Goal: Transaction & Acquisition: Book appointment/travel/reservation

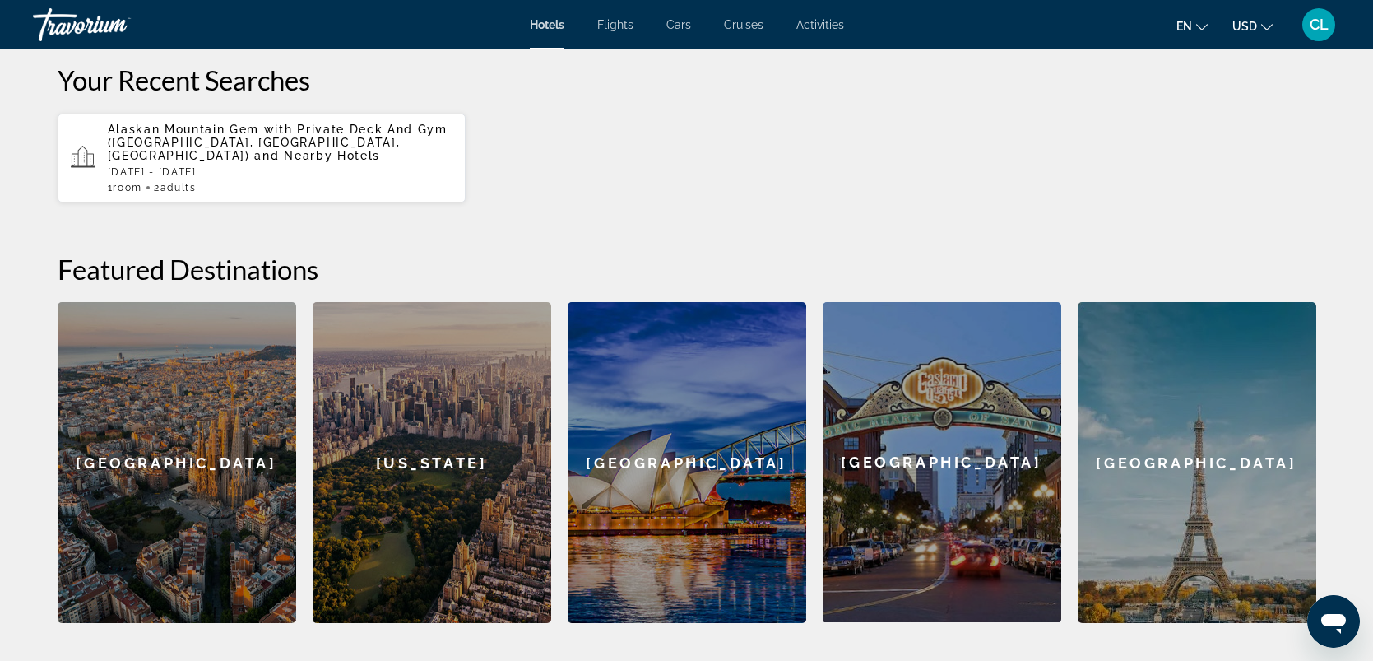
scroll to position [274, 0]
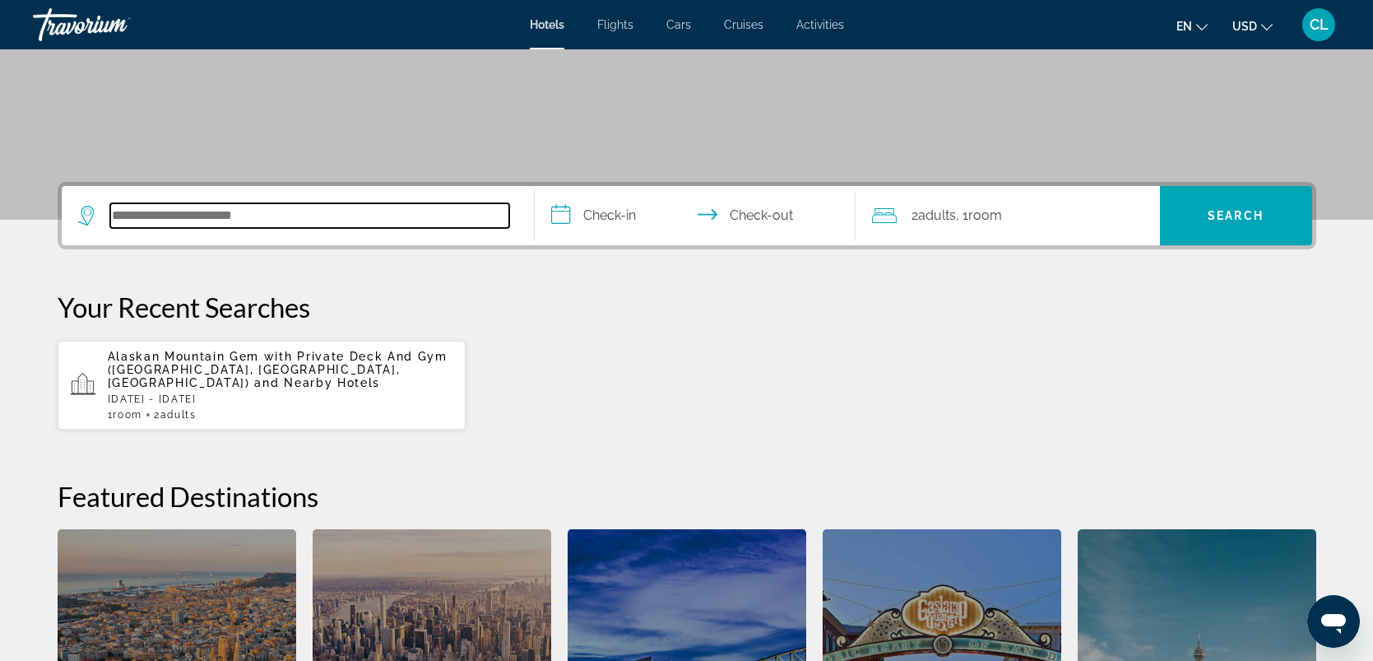
click at [293, 217] on input "Search hotel destination" at bounding box center [309, 215] width 399 height 25
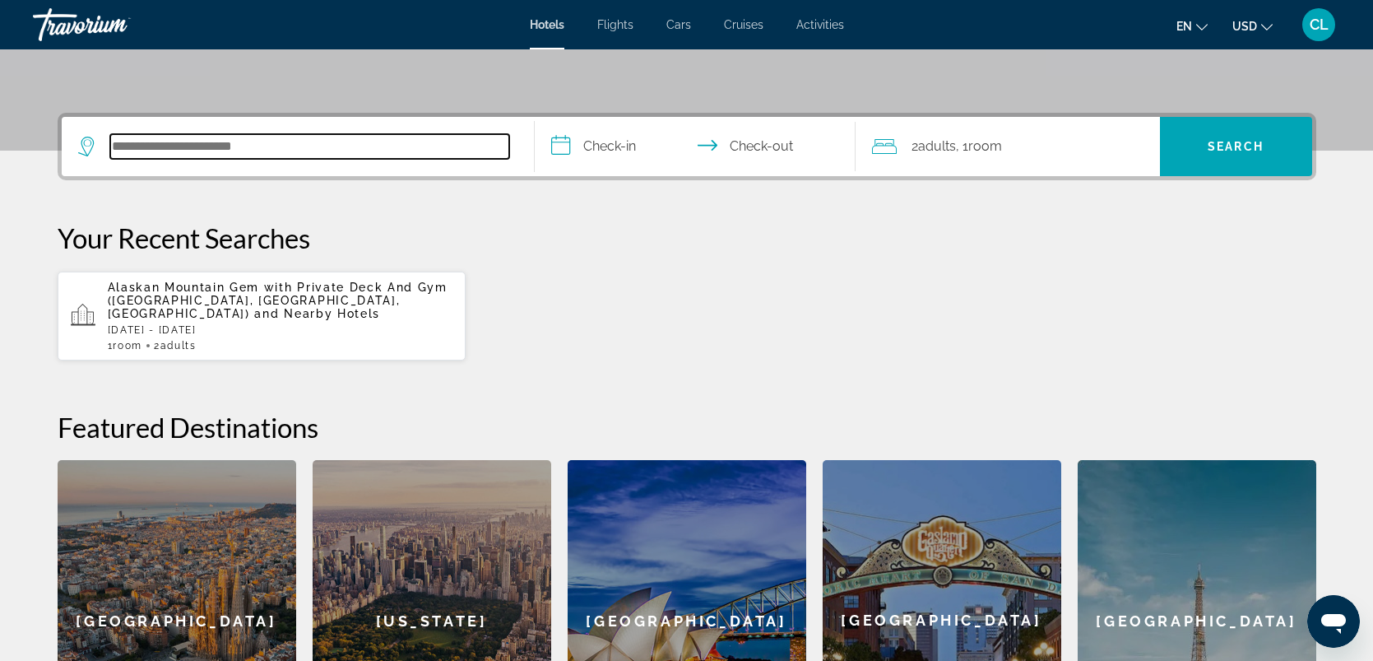
scroll to position [402, 0]
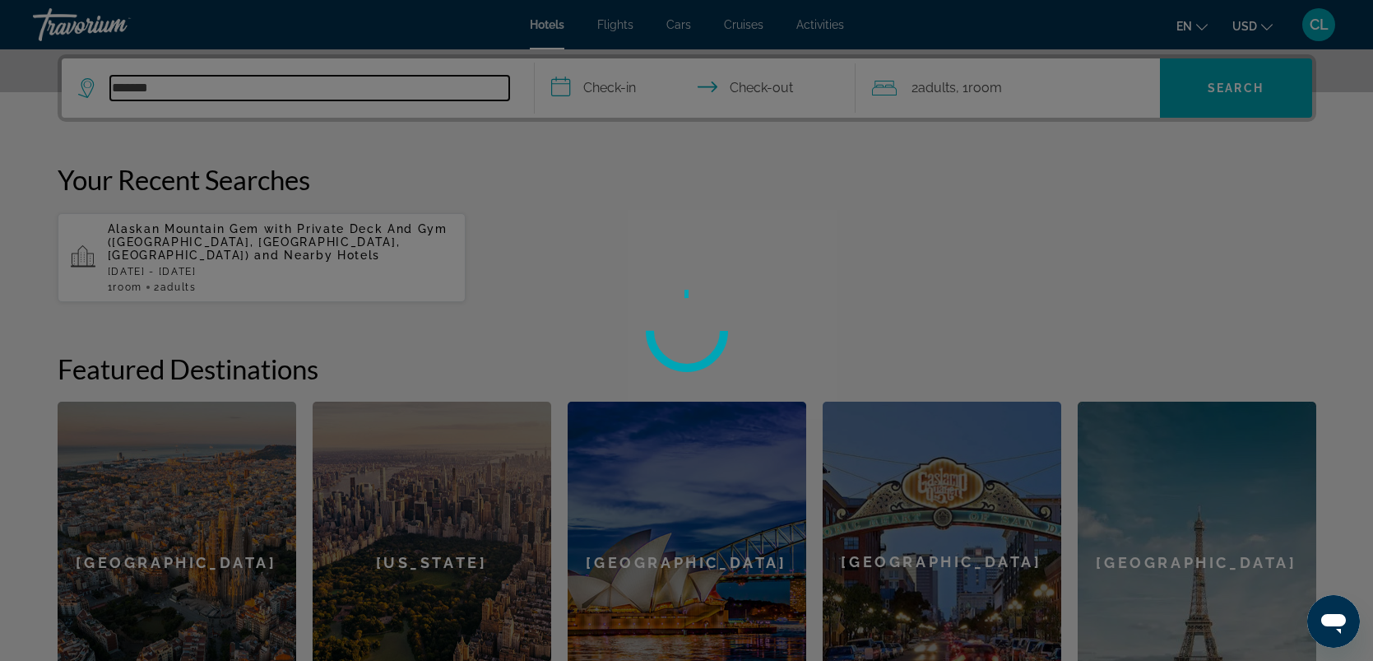
type input "********"
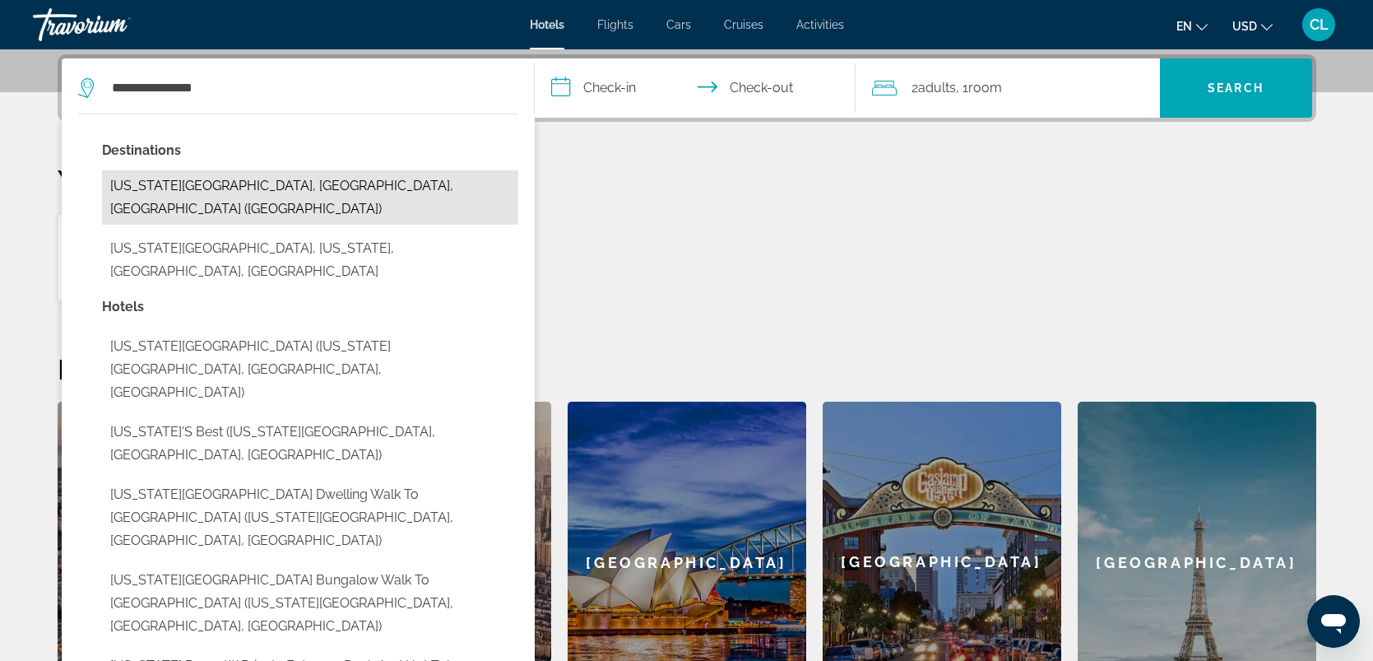
click at [213, 181] on button "[US_STATE][GEOGRAPHIC_DATA], [GEOGRAPHIC_DATA], [GEOGRAPHIC_DATA] ([GEOGRAPHIC_…" at bounding box center [310, 197] width 416 height 54
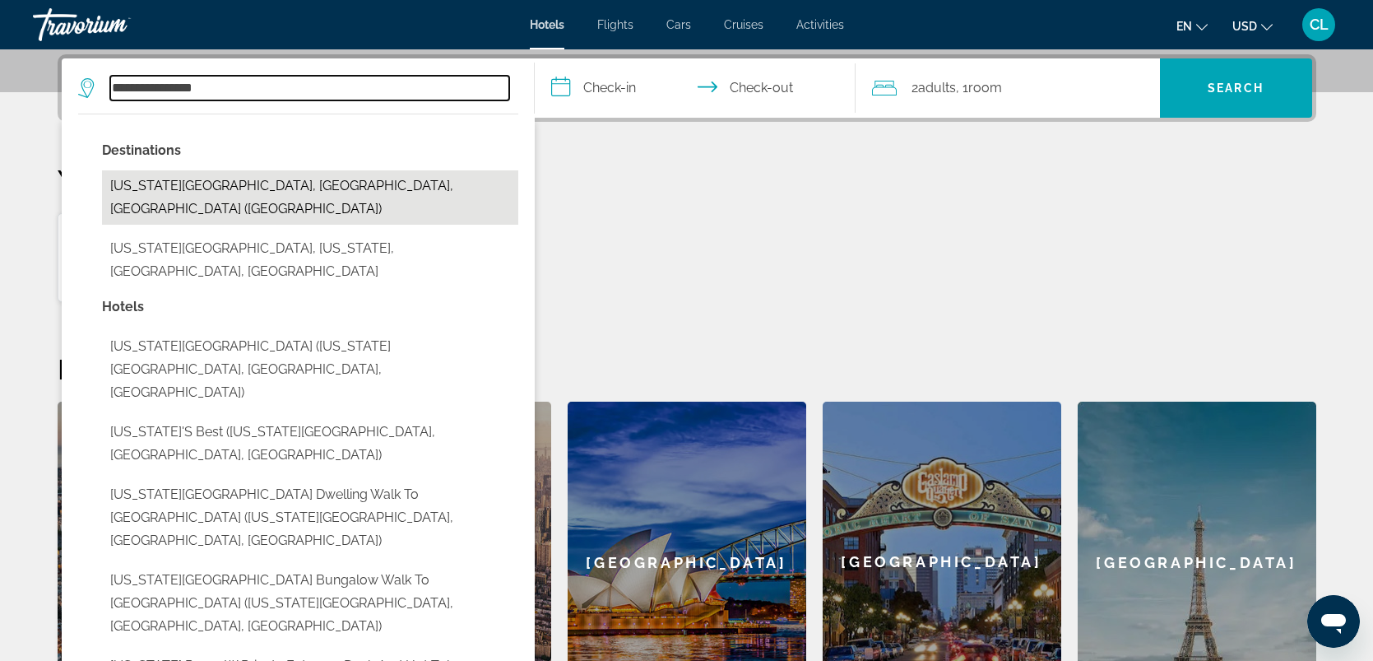
type input "**********"
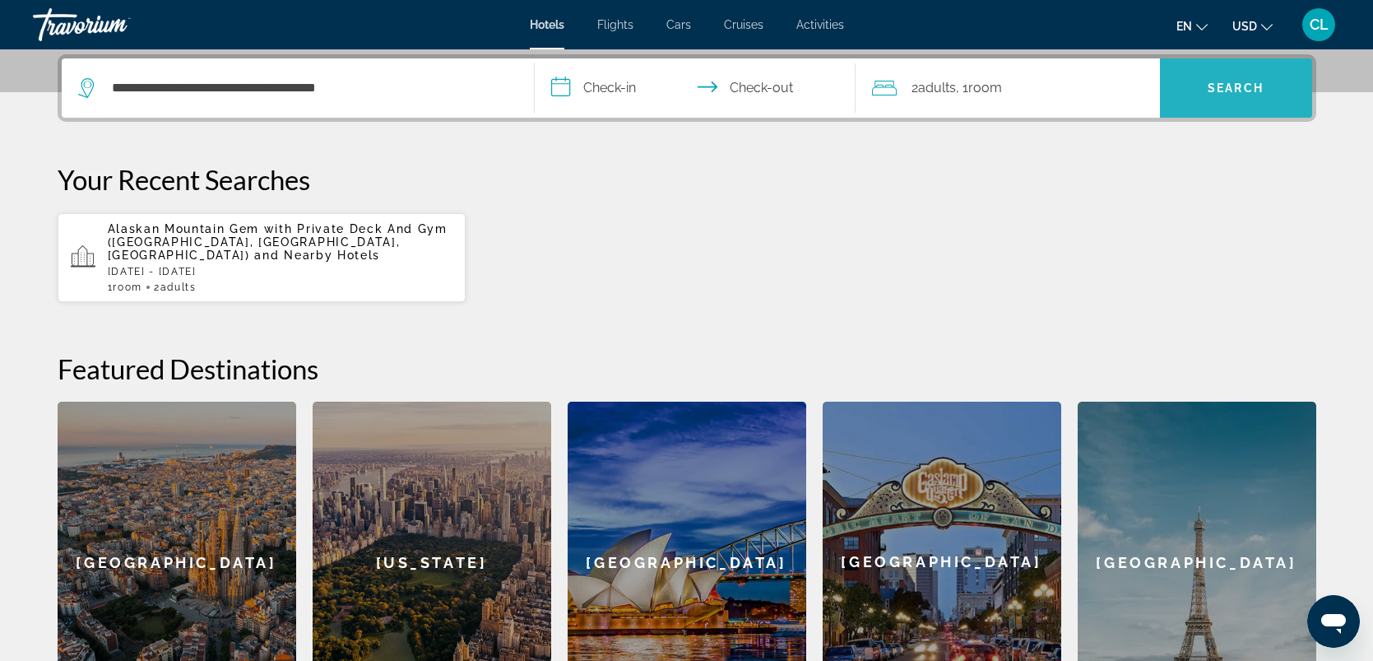
click at [1232, 76] on span "Search" at bounding box center [1236, 87] width 152 height 39
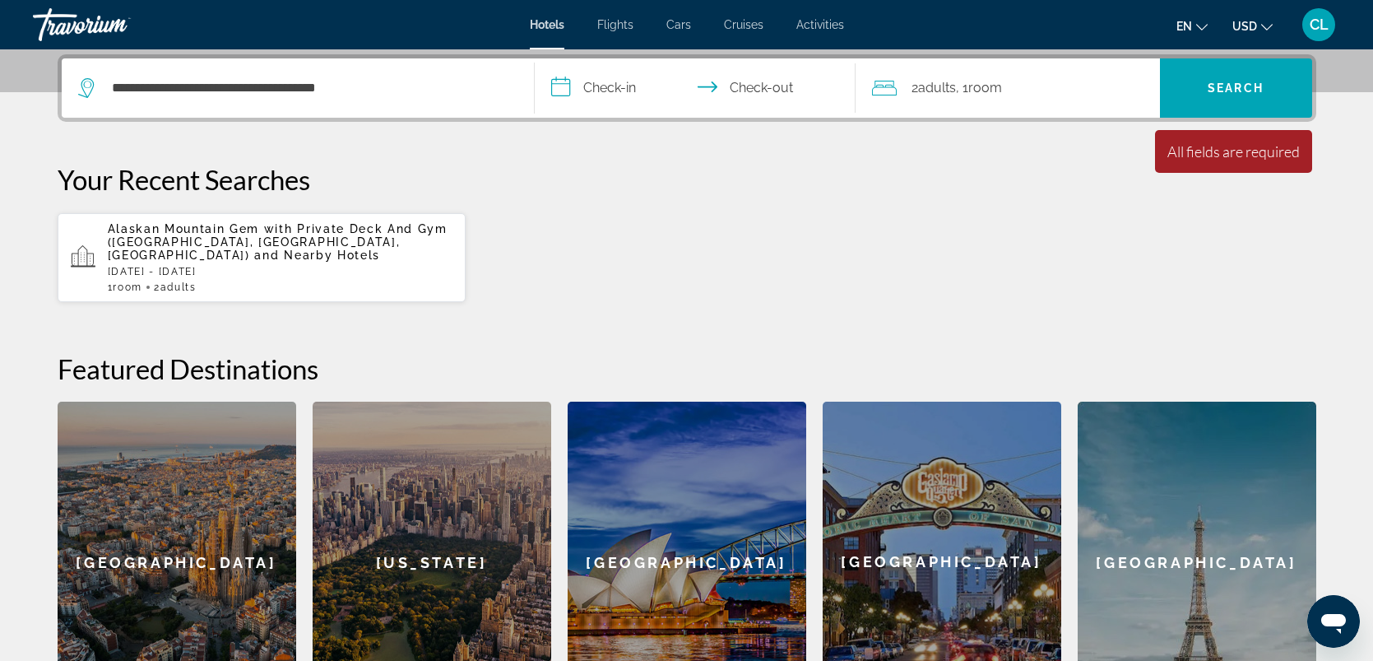
click at [586, 82] on input "**********" at bounding box center [698, 90] width 327 height 64
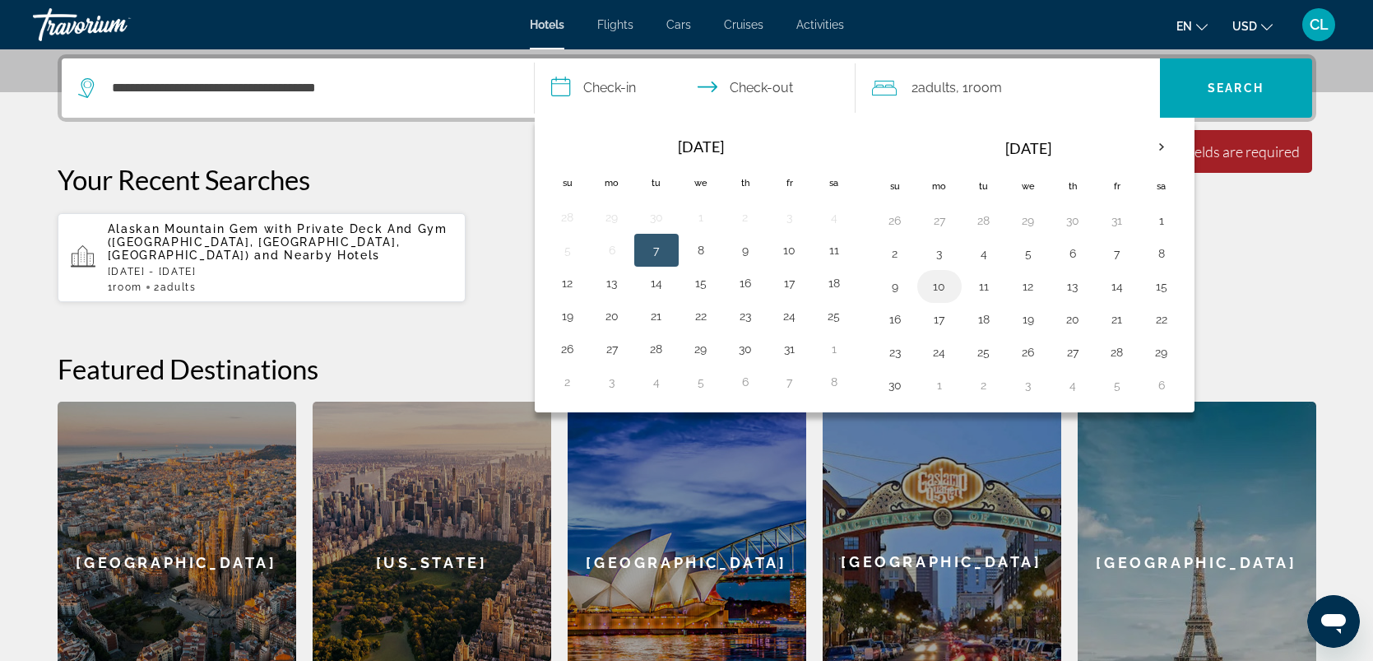
click at [940, 288] on button "10" at bounding box center [940, 286] width 26 height 23
click at [1151, 146] on th "Next month" at bounding box center [1162, 147] width 44 height 36
drag, startPoint x: 1271, startPoint y: 248, endPoint x: 1266, endPoint y: 239, distance: 9.6
click at [1271, 247] on div "Alaskan Mountain Gem with Private Deck And Gym ([GEOGRAPHIC_DATA], [GEOGRAPHIC_…" at bounding box center [687, 257] width 1259 height 91
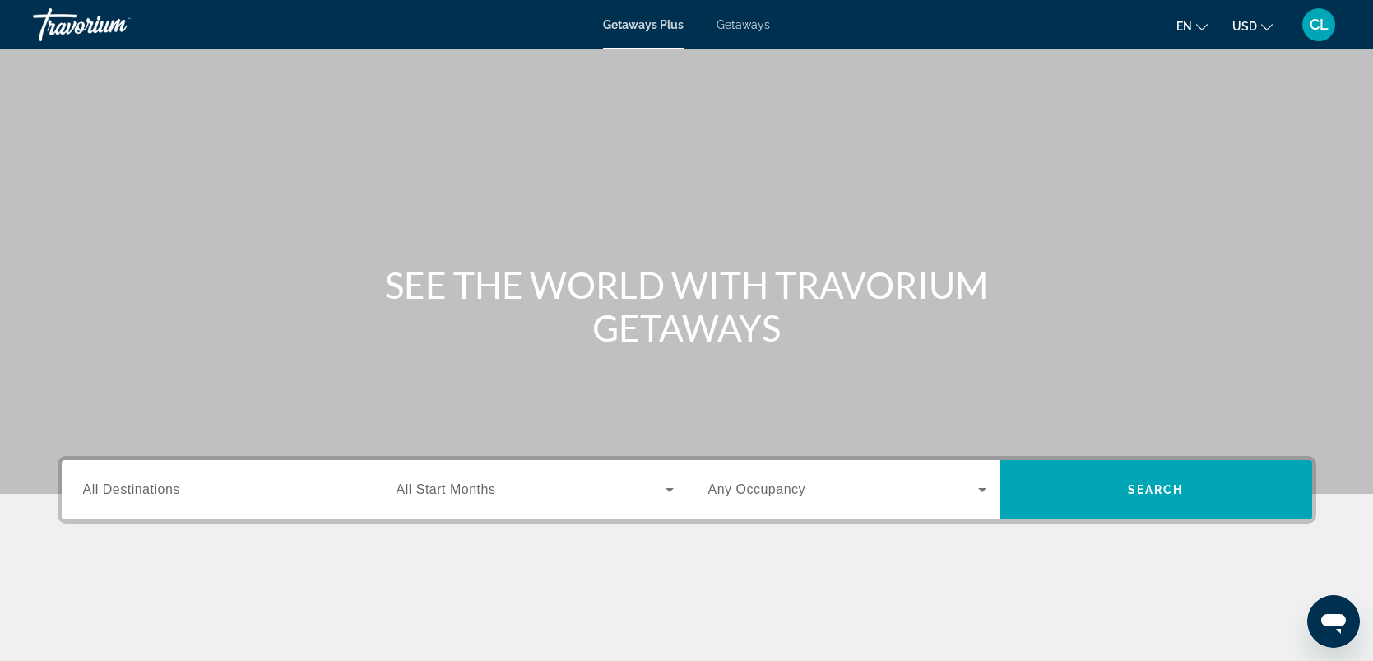
click at [160, 490] on span "All Destinations" at bounding box center [131, 489] width 97 height 14
click at [160, 490] on input "Destination All Destinations" at bounding box center [222, 491] width 278 height 20
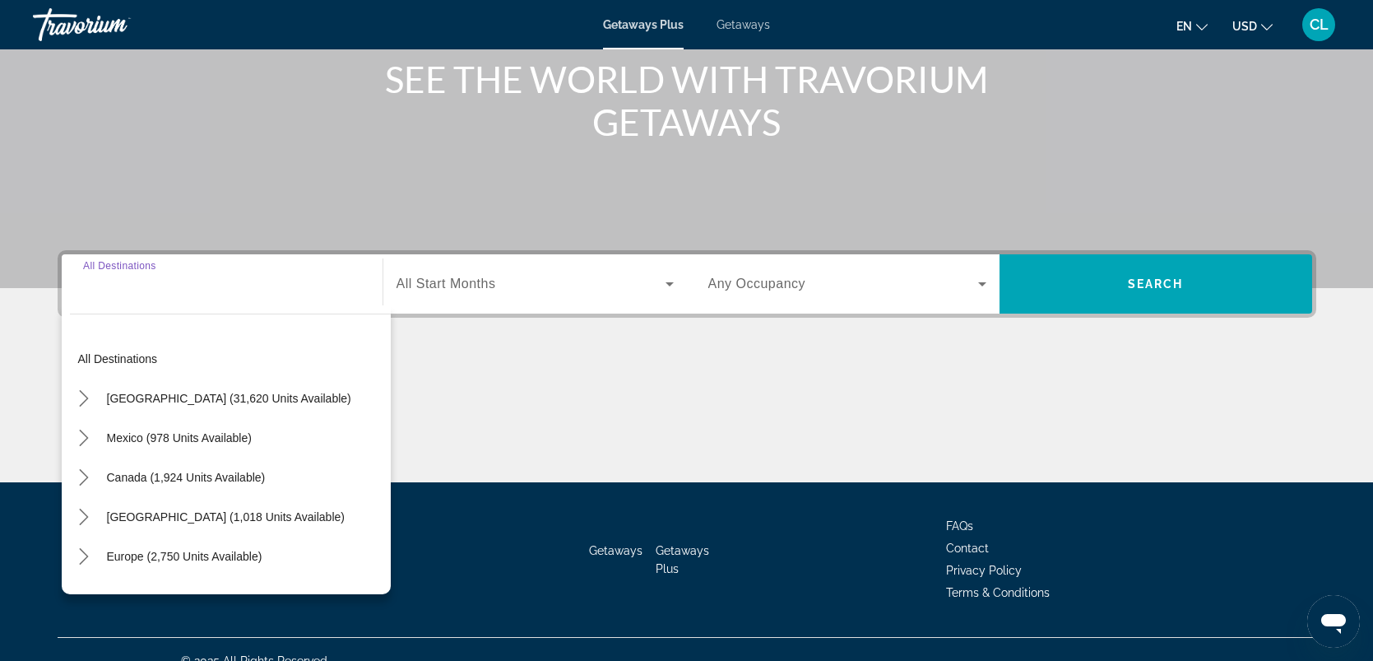
scroll to position [227, 0]
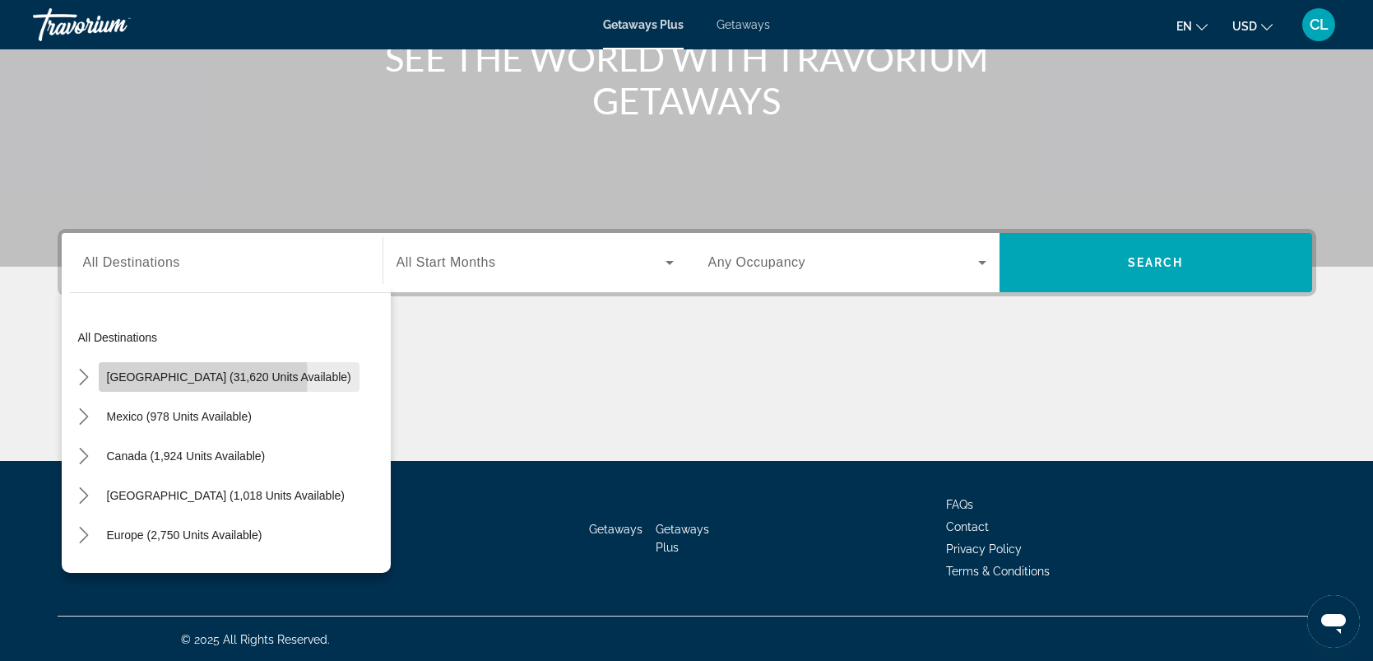
click at [188, 376] on span "United States (31,620 units available)" at bounding box center [229, 376] width 244 height 13
type input "**********"
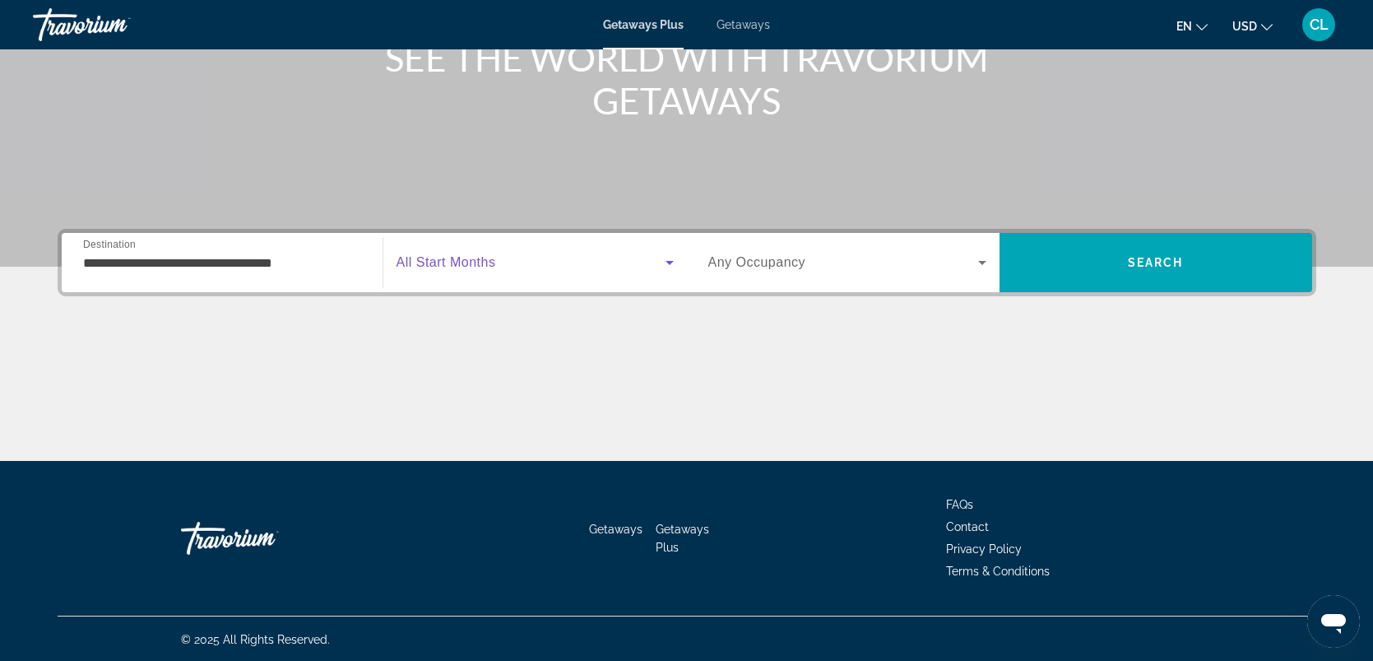
click at [499, 258] on span "Search widget" at bounding box center [531, 263] width 269 height 20
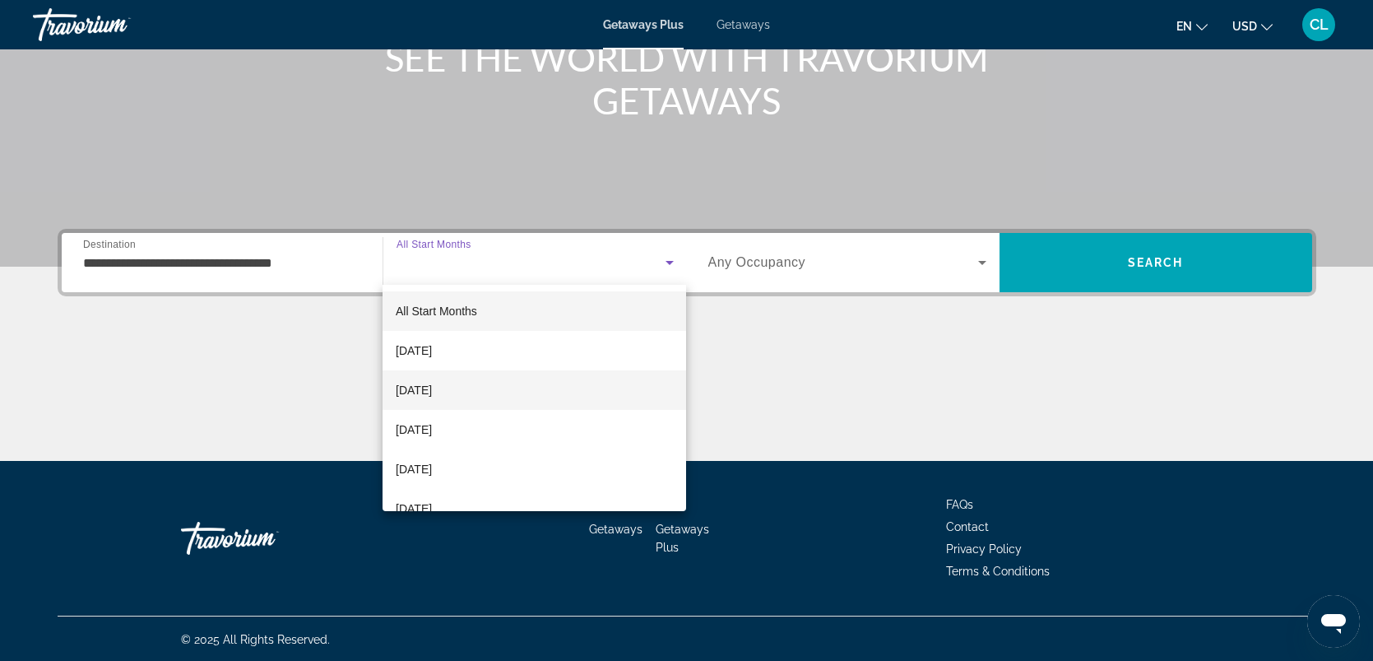
click at [432, 392] on span "November 2025" at bounding box center [414, 390] width 36 height 20
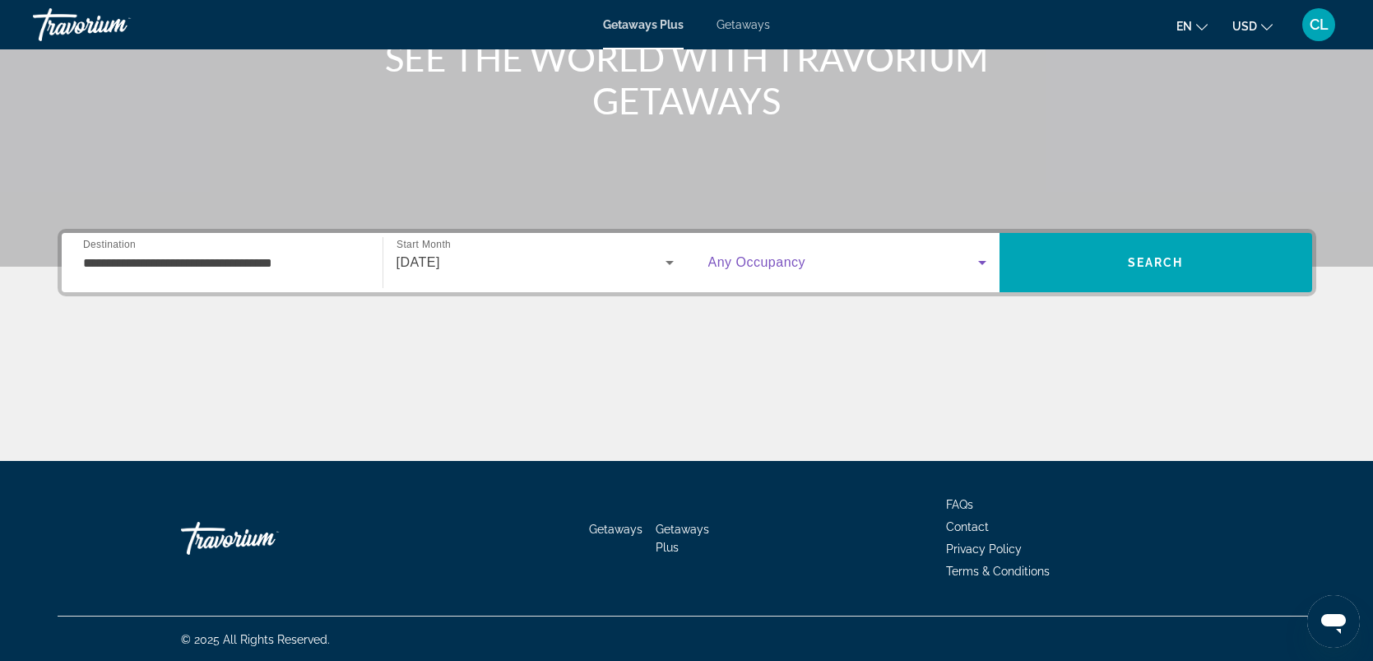
click at [978, 262] on icon "Search widget" at bounding box center [983, 263] width 20 height 20
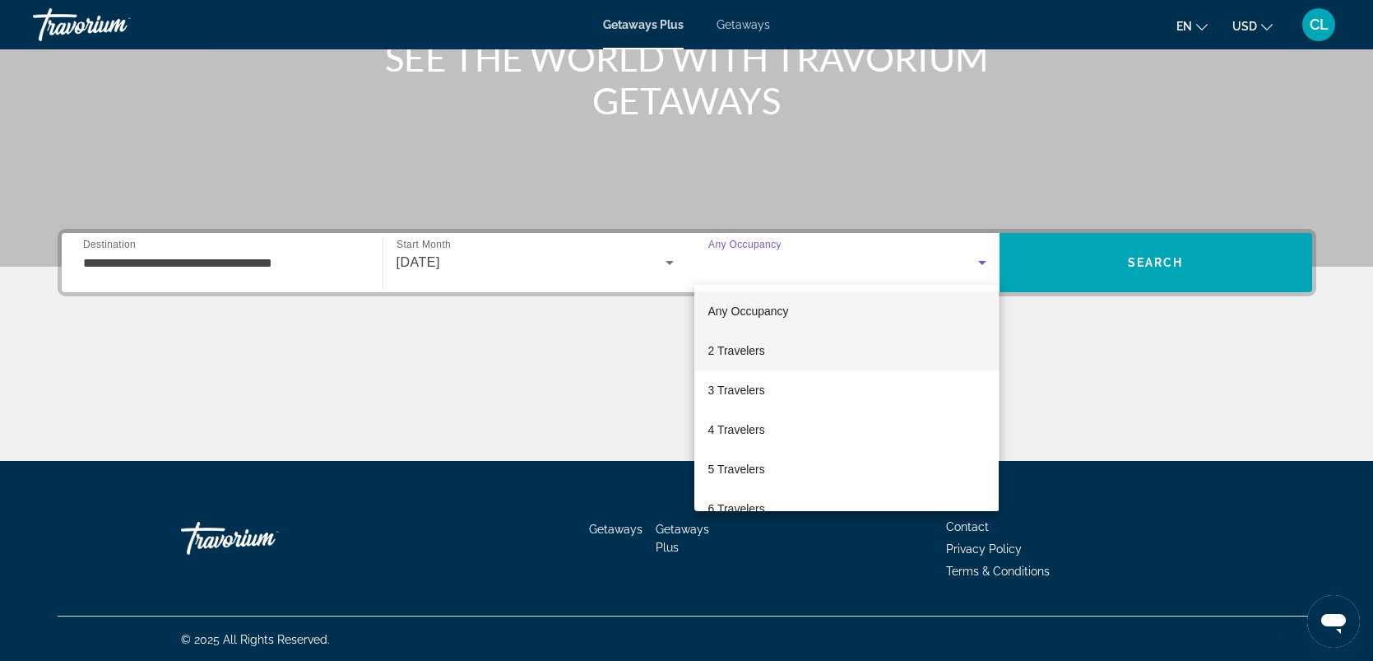
click at [737, 351] on span "2 Travelers" at bounding box center [736, 351] width 57 height 20
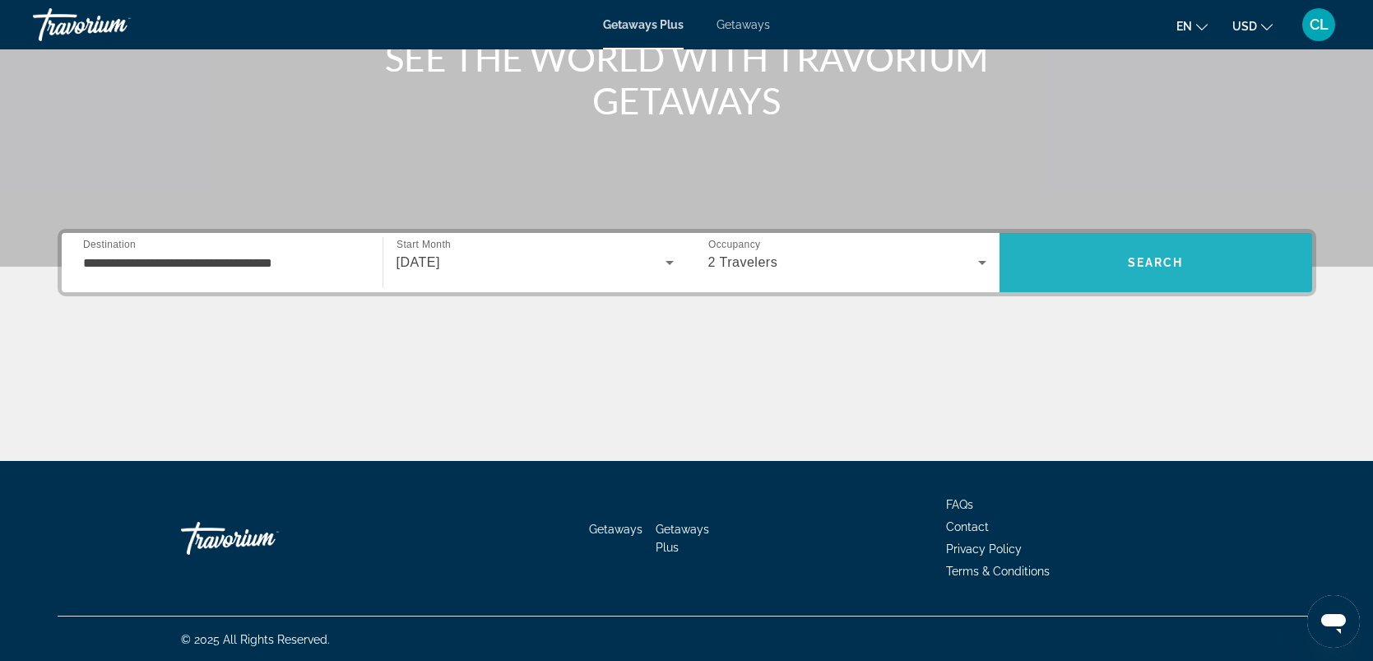
click at [1168, 262] on span "Search" at bounding box center [1156, 262] width 56 height 13
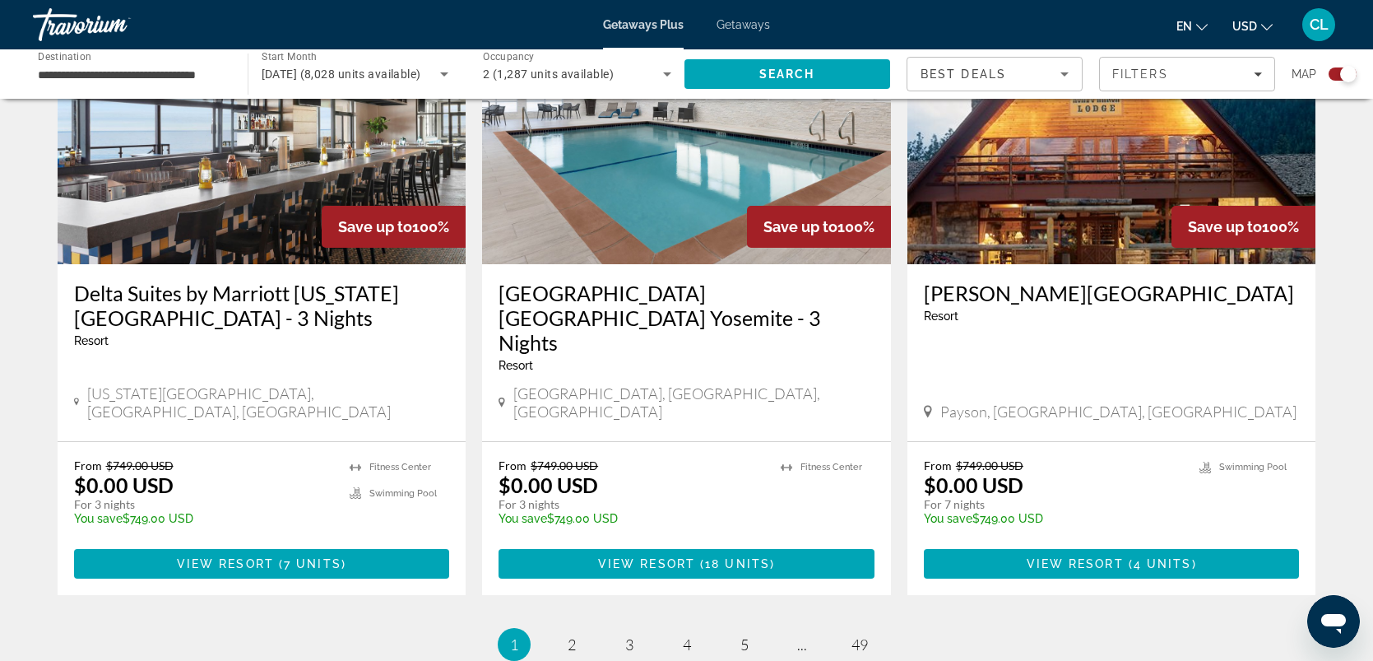
scroll to position [2493, 0]
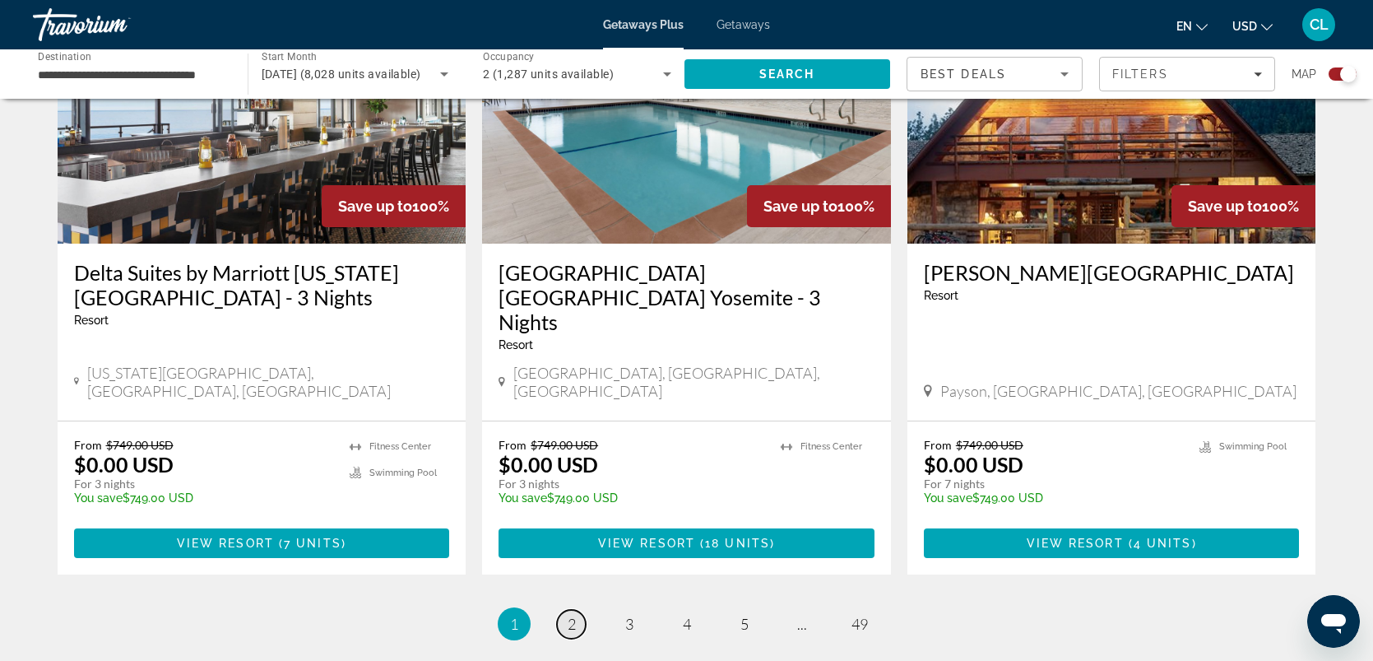
click at [569, 615] on span "2" at bounding box center [572, 624] width 8 height 18
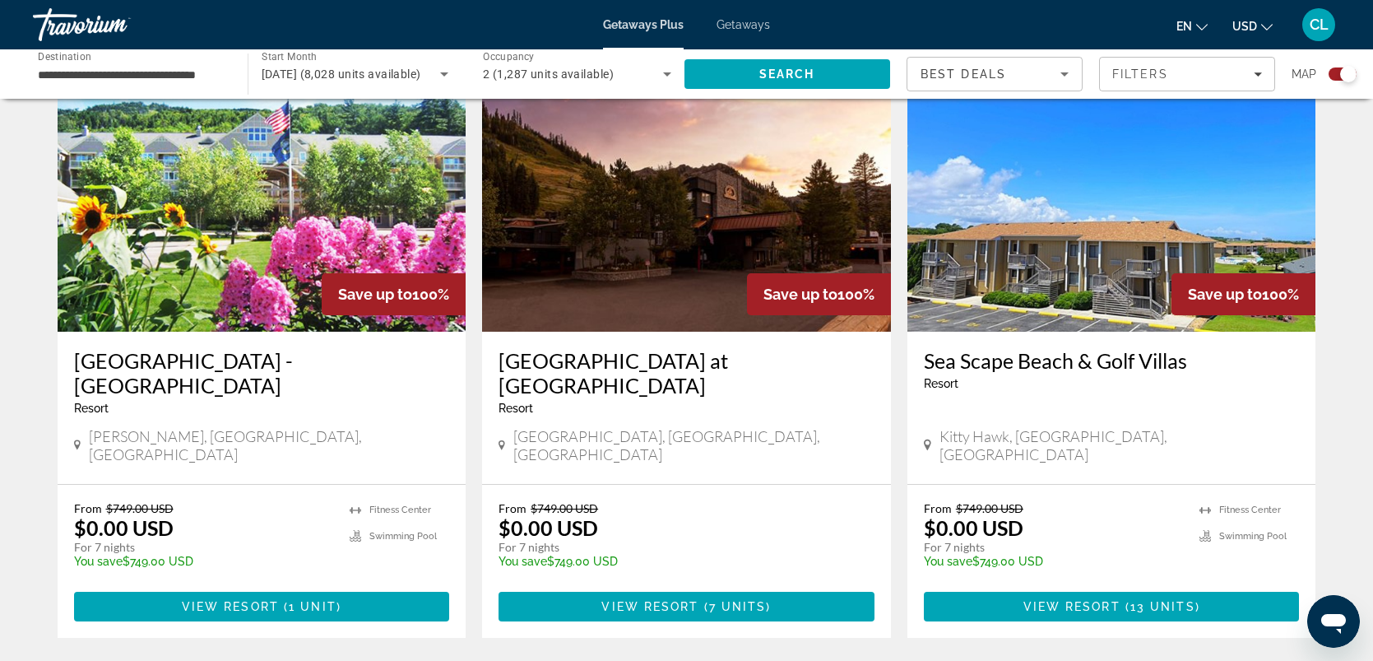
scroll to position [2434, 0]
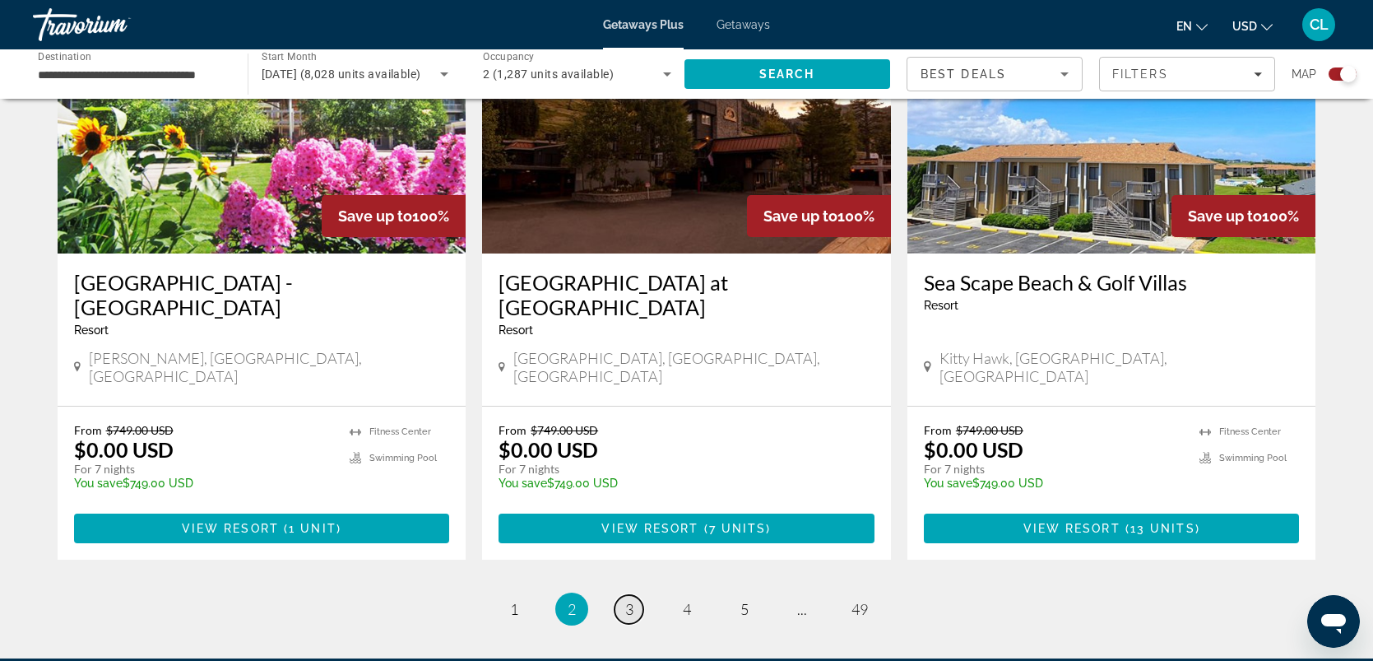
click at [626, 600] on span "3" at bounding box center [629, 609] width 8 height 18
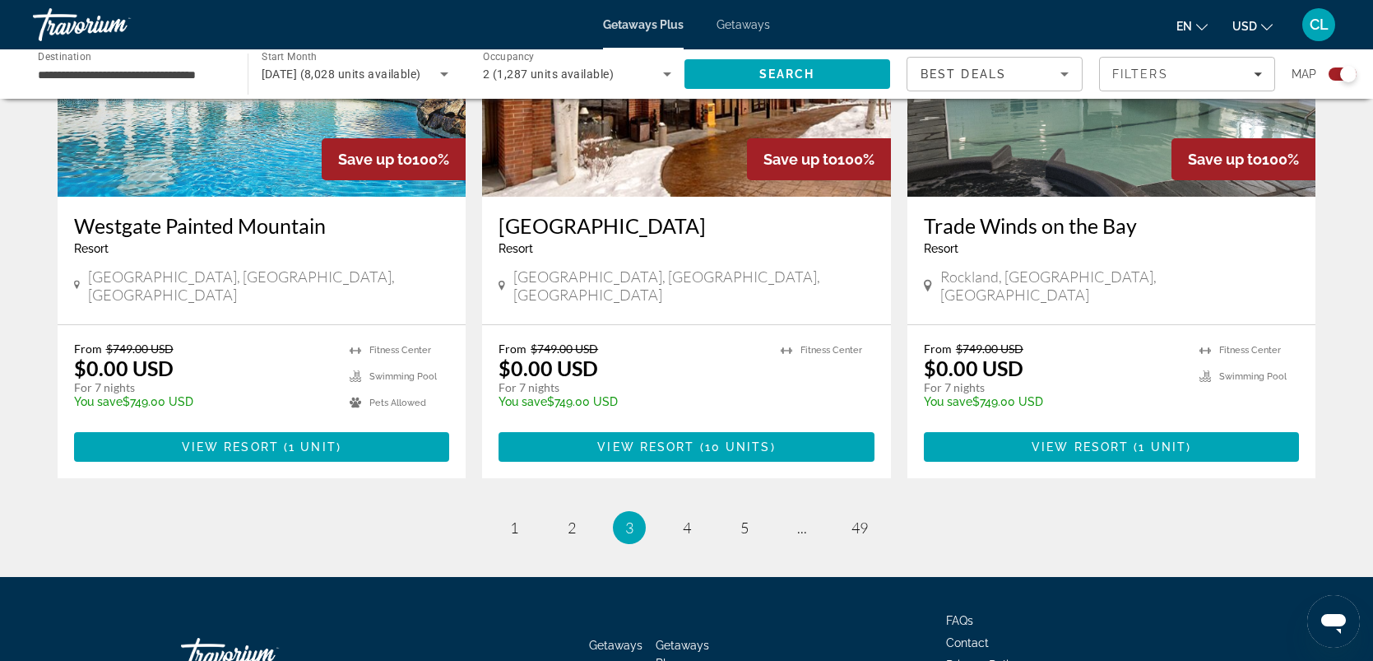
scroll to position [2560, 0]
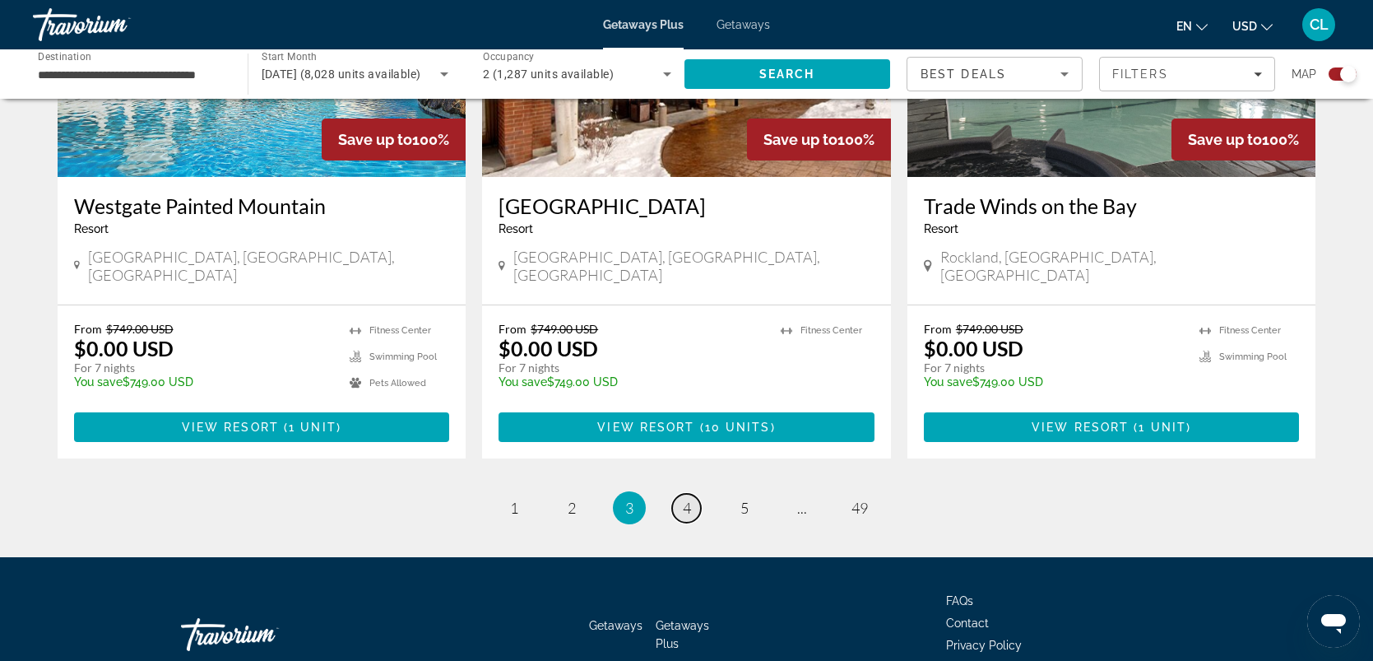
click at [687, 499] on span "4" at bounding box center [687, 508] width 8 height 18
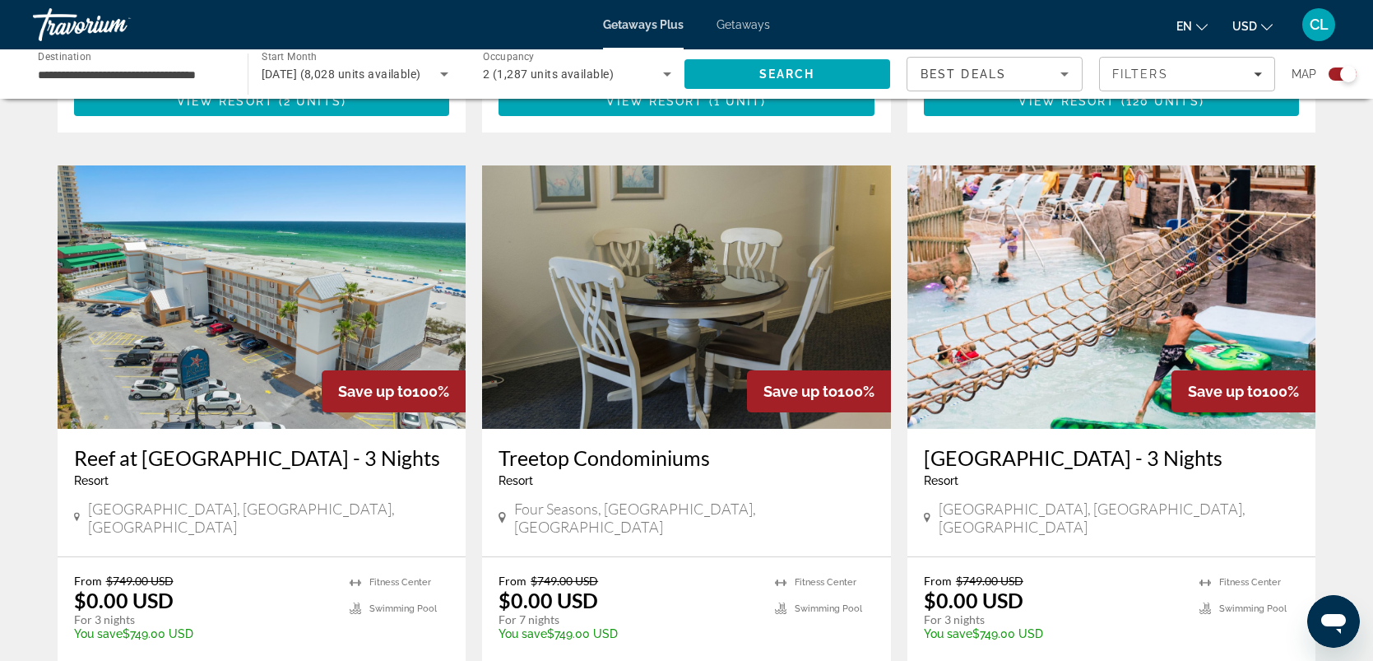
scroll to position [2560, 0]
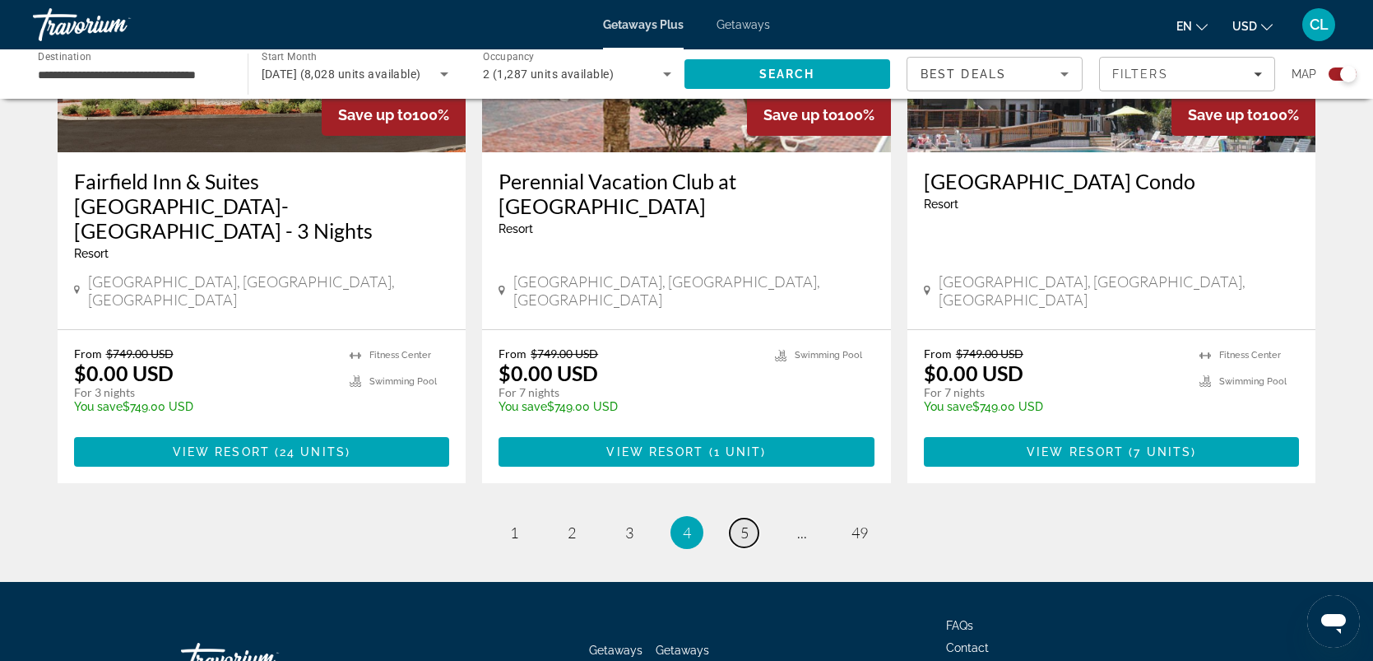
click at [743, 523] on span "5" at bounding box center [745, 532] width 8 height 18
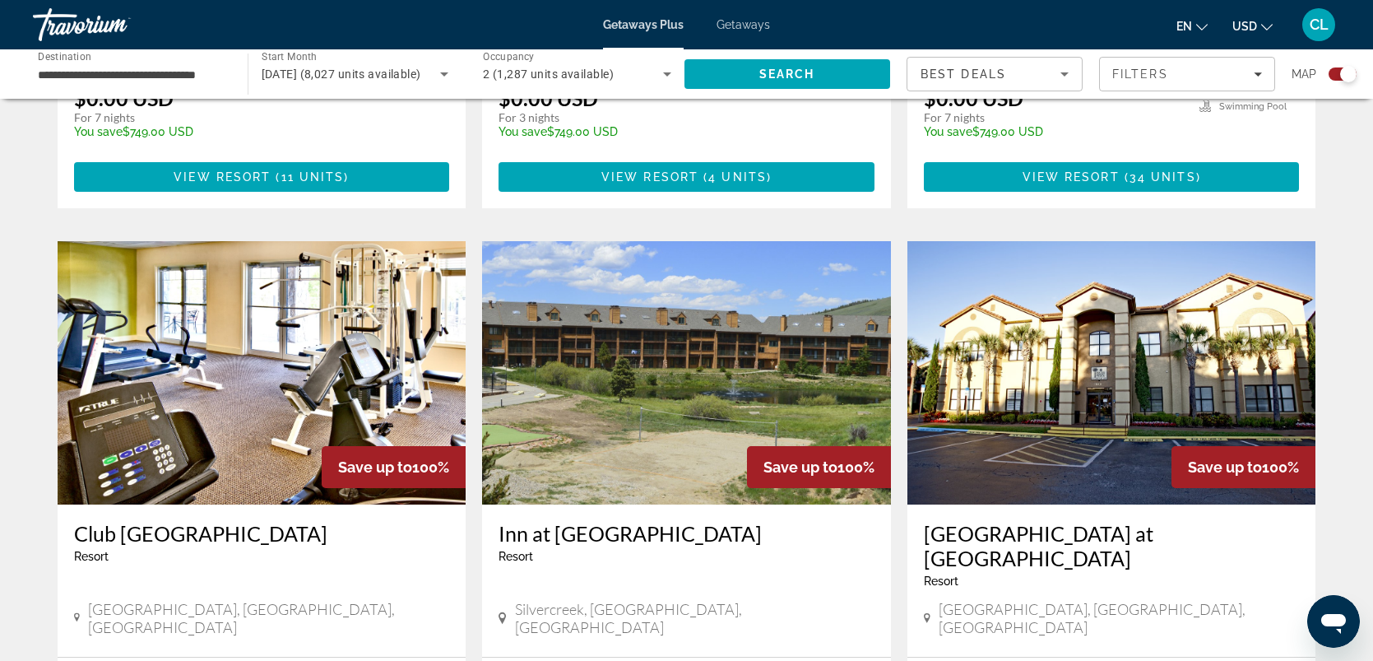
scroll to position [1723, 0]
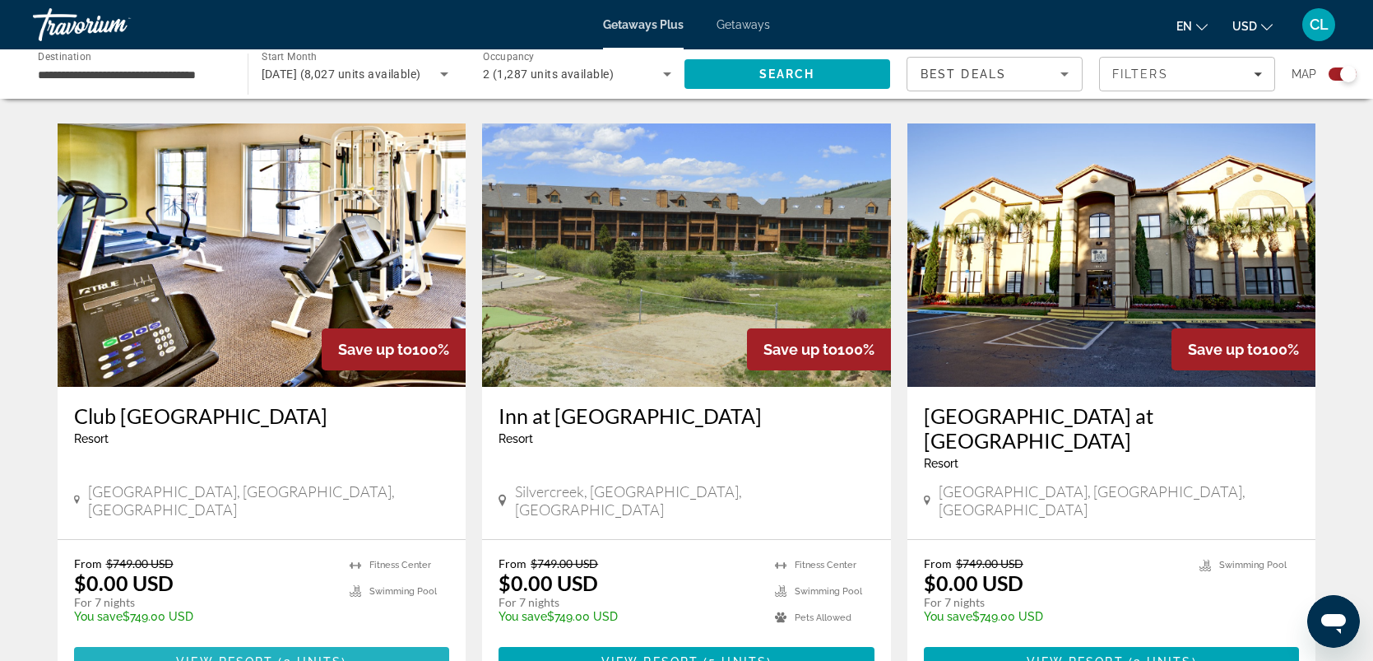
click at [244, 655] on span "View Resort" at bounding box center [224, 661] width 97 height 13
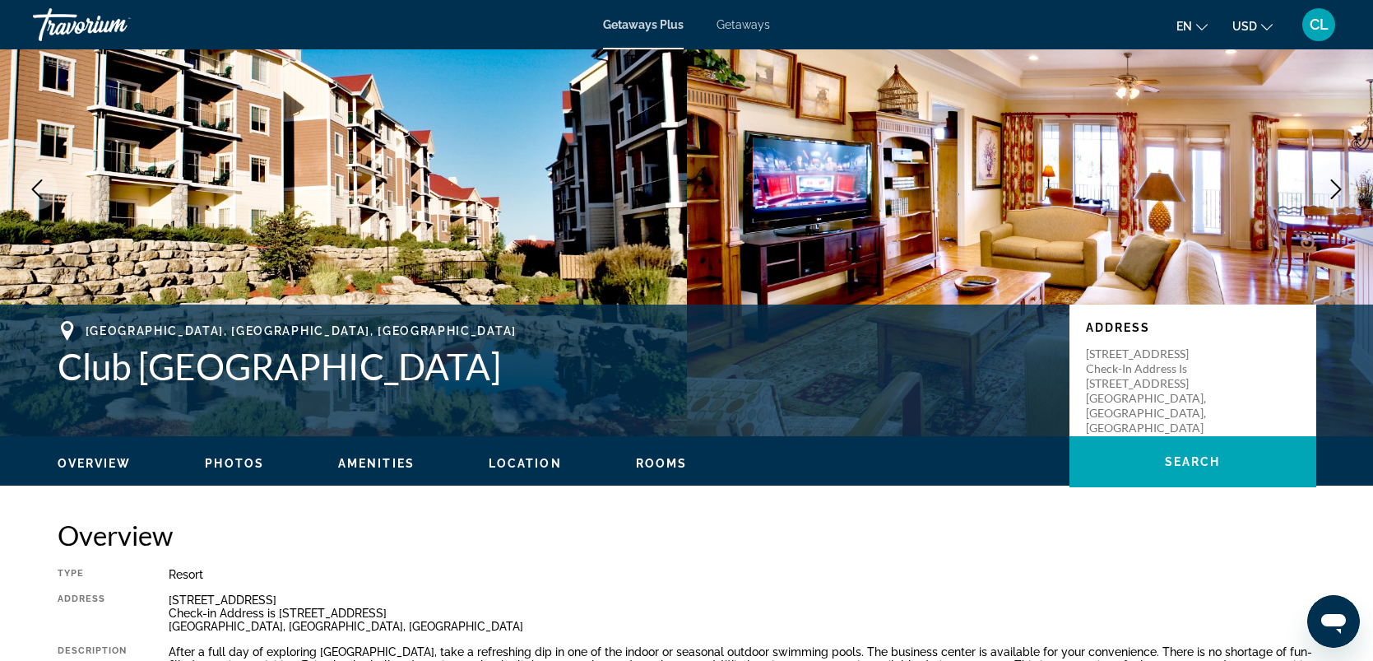
scroll to position [402, 0]
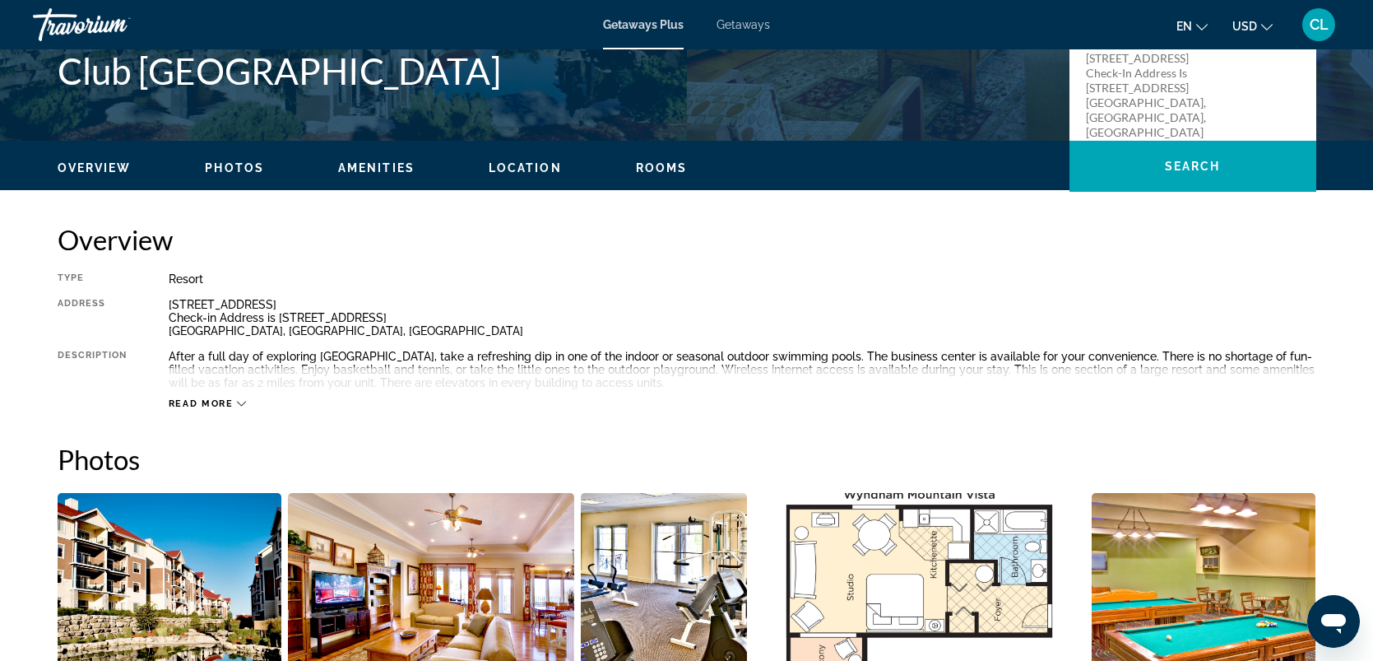
click at [239, 403] on icon "Main content" at bounding box center [241, 404] width 9 height 5
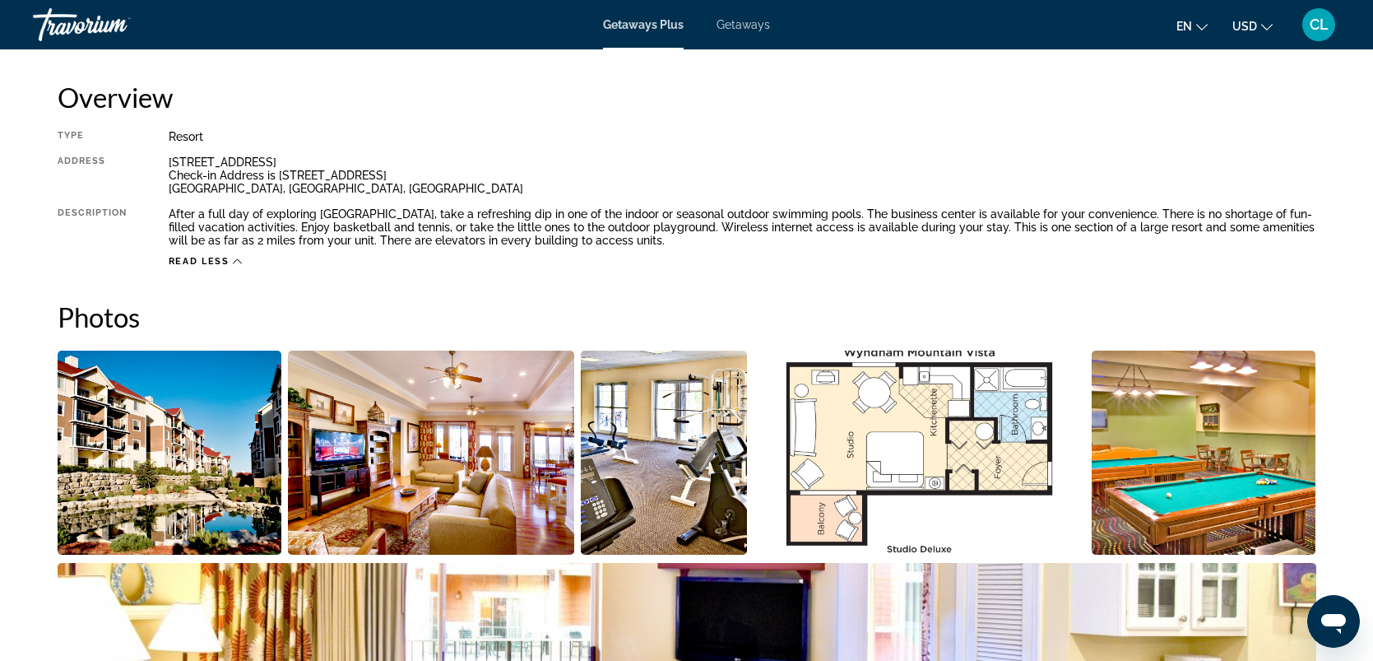
scroll to position [527, 0]
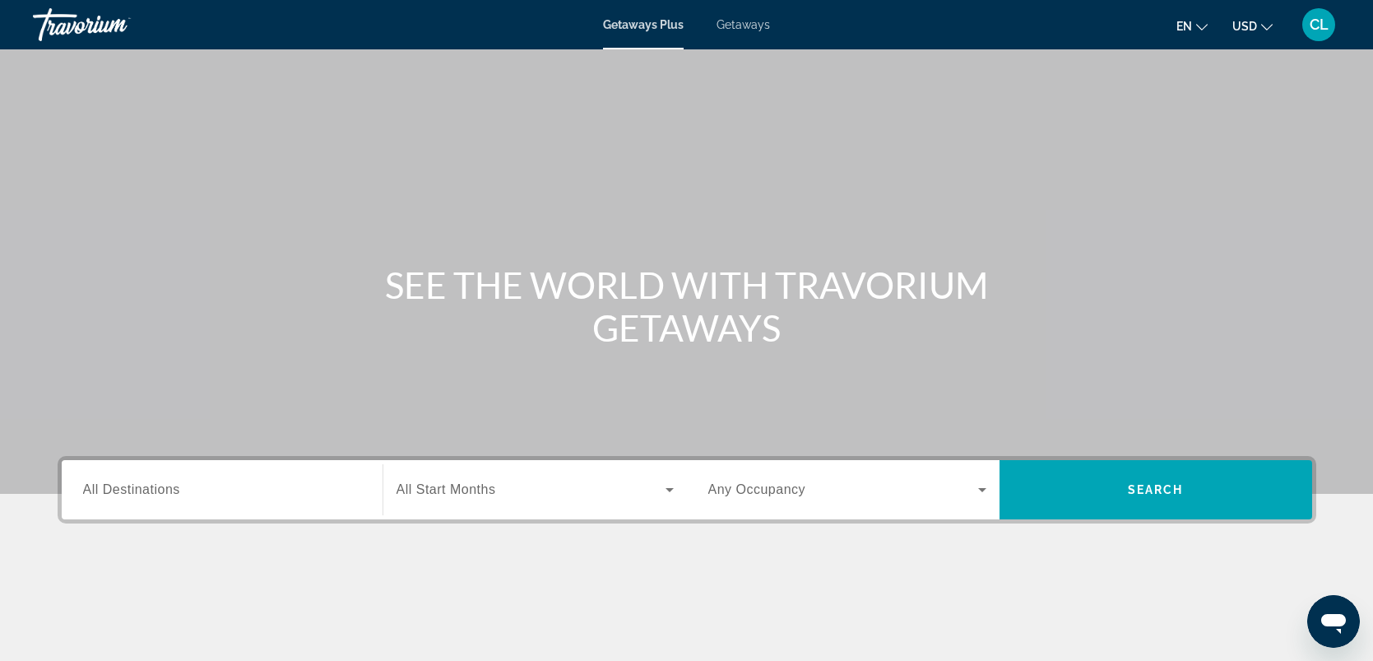
click at [646, 19] on span "Getaways Plus" at bounding box center [643, 24] width 81 height 13
click at [176, 486] on span "All Destinations" at bounding box center [131, 489] width 97 height 14
click at [176, 486] on input "Destination All Destinations" at bounding box center [222, 491] width 278 height 20
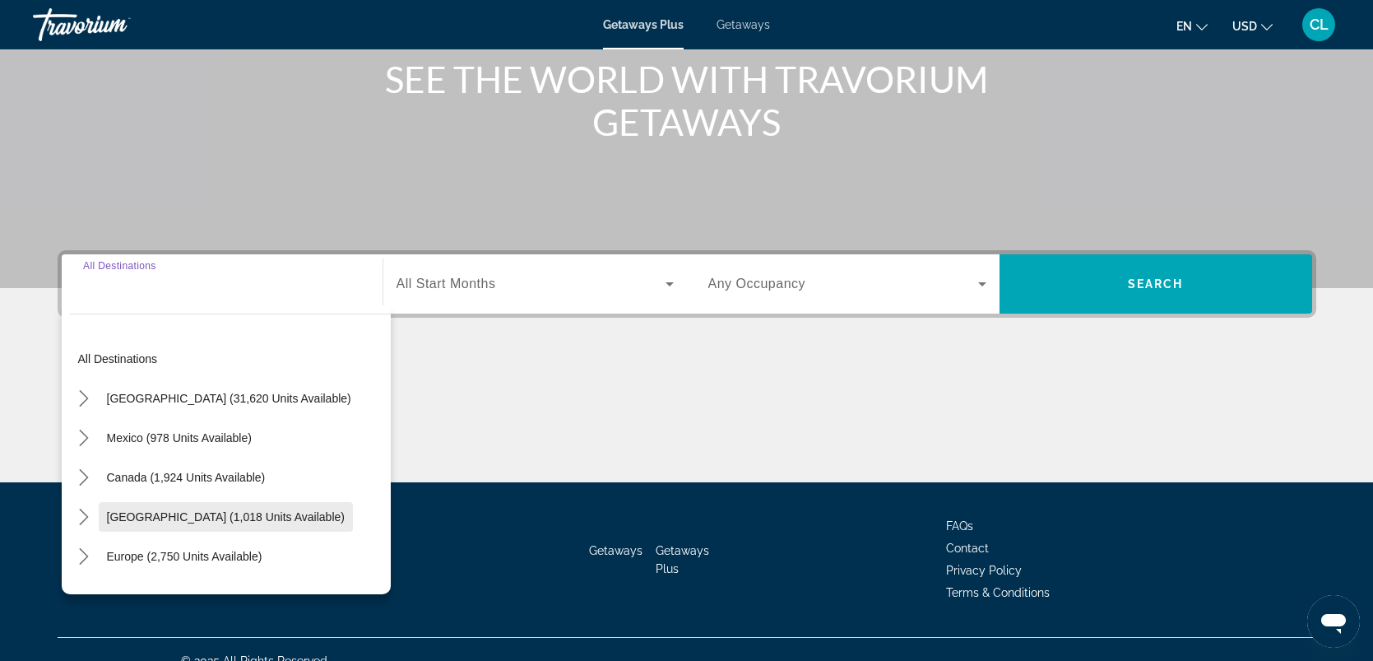
scroll to position [227, 0]
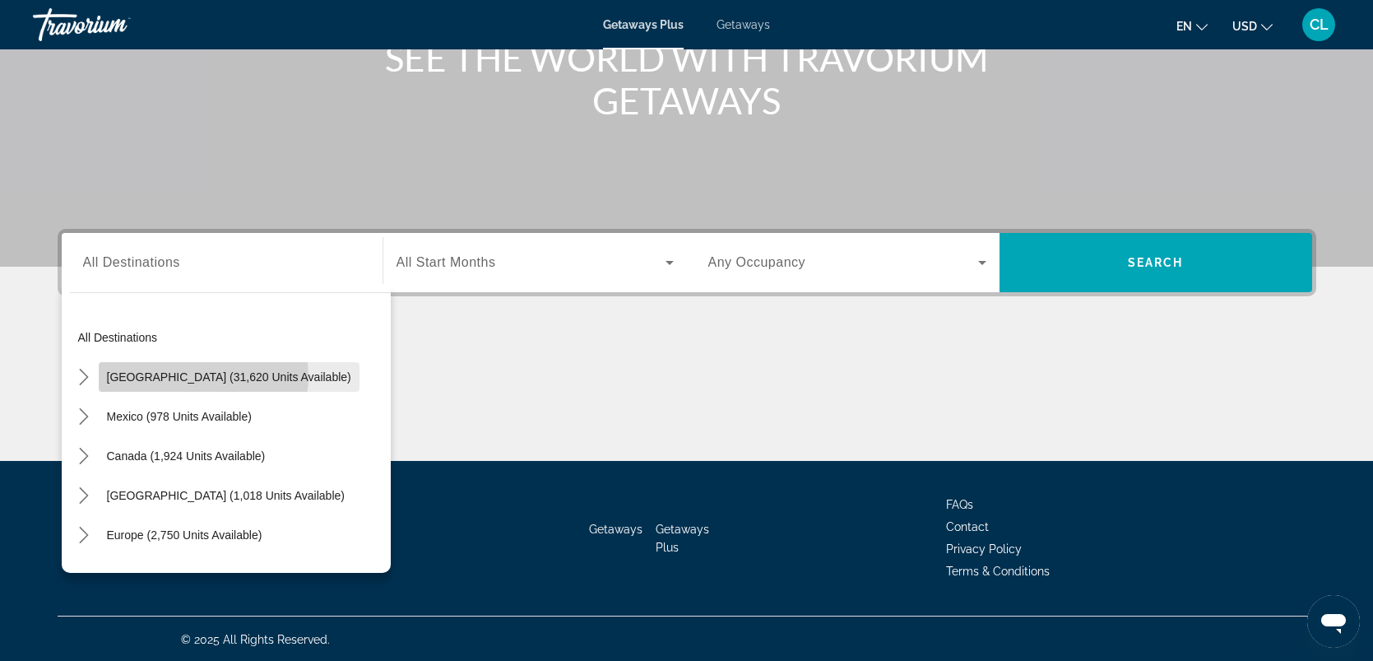
click at [202, 375] on span "United States (31,620 units available)" at bounding box center [229, 376] width 244 height 13
type input "**********"
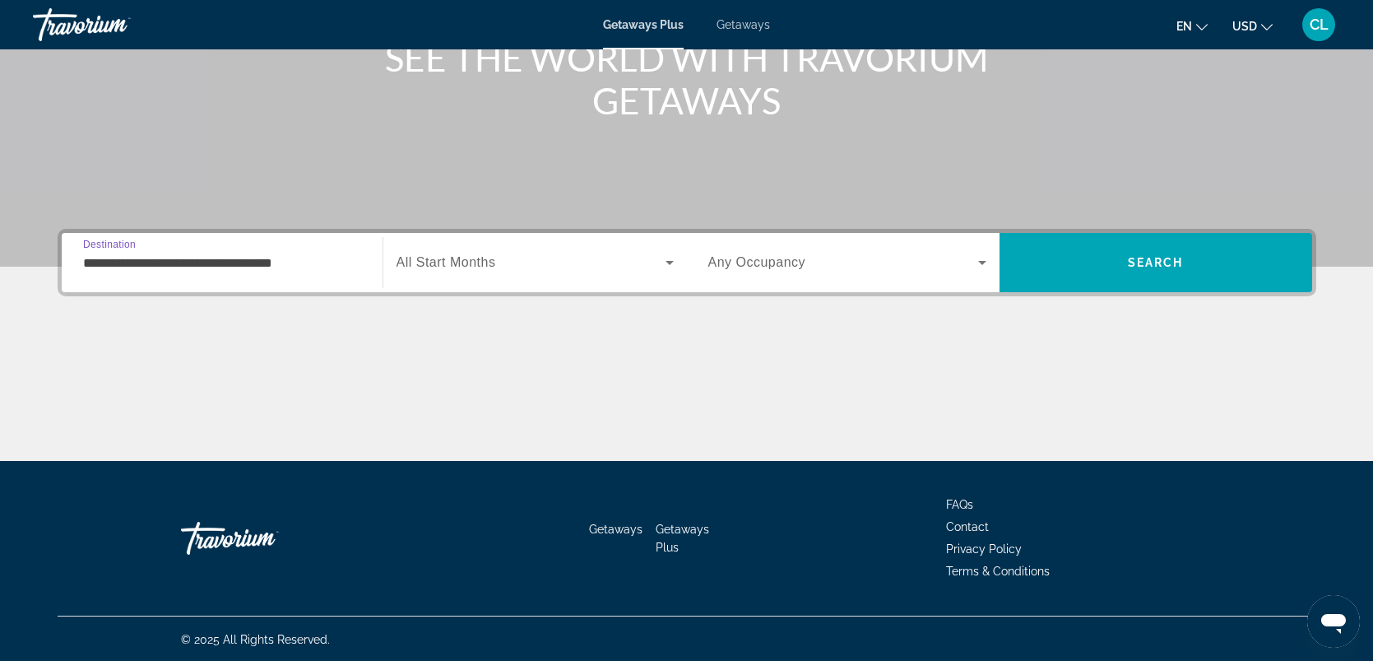
click at [667, 262] on icon "Search widget" at bounding box center [670, 263] width 20 height 20
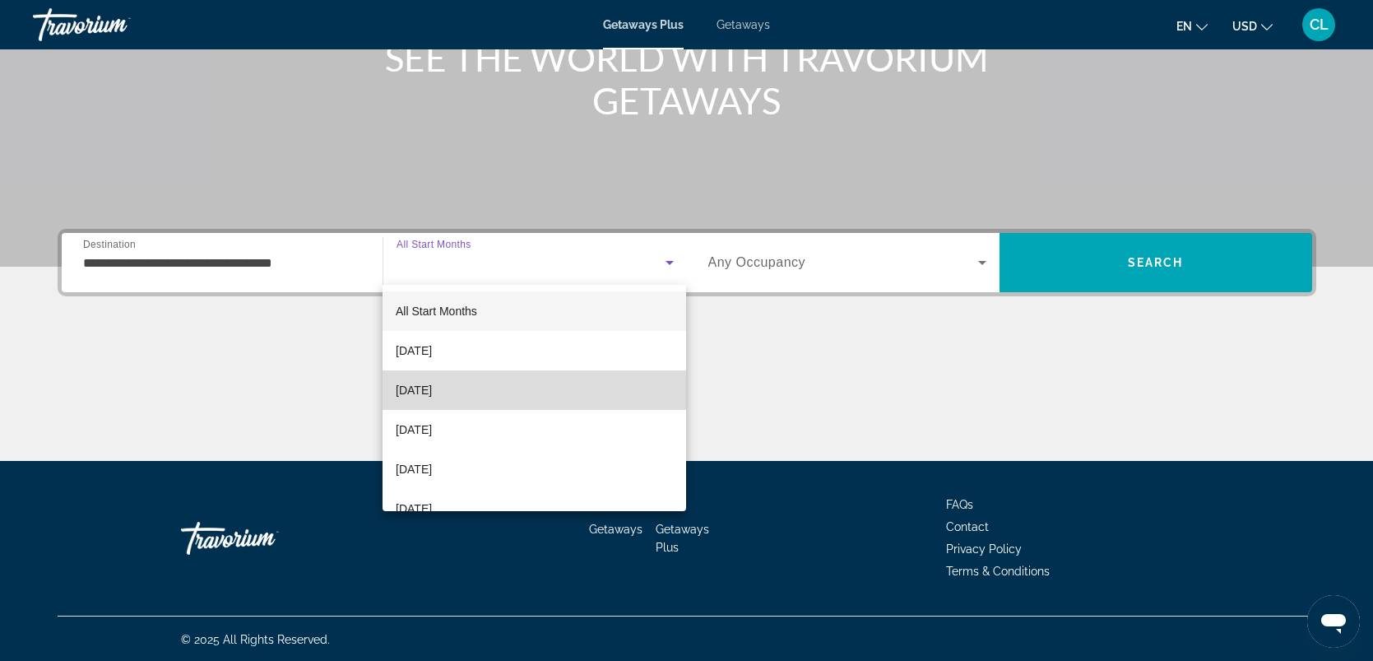
click at [432, 393] on span "November 2025" at bounding box center [414, 390] width 36 height 20
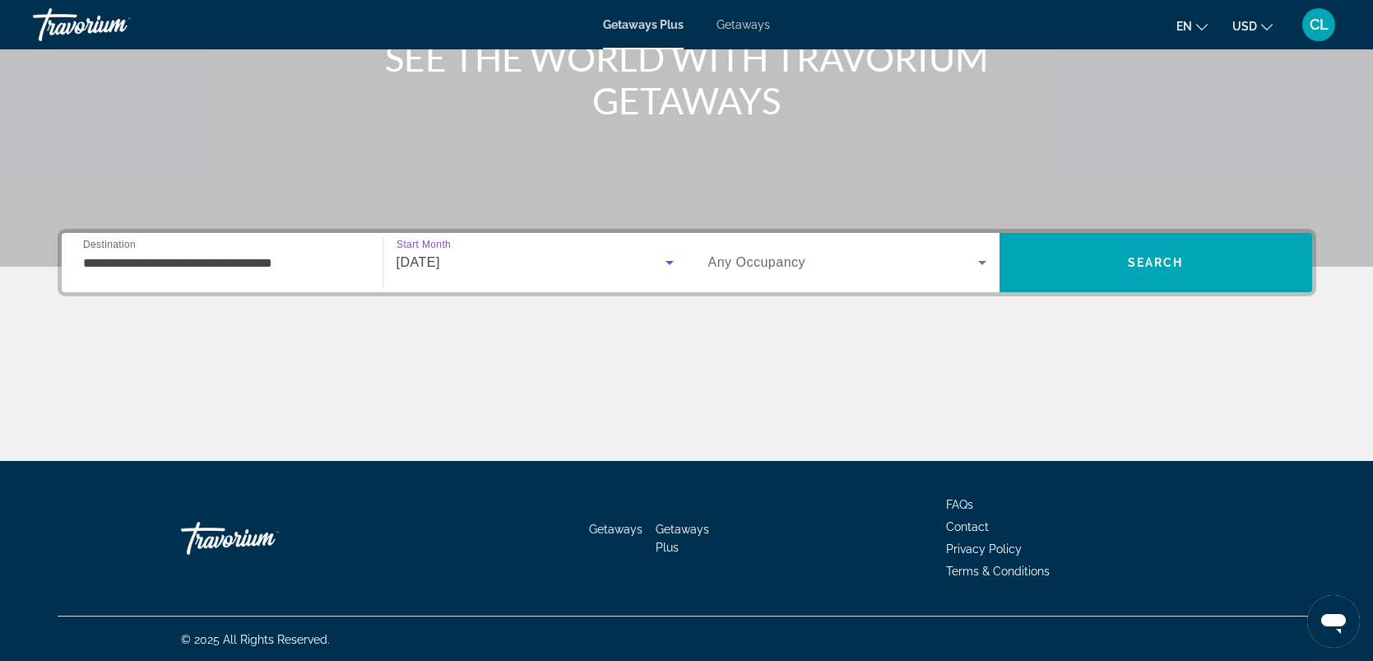
click at [978, 261] on icon "Search widget" at bounding box center [983, 263] width 20 height 20
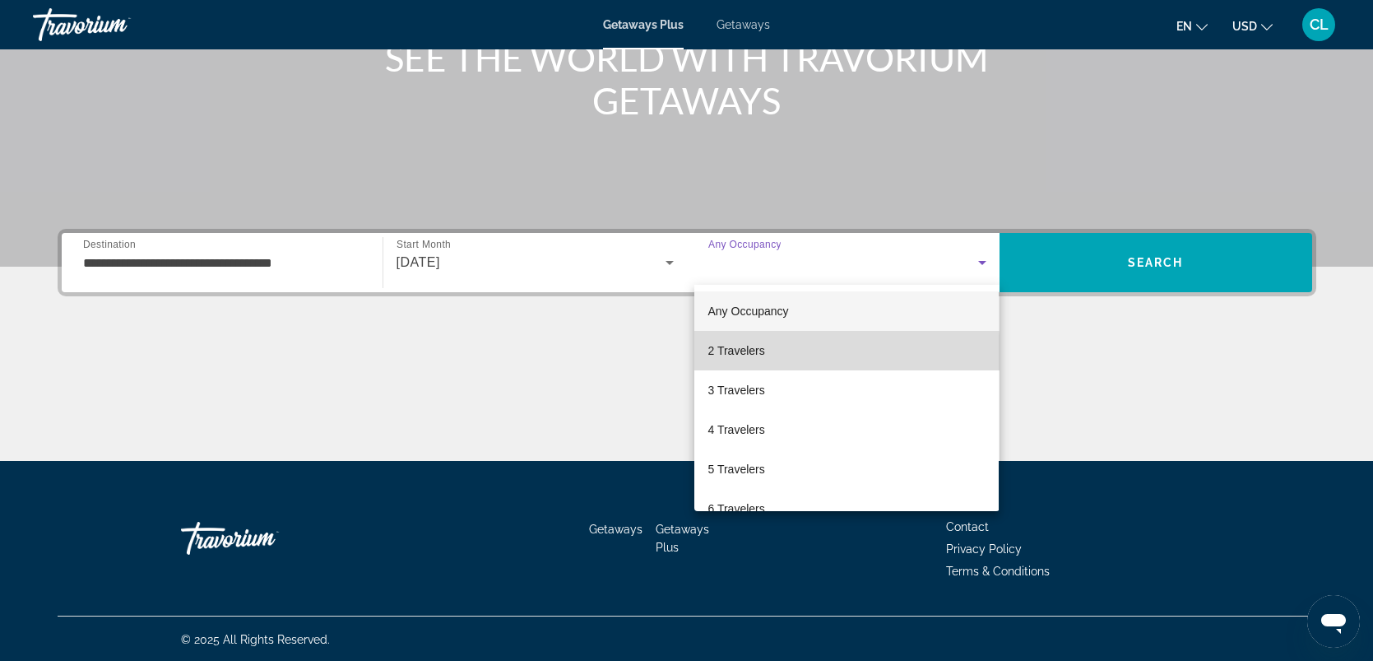
click at [733, 355] on span "2 Travelers" at bounding box center [736, 351] width 57 height 20
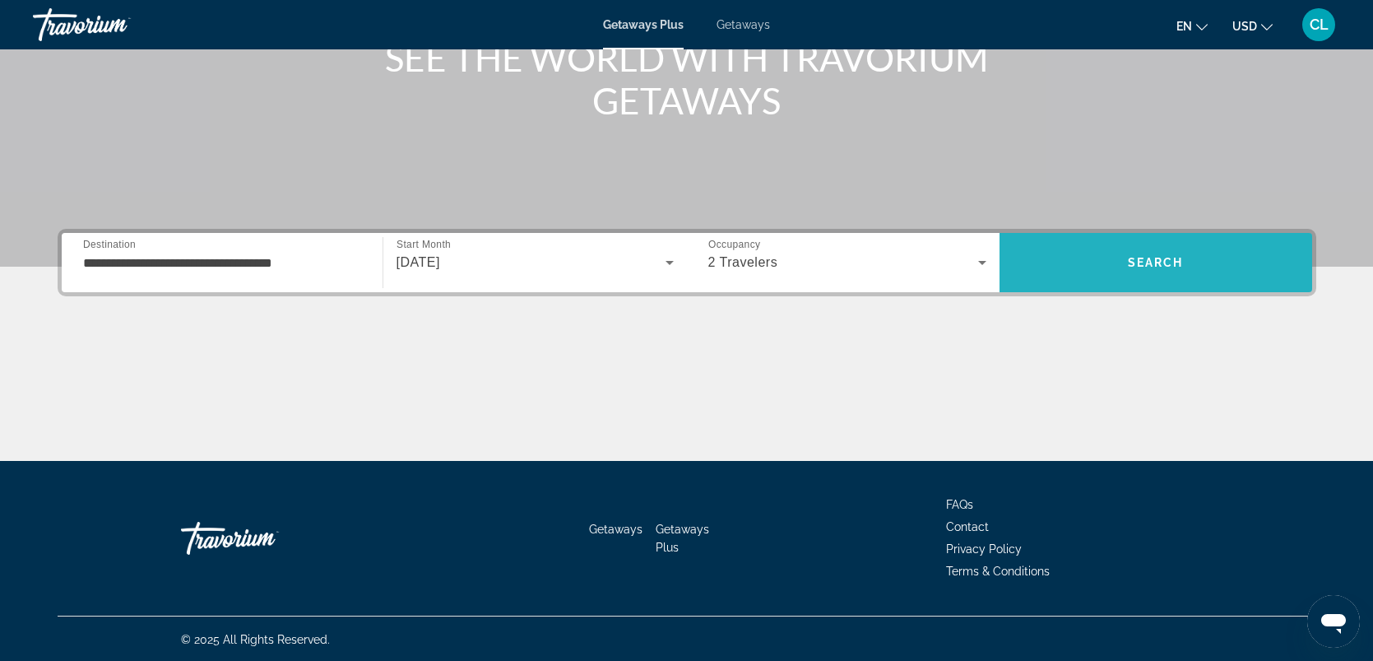
click at [1187, 266] on span "Search" at bounding box center [1156, 262] width 313 height 39
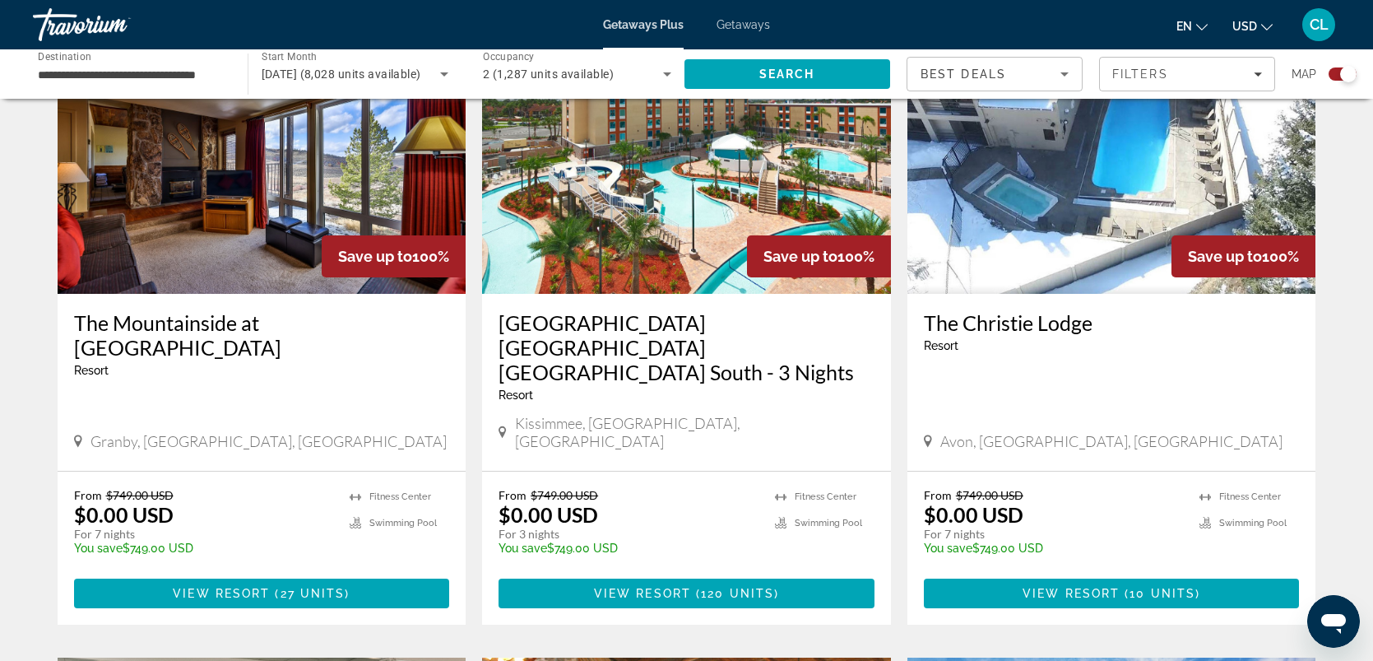
scroll to position [1242, 0]
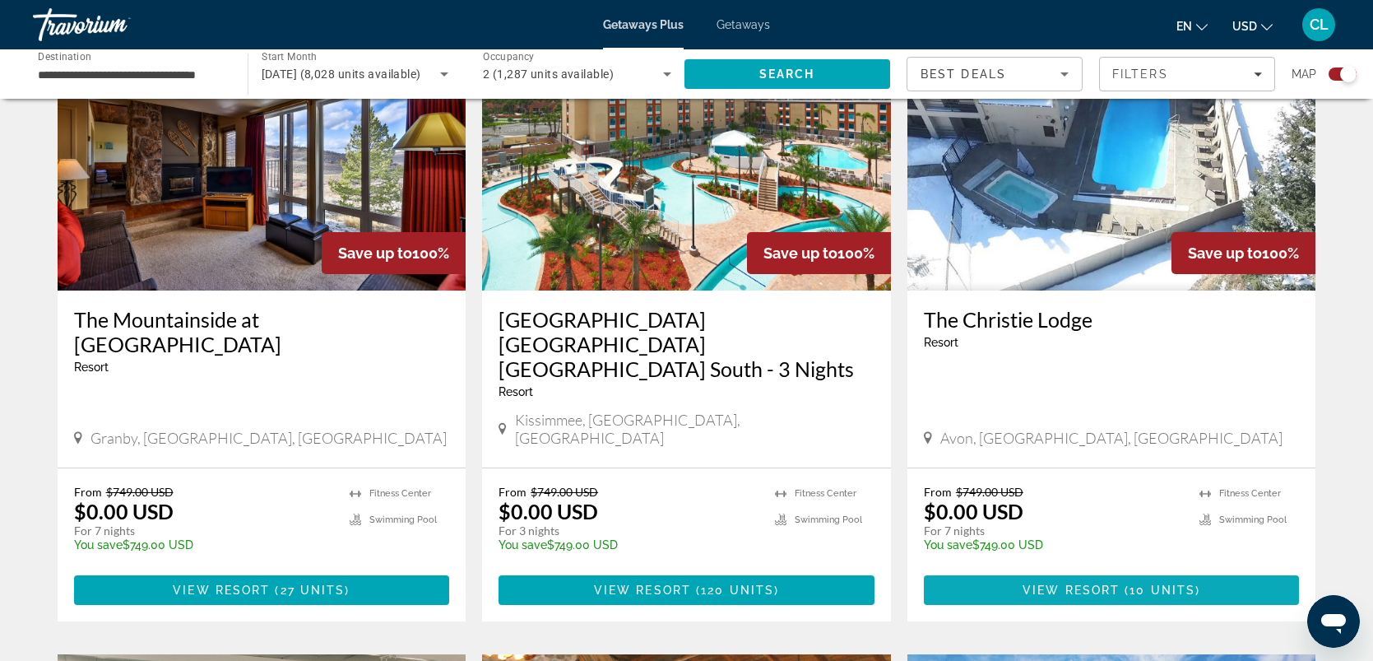
click at [1076, 583] on span "View Resort" at bounding box center [1071, 589] width 97 height 13
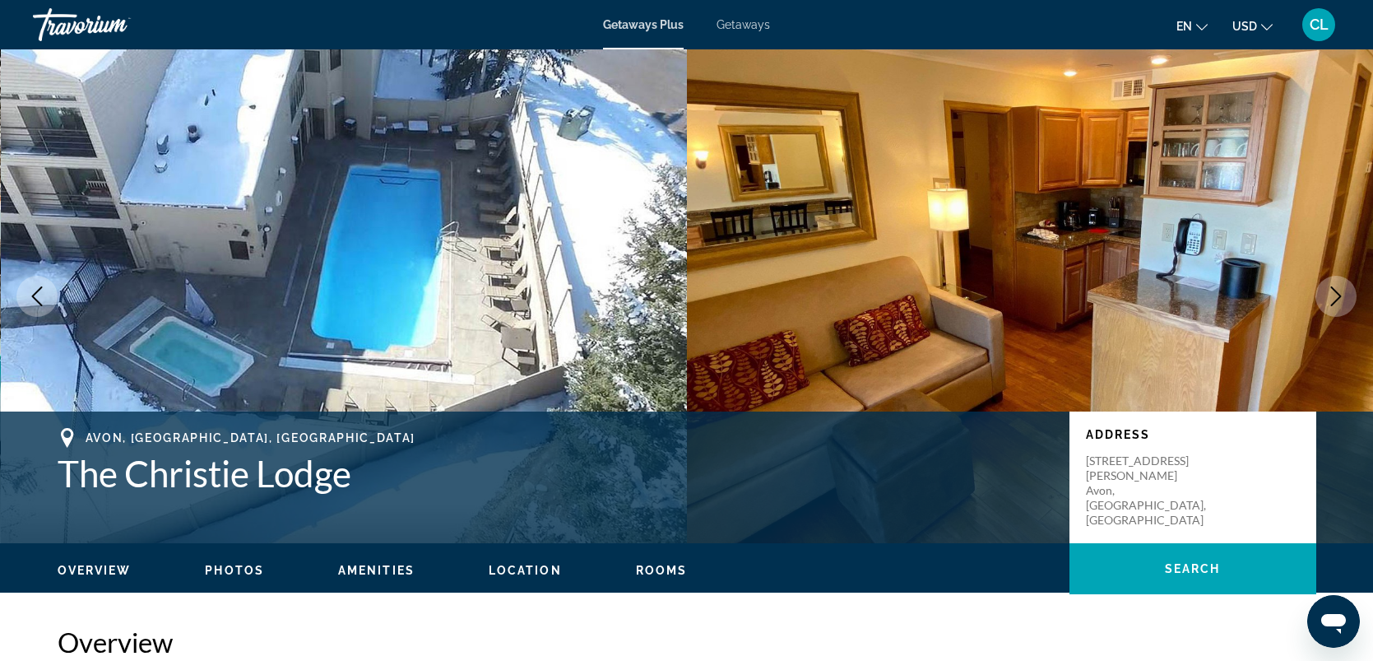
click at [1333, 298] on icon "Next image" at bounding box center [1336, 296] width 20 height 20
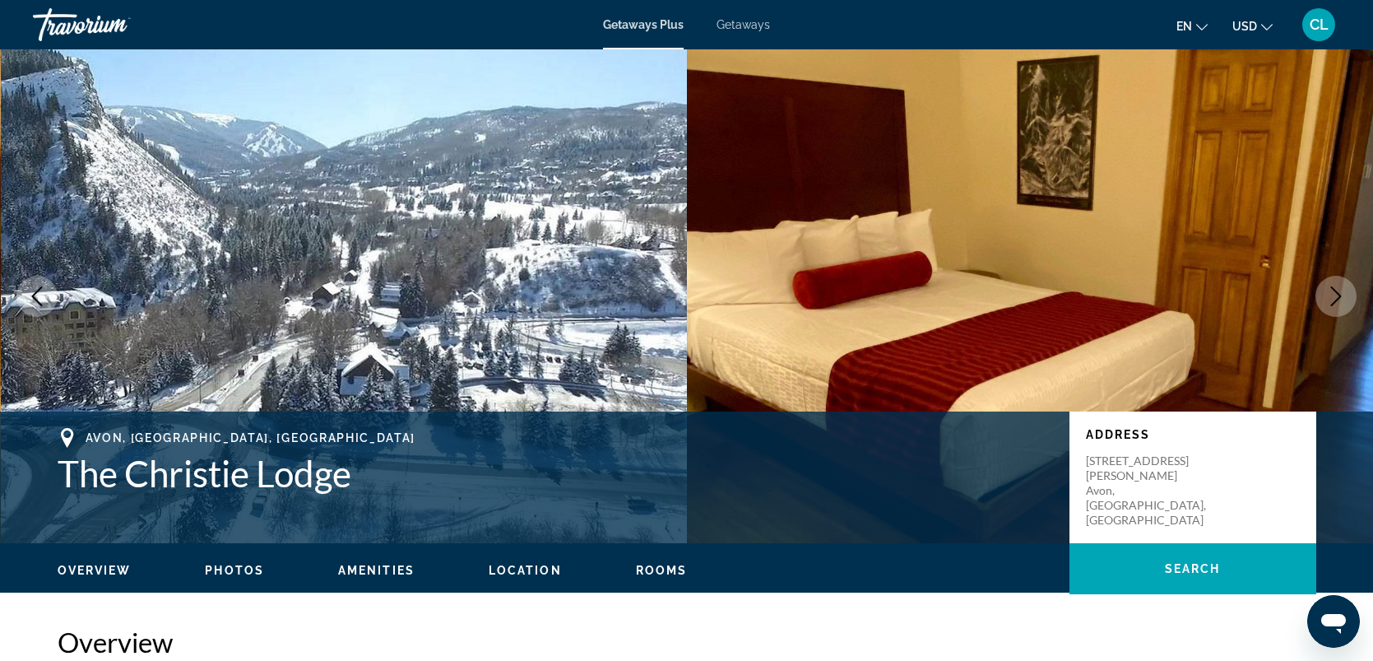
click at [1333, 298] on icon "Next image" at bounding box center [1336, 296] width 20 height 20
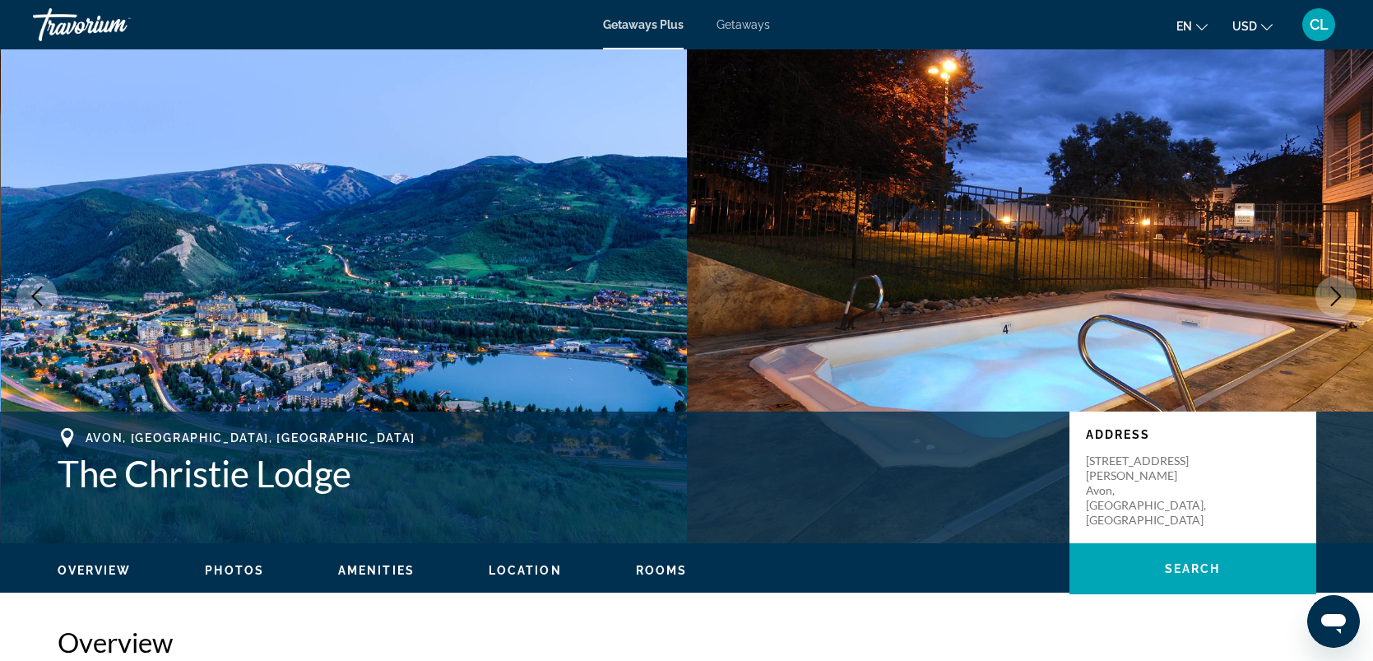
click at [1333, 298] on icon "Next image" at bounding box center [1336, 296] width 20 height 20
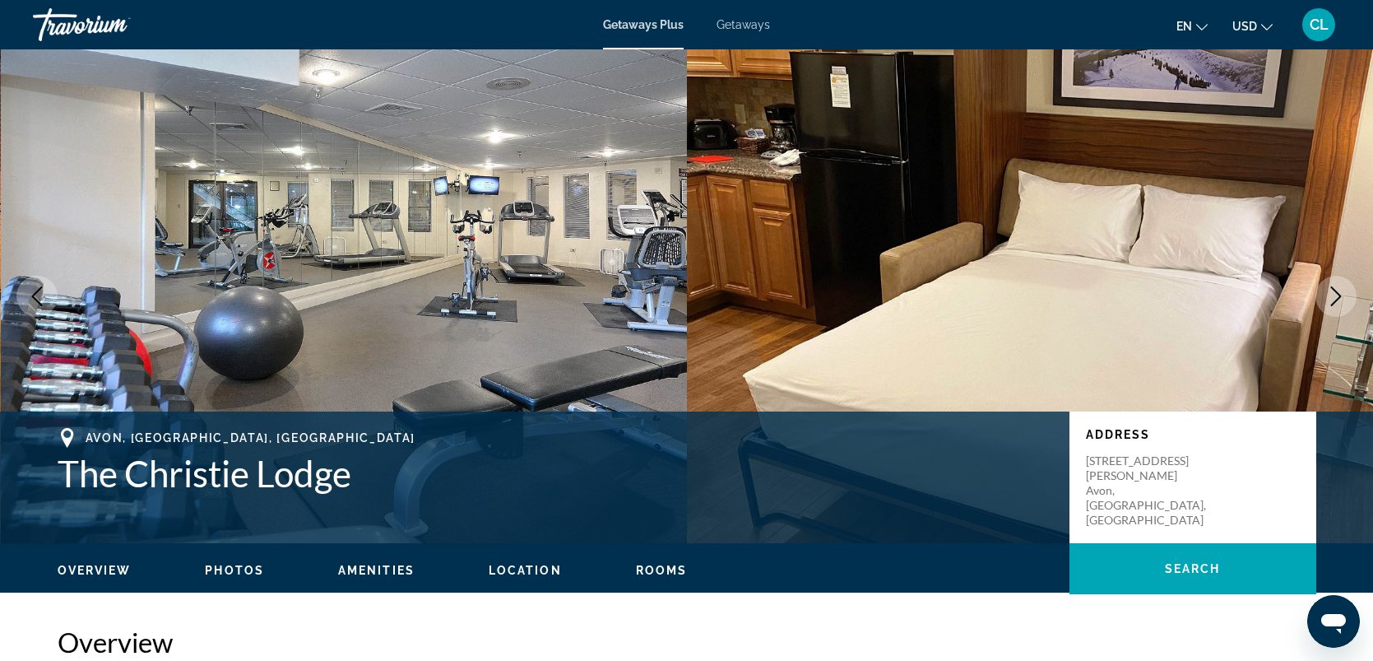
click at [1332, 297] on icon "Next image" at bounding box center [1336, 296] width 20 height 20
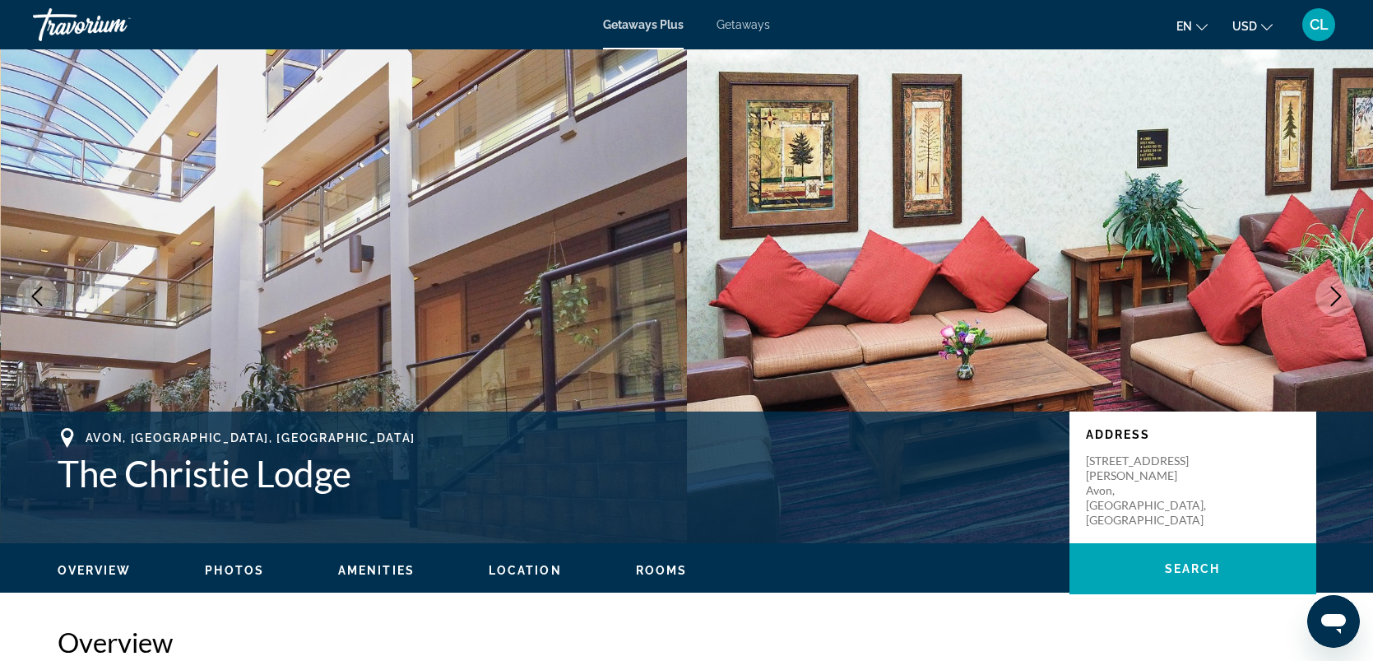
click at [1332, 297] on icon "Next image" at bounding box center [1336, 296] width 20 height 20
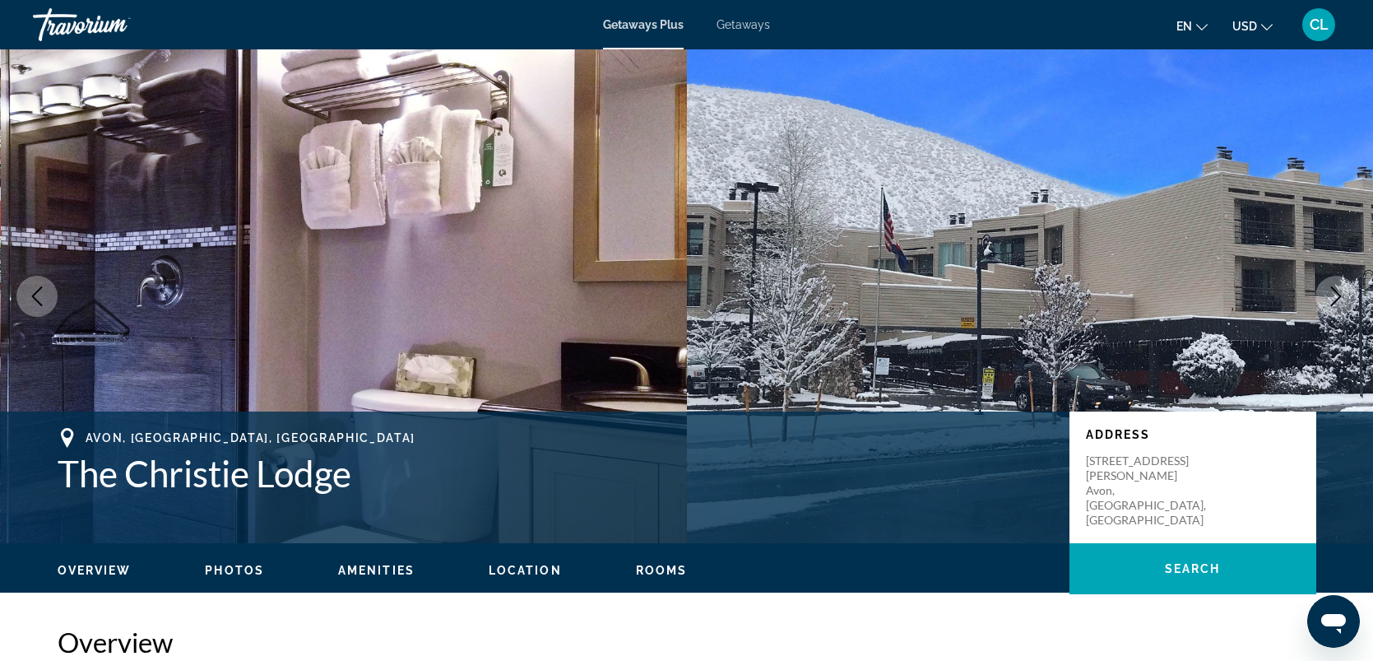
click at [85, 565] on span "Overview" at bounding box center [95, 570] width 74 height 13
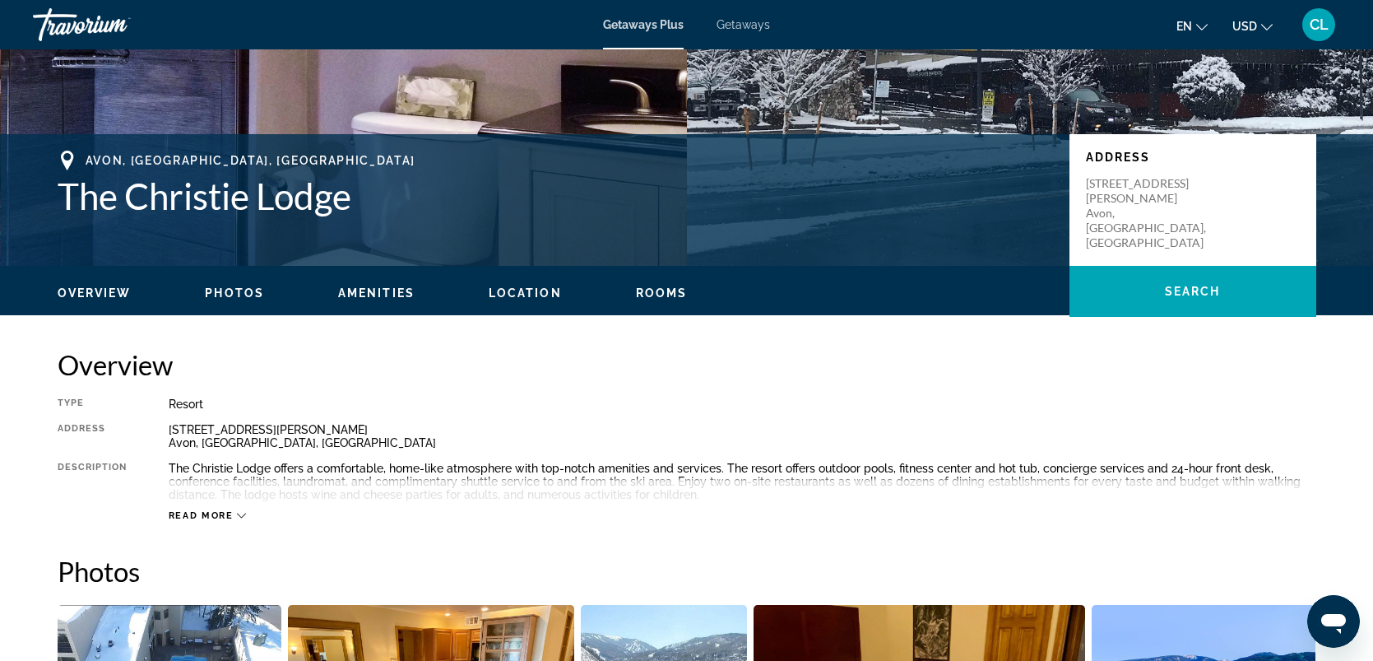
scroll to position [526, 0]
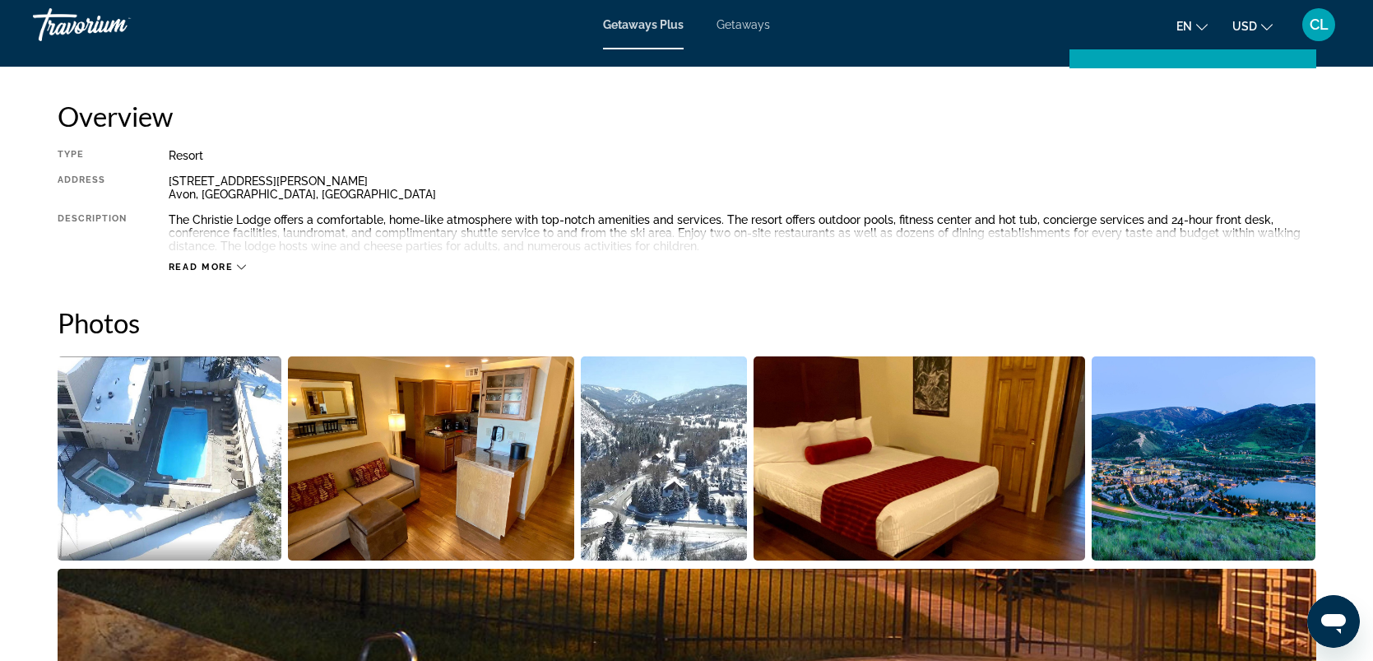
click at [236, 261] on button "Read more" at bounding box center [208, 267] width 78 height 12
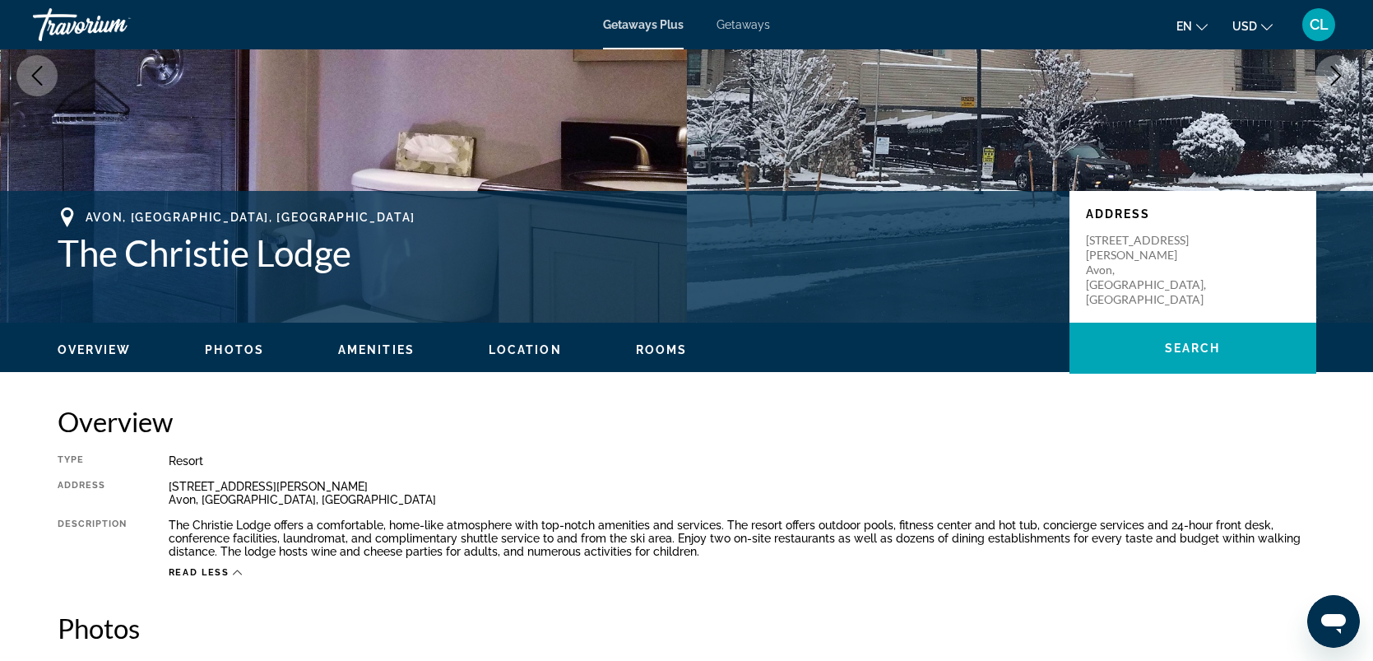
scroll to position [186, 0]
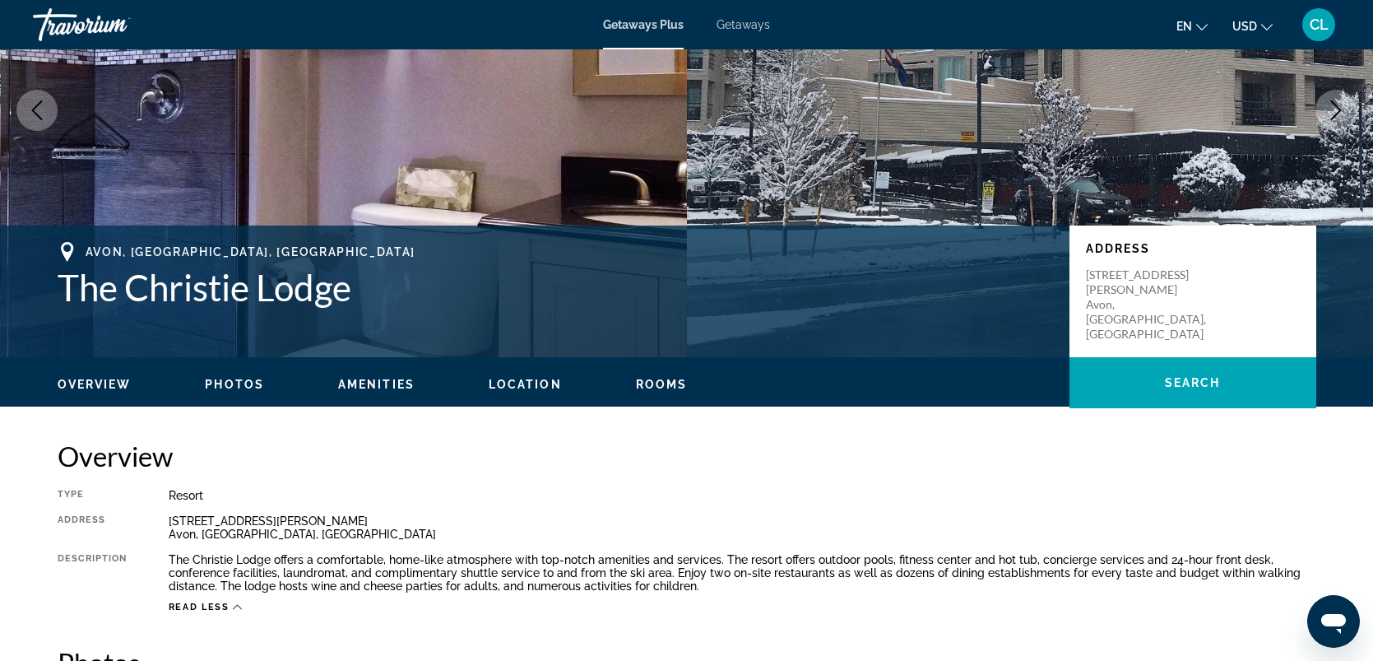
click at [352, 380] on span "Amenities" at bounding box center [376, 384] width 77 height 13
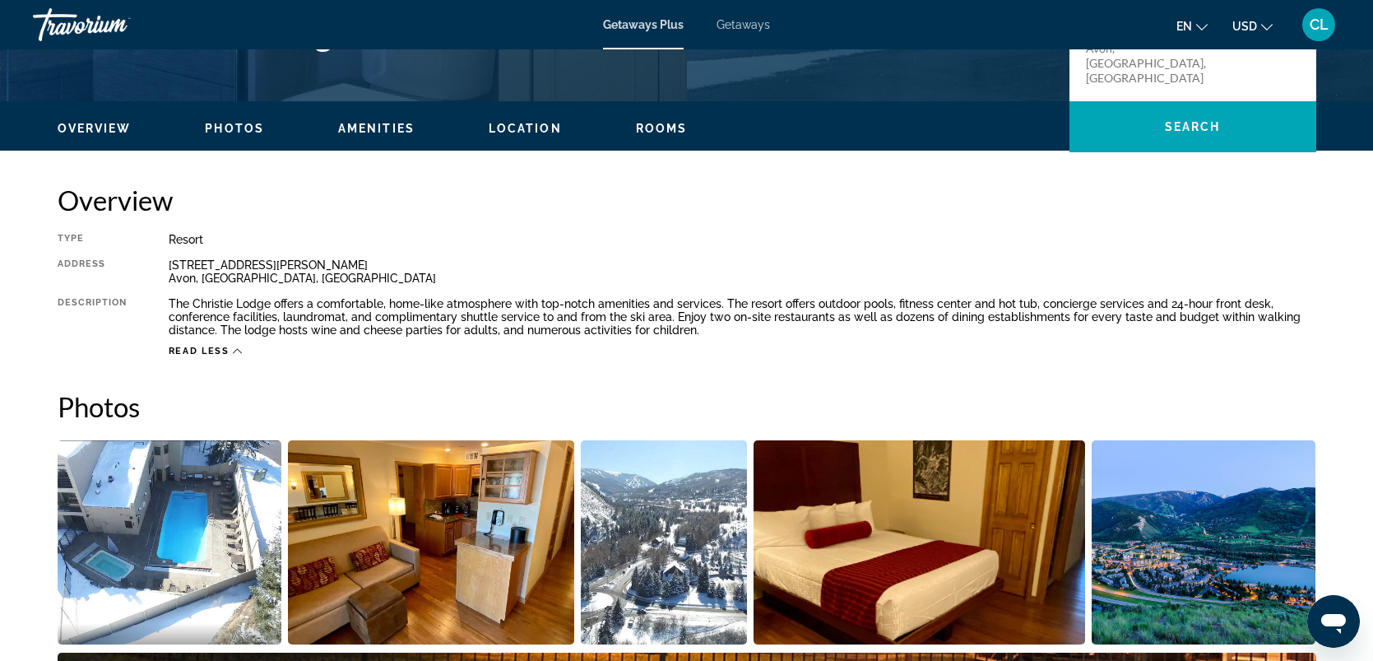
scroll to position [416, 0]
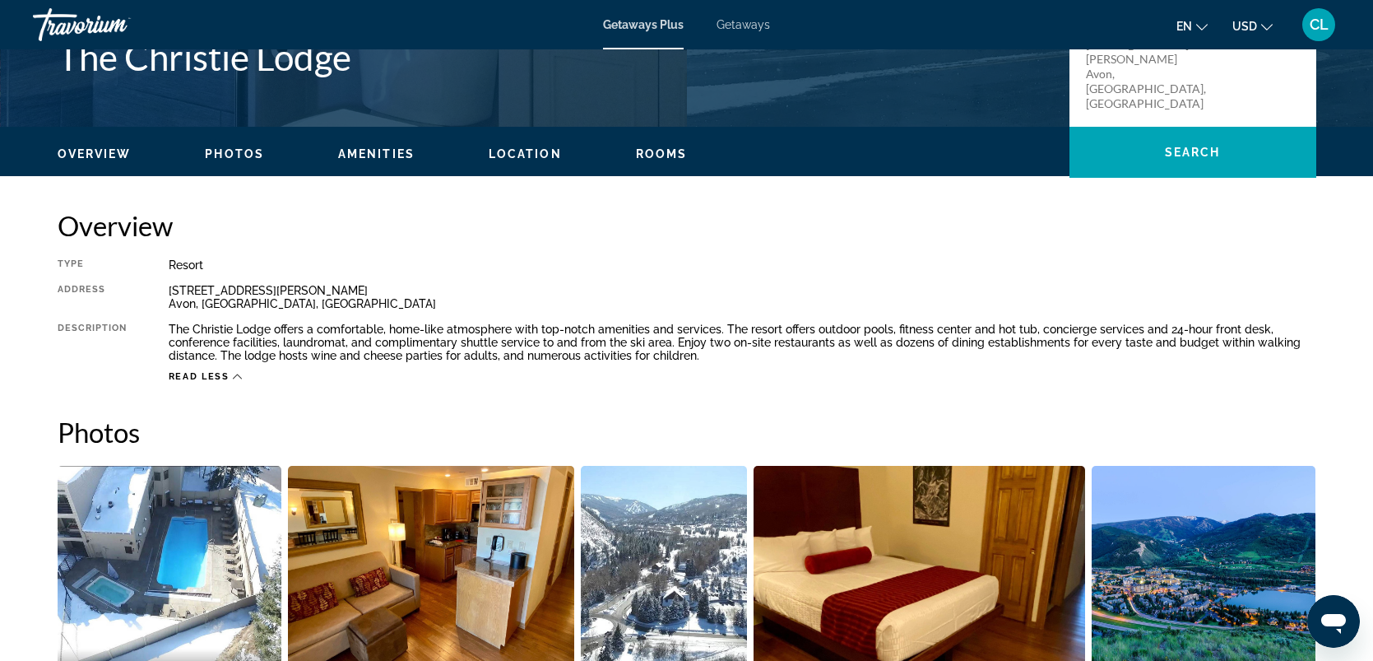
click at [521, 155] on span "Location" at bounding box center [525, 153] width 73 height 13
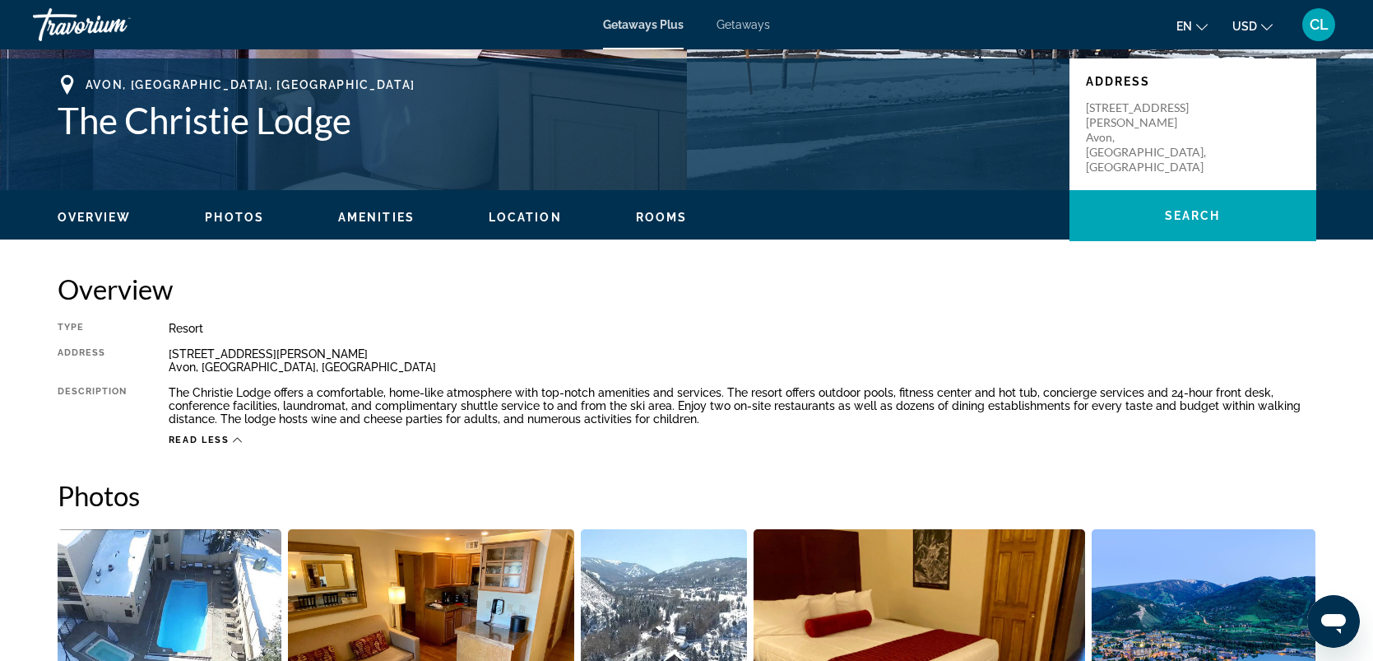
scroll to position [333, 0]
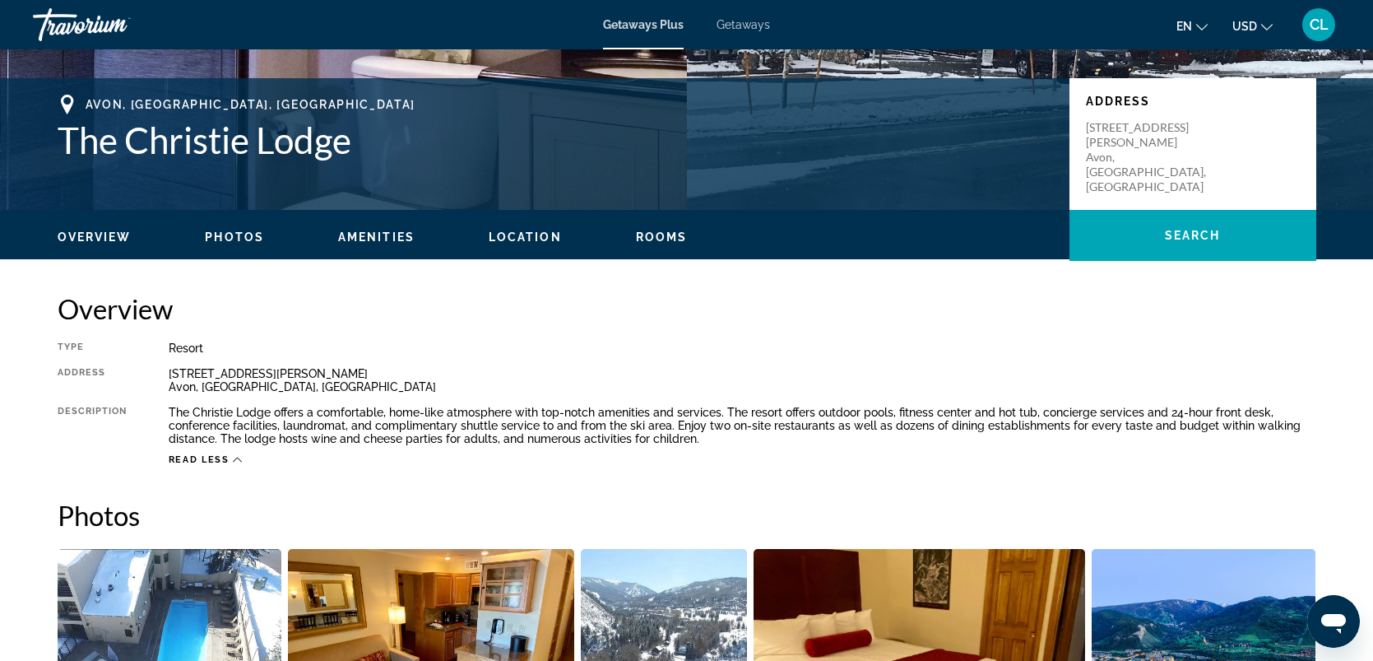
click at [662, 234] on span "Rooms" at bounding box center [662, 236] width 52 height 13
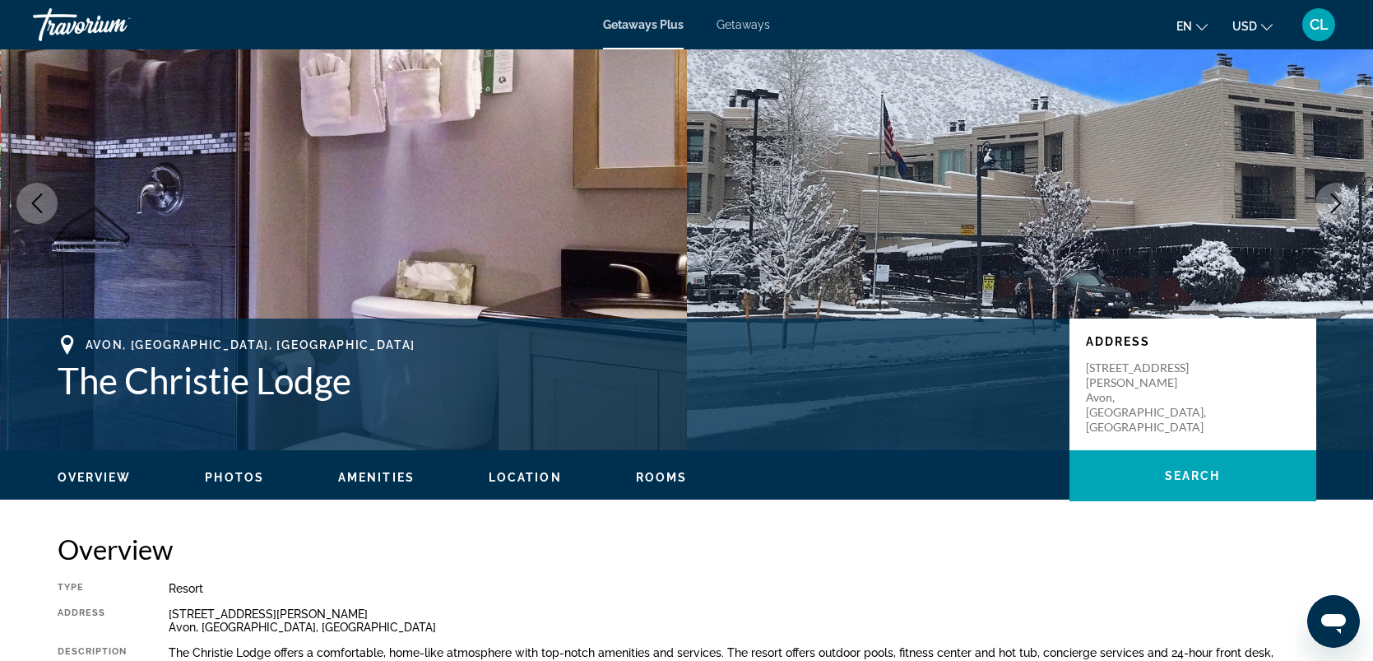
scroll to position [0, 0]
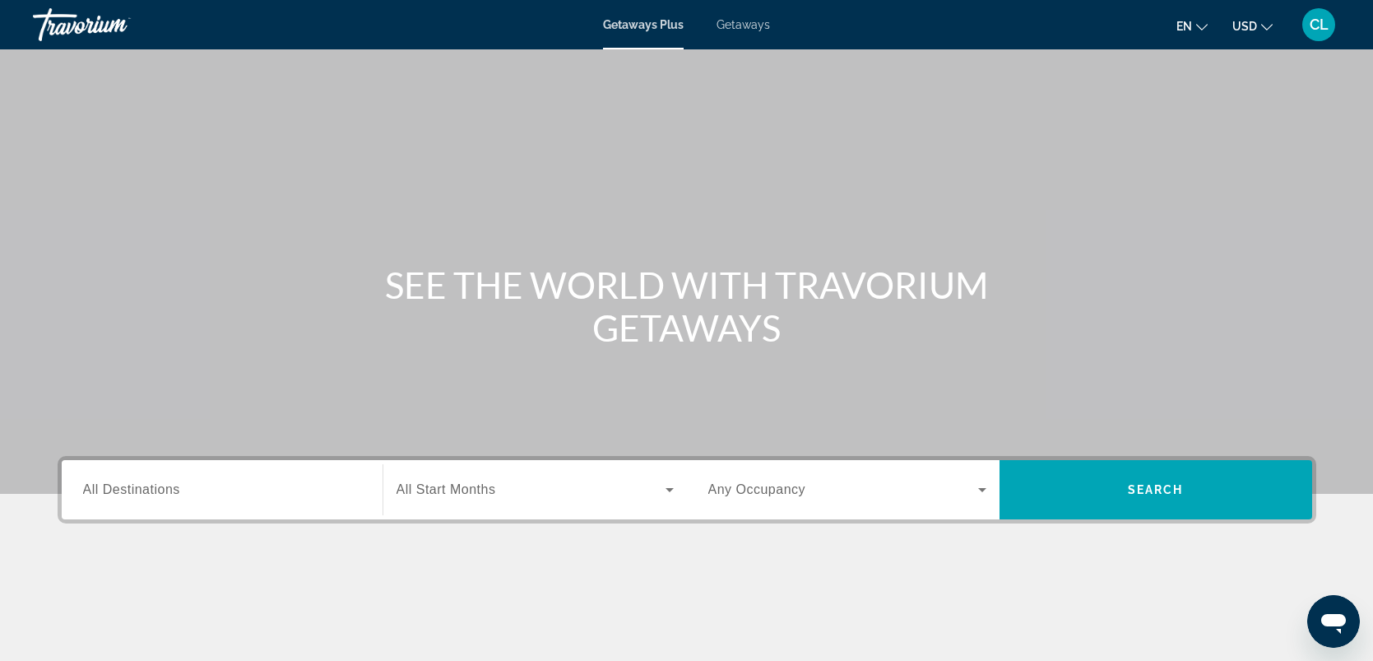
click at [190, 491] on input "Destination All Destinations" at bounding box center [222, 491] width 278 height 20
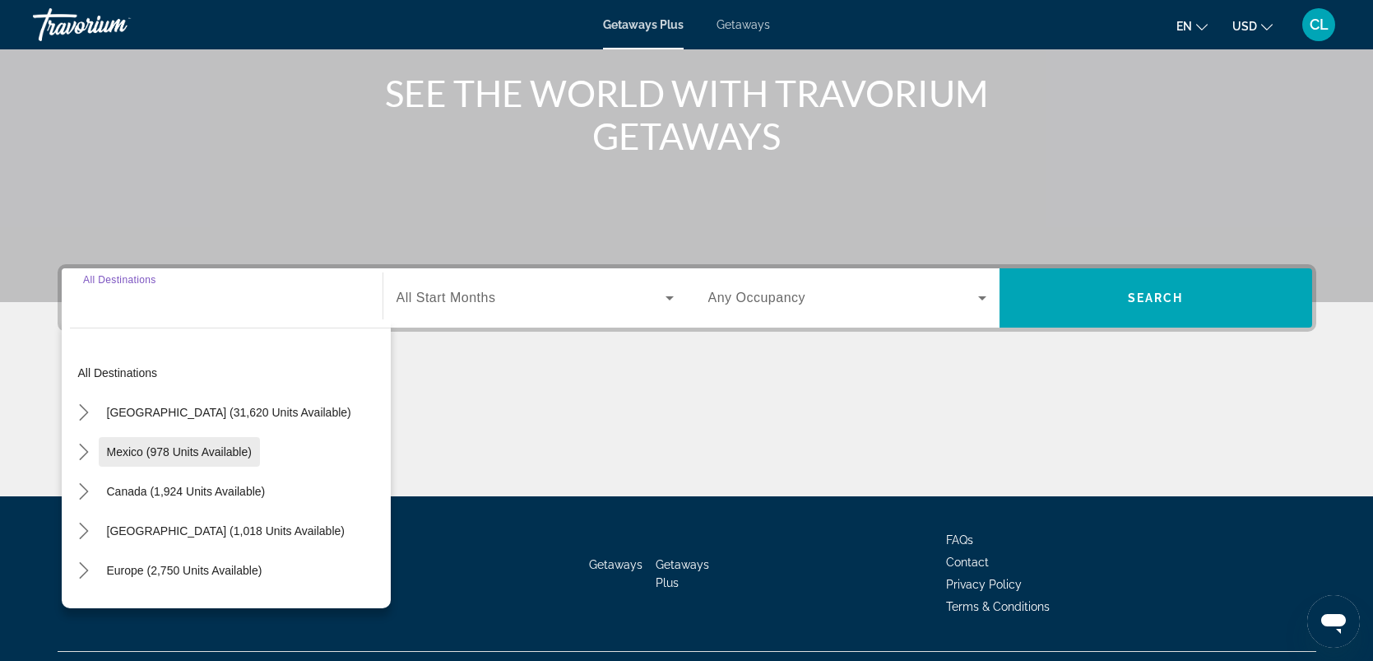
scroll to position [227, 0]
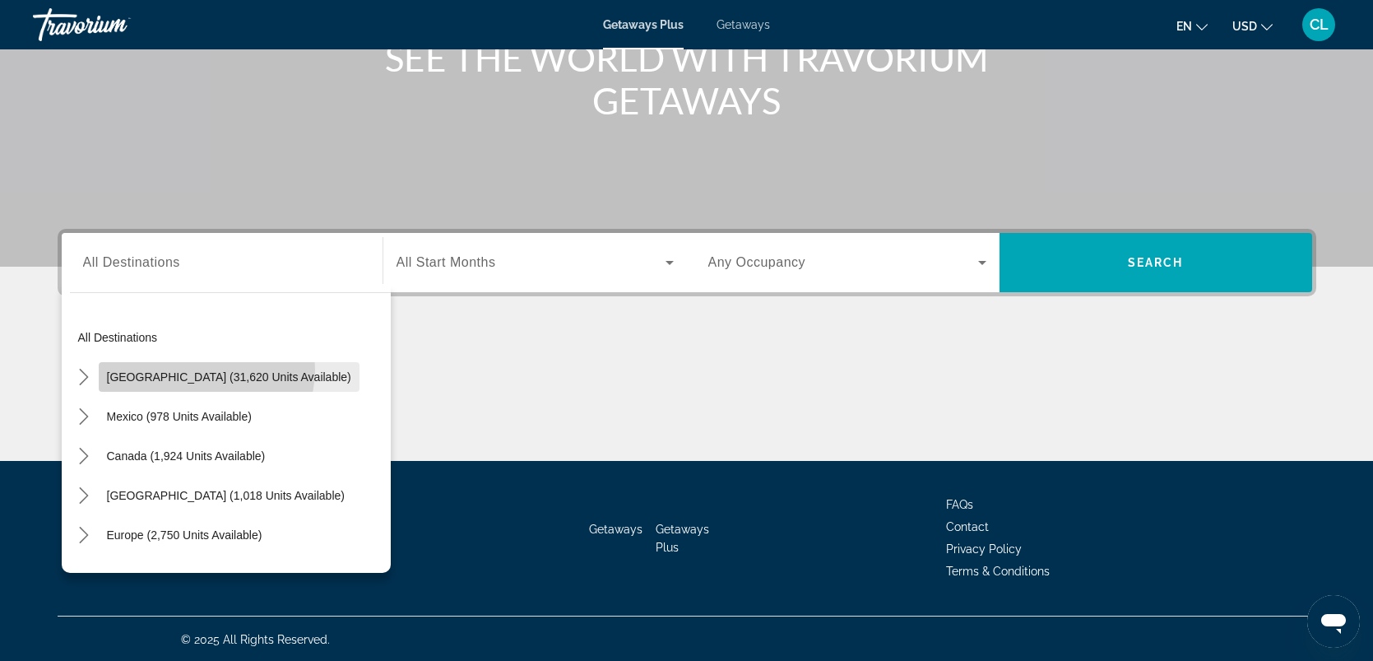
click at [205, 370] on span "United States (31,620 units available)" at bounding box center [229, 376] width 244 height 13
type input "**********"
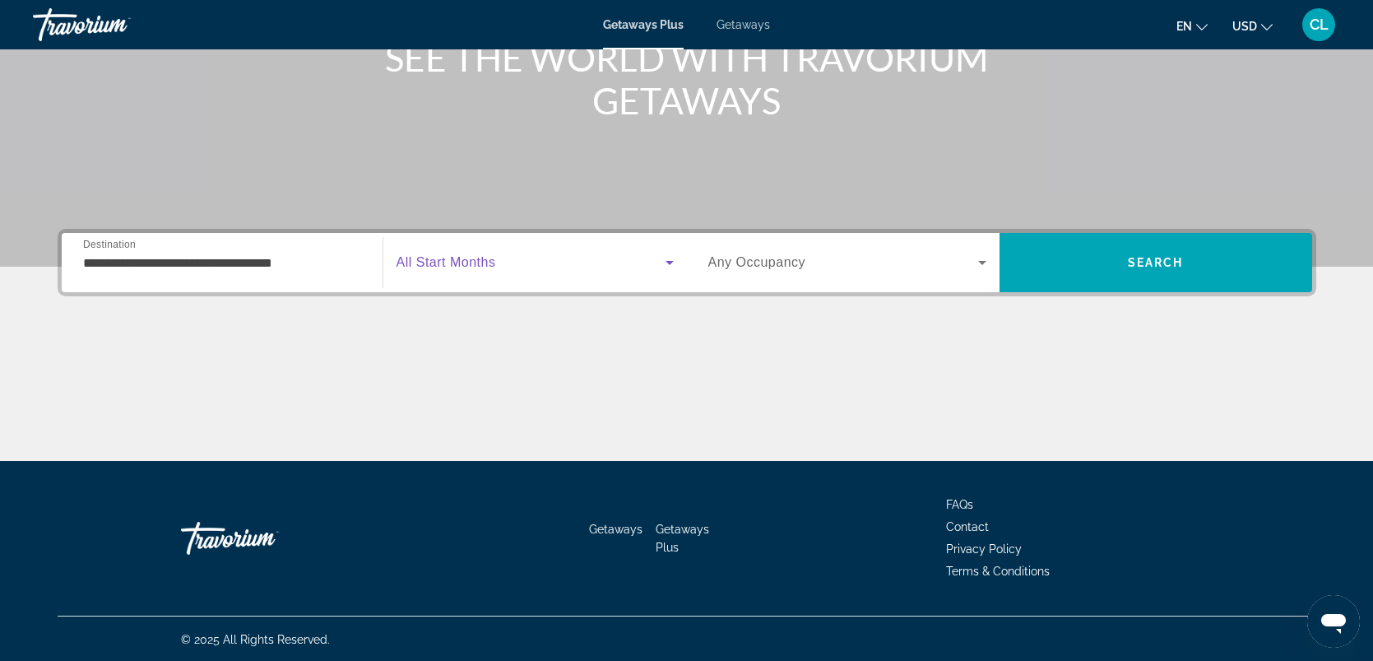
click at [671, 262] on icon "Search widget" at bounding box center [670, 263] width 20 height 20
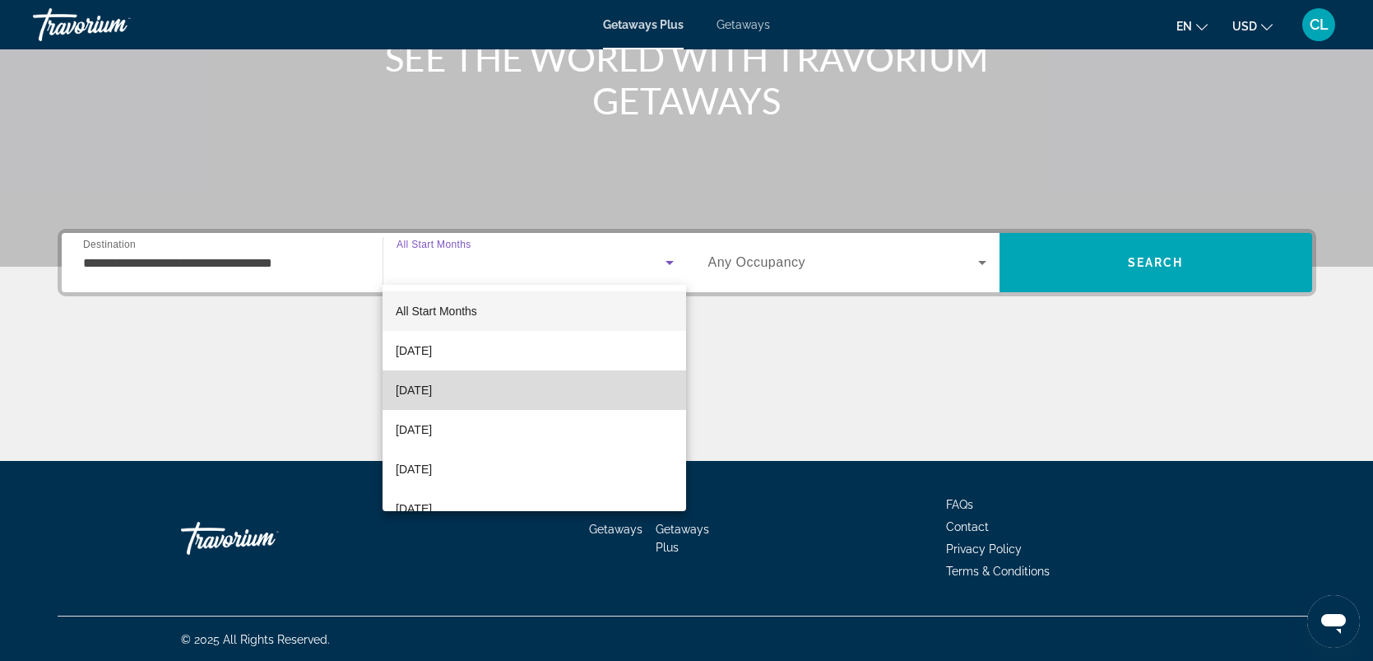
click at [432, 390] on span "November 2025" at bounding box center [414, 390] width 36 height 20
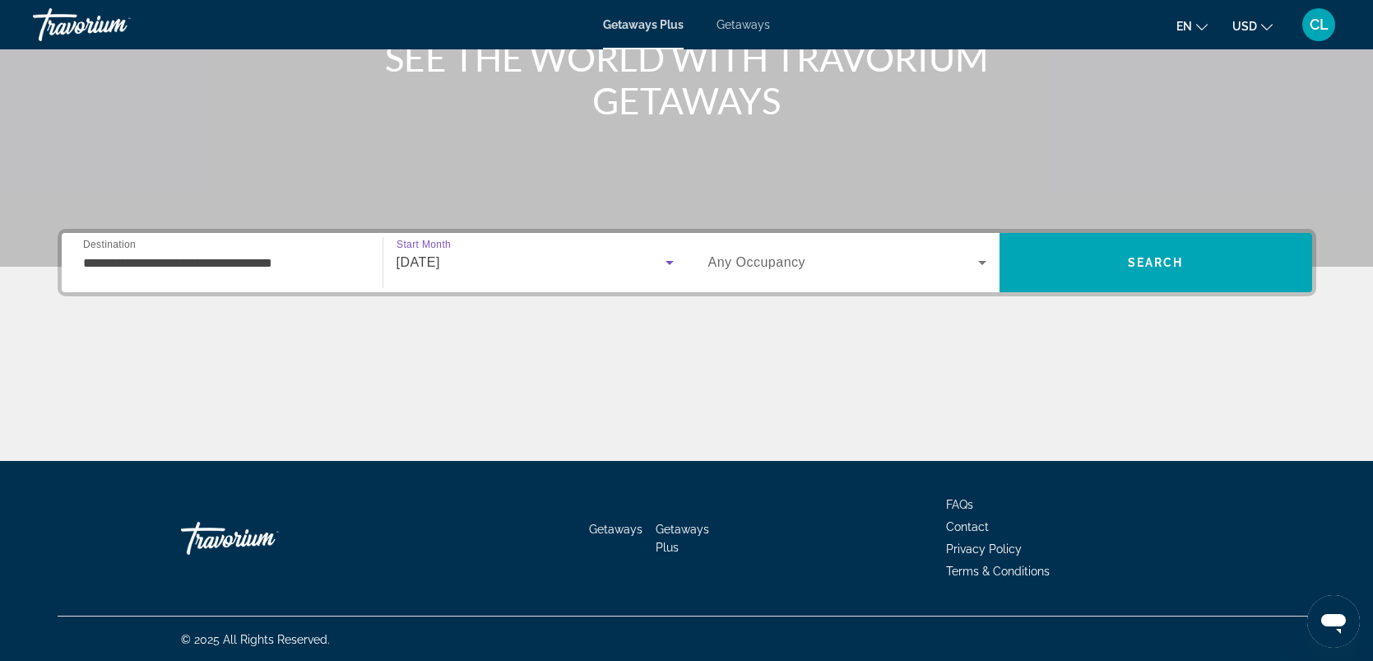
click at [984, 261] on icon "Search widget" at bounding box center [982, 263] width 8 height 4
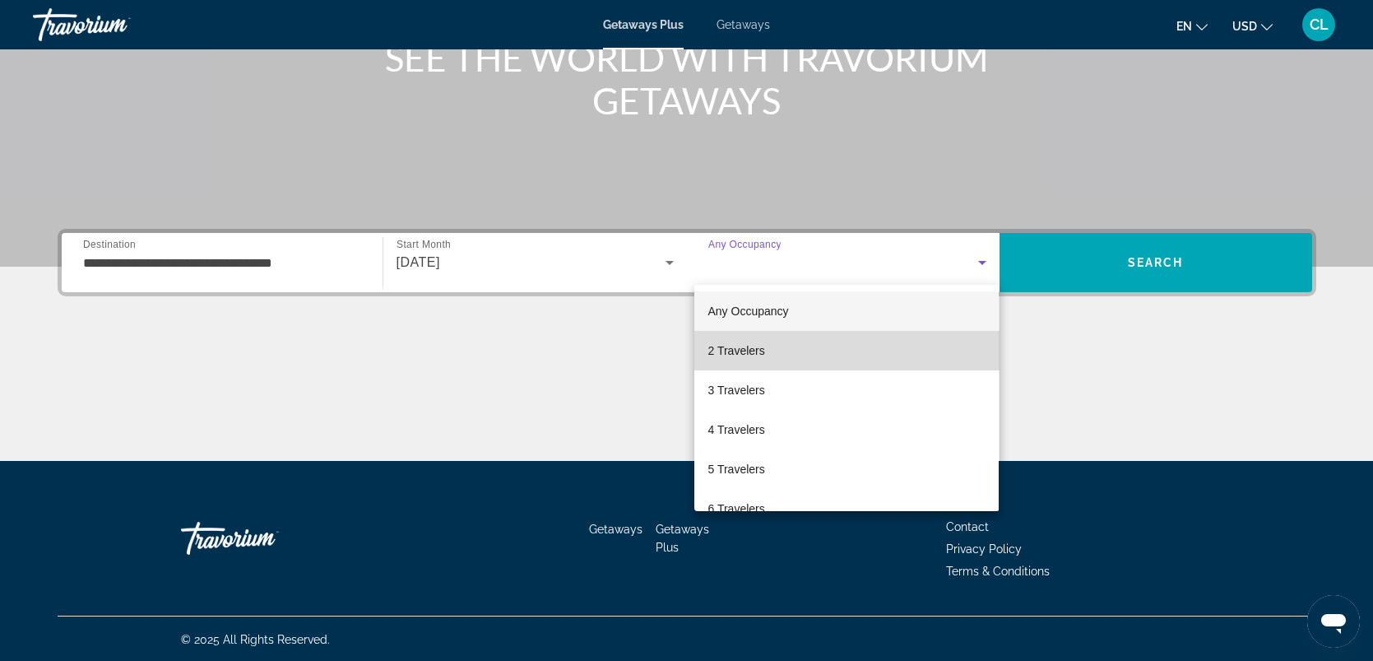
click at [734, 351] on span "2 Travelers" at bounding box center [736, 351] width 57 height 20
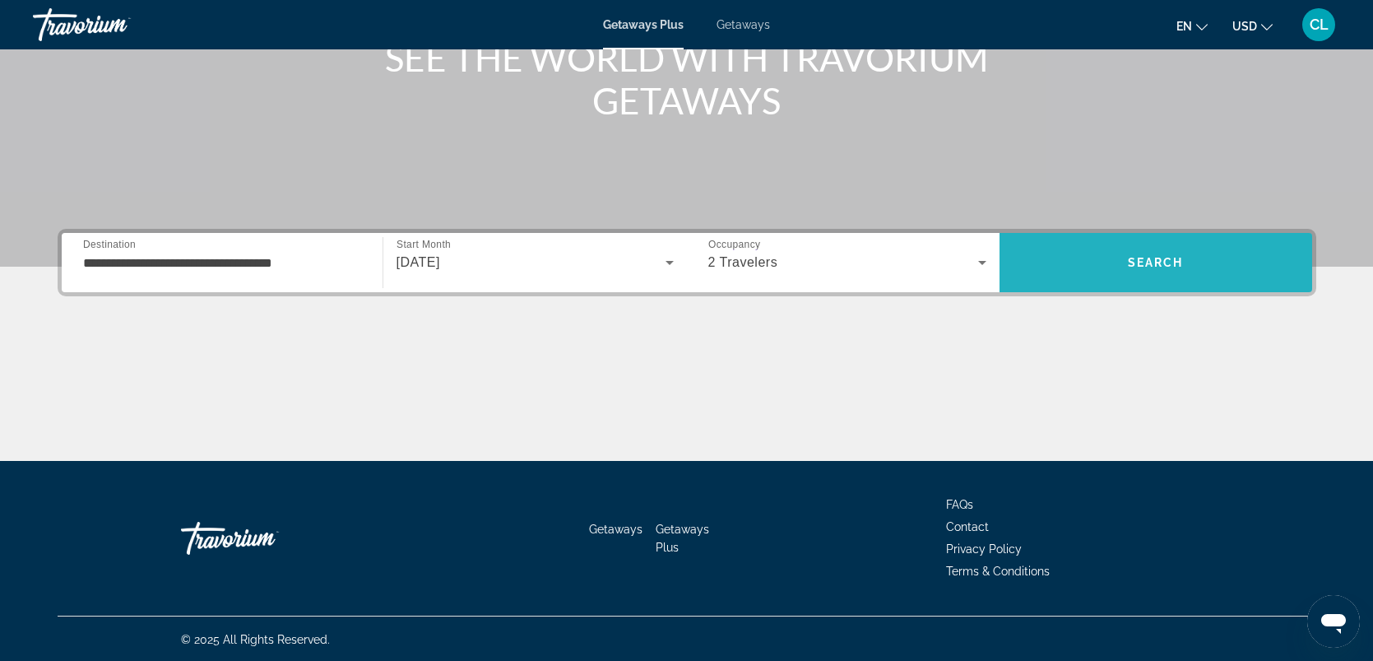
click at [1113, 262] on span "Search" at bounding box center [1156, 262] width 313 height 39
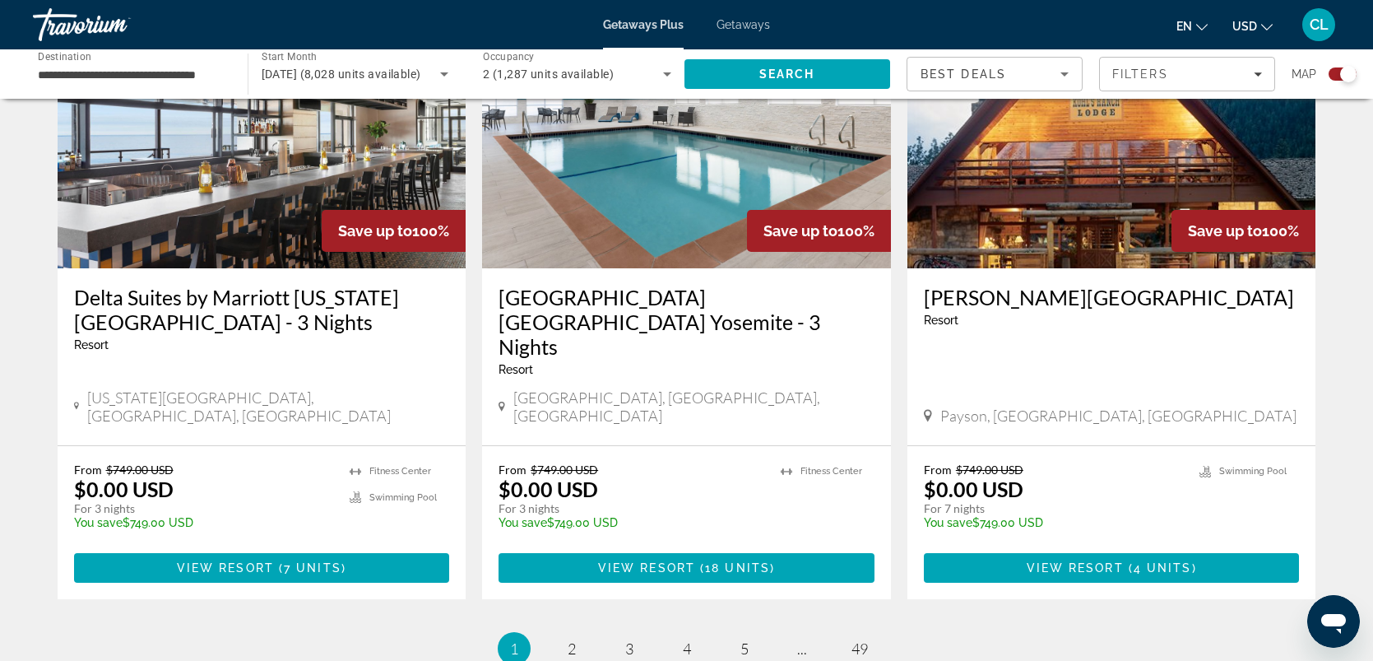
scroll to position [2489, 0]
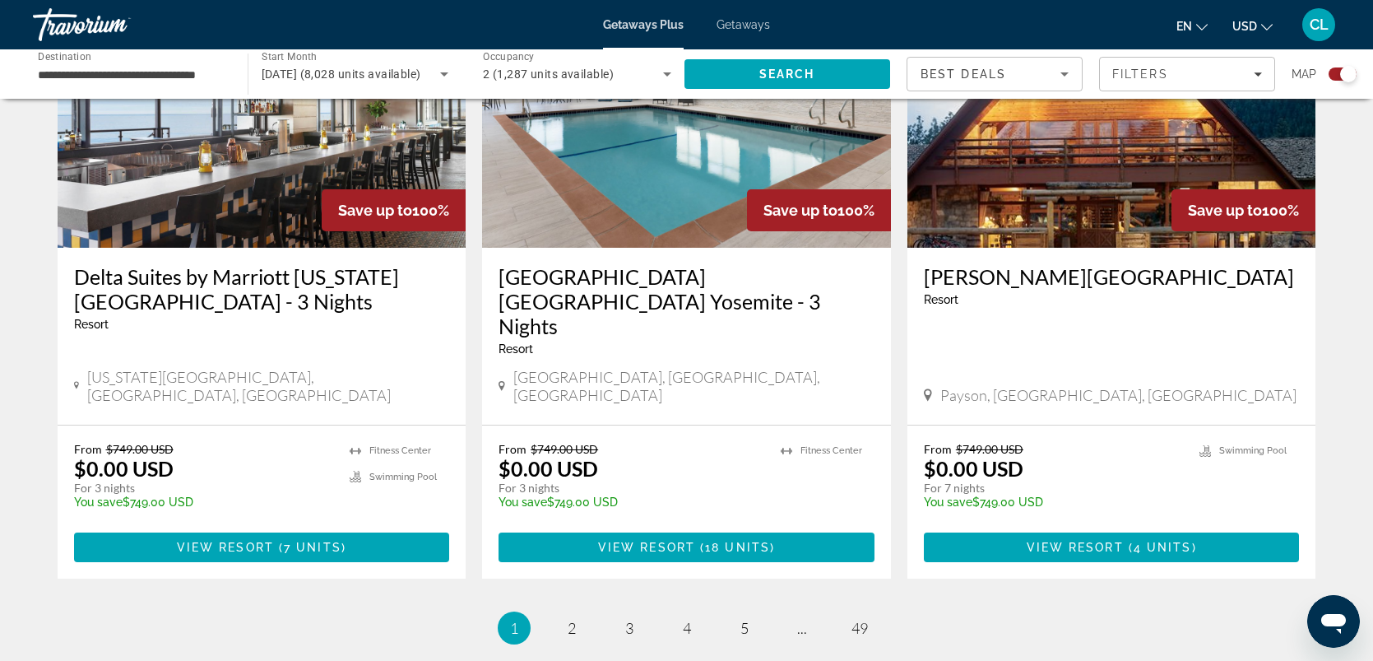
click at [588, 611] on ul "1 / 49 You're on page 1 page 2 page 3 page 4 page 5 page ... page 49" at bounding box center [687, 627] width 1259 height 33
click at [572, 619] on span "2" at bounding box center [572, 628] width 8 height 18
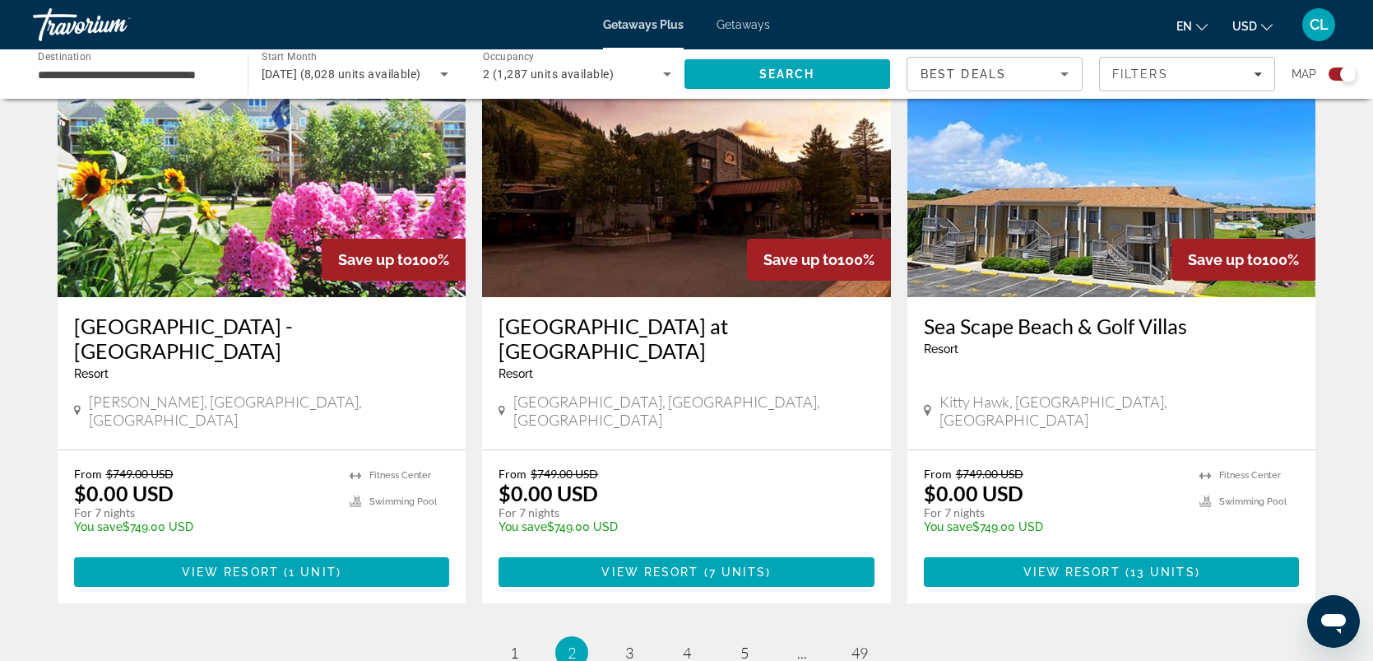
scroll to position [2407, 0]
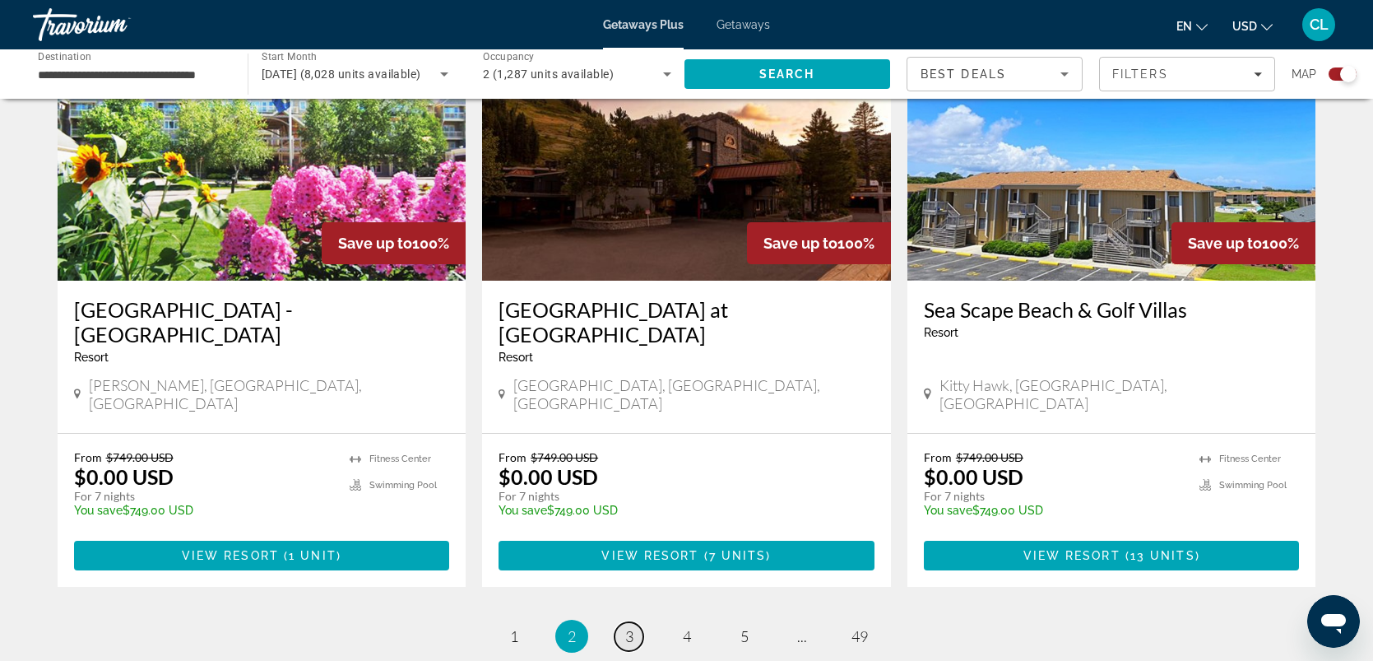
click at [627, 627] on span "3" at bounding box center [629, 636] width 8 height 18
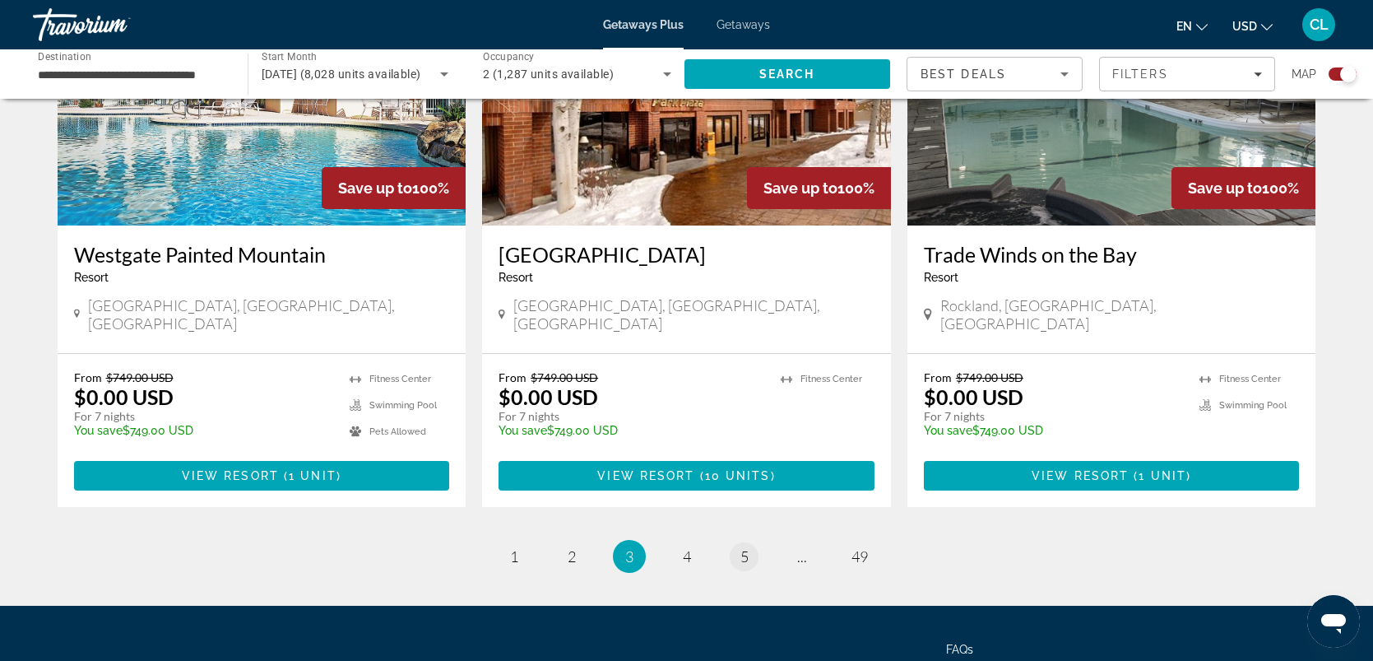
scroll to position [2515, 0]
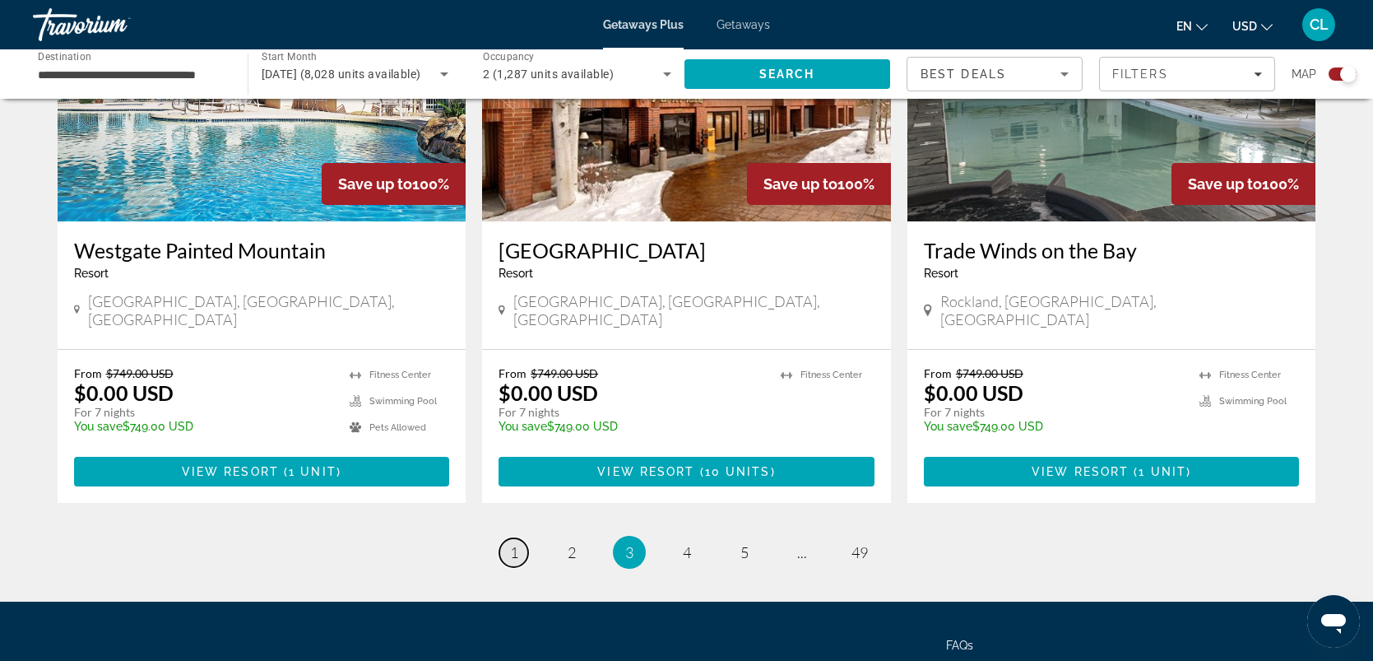
click at [513, 543] on span "1" at bounding box center [514, 552] width 8 height 18
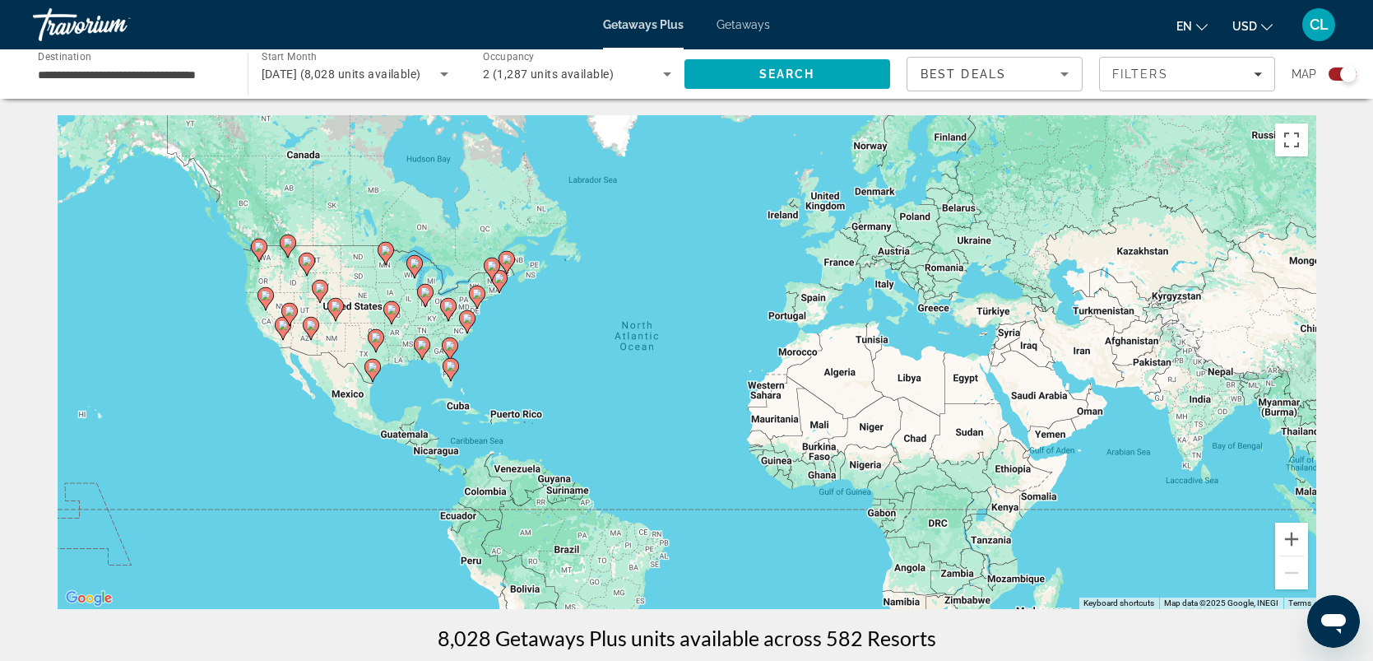
drag, startPoint x: 992, startPoint y: 402, endPoint x: 1010, endPoint y: 369, distance: 36.4
click at [1002, 383] on div "To activate drag with keyboard, press Alt + Enter. Once in keyboard drag state,…" at bounding box center [687, 362] width 1259 height 494
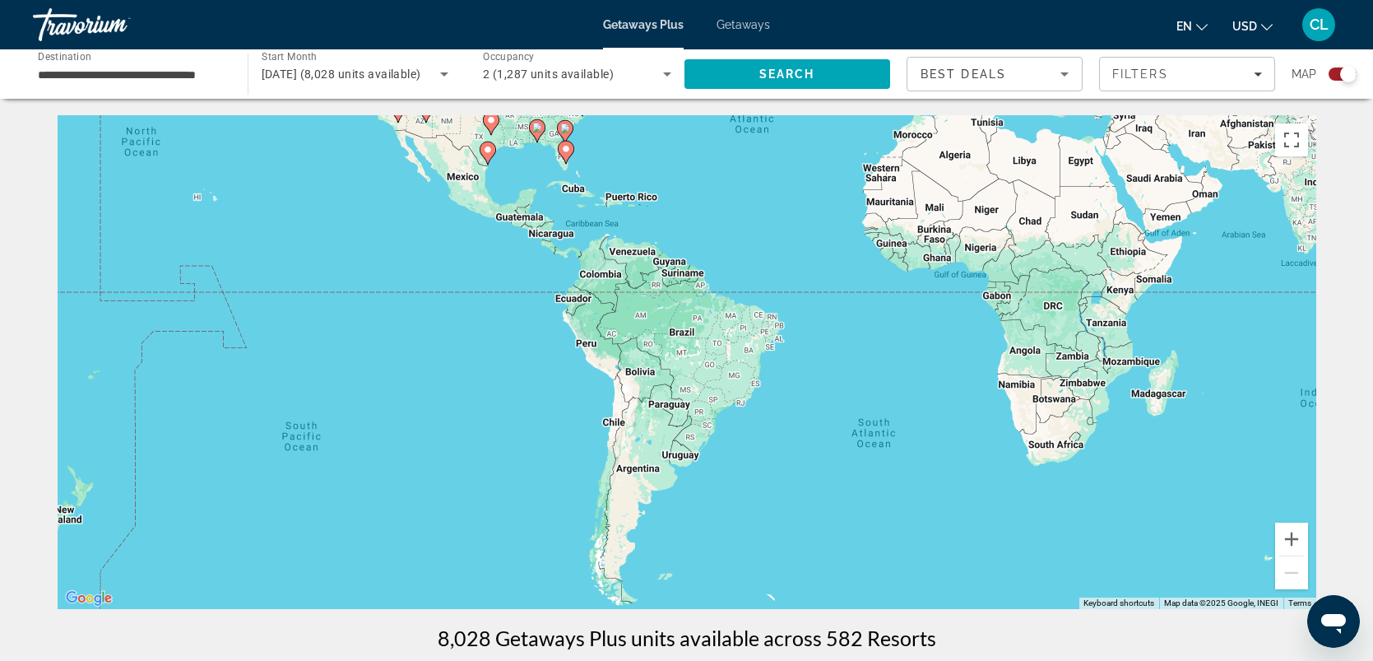
drag, startPoint x: 1094, startPoint y: 575, endPoint x: 1160, endPoint y: 433, distance: 157.2
click at [1168, 444] on div "To activate drag with keyboard, press Alt + Enter. Once in keyboard drag state,…" at bounding box center [687, 362] width 1259 height 494
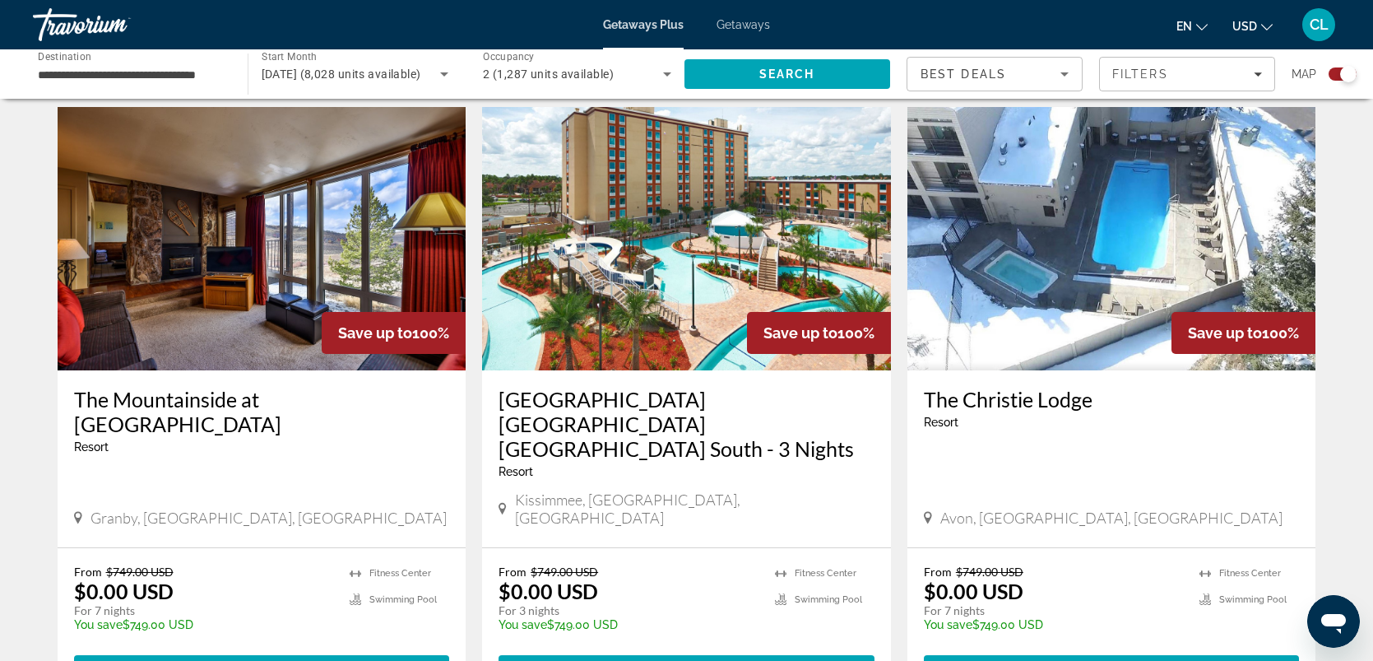
scroll to position [1204, 0]
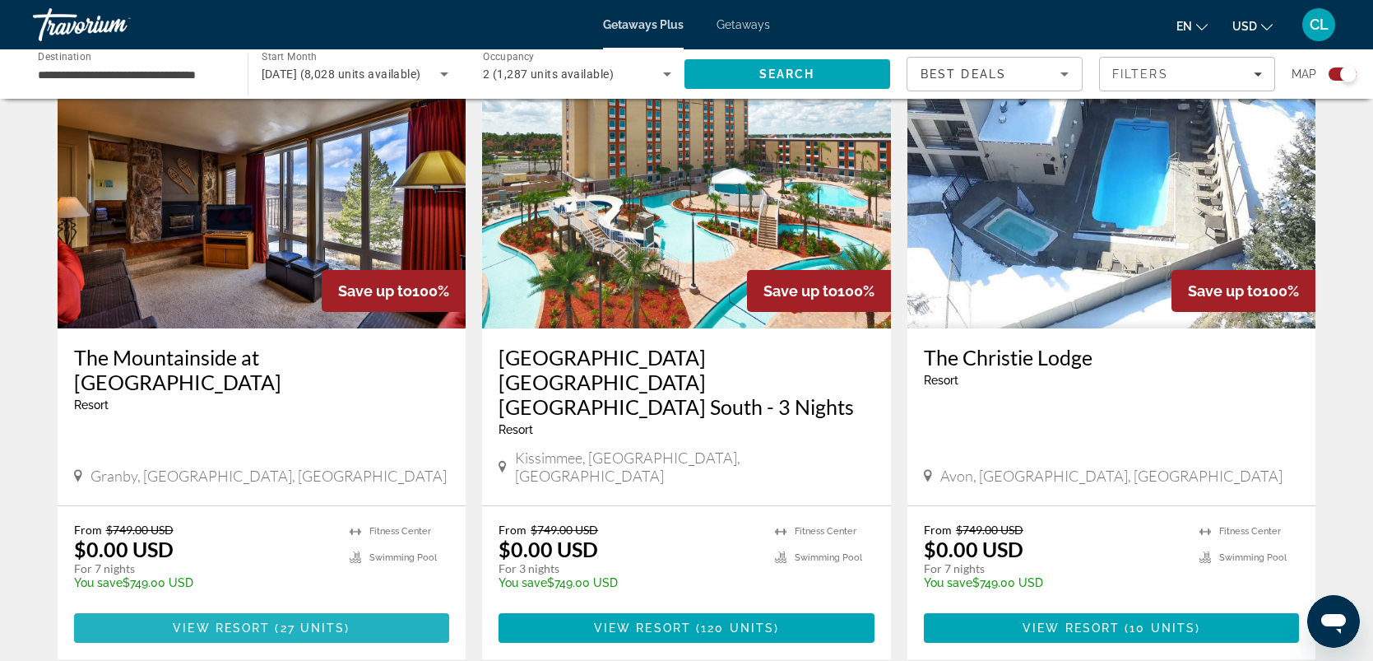
click at [218, 621] on span "View Resort" at bounding box center [221, 627] width 97 height 13
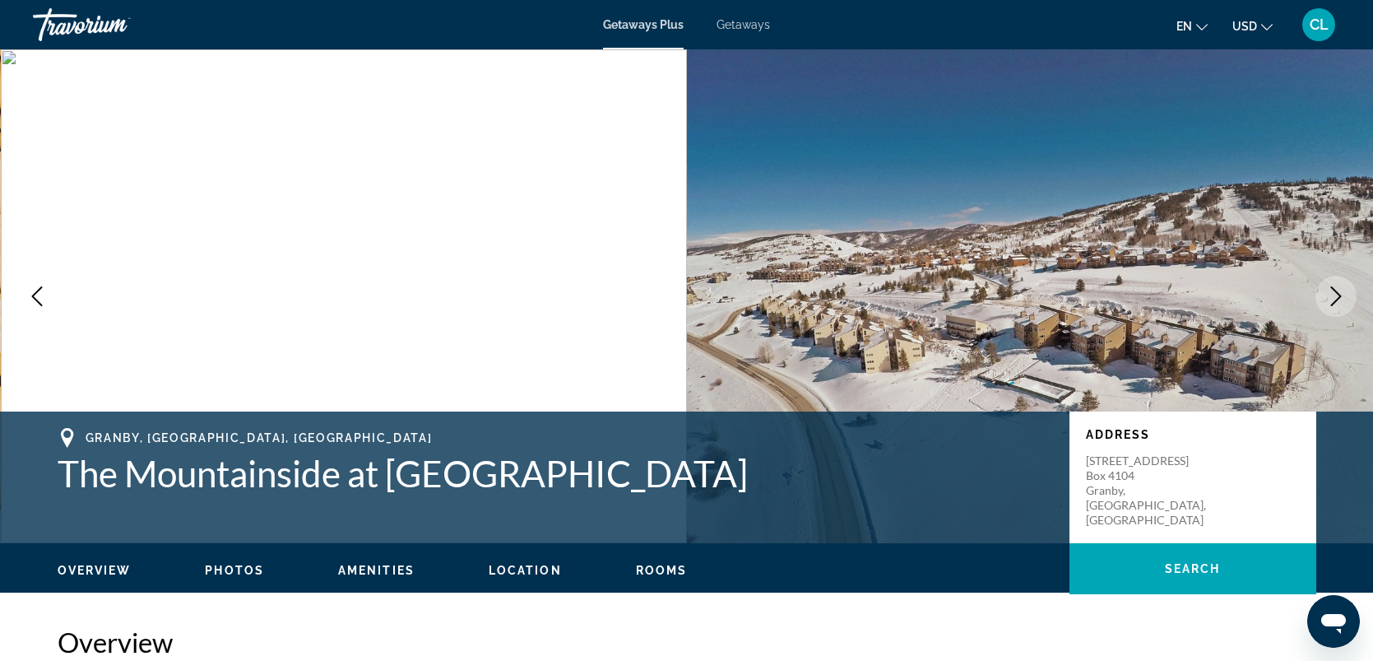
click at [235, 572] on span "Photos" at bounding box center [234, 570] width 59 height 13
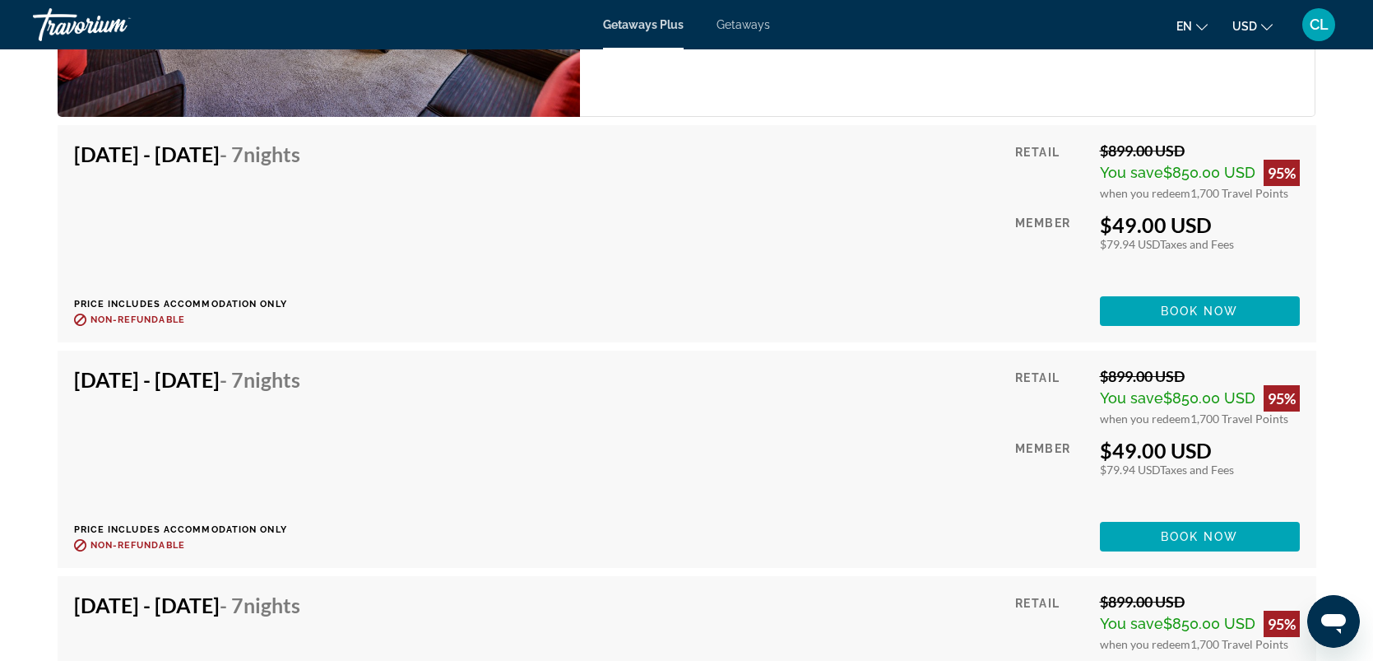
scroll to position [6843, 0]
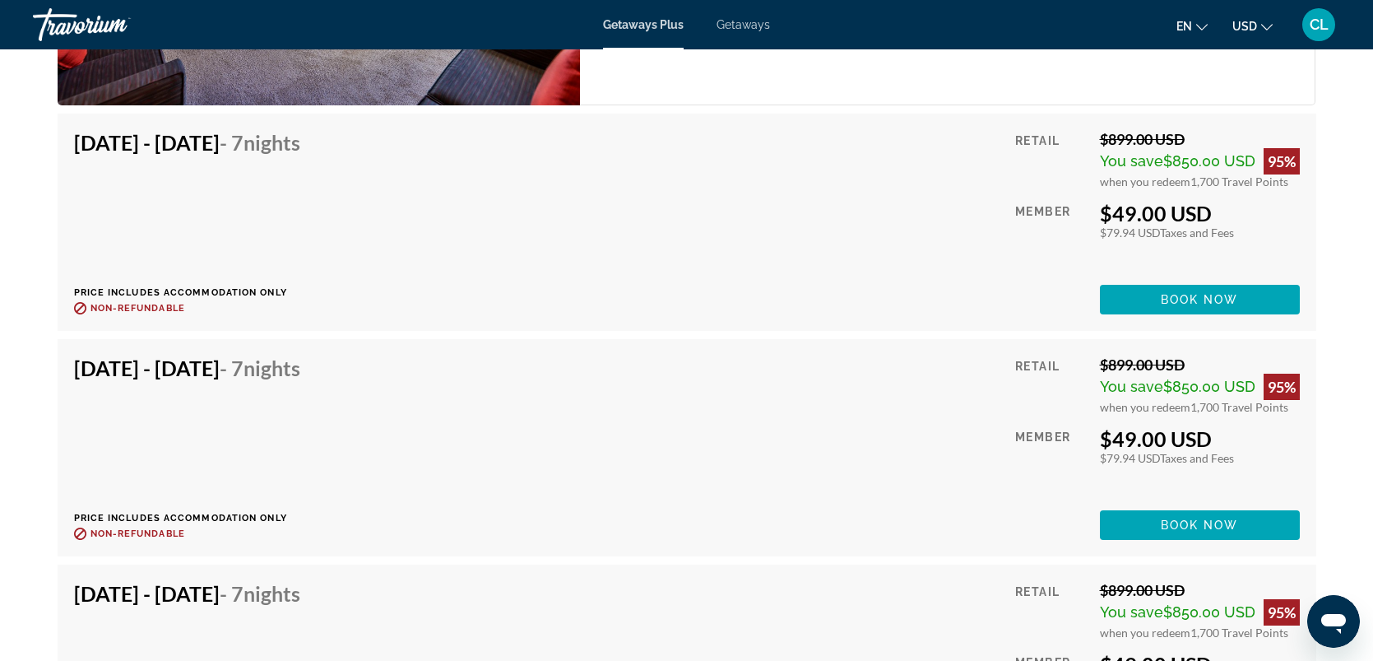
drag, startPoint x: 1331, startPoint y: 301, endPoint x: 1317, endPoint y: 280, distance: 25.1
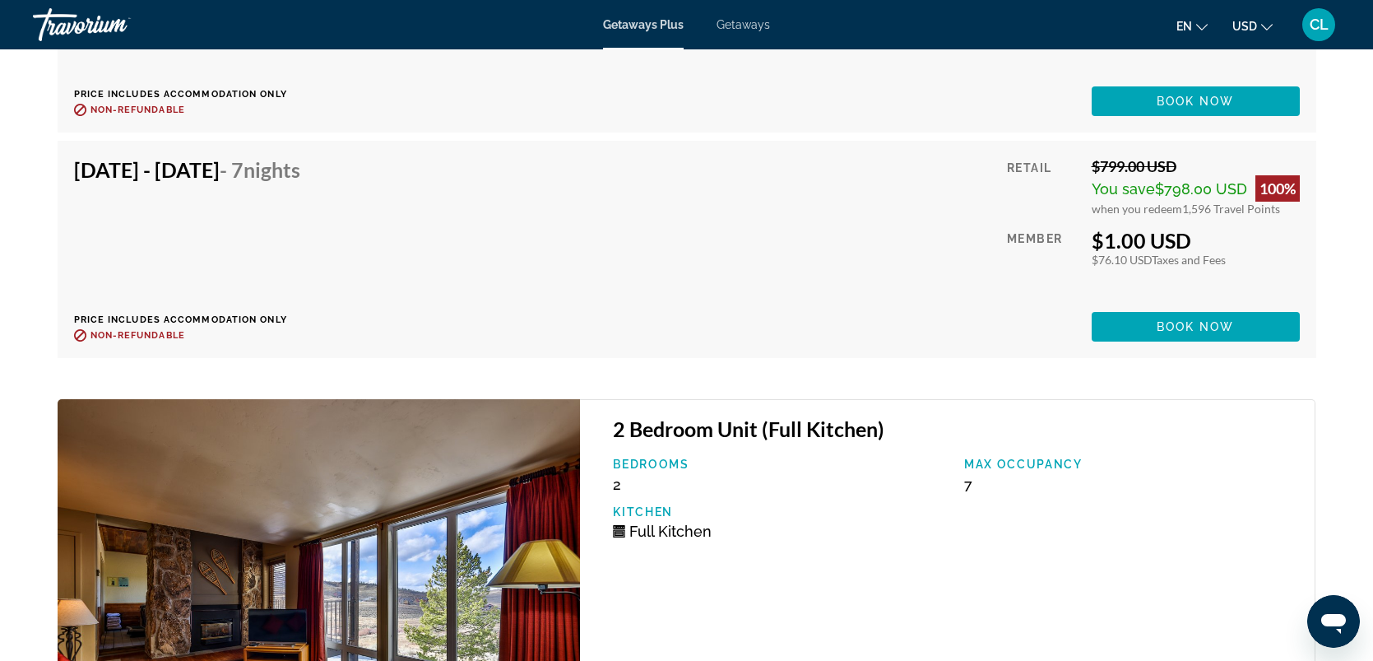
drag, startPoint x: 1280, startPoint y: 249, endPoint x: 1255, endPoint y: 216, distance: 41.1
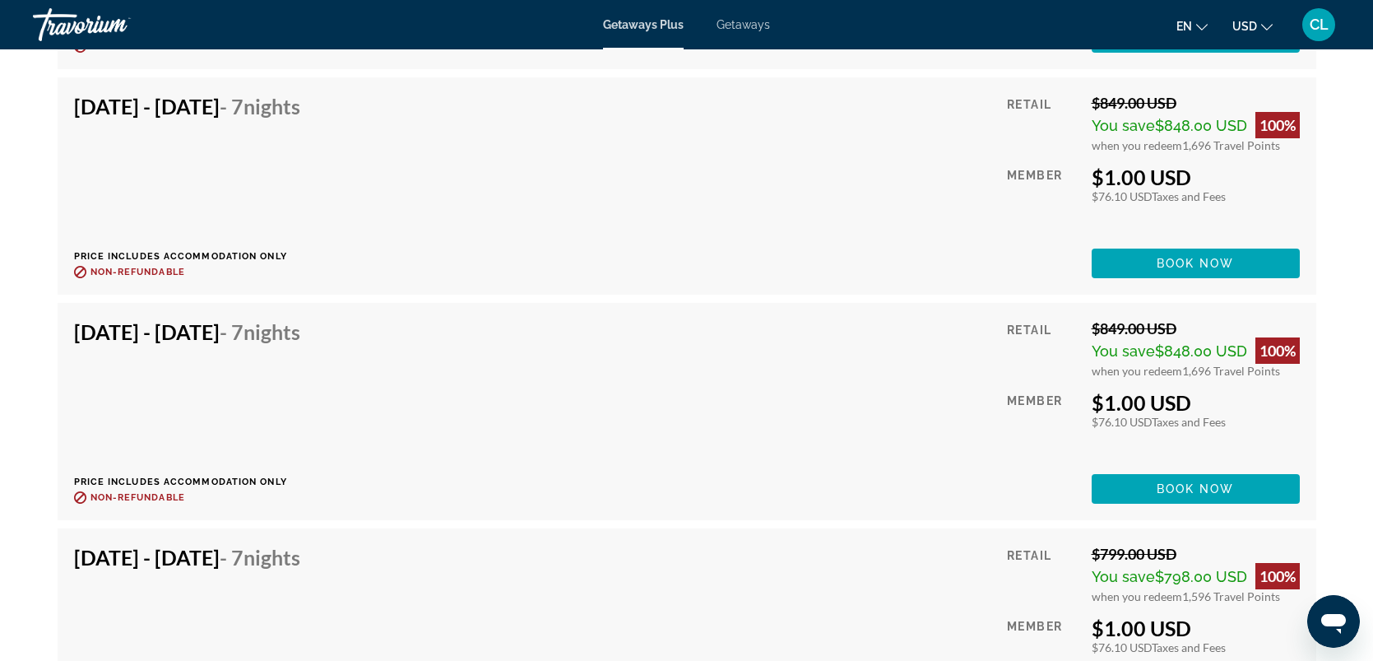
drag, startPoint x: 1255, startPoint y: 216, endPoint x: 1244, endPoint y: 199, distance: 19.6
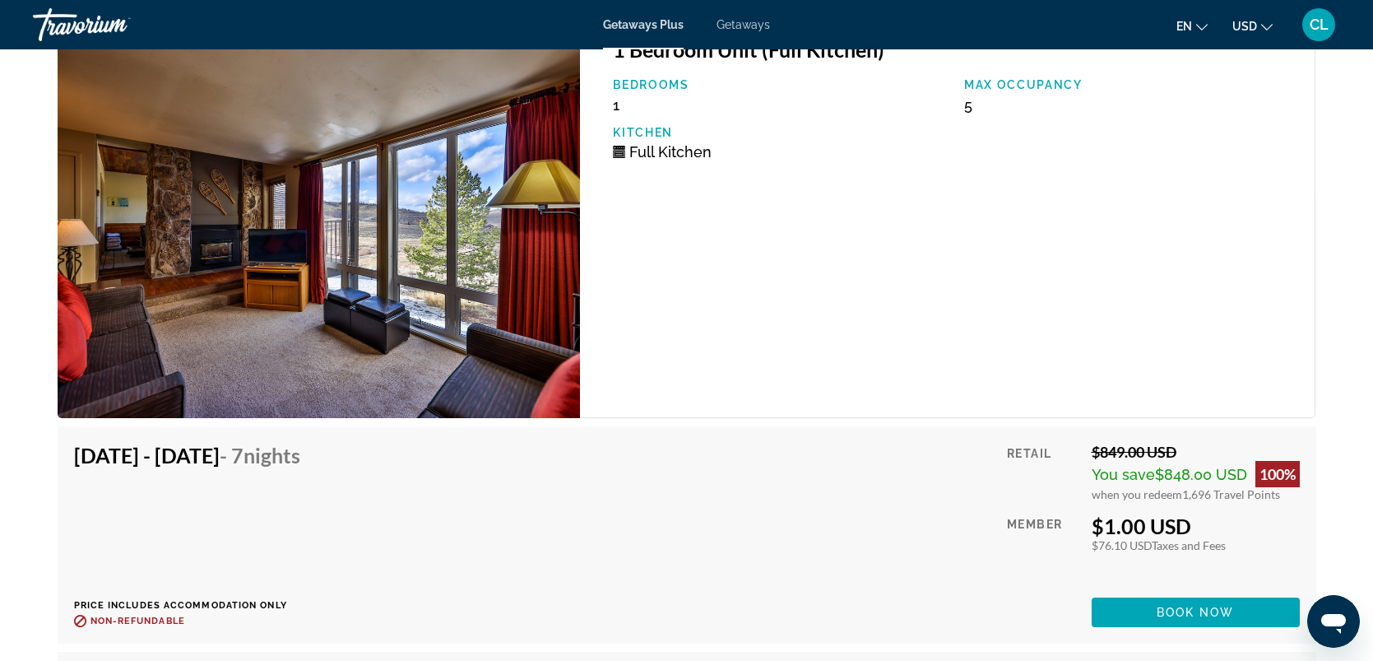
drag, startPoint x: 1243, startPoint y: 197, endPoint x: 1238, endPoint y: 189, distance: 10.0
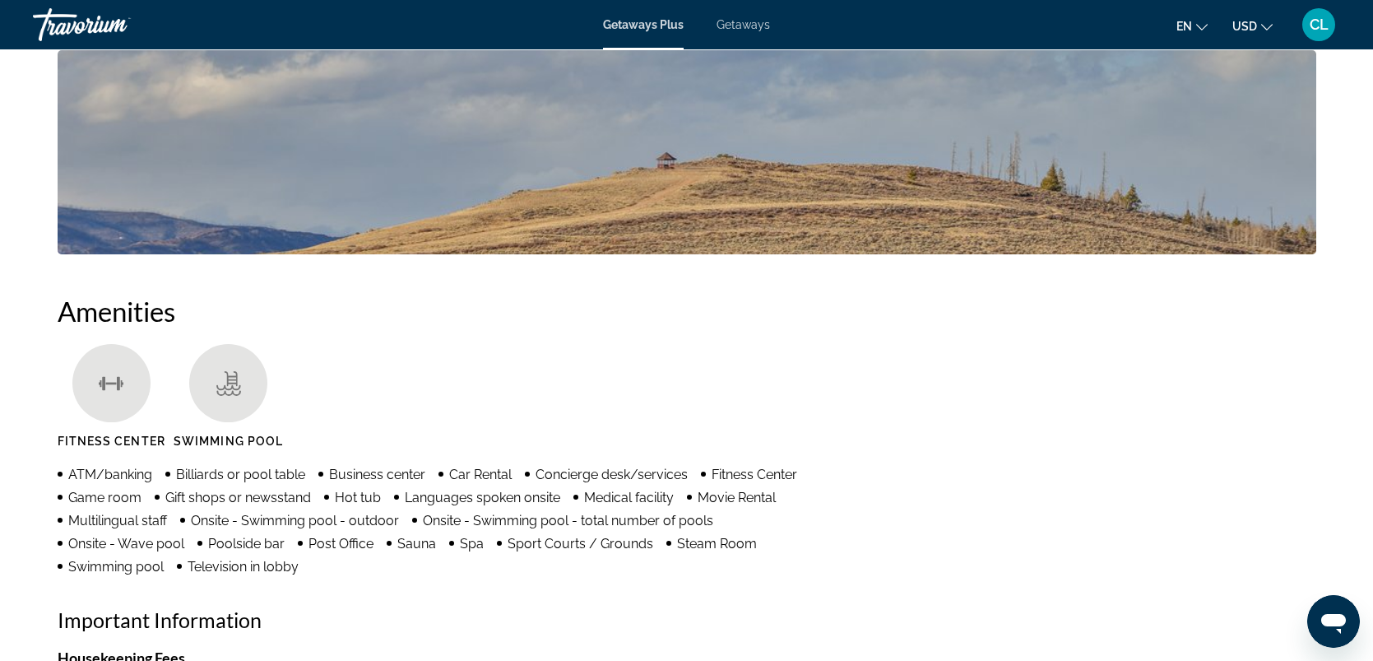
drag, startPoint x: 1226, startPoint y: 174, endPoint x: 1221, endPoint y: 167, distance: 8.9
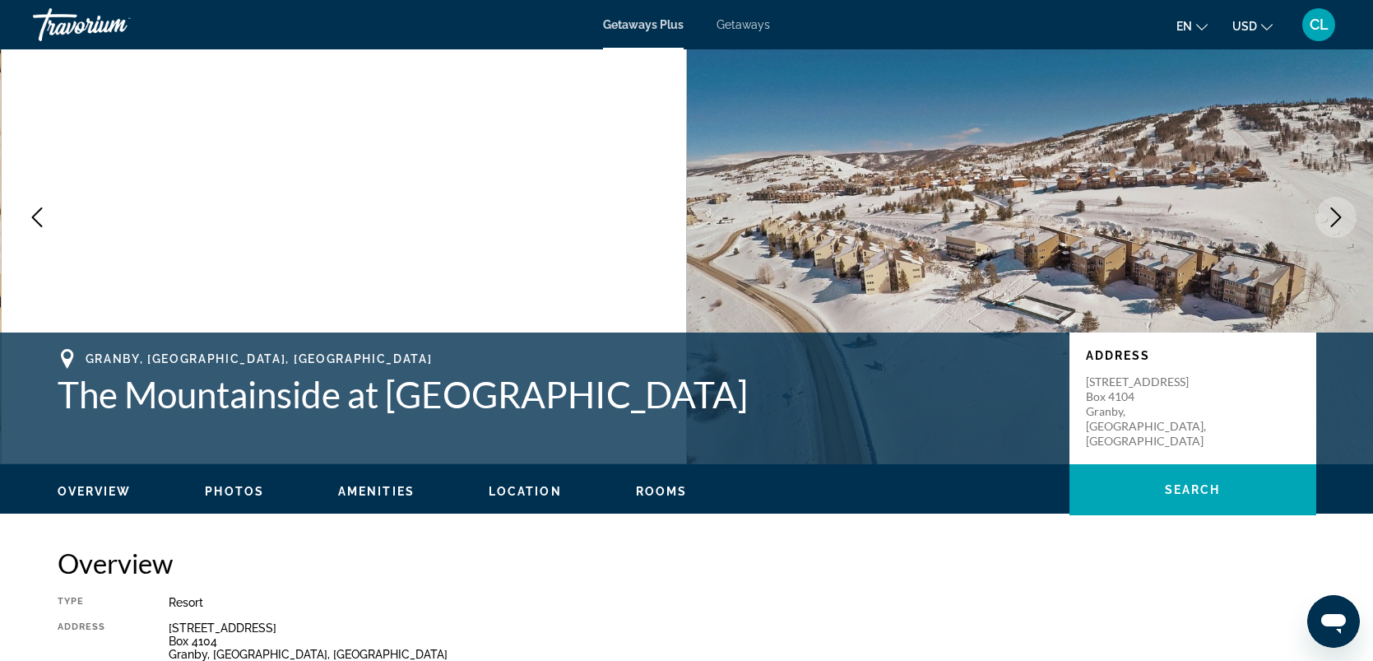
scroll to position [0, 0]
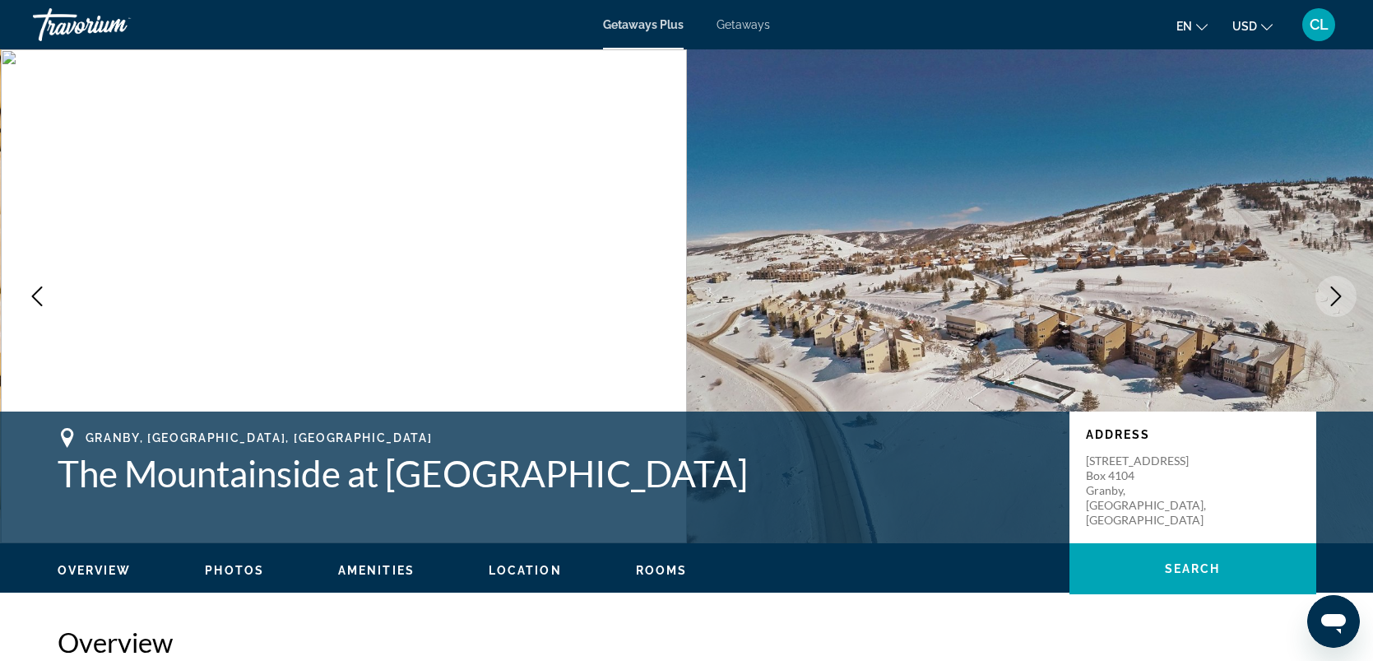
click at [649, 24] on span "Getaways Plus" at bounding box center [643, 24] width 81 height 13
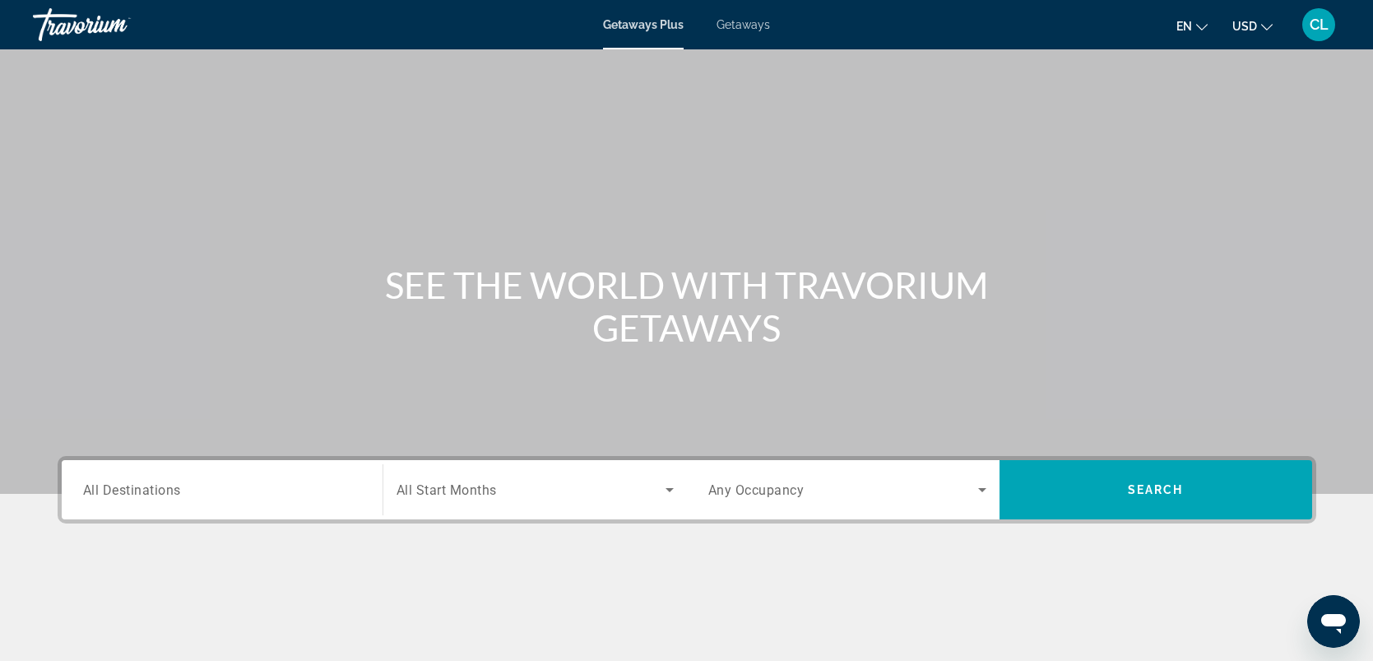
click at [134, 495] on span "All Destinations" at bounding box center [132, 489] width 98 height 16
click at [134, 495] on input "Destination All Destinations" at bounding box center [222, 491] width 278 height 20
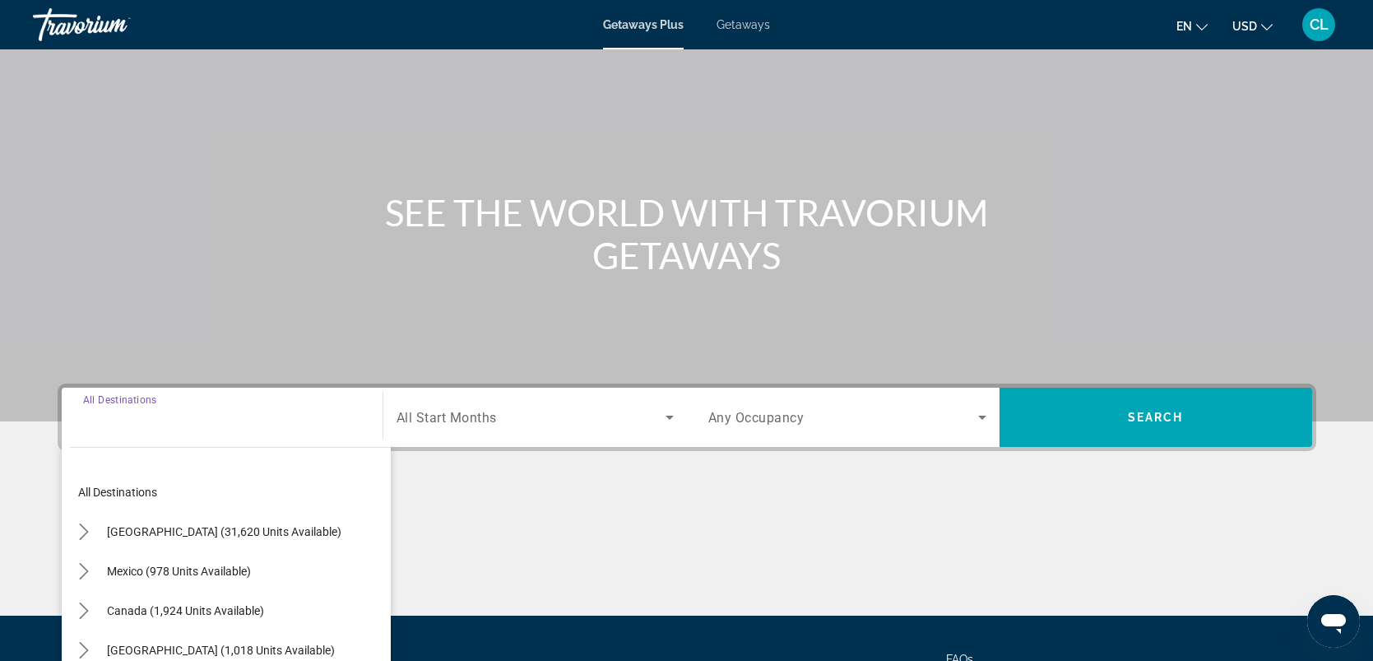
scroll to position [227, 0]
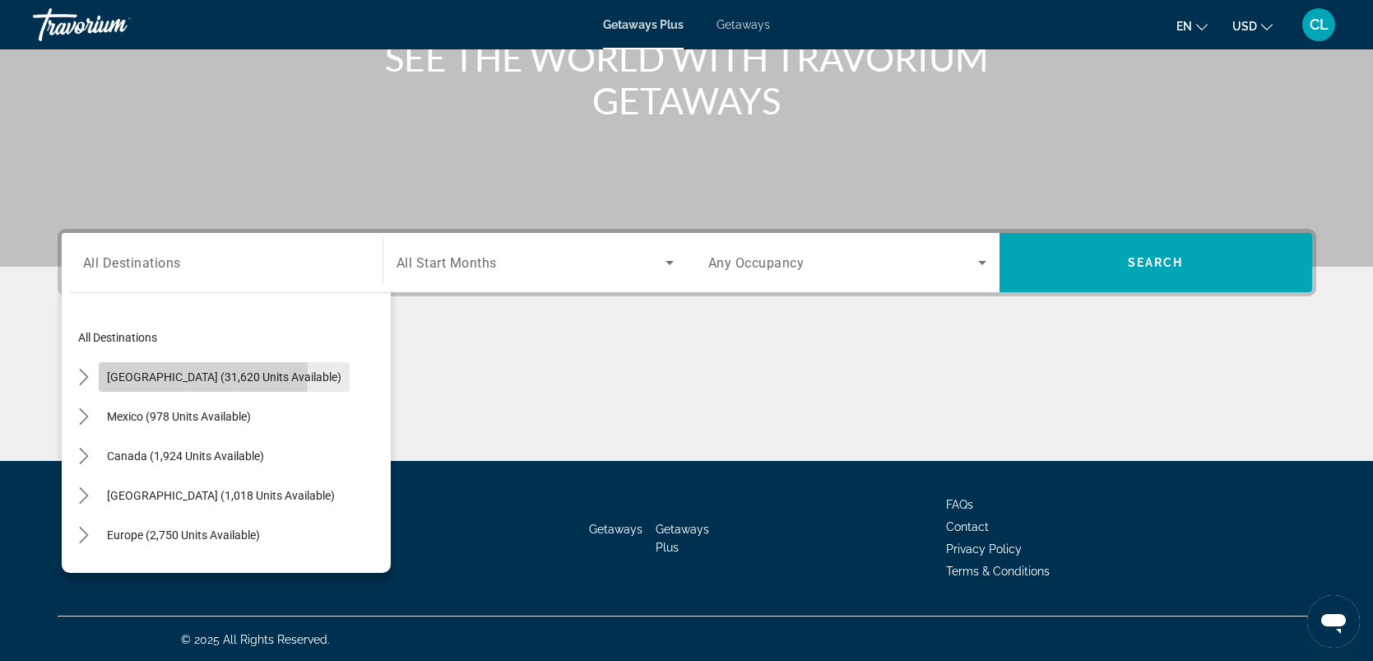
click at [103, 373] on span "Select destination: United States (31,620 units available)" at bounding box center [224, 376] width 251 height 39
type input "**********"
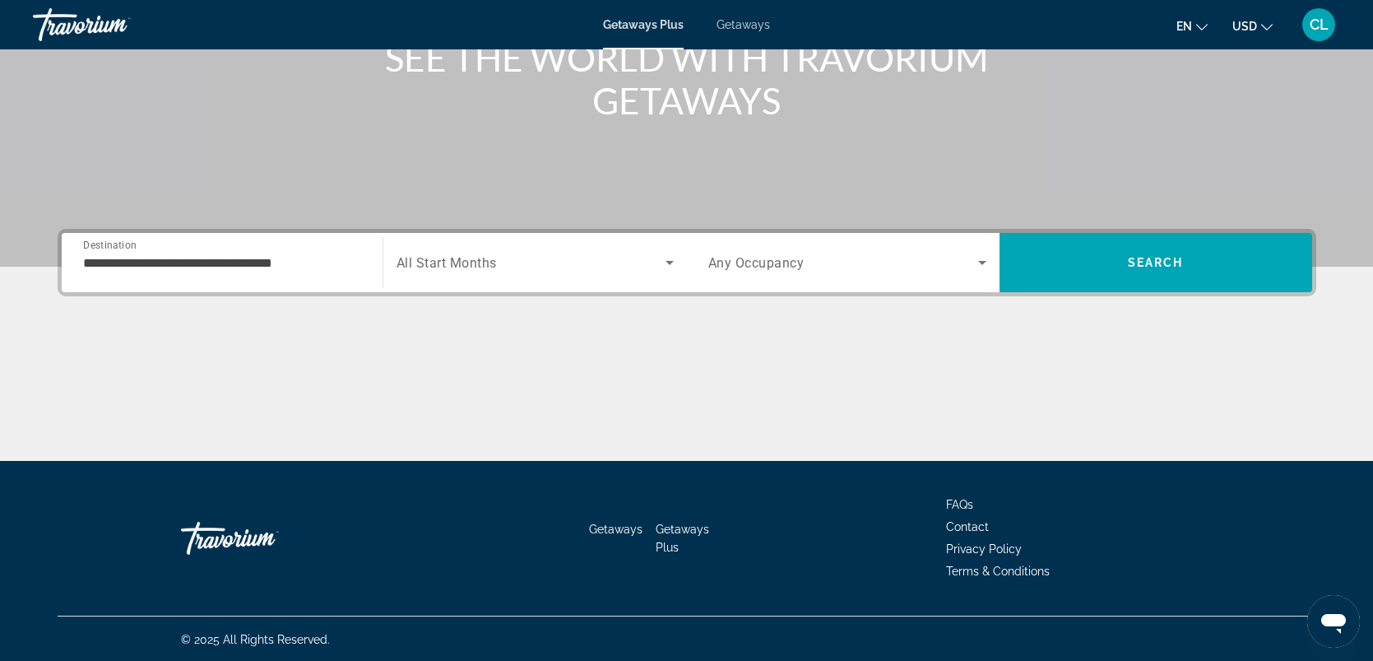
click at [462, 257] on span "All Start Months" at bounding box center [447, 263] width 100 height 16
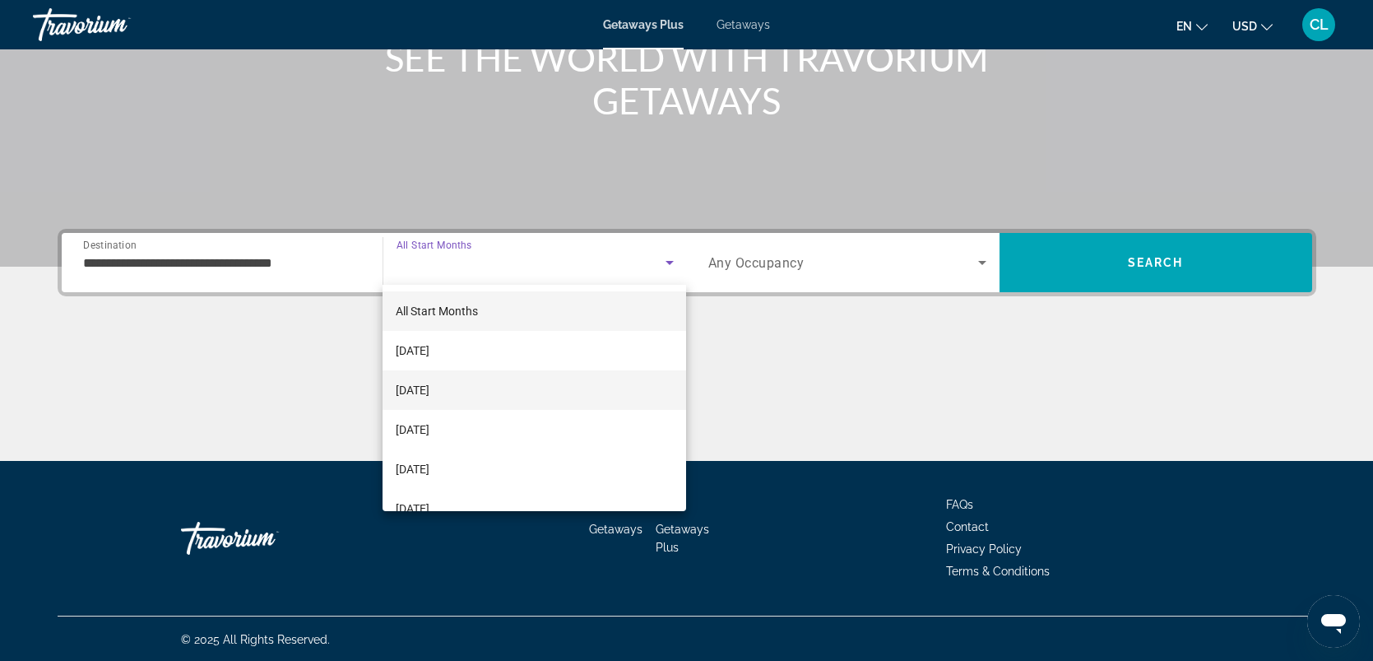
drag, startPoint x: 450, startPoint y: 388, endPoint x: 573, endPoint y: 368, distance: 124.3
click at [430, 387] on span "[DATE]" at bounding box center [413, 390] width 34 height 20
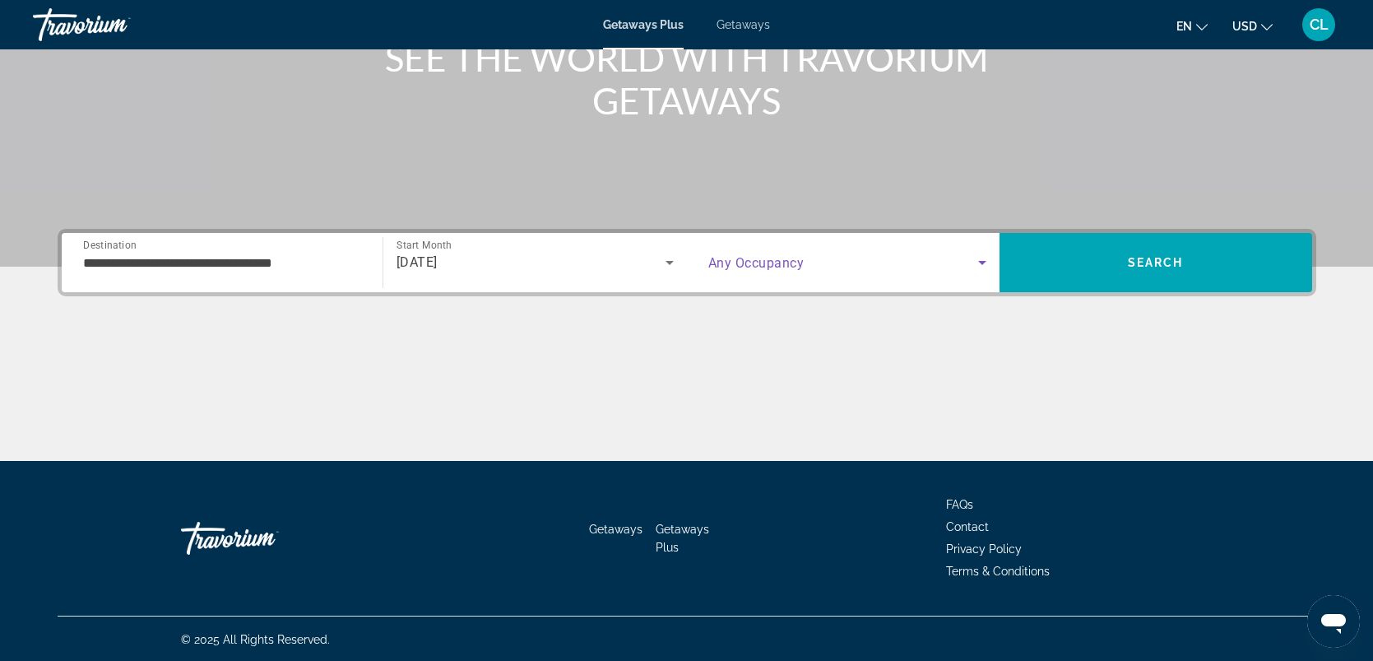
click at [977, 258] on icon "Search widget" at bounding box center [983, 263] width 20 height 20
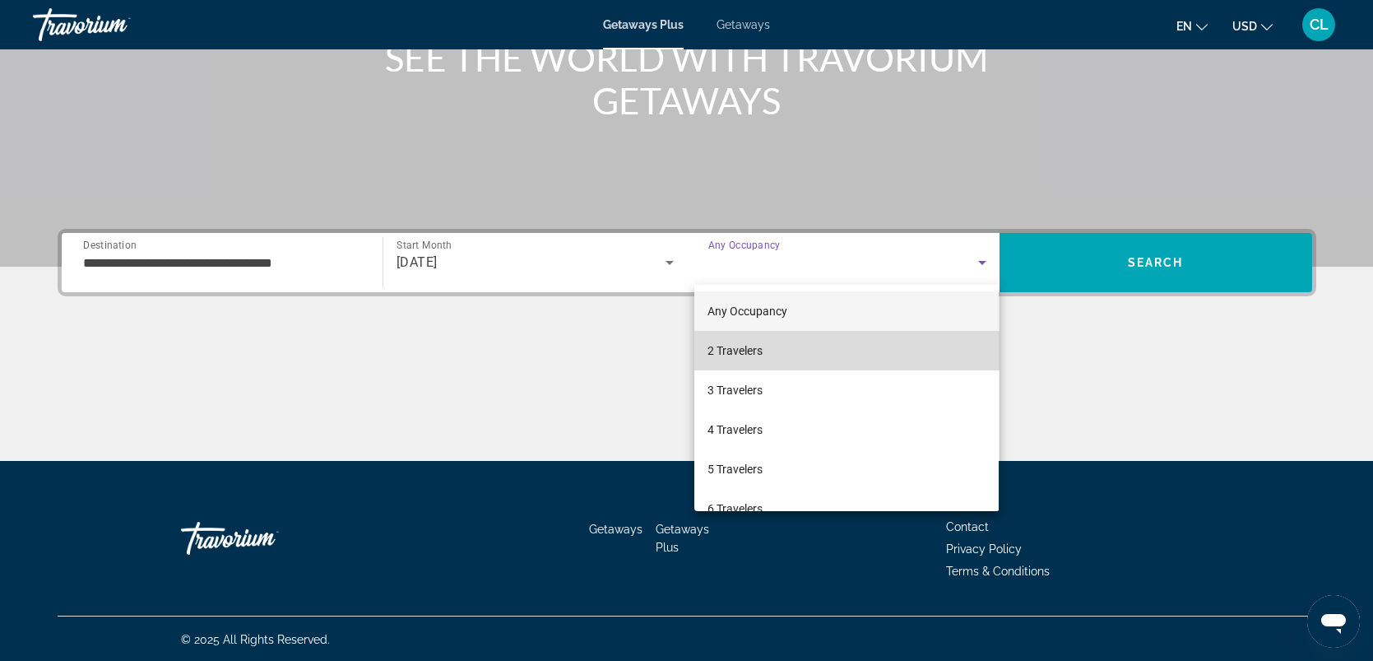
click at [786, 357] on mat-option "2 Travelers" at bounding box center [846, 350] width 304 height 39
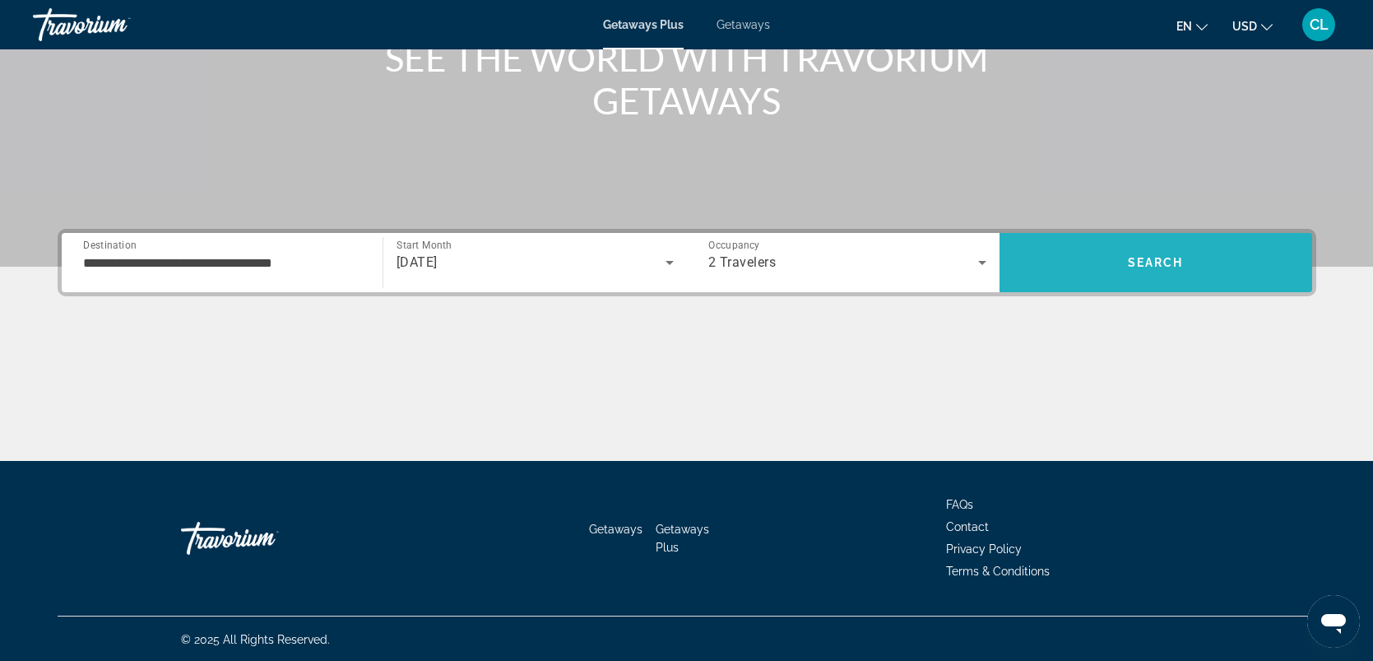
click at [1159, 271] on span "Search" at bounding box center [1156, 262] width 313 height 39
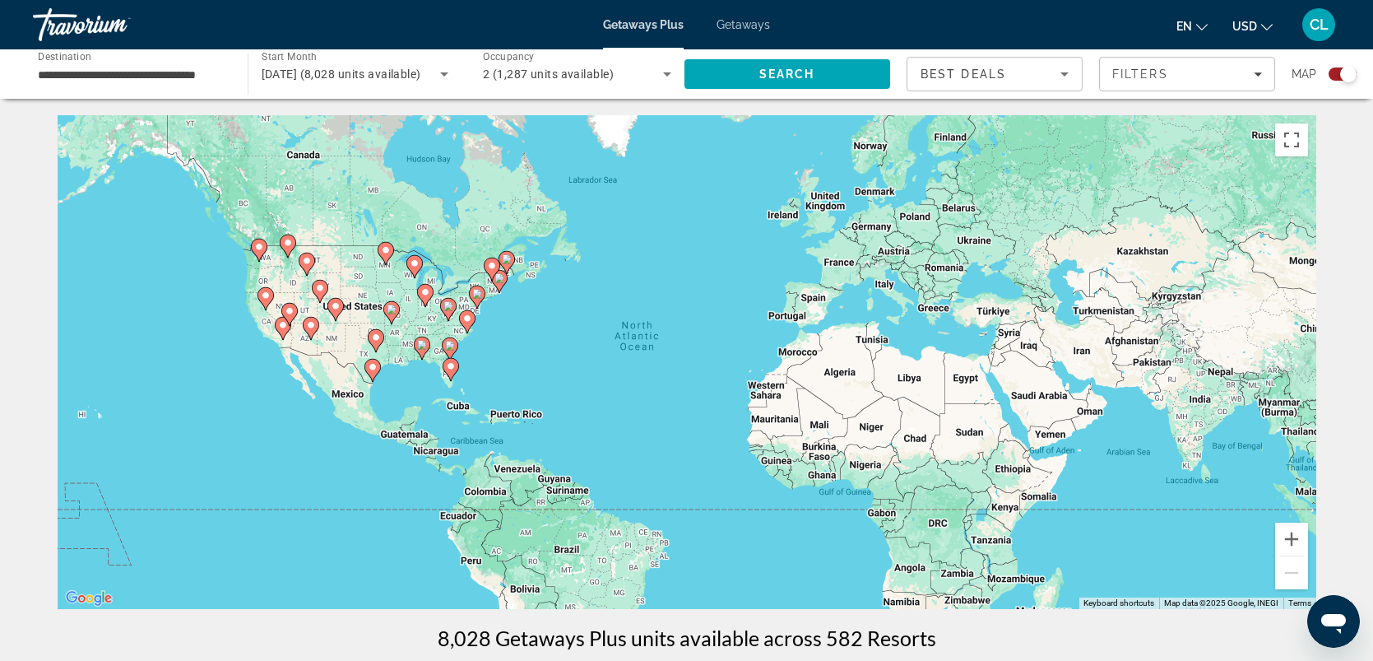
click at [332, 307] on image "Main content" at bounding box center [336, 306] width 10 height 10
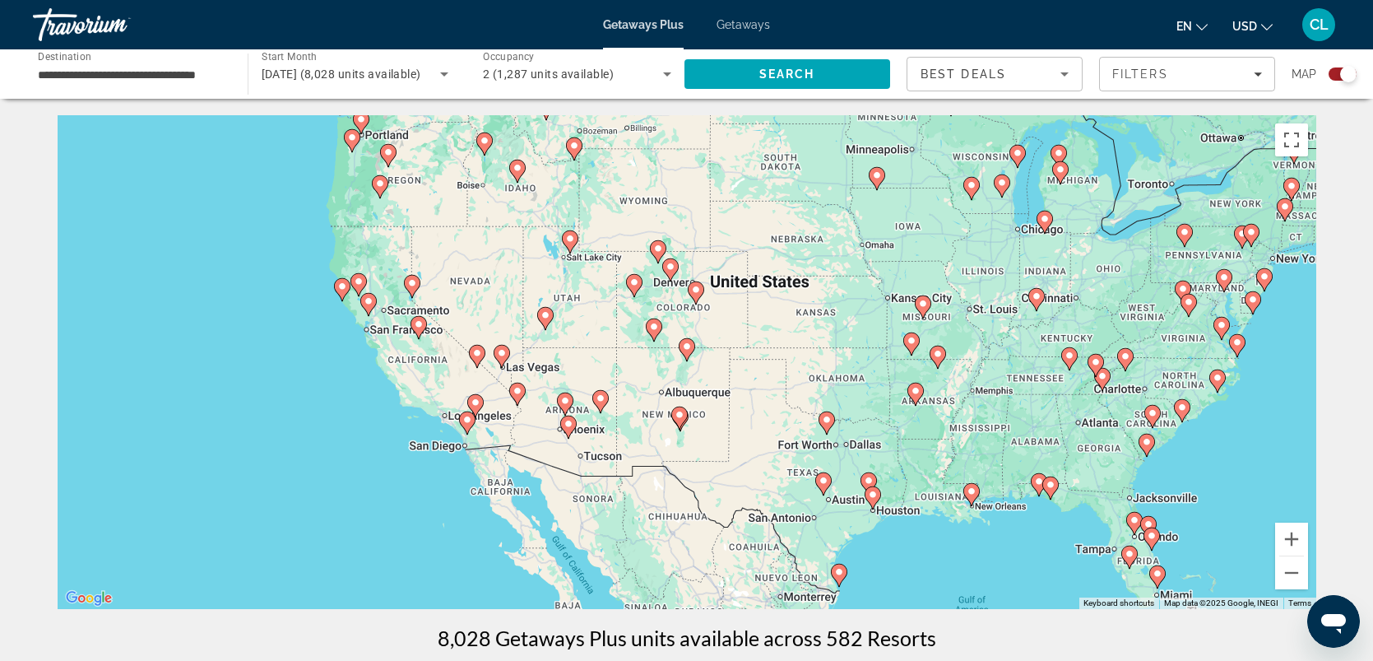
click at [692, 288] on image "Main content" at bounding box center [696, 290] width 10 height 10
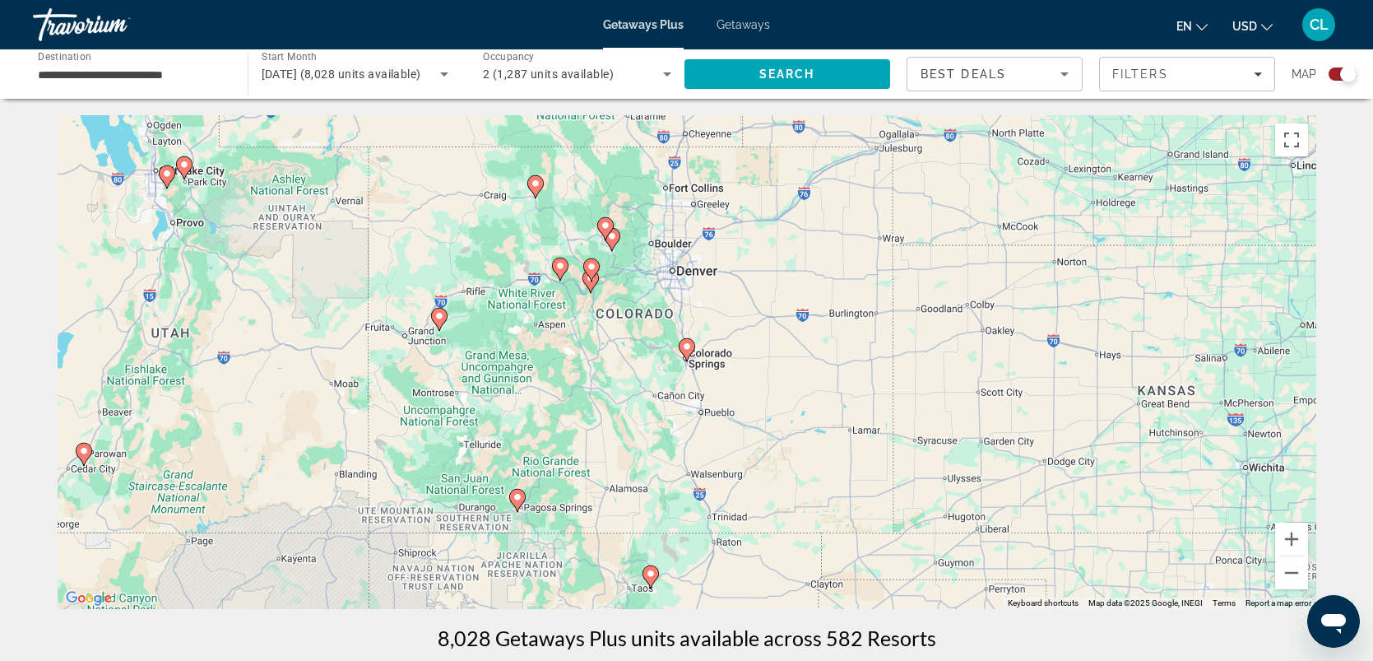
click at [672, 273] on div "To activate drag with keyboard, press Alt + Enter. Once in keyboard drag state,…" at bounding box center [687, 362] width 1259 height 494
click at [684, 343] on image "Main content" at bounding box center [687, 346] width 10 height 10
type input "**********"
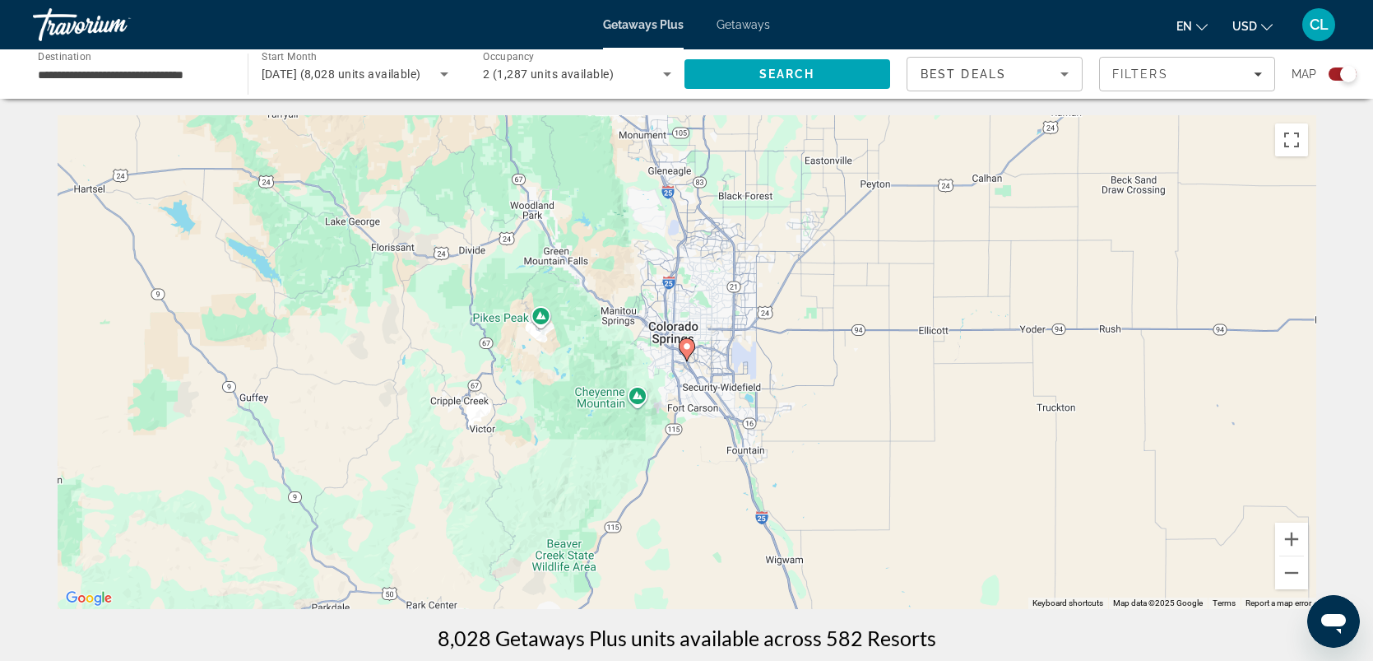
click at [684, 343] on image "Main content" at bounding box center [687, 346] width 10 height 10
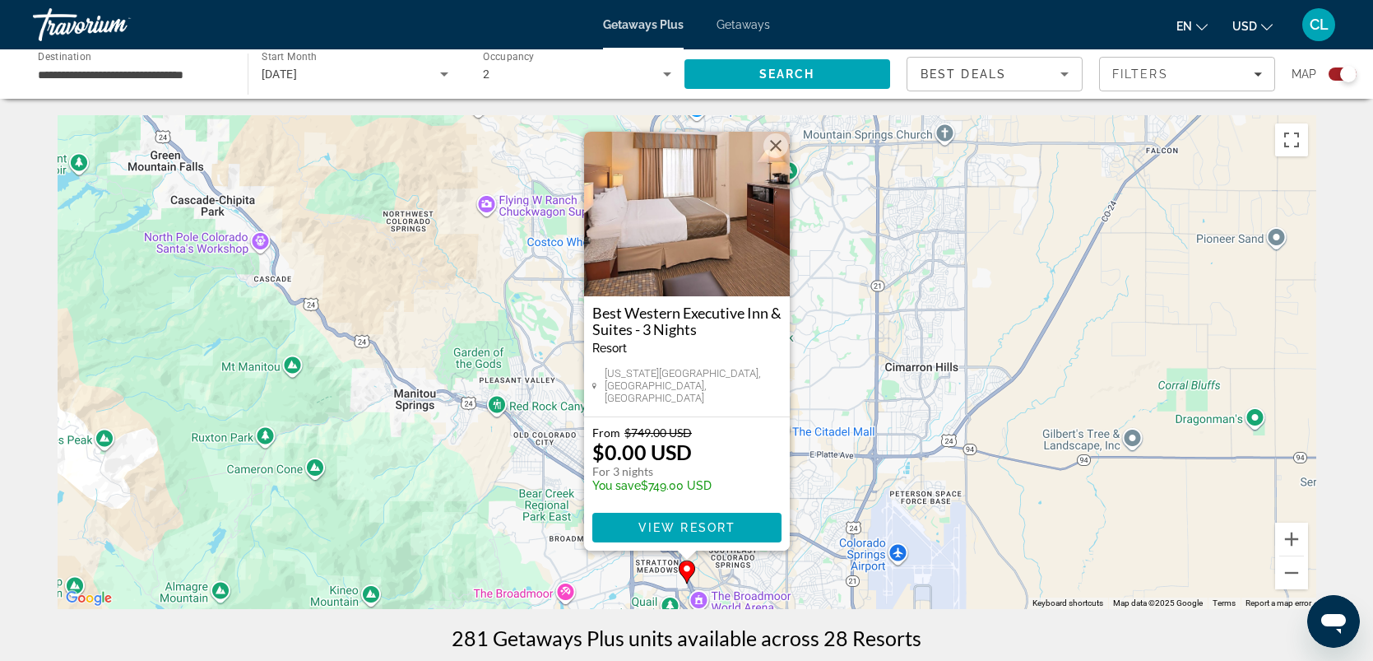
click at [775, 153] on button "Close" at bounding box center [776, 145] width 25 height 25
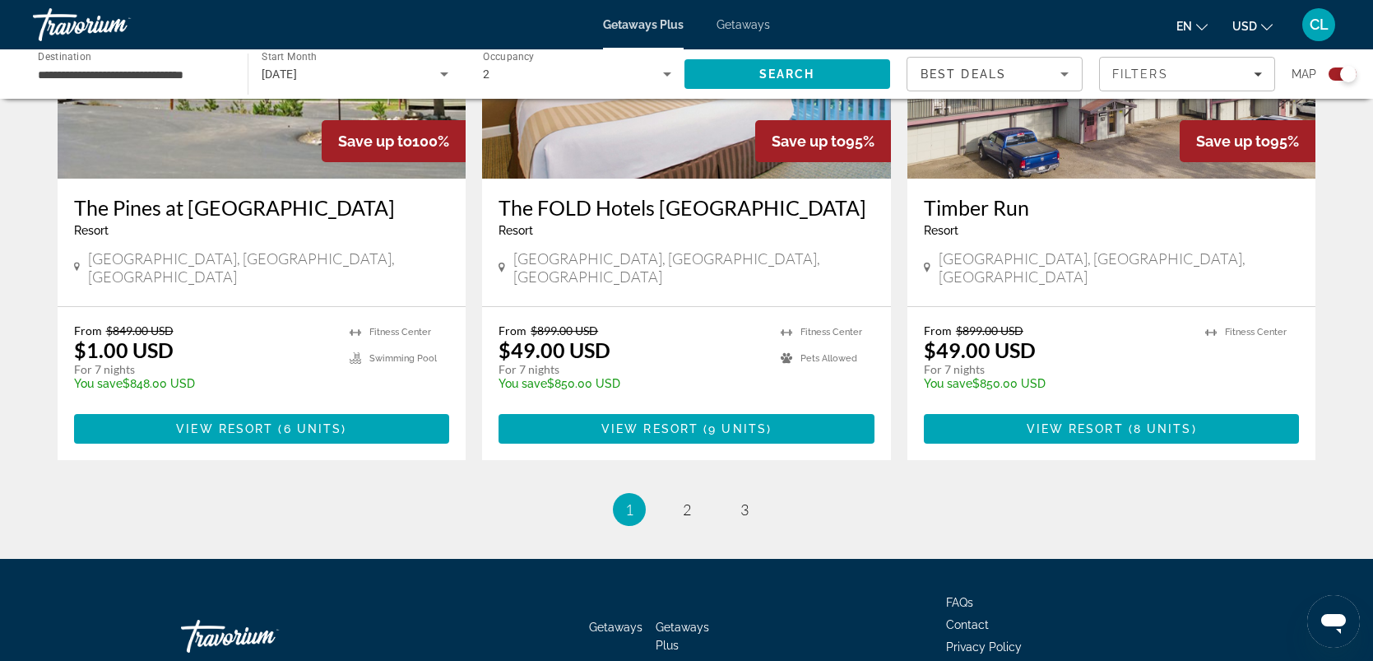
scroll to position [2584, 0]
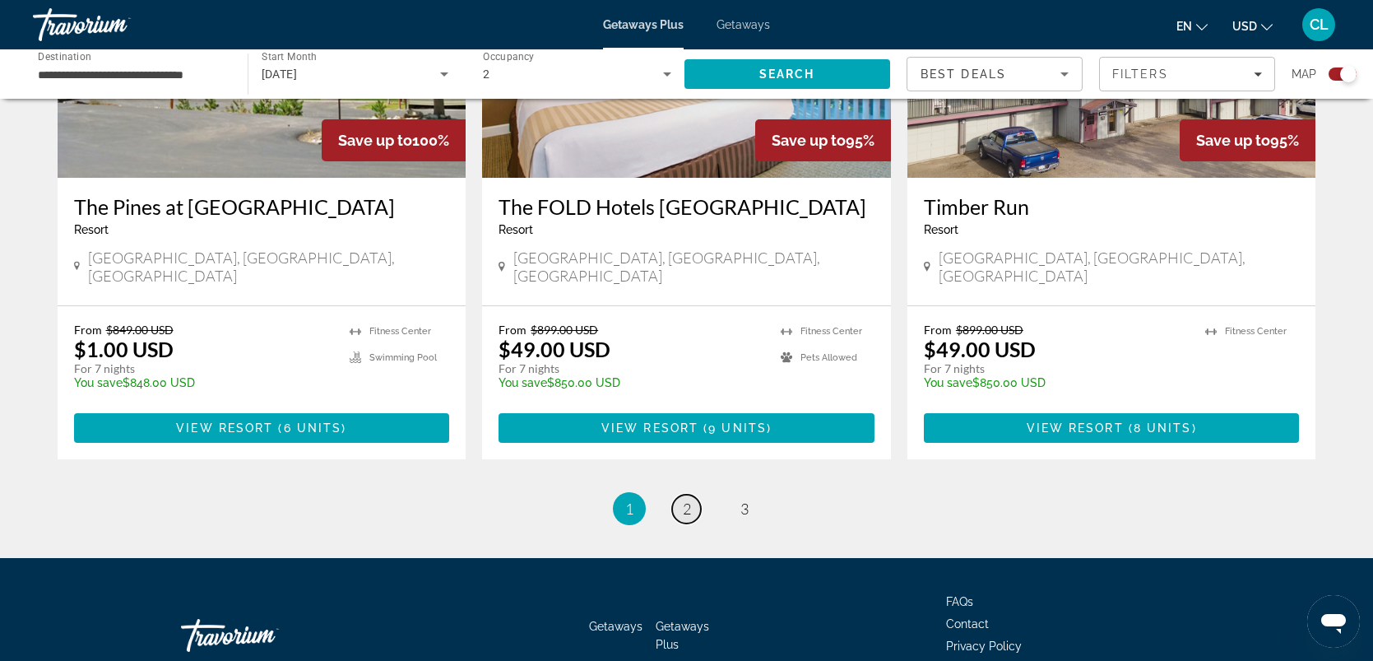
click at [683, 499] on span "2" at bounding box center [687, 508] width 8 height 18
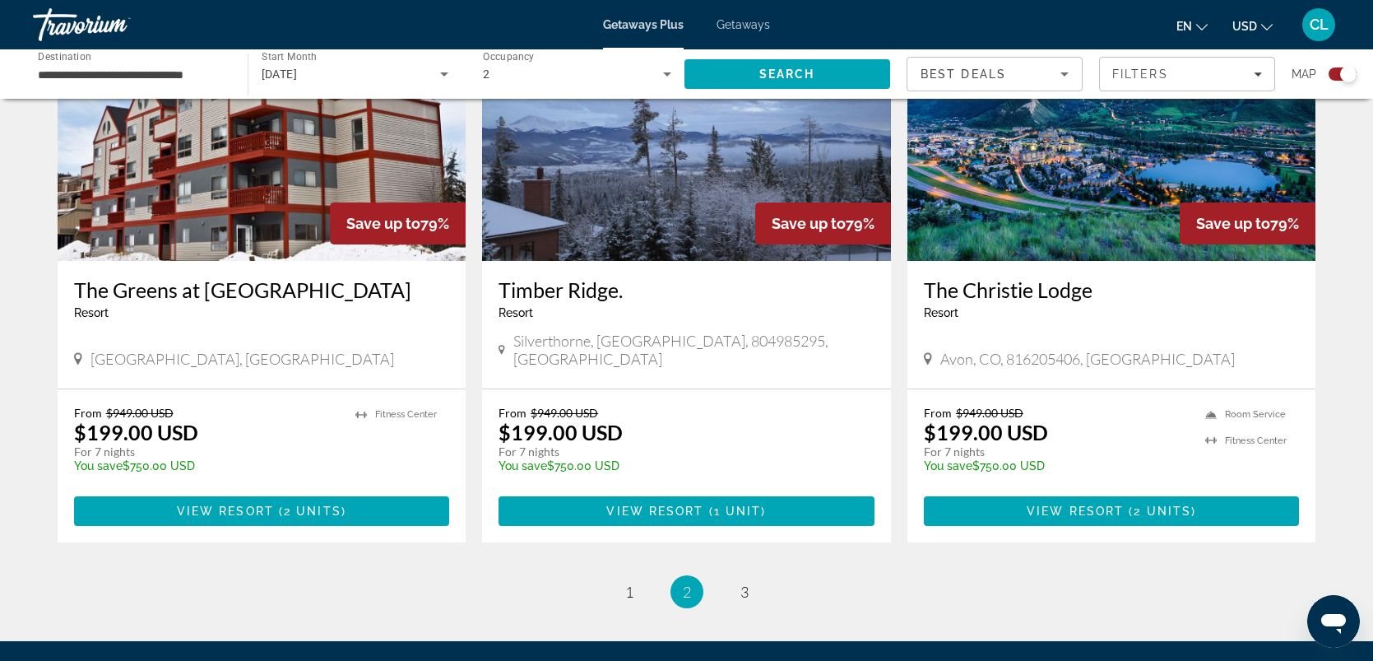
scroll to position [2511, 0]
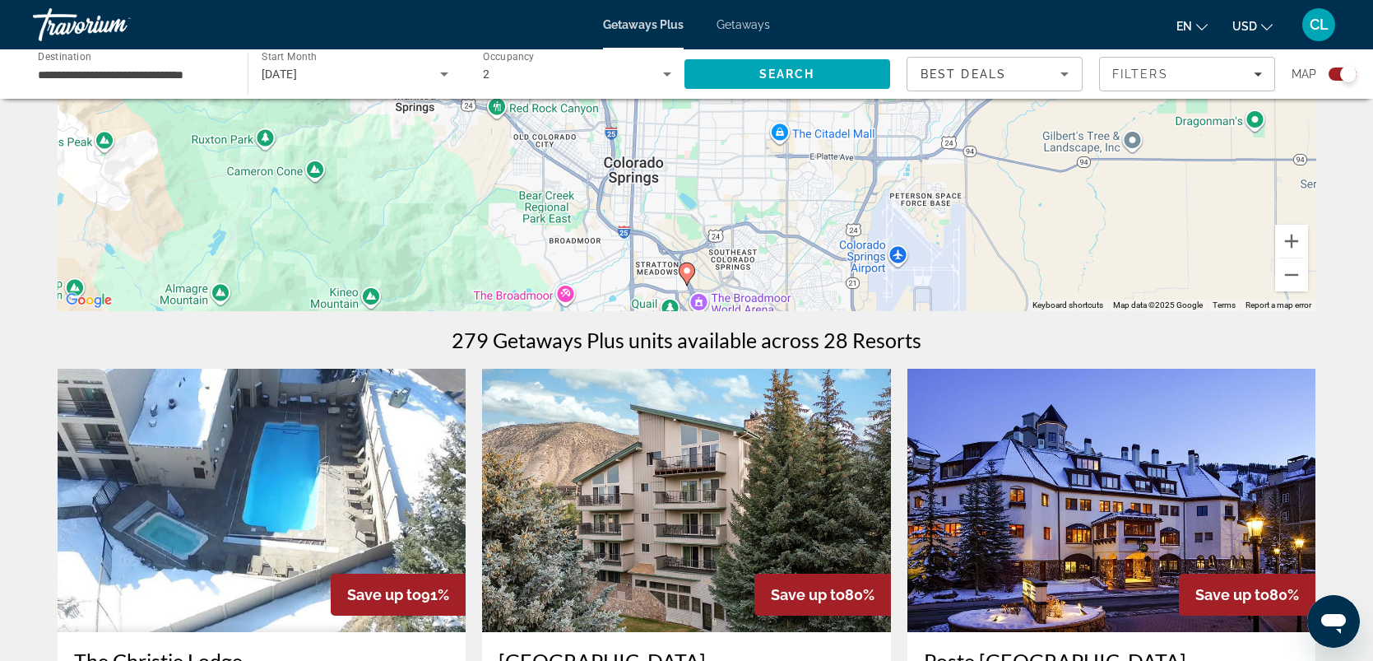
drag, startPoint x: 639, startPoint y: 406, endPoint x: 643, endPoint y: 396, distance: 11.2
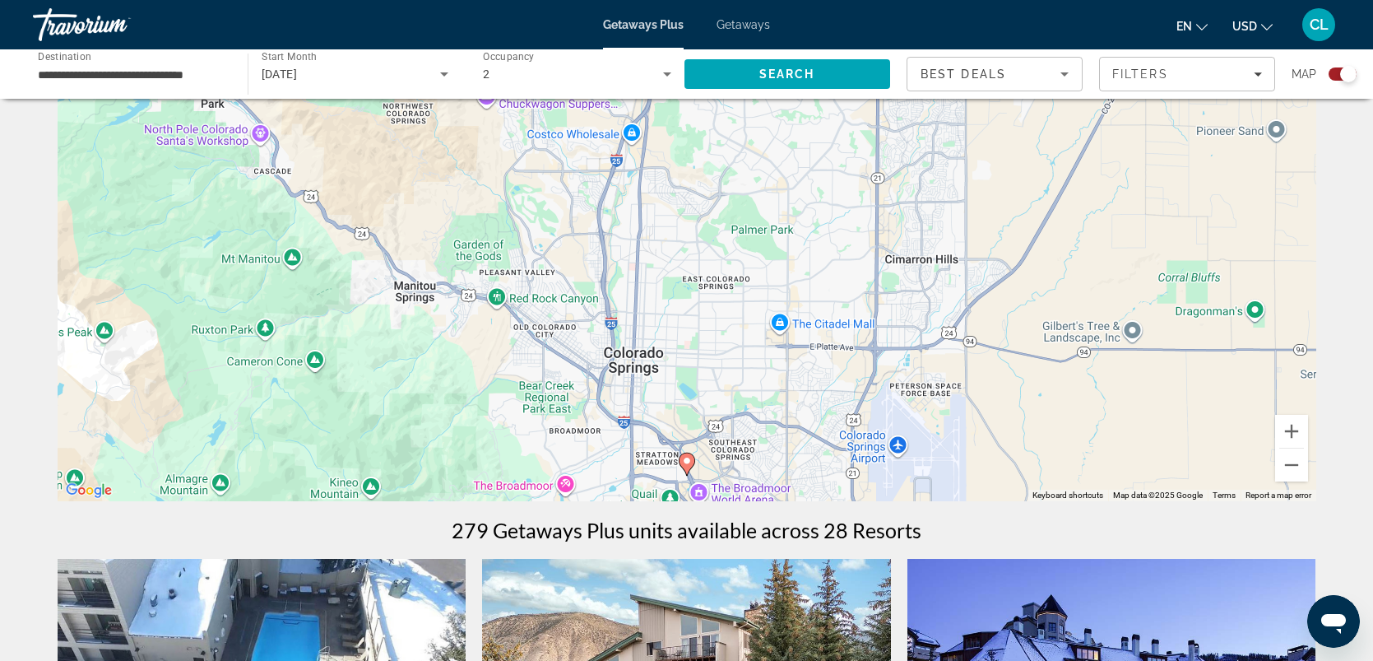
scroll to position [0, 0]
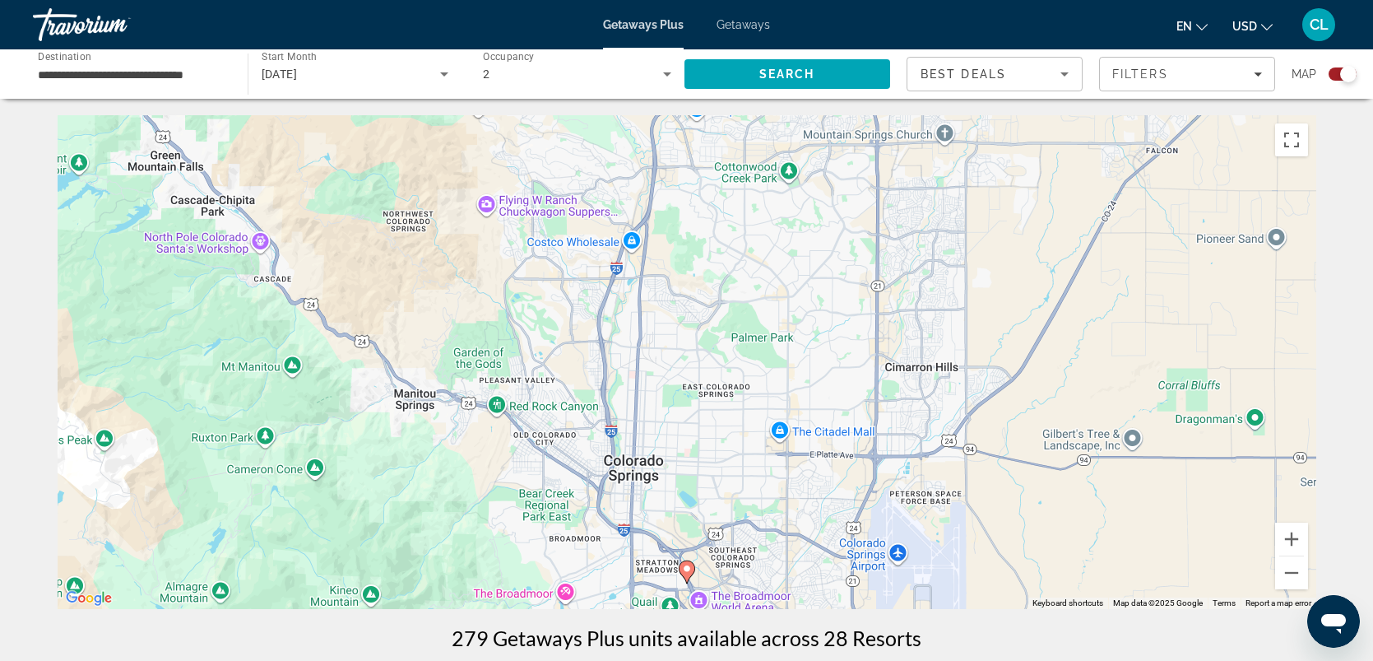
click at [650, 21] on span "Getaways Plus" at bounding box center [643, 24] width 81 height 13
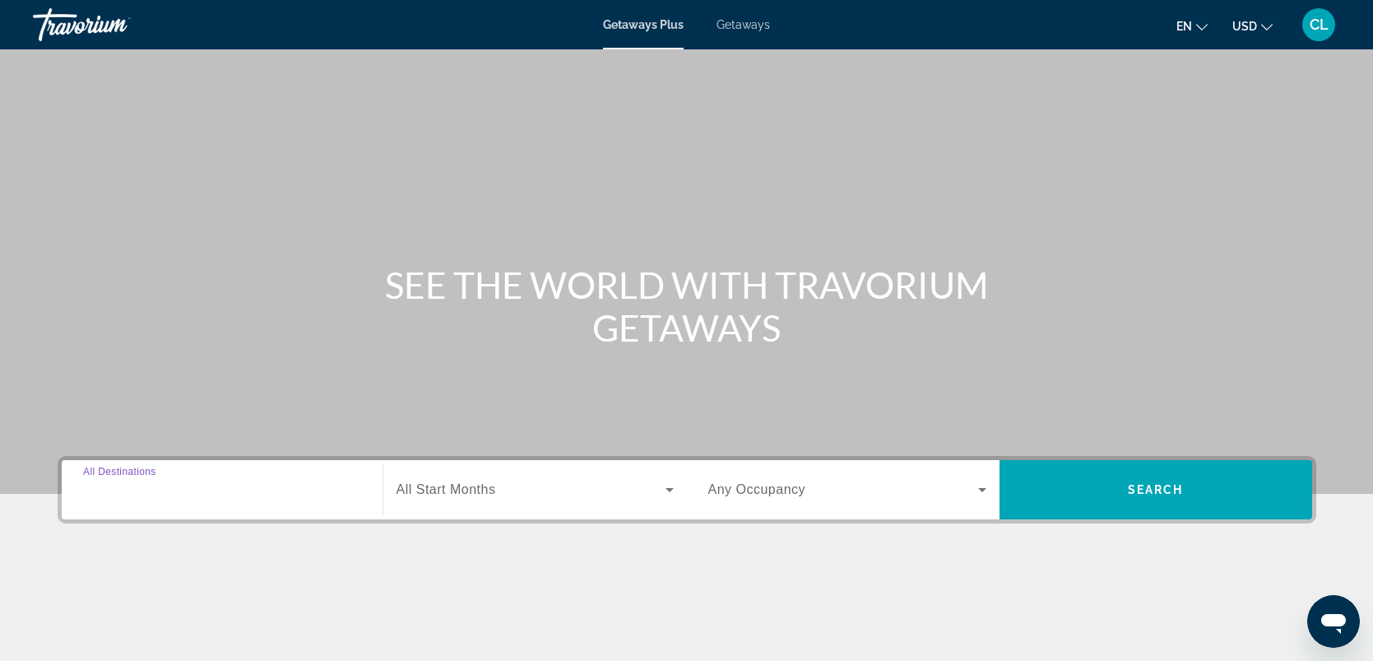
click at [232, 495] on input "Destination All Destinations" at bounding box center [222, 491] width 278 height 20
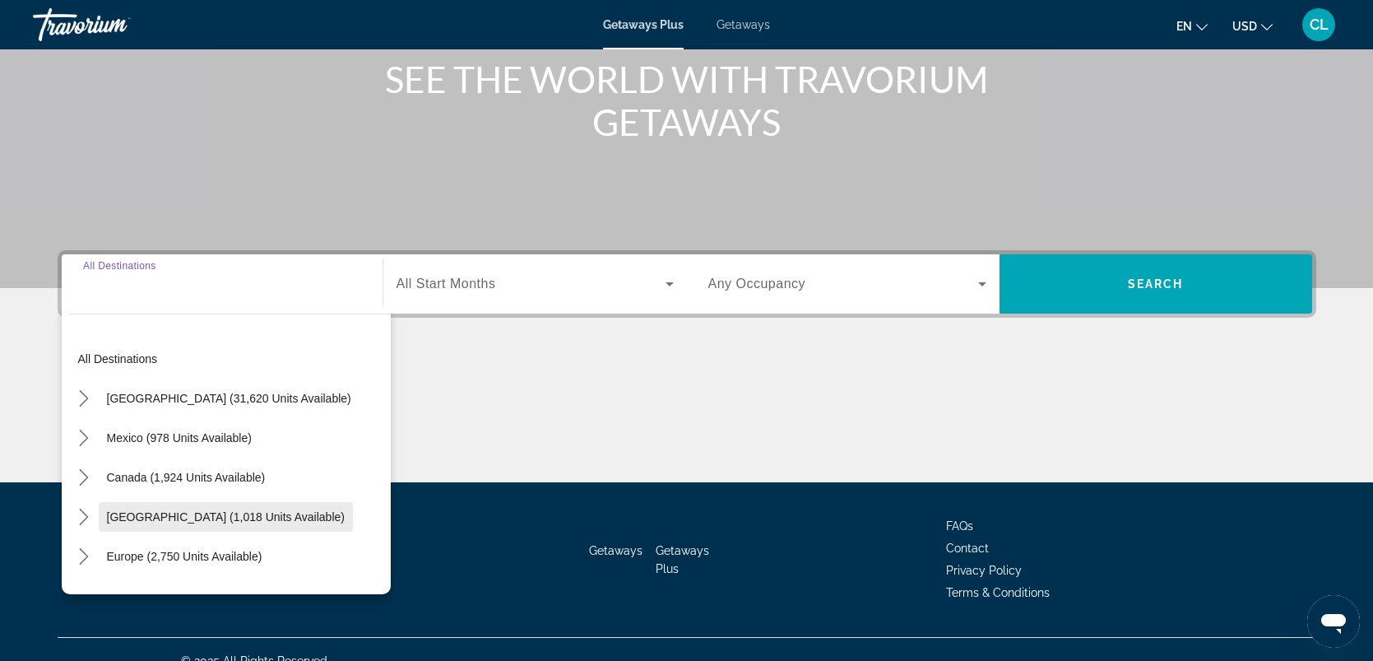
scroll to position [227, 0]
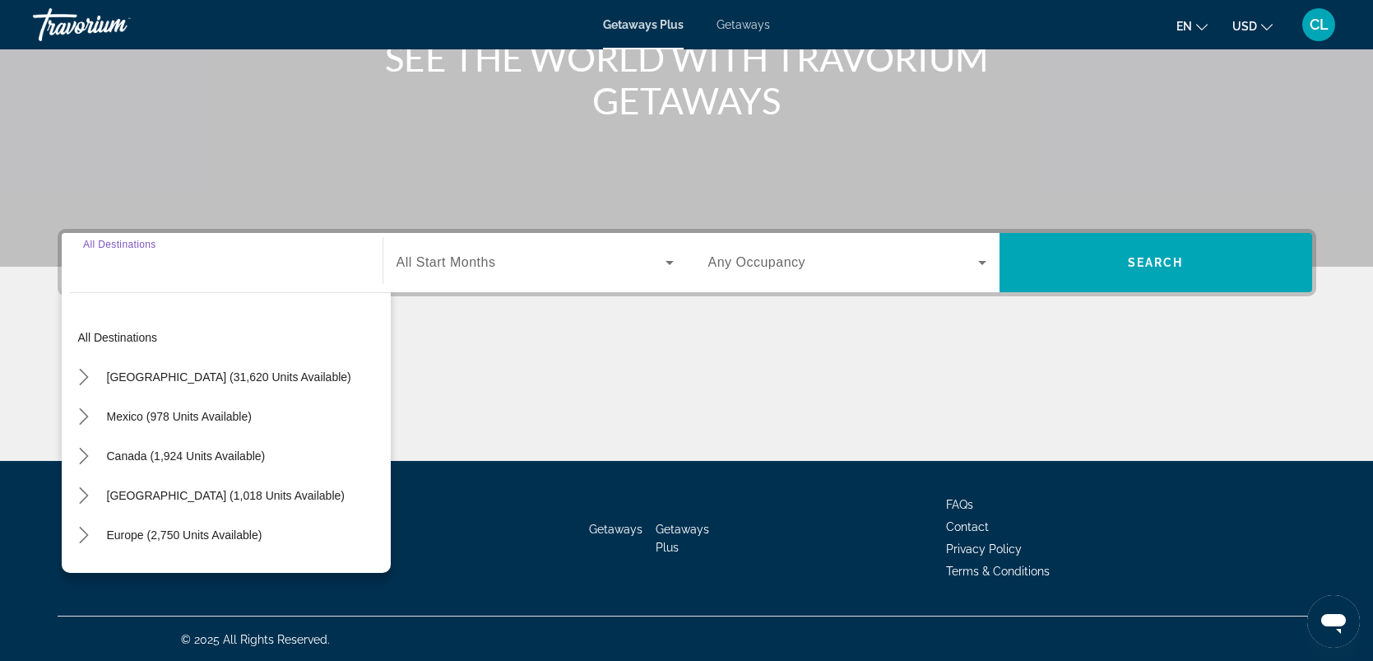
drag, startPoint x: 188, startPoint y: 379, endPoint x: 201, endPoint y: 363, distance: 19.9
click at [193, 374] on span "[GEOGRAPHIC_DATA] (31,620 units available)" at bounding box center [229, 376] width 244 height 13
type input "**********"
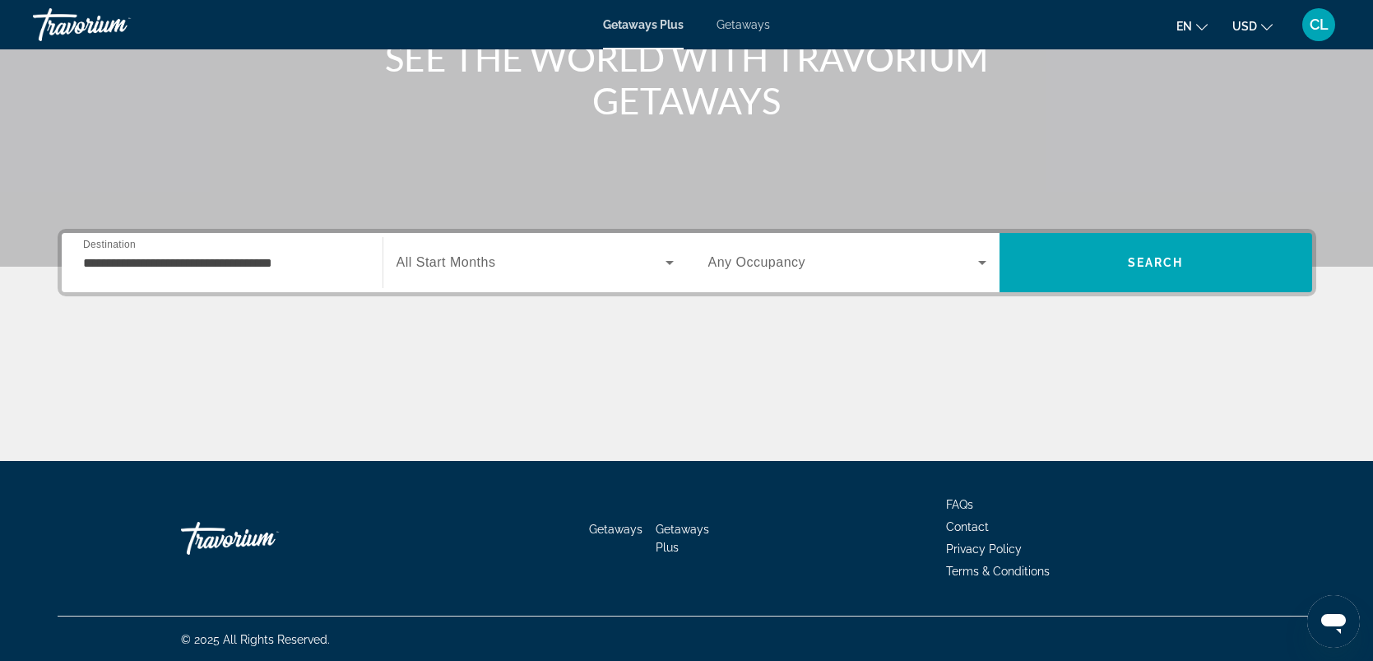
click at [495, 255] on span "All Start Months" at bounding box center [447, 262] width 100 height 14
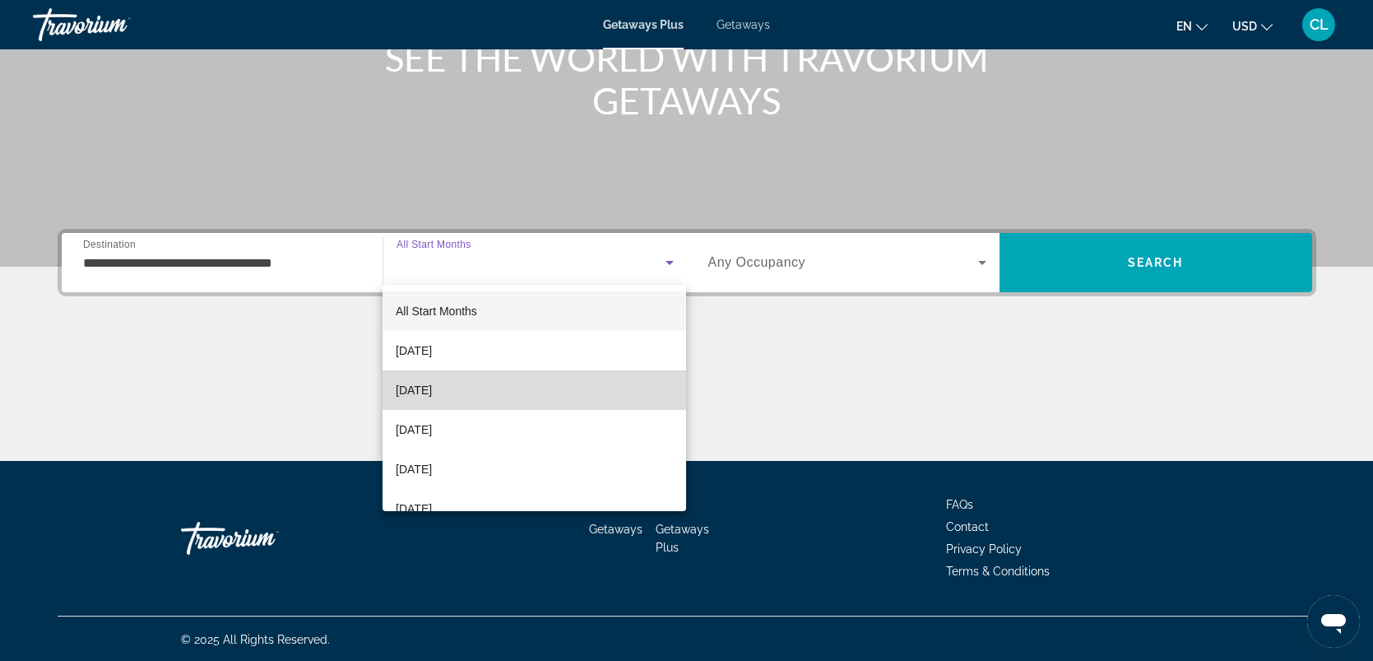
click at [432, 391] on span "[DATE]" at bounding box center [414, 390] width 36 height 20
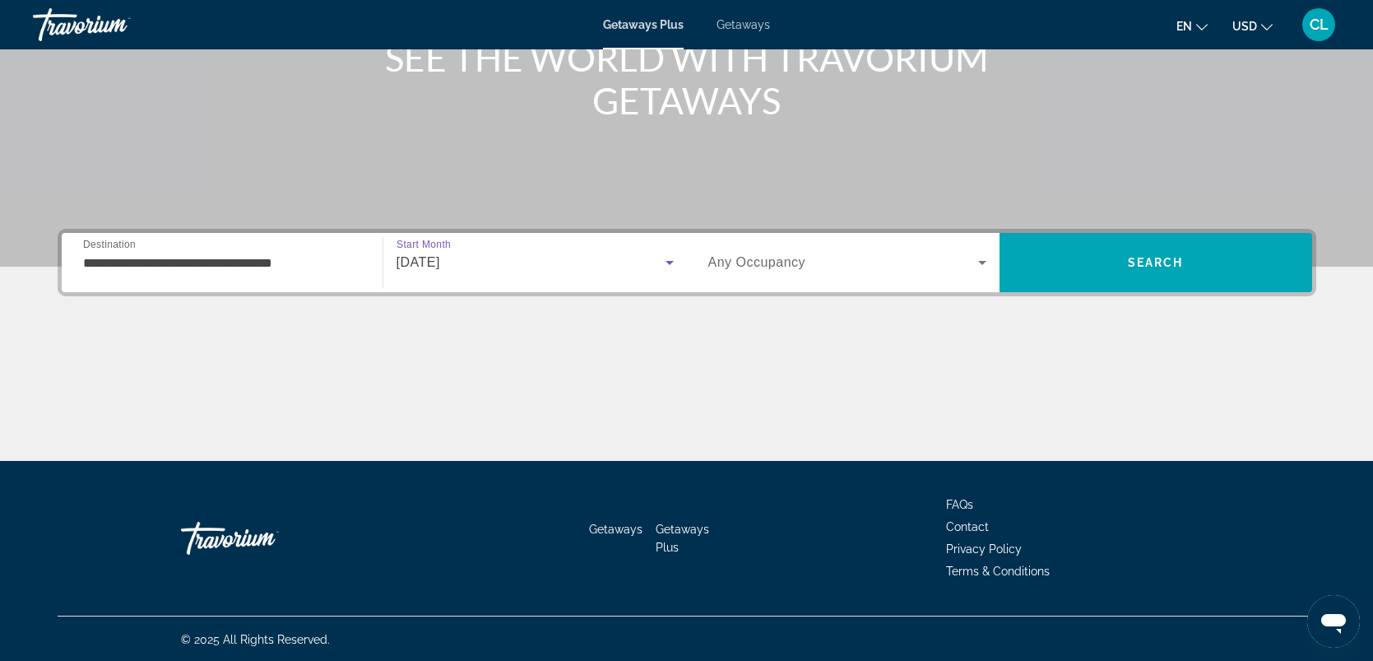
click at [970, 253] on span "Search widget" at bounding box center [843, 263] width 270 height 20
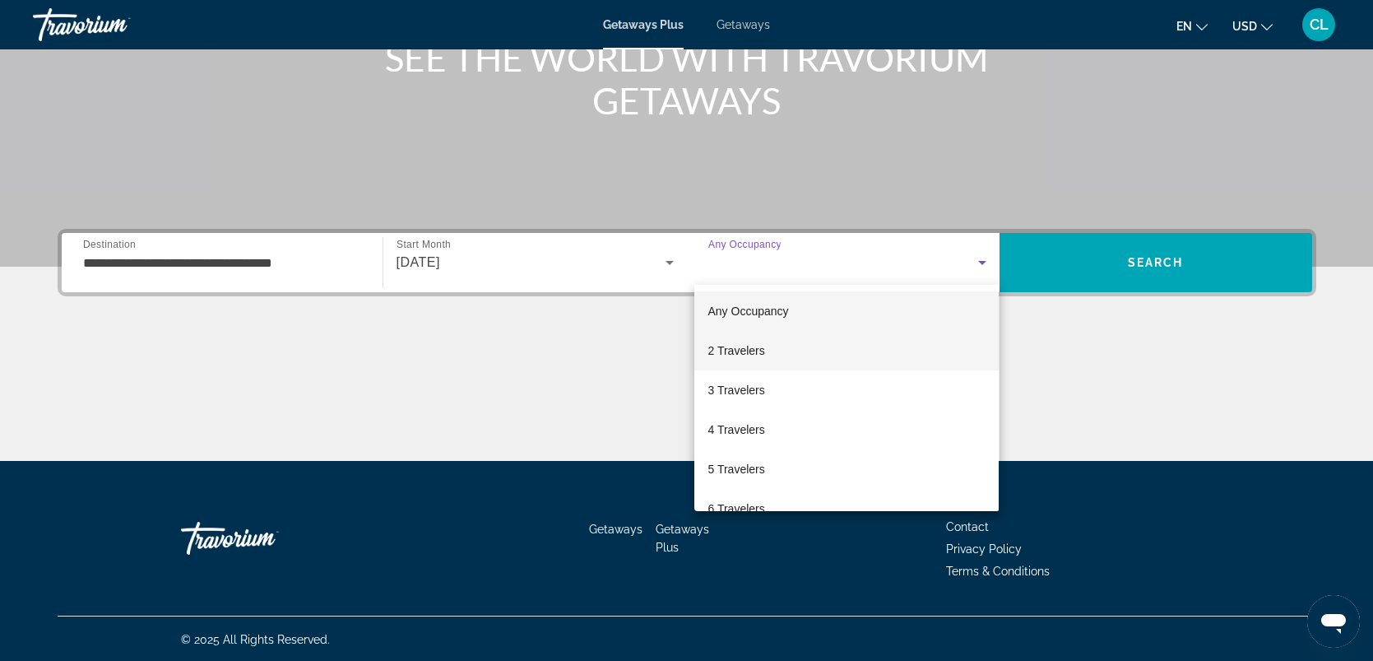
click at [755, 348] on span "2 Travelers" at bounding box center [736, 351] width 57 height 20
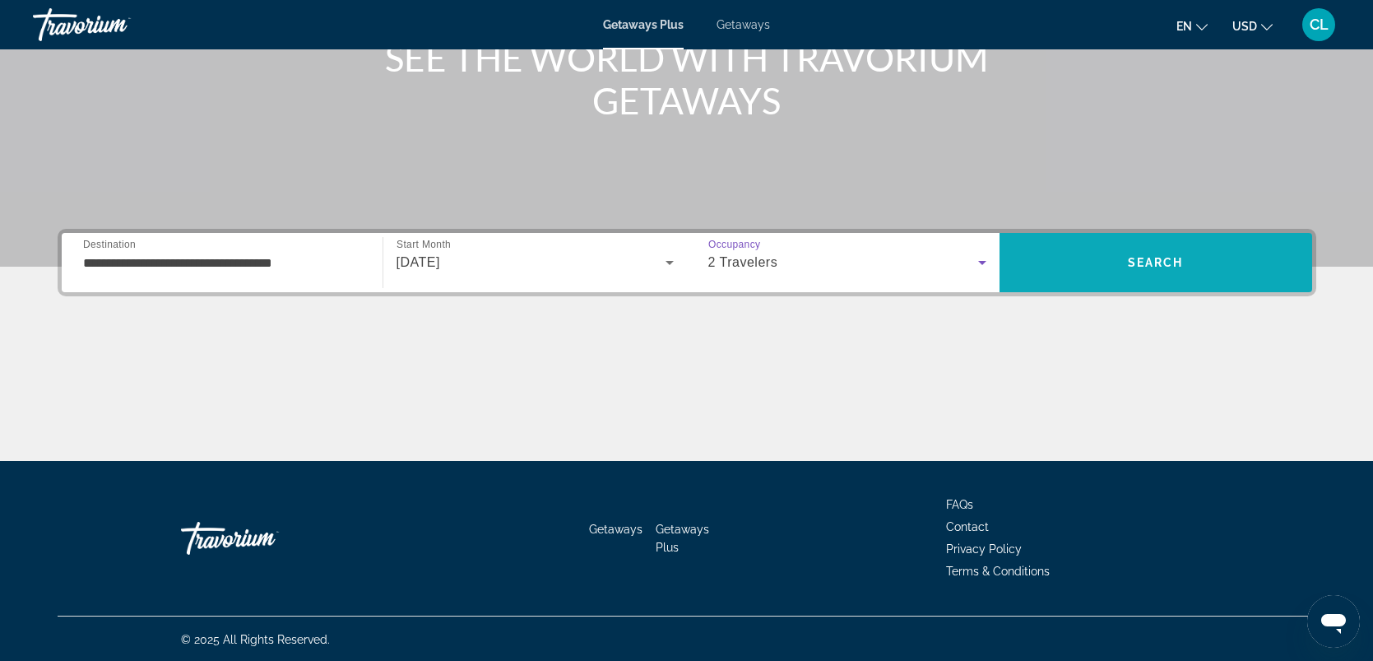
click at [1154, 263] on span "Search" at bounding box center [1156, 262] width 56 height 13
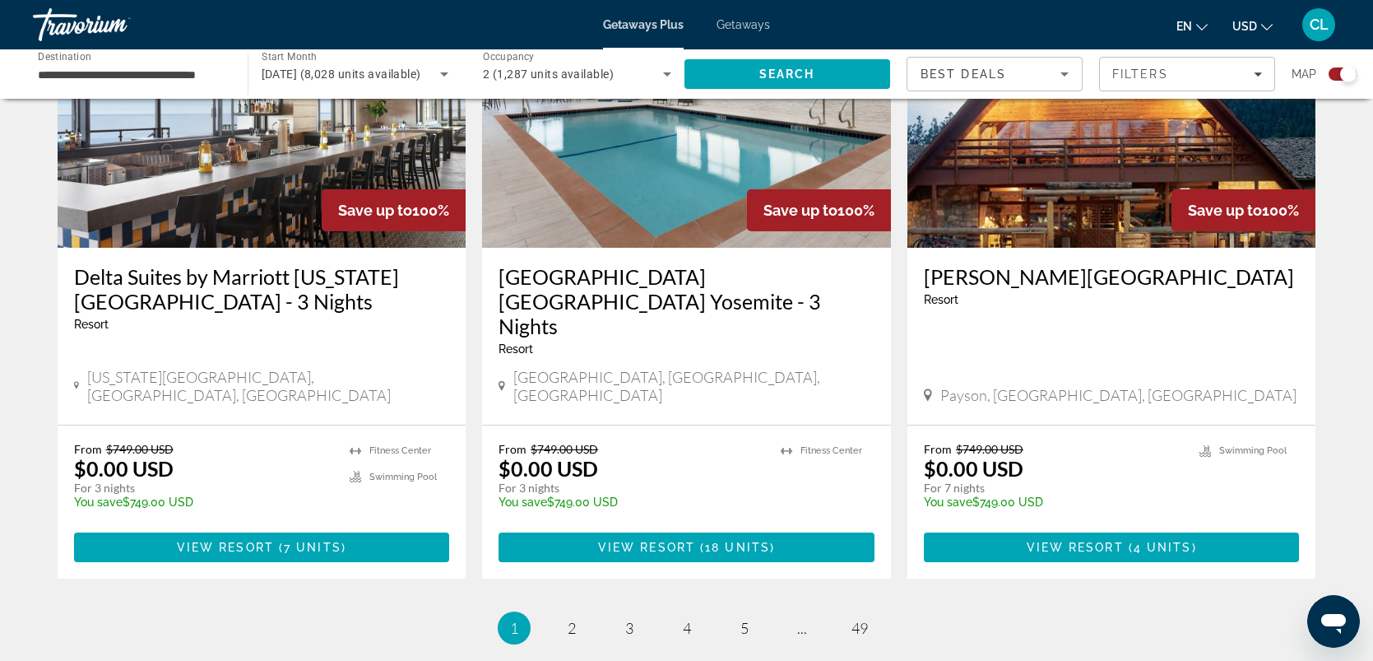
scroll to position [2549, 0]
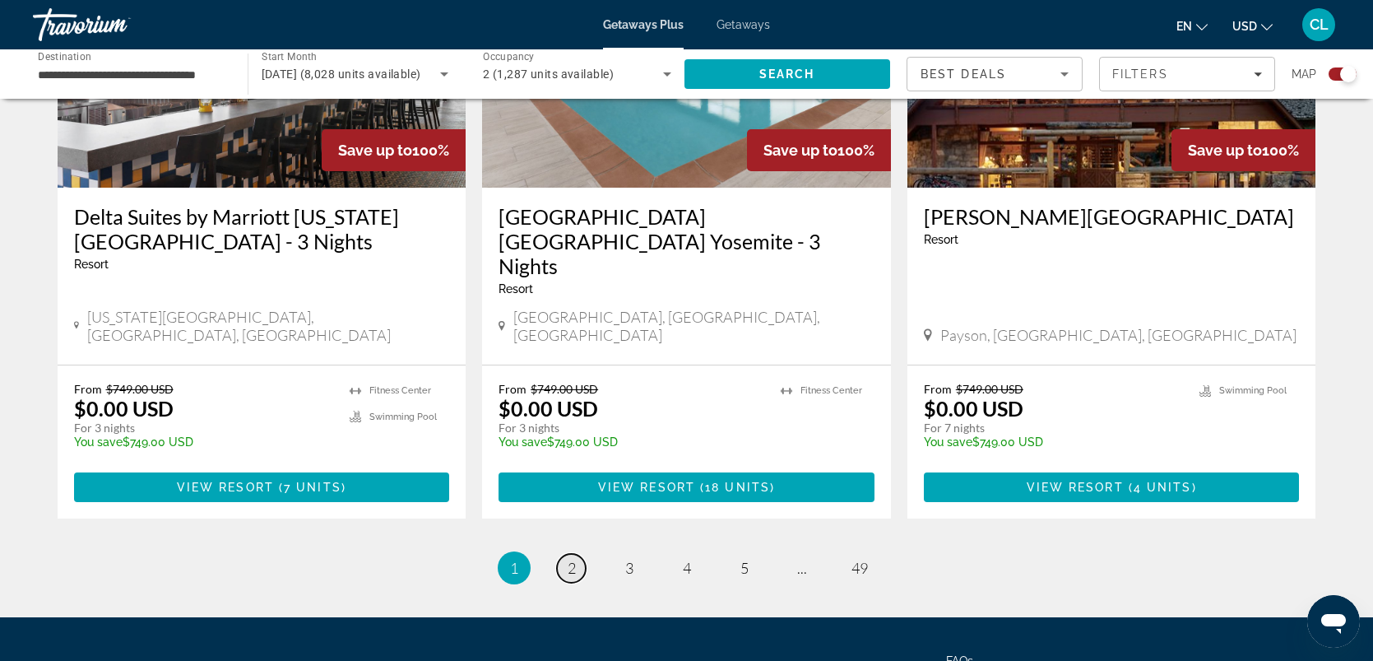
click at [570, 559] on span "2" at bounding box center [572, 568] width 8 height 18
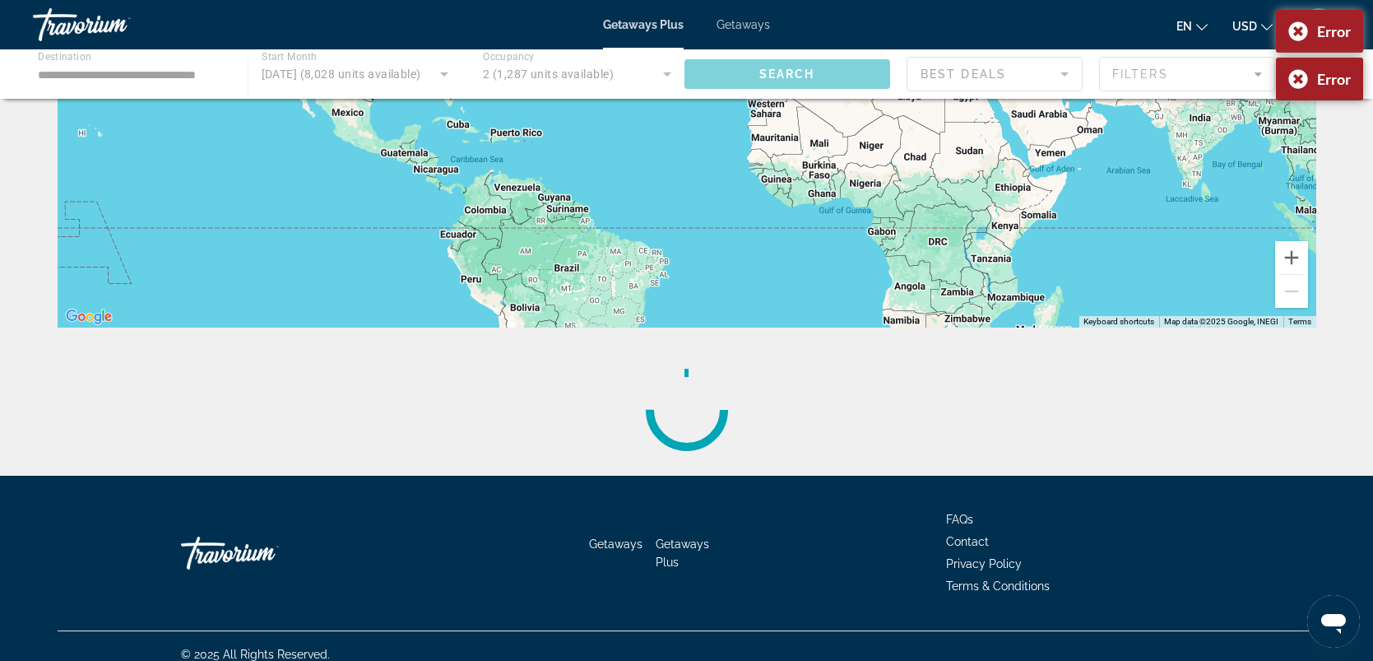
scroll to position [297, 0]
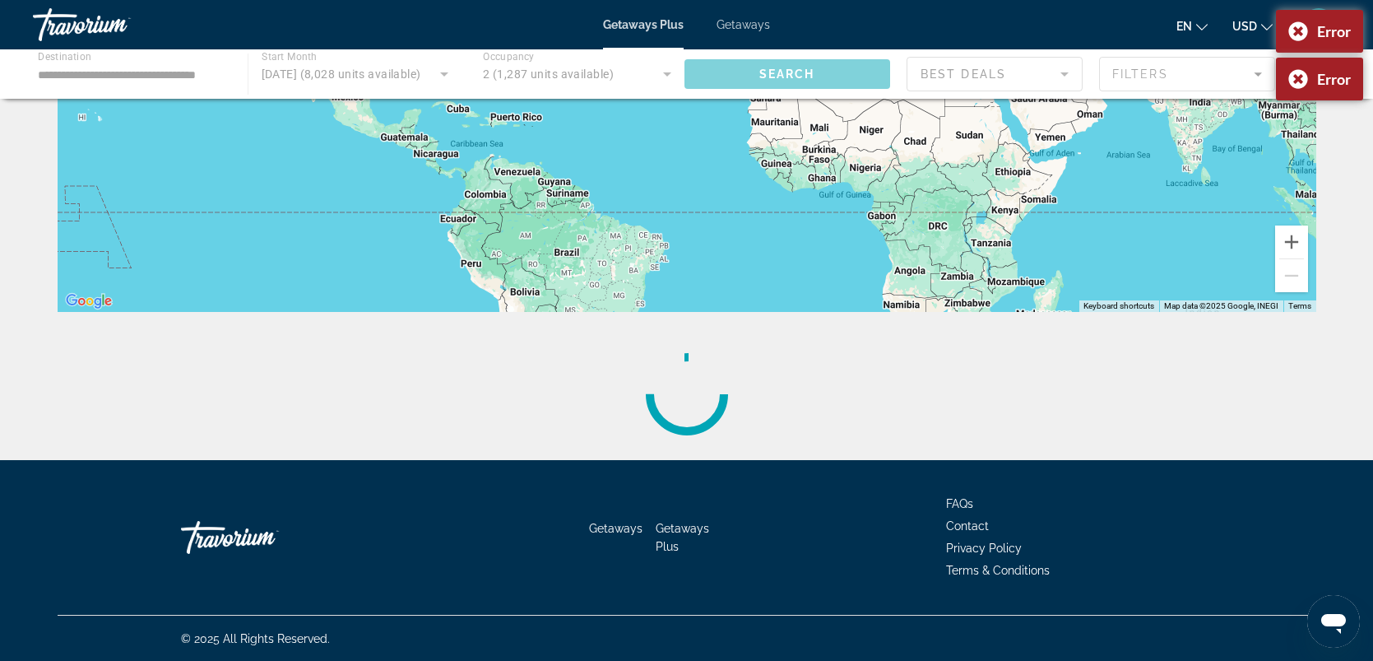
click at [1272, 384] on div "Main content" at bounding box center [687, 394] width 1259 height 132
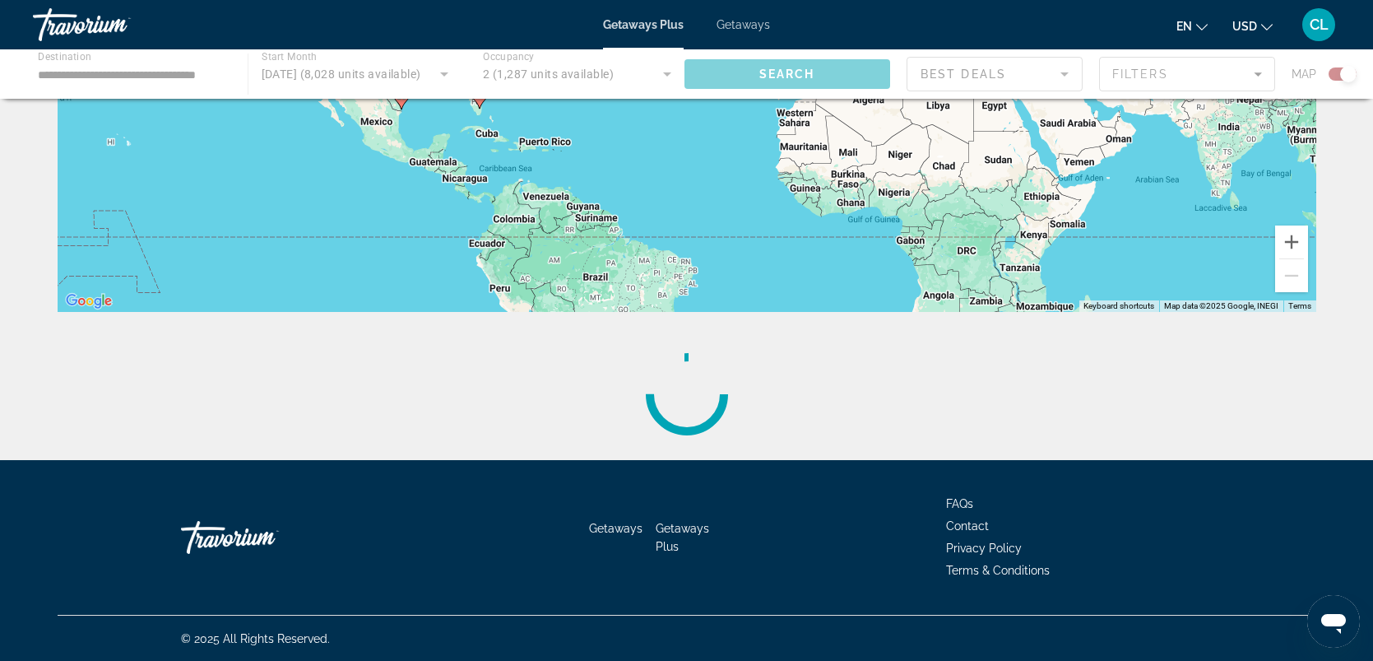
drag, startPoint x: 267, startPoint y: 220, endPoint x: 332, endPoint y: 263, distance: 78.3
click at [304, 250] on div "To activate drag with keyboard, press Alt + Enter. Once in keyboard drag state,…" at bounding box center [687, 65] width 1259 height 494
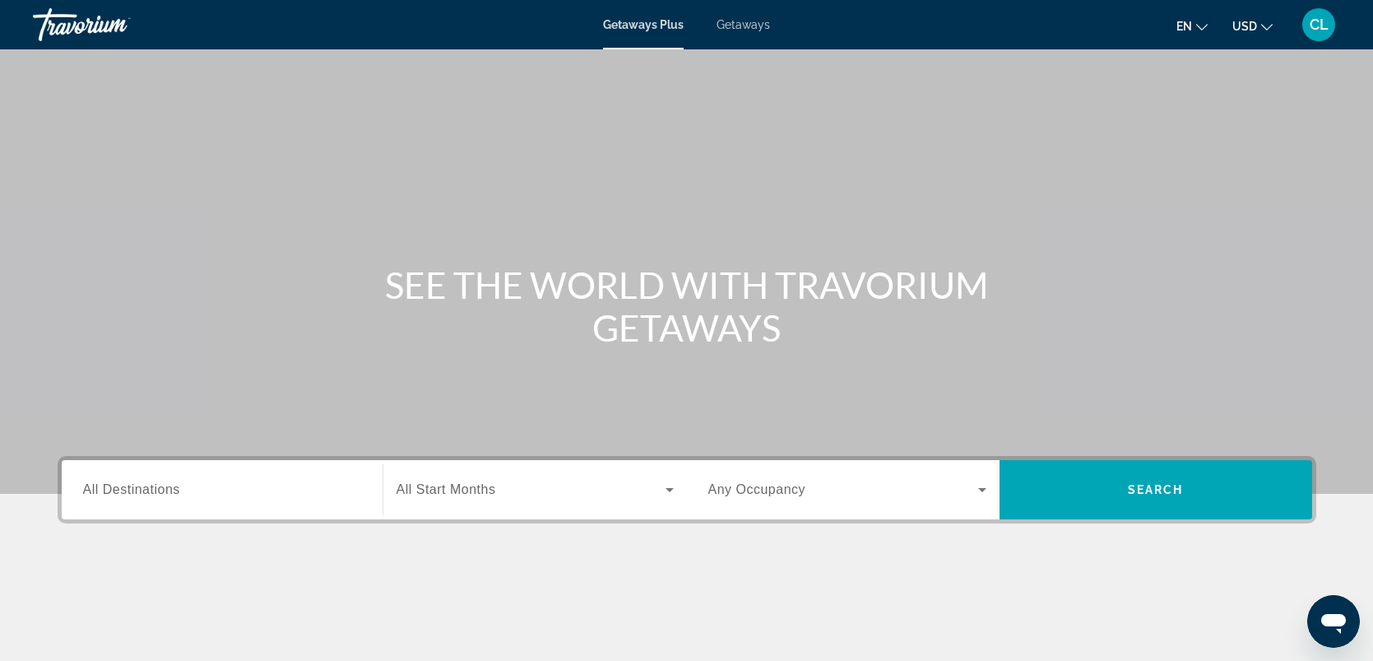
click at [119, 497] on input "Destination All Destinations" at bounding box center [222, 491] width 278 height 20
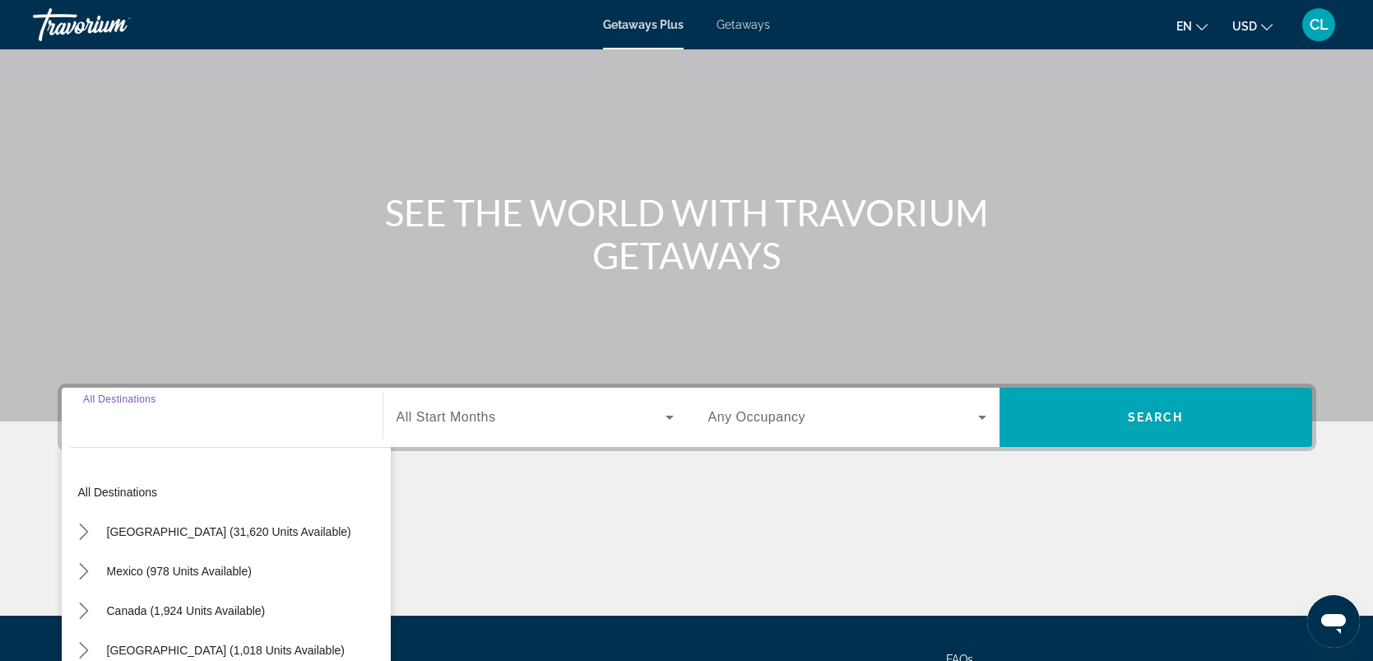
scroll to position [227, 0]
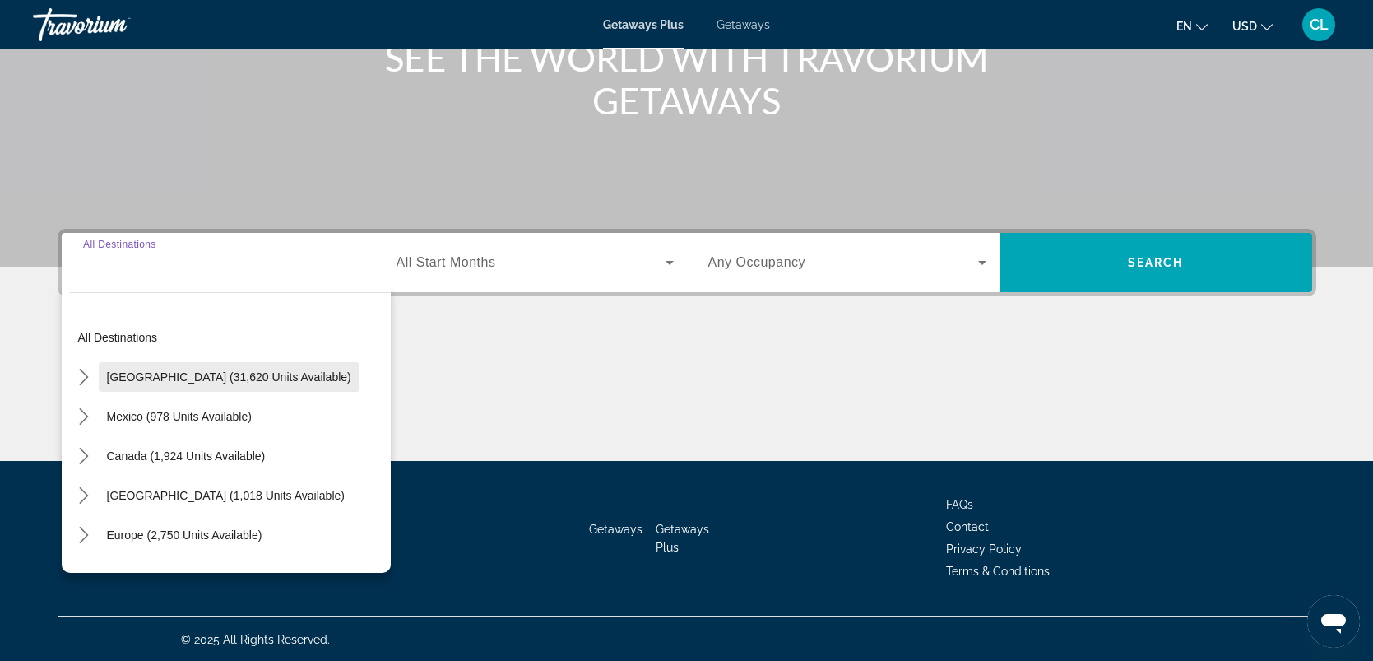
click at [181, 373] on span "[GEOGRAPHIC_DATA] (31,620 units available)" at bounding box center [229, 376] width 244 height 13
type input "**********"
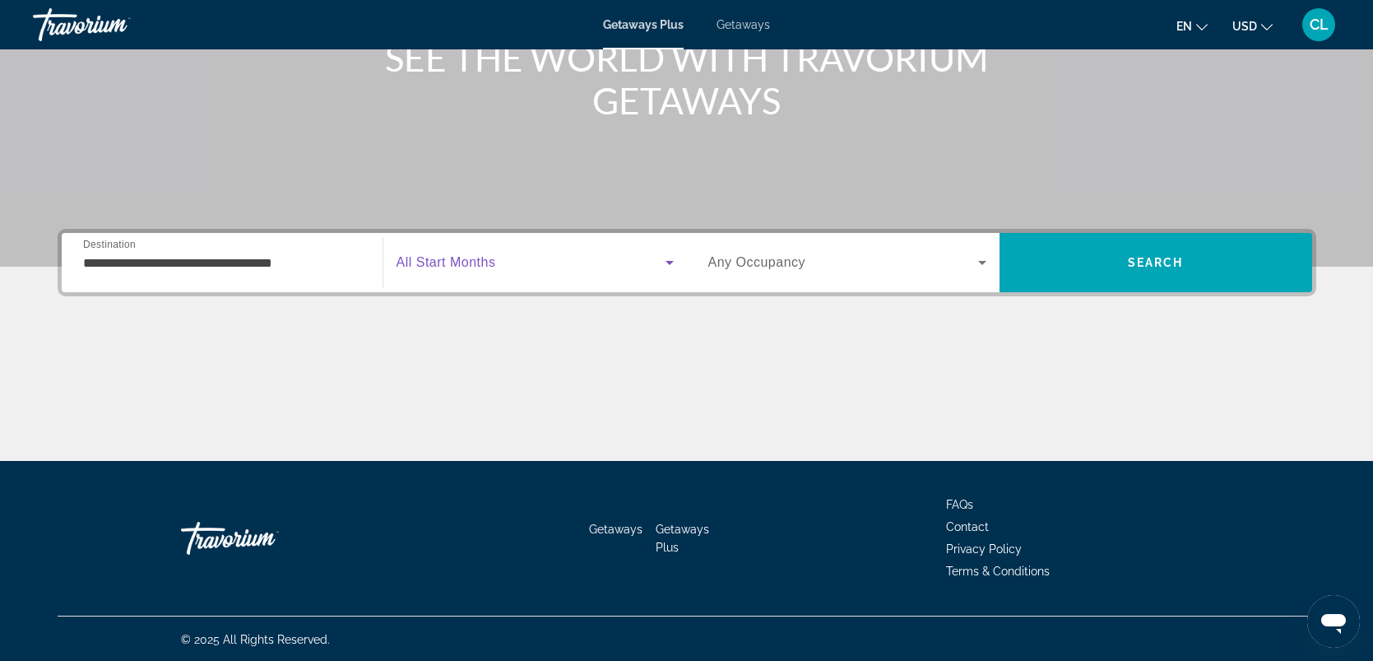
click at [671, 258] on icon "Search widget" at bounding box center [670, 263] width 20 height 20
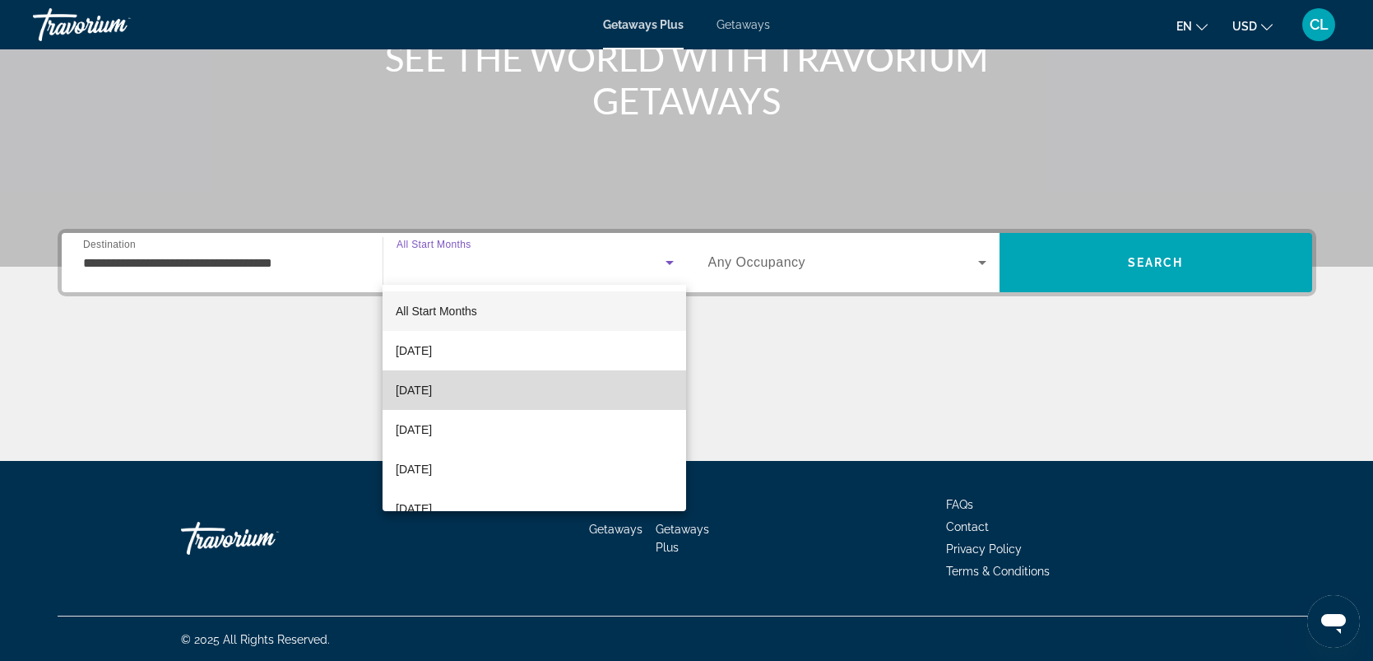
click at [432, 385] on span "[DATE]" at bounding box center [414, 390] width 36 height 20
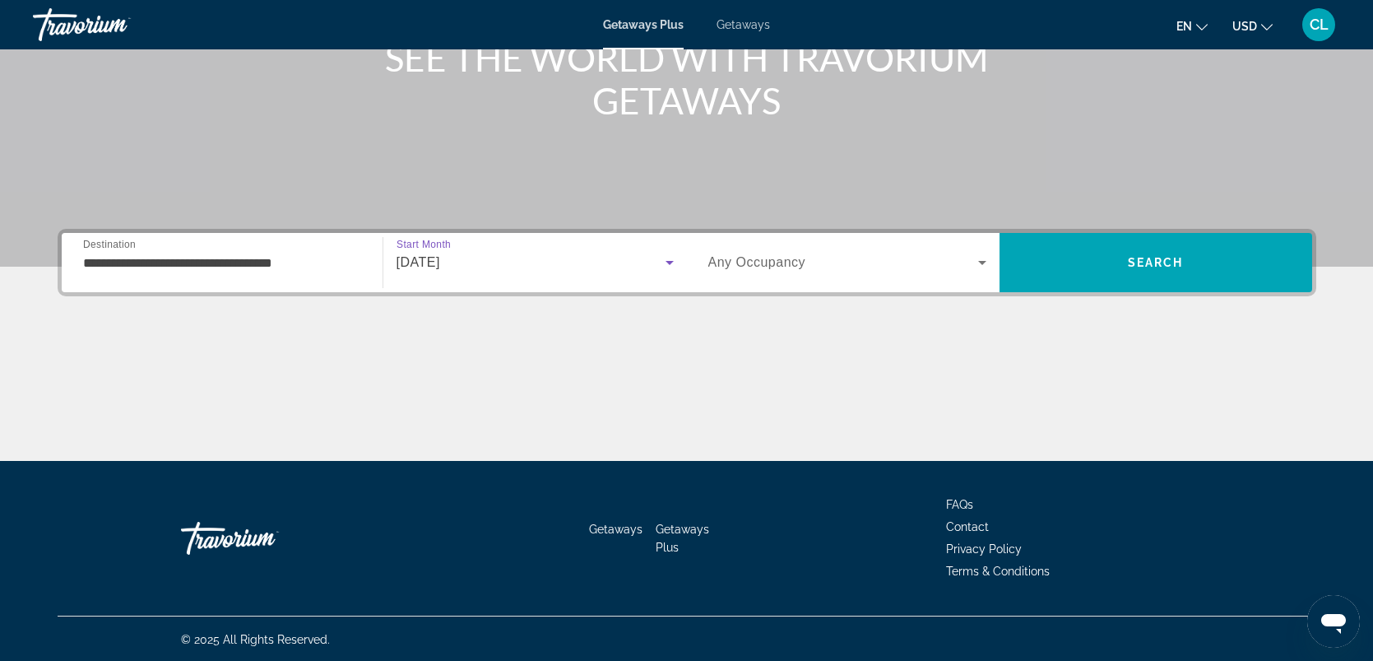
click at [985, 259] on icon "Search widget" at bounding box center [983, 263] width 20 height 20
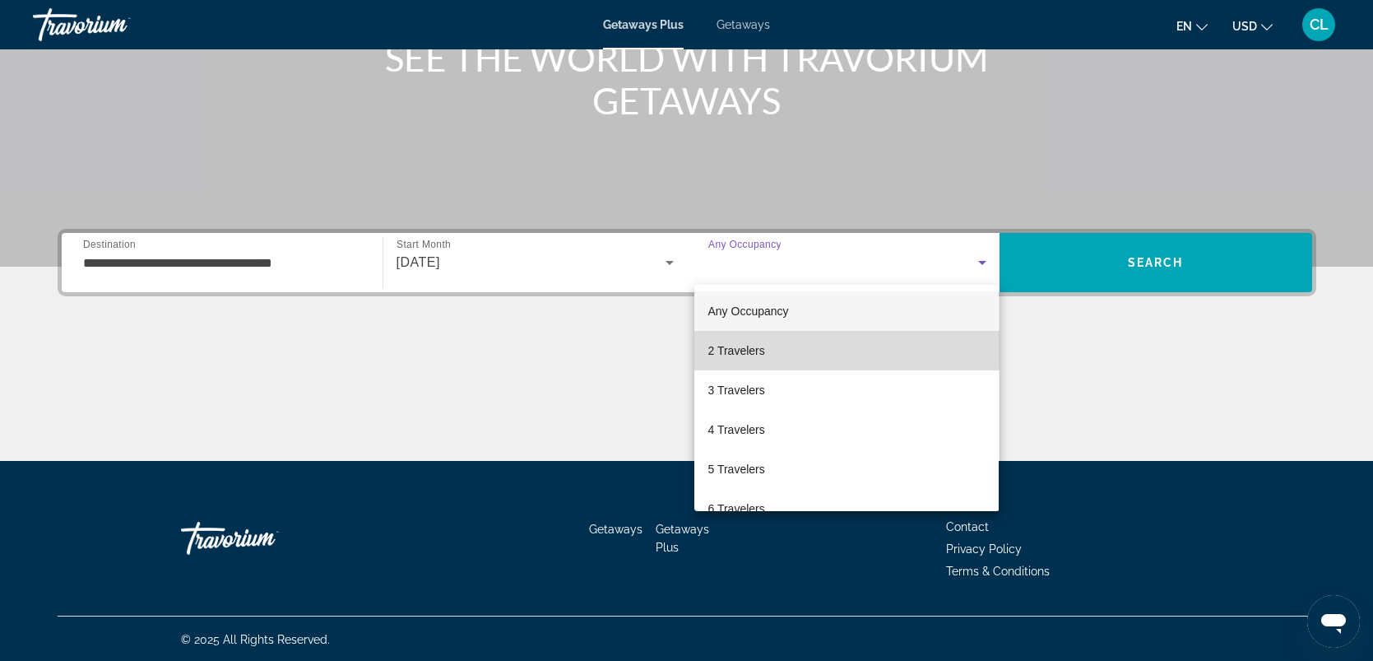
click at [743, 345] on span "2 Travelers" at bounding box center [736, 351] width 57 height 20
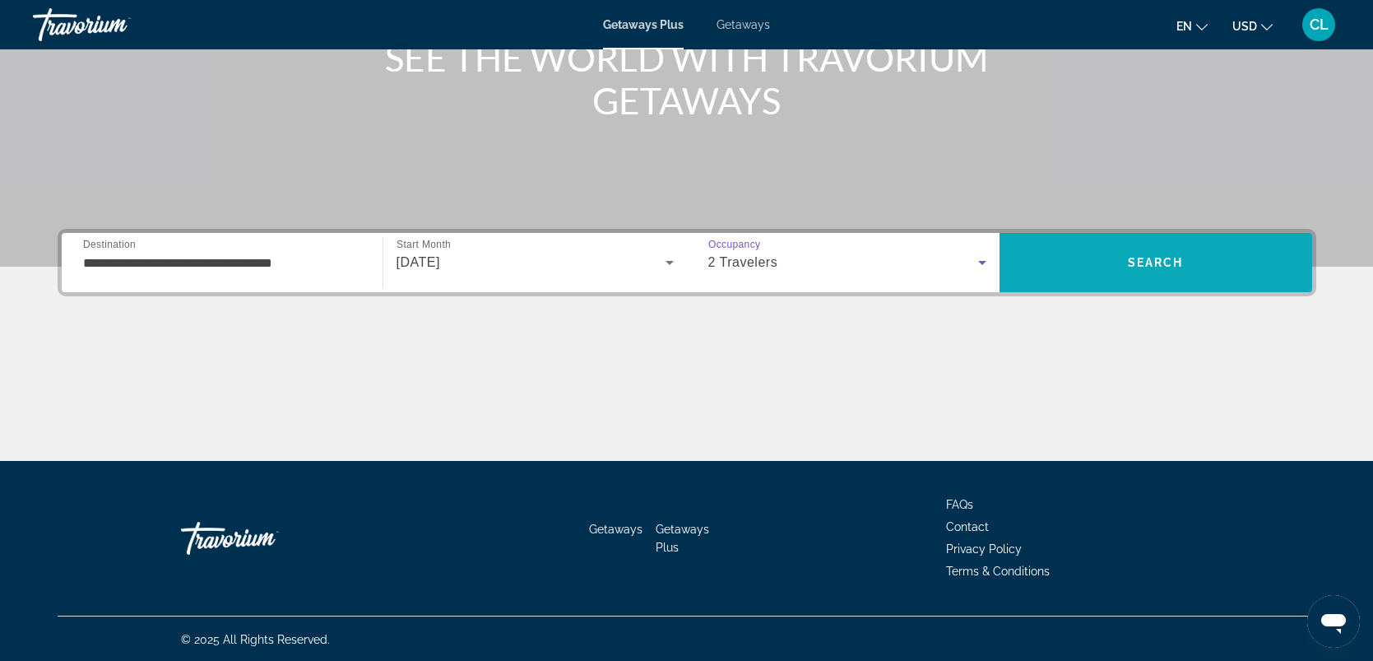
click at [1071, 253] on span "Search" at bounding box center [1156, 262] width 313 height 39
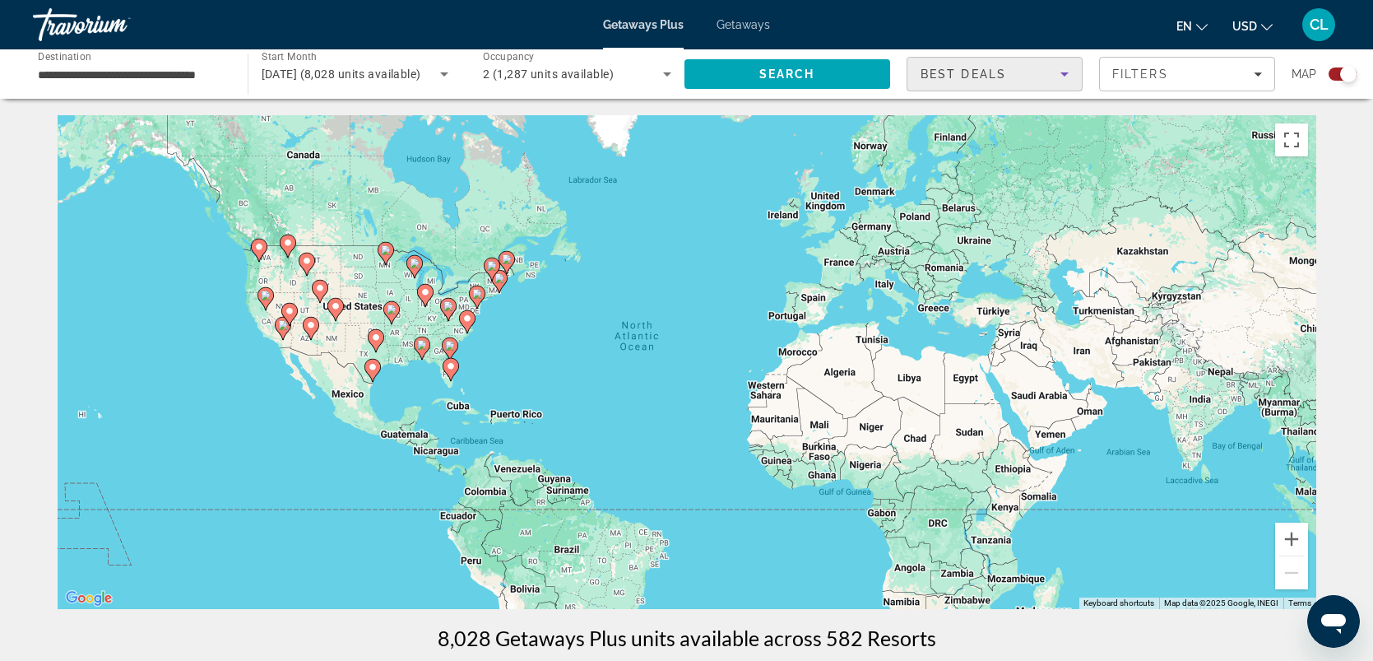
click at [1067, 77] on icon "Sort by" at bounding box center [1065, 74] width 20 height 20
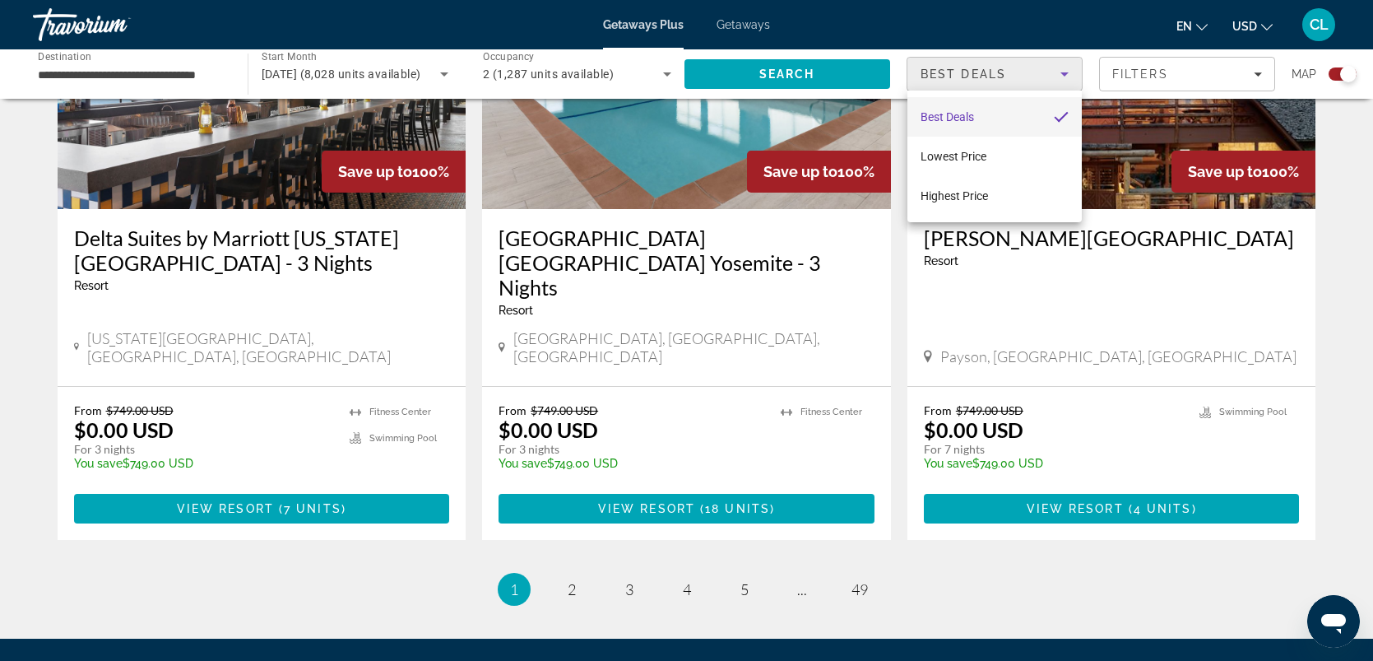
scroll to position [2538, 0]
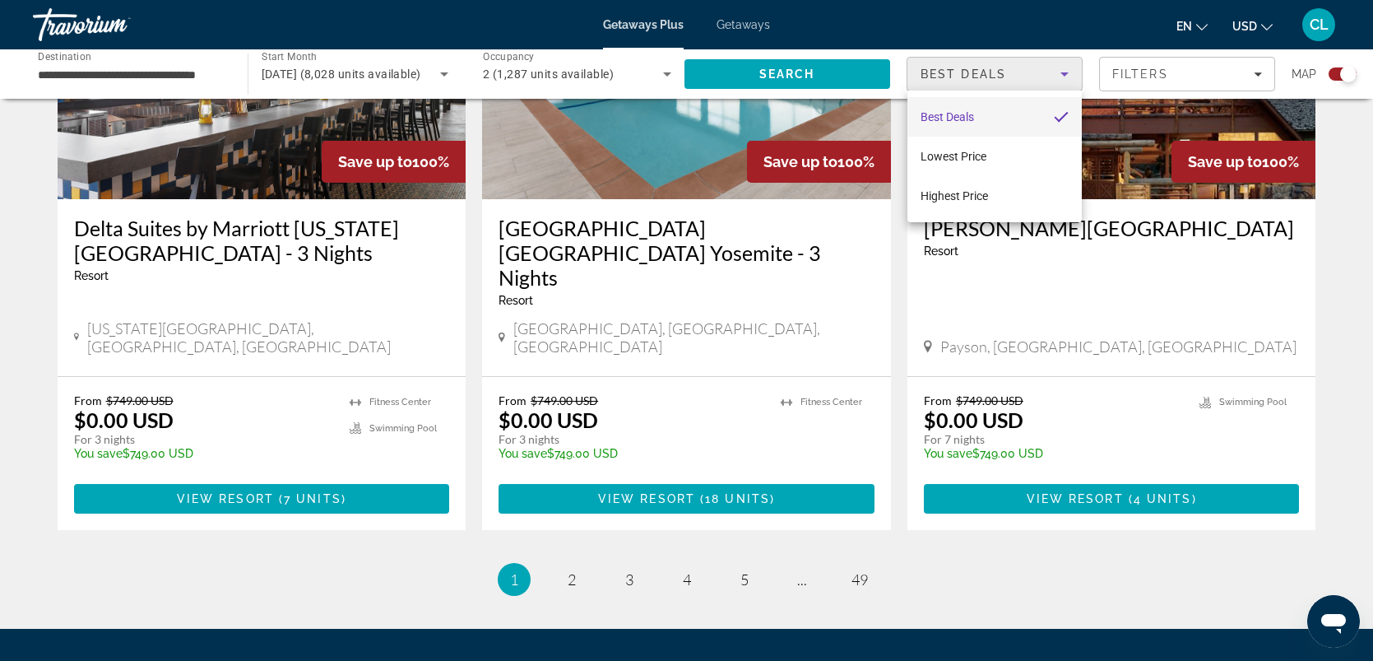
click at [570, 461] on div at bounding box center [686, 330] width 1373 height 661
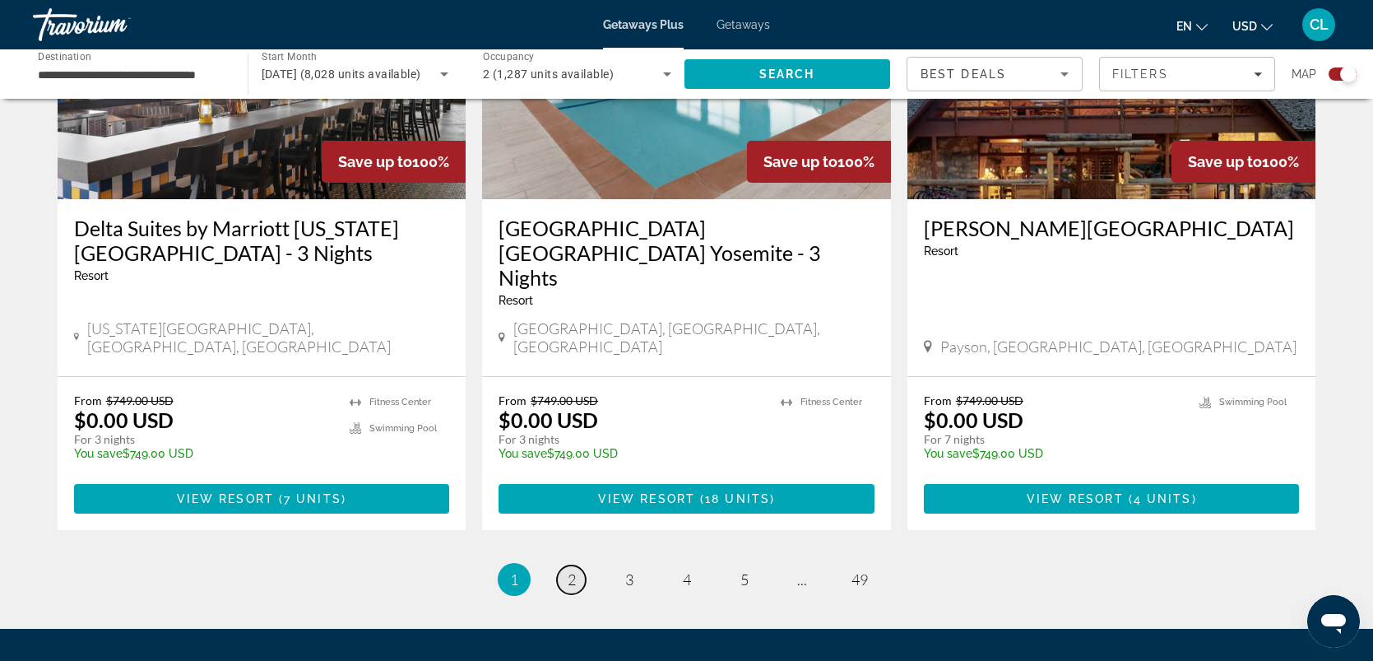
click at [568, 570] on span "2" at bounding box center [572, 579] width 8 height 18
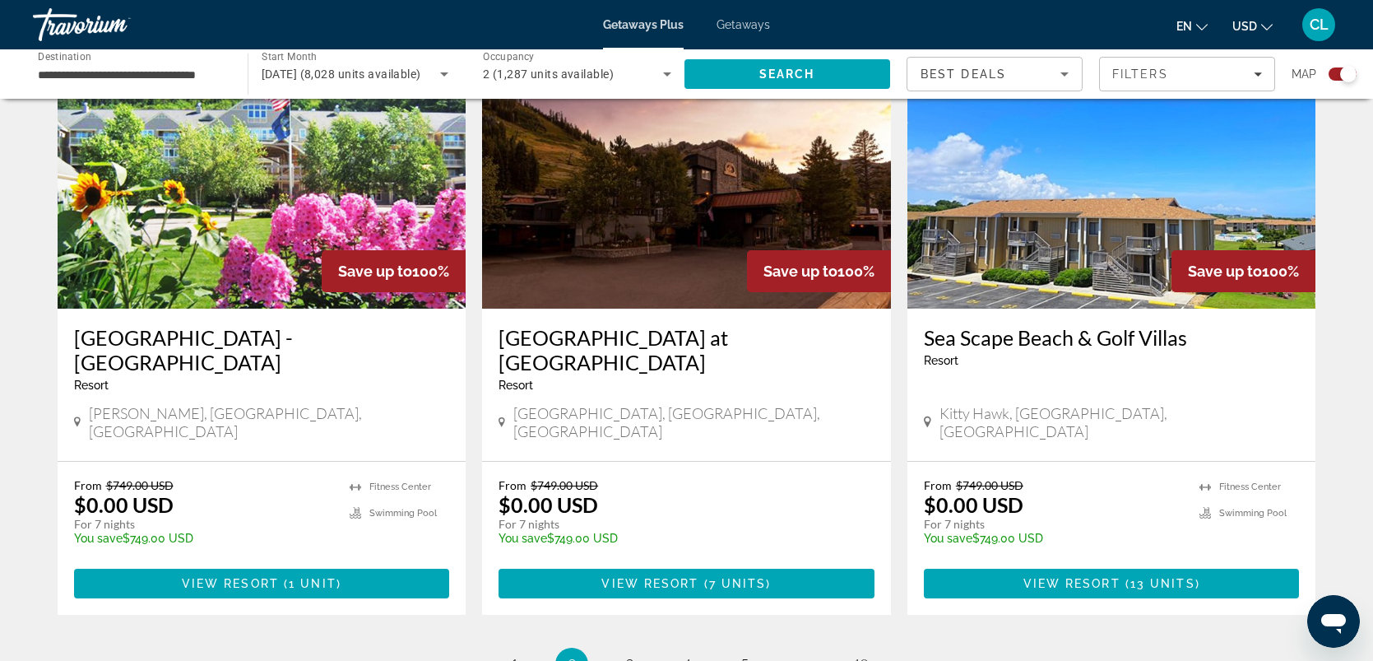
scroll to position [2534, 0]
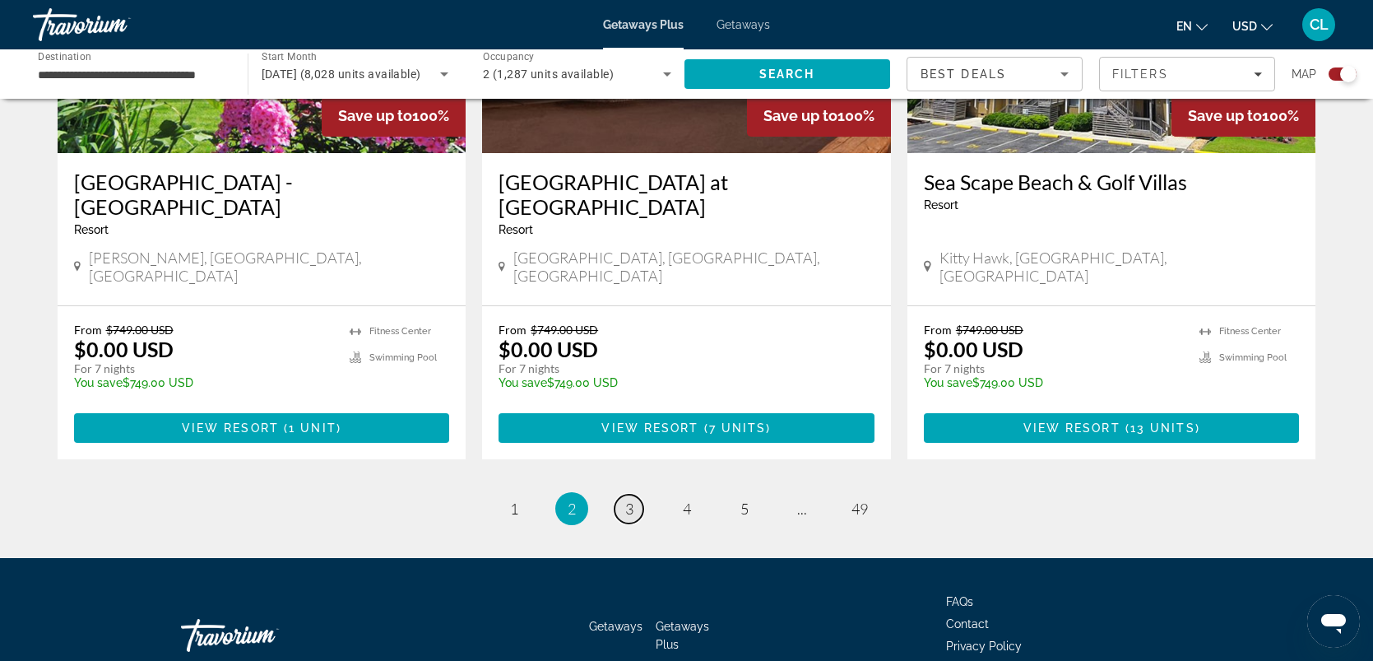
click at [625, 499] on span "3" at bounding box center [629, 508] width 8 height 18
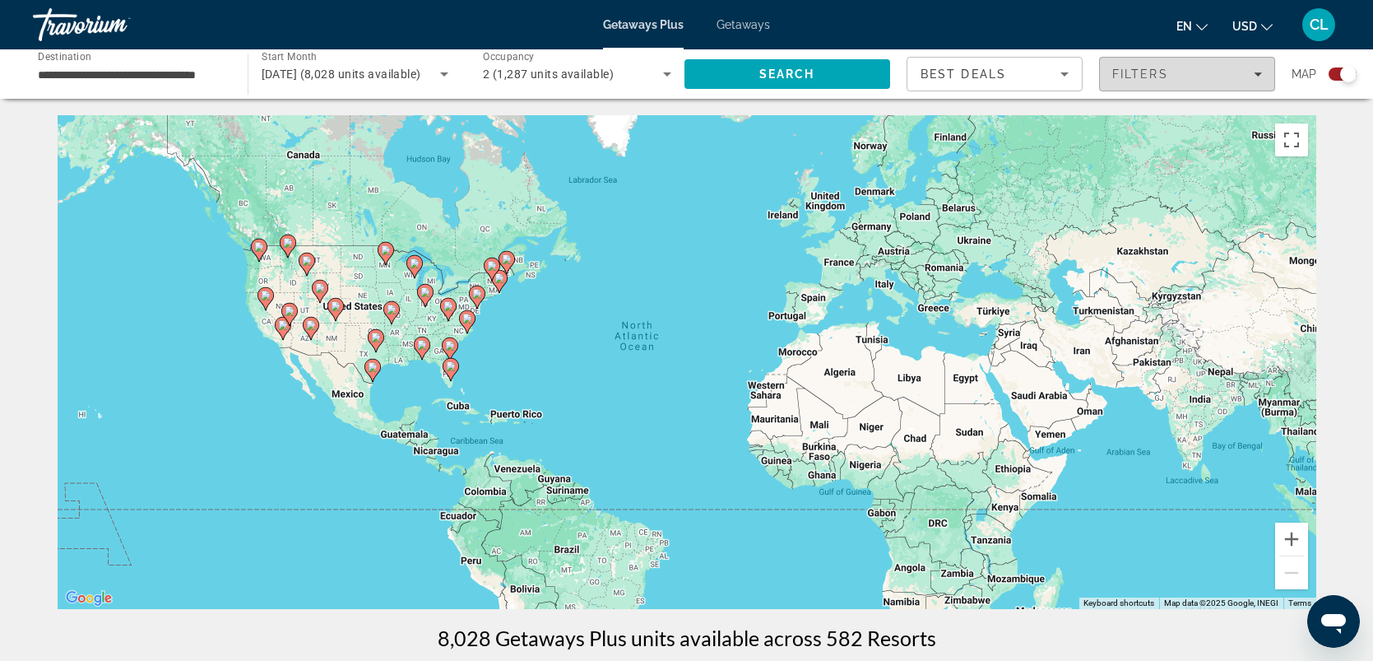
click at [1254, 70] on icon "Filters" at bounding box center [1258, 74] width 8 height 8
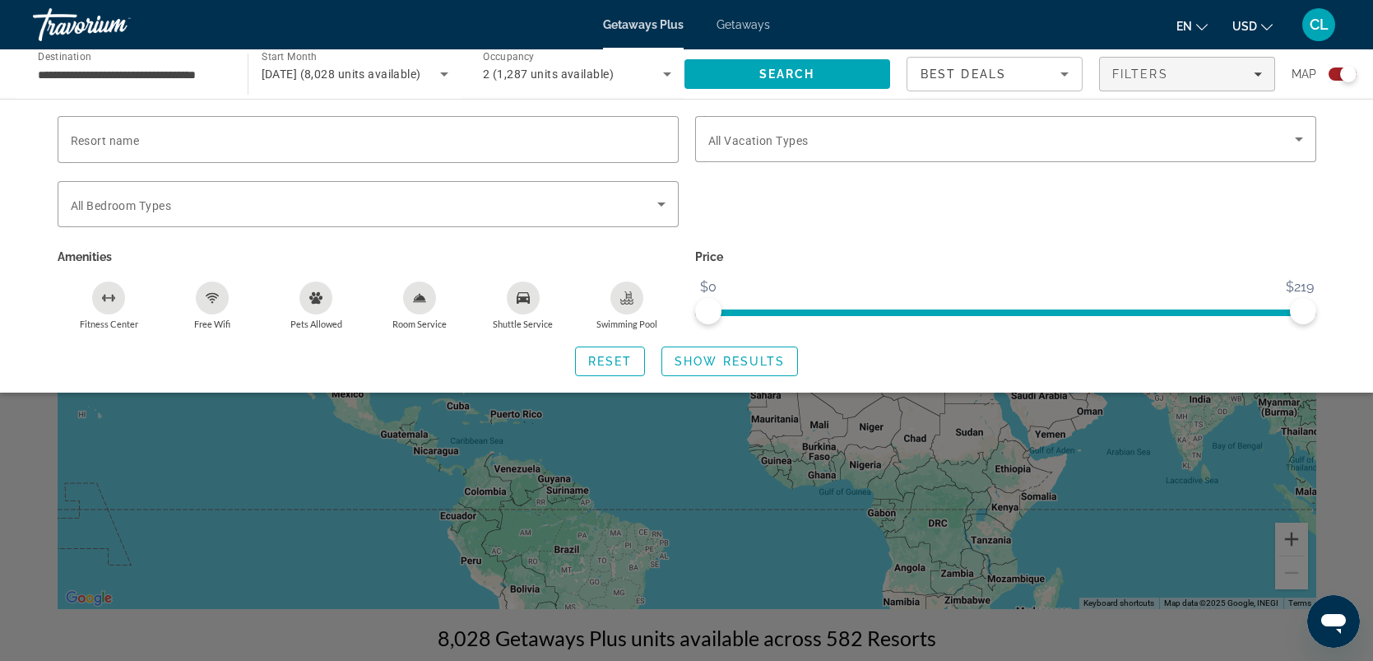
click at [110, 296] on icon "Fitness Center" at bounding box center [108, 297] width 13 height 13
click at [213, 295] on icon "Free Wifi" at bounding box center [212, 297] width 13 height 13
click at [517, 300] on icon "Shuttle Service" at bounding box center [523, 298] width 13 height 12
click at [713, 355] on span "Show Results" at bounding box center [730, 361] width 110 height 13
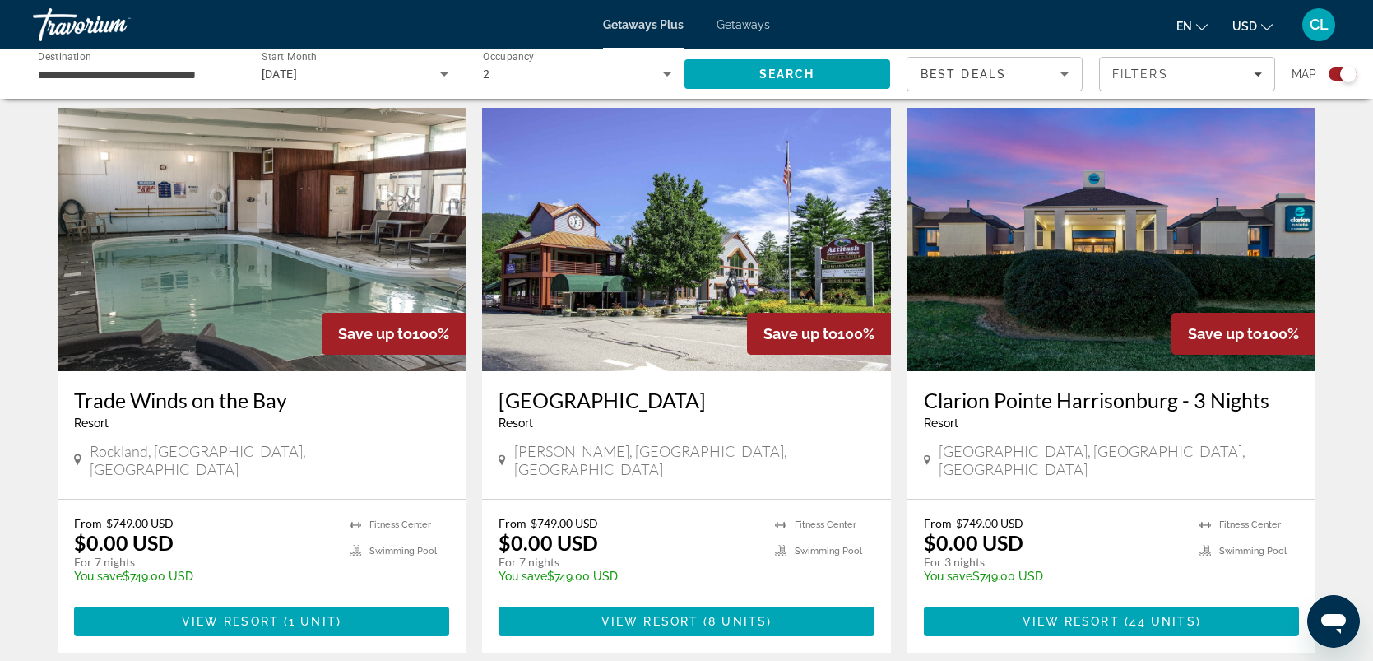
scroll to position [2560, 0]
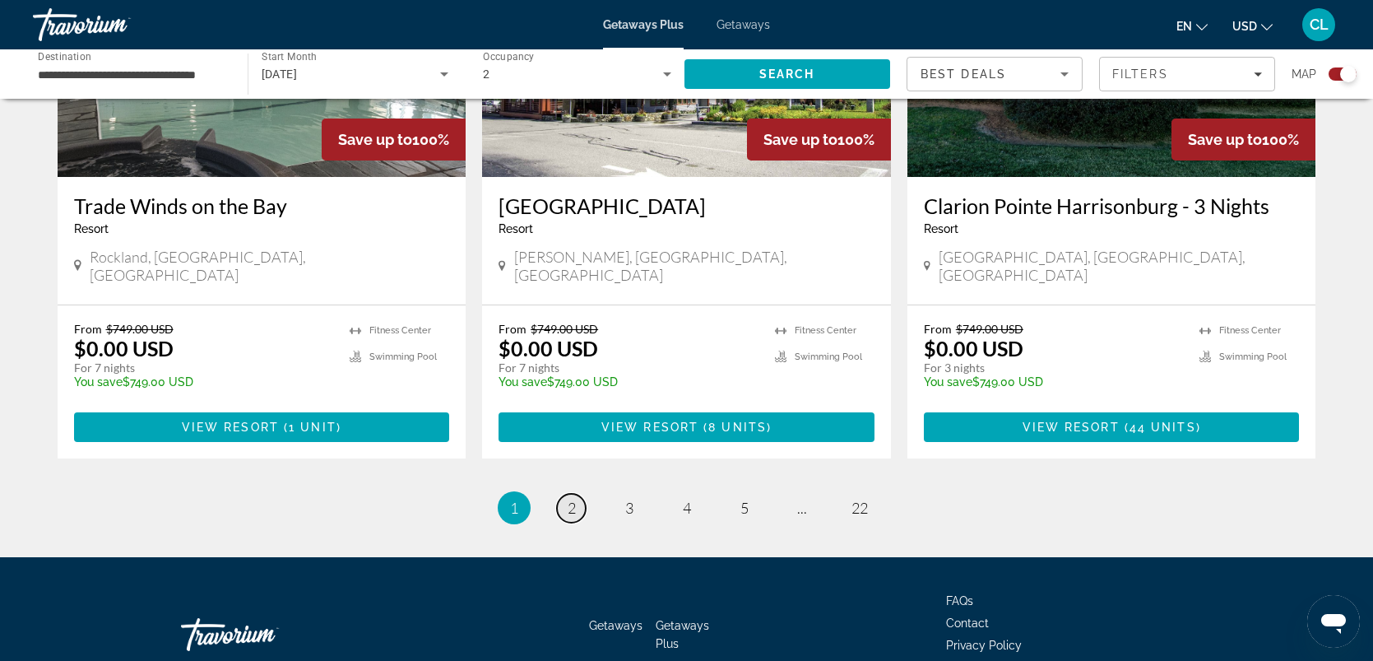
click at [563, 494] on link "page 2" at bounding box center [571, 508] width 29 height 29
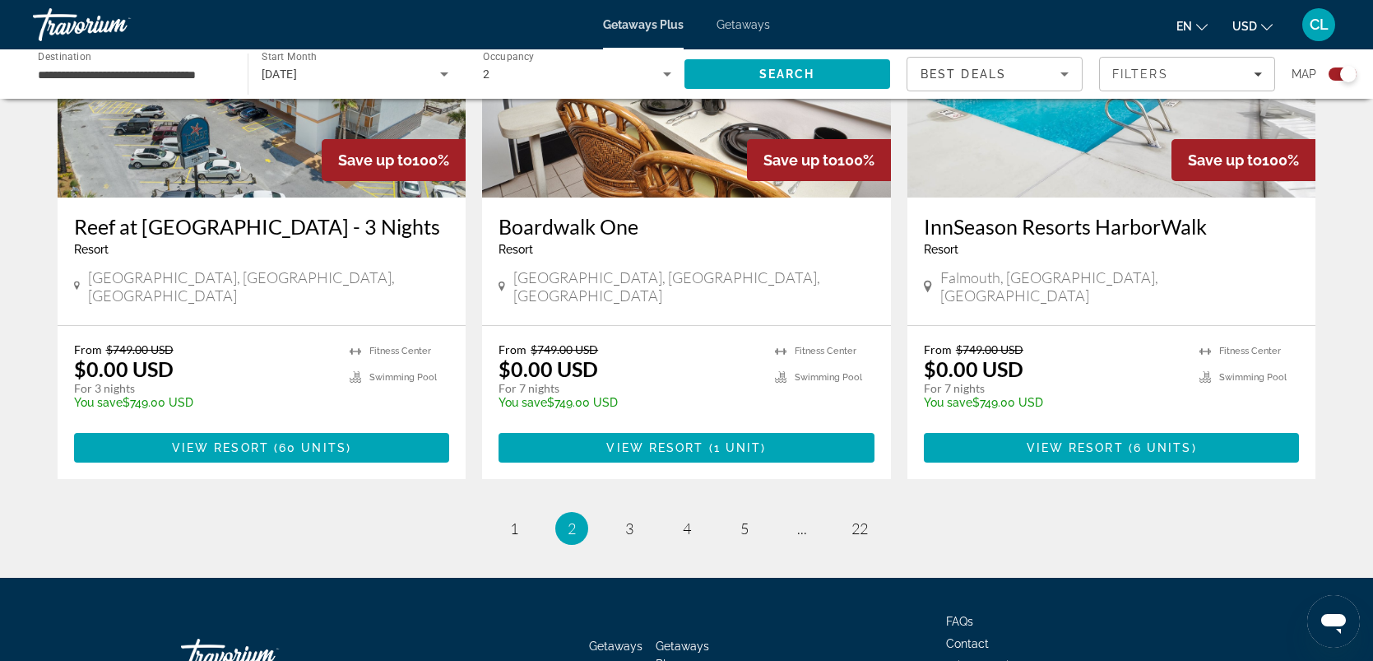
scroll to position [2432, 0]
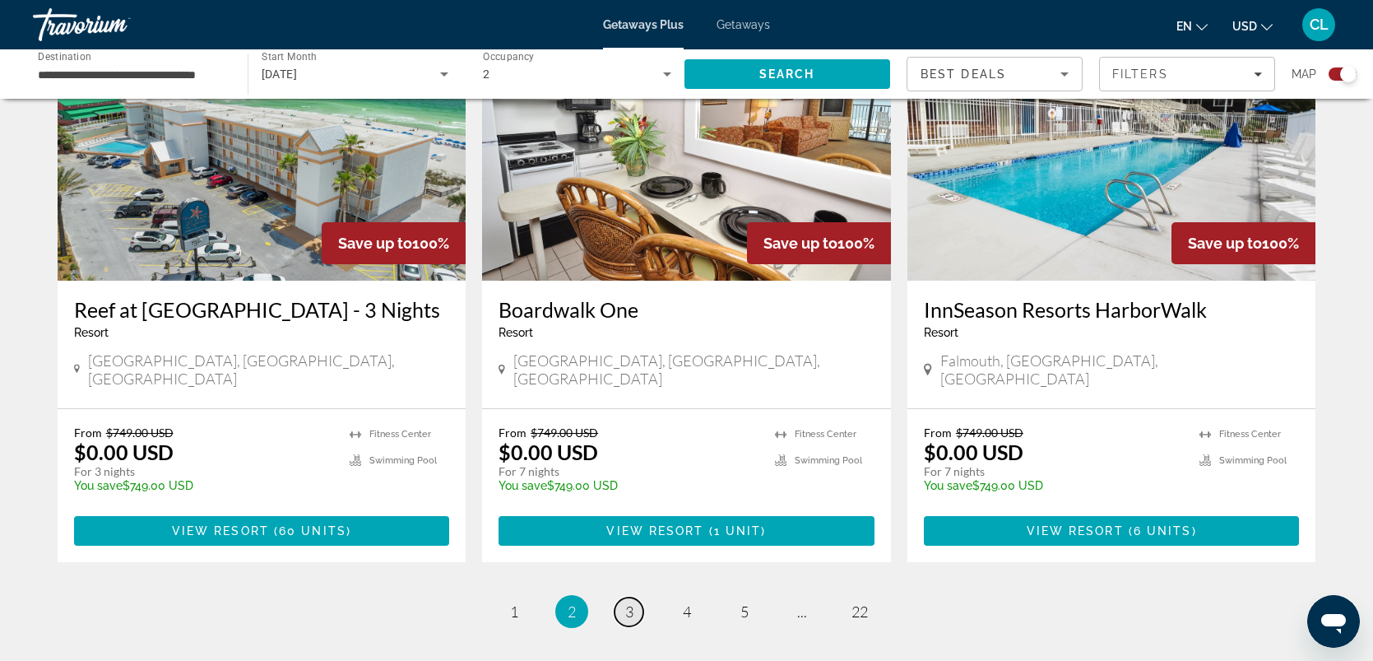
click at [625, 602] on span "3" at bounding box center [629, 611] width 8 height 18
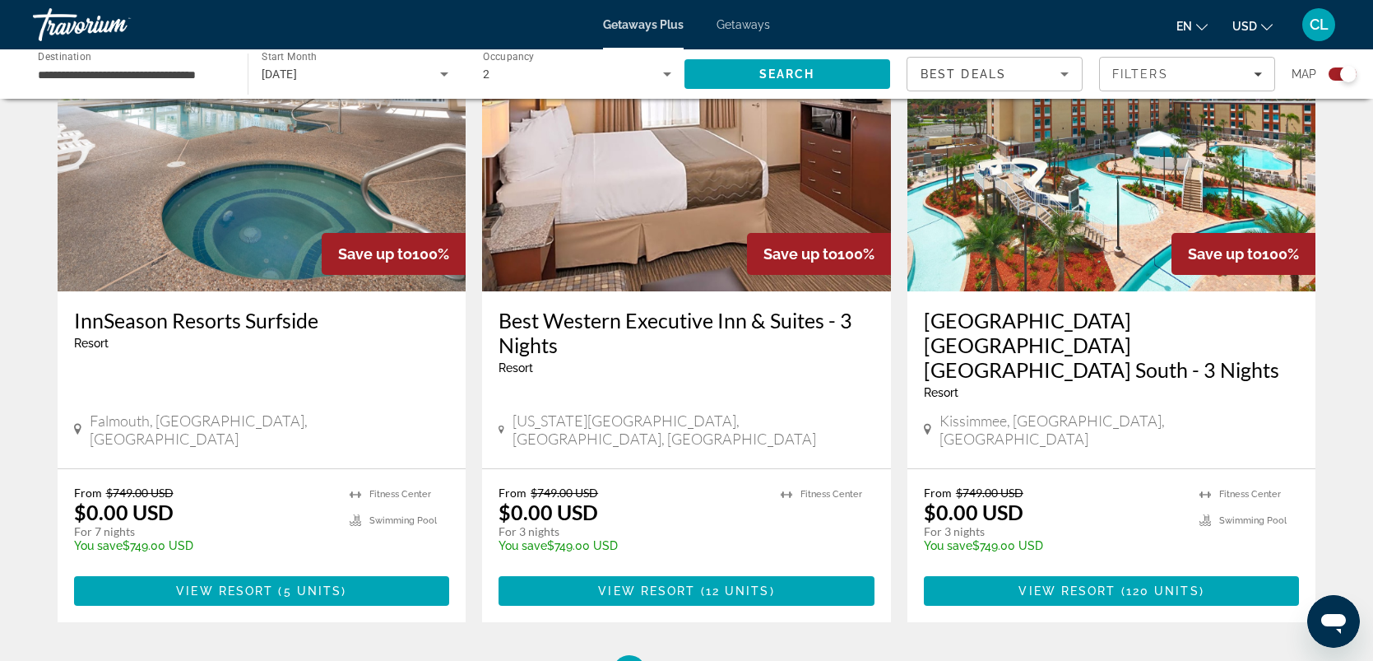
scroll to position [2441, 0]
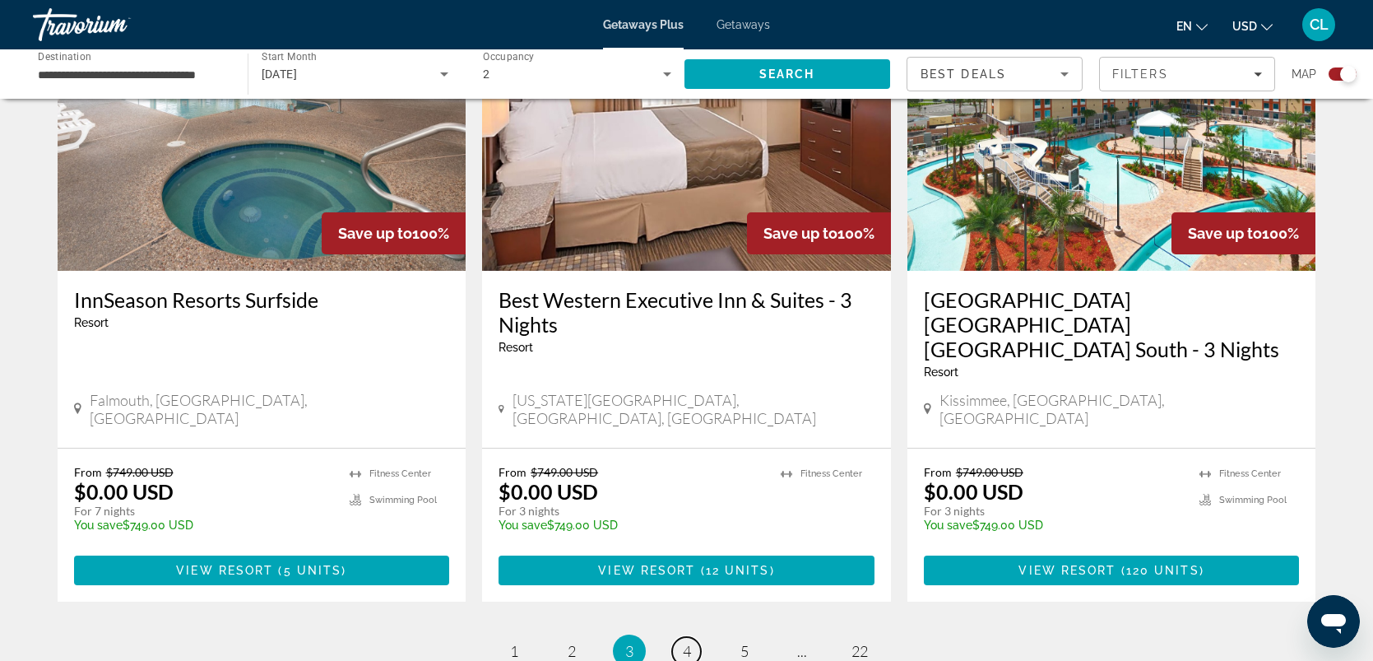
click at [687, 642] on span "4" at bounding box center [687, 651] width 8 height 18
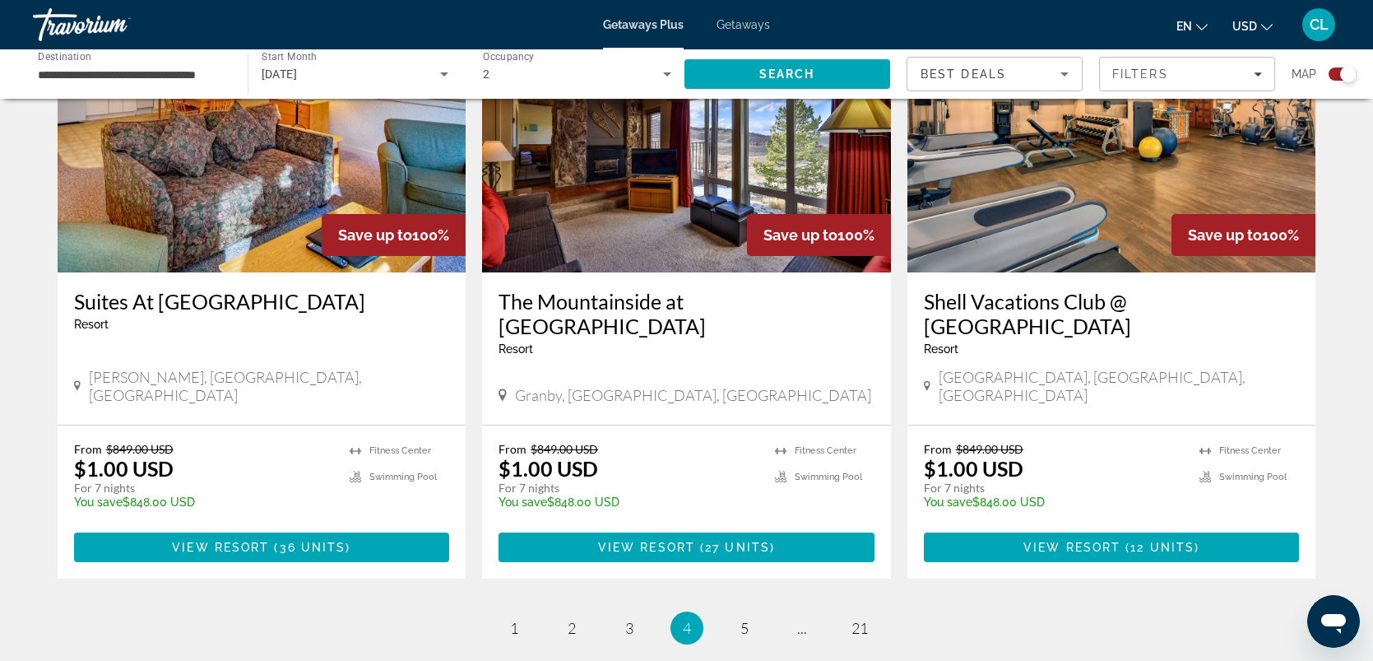
scroll to position [2528, 0]
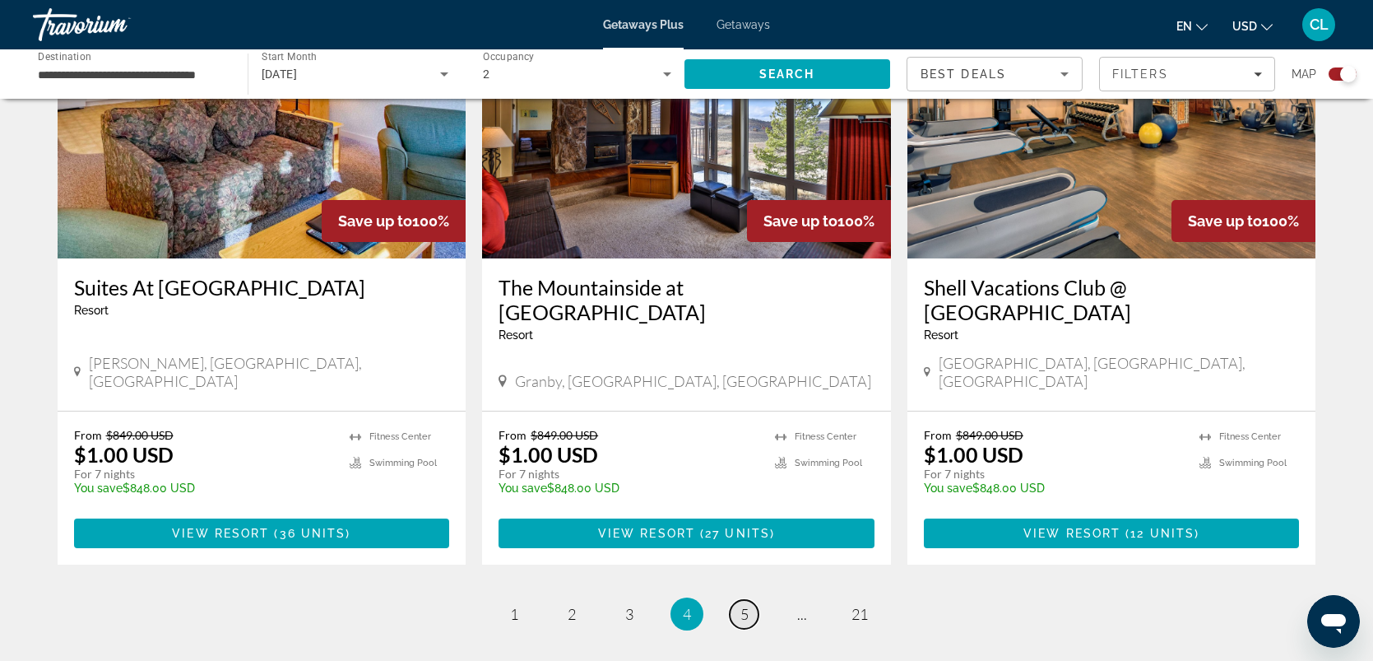
click at [749, 600] on link "page 5" at bounding box center [744, 614] width 29 height 29
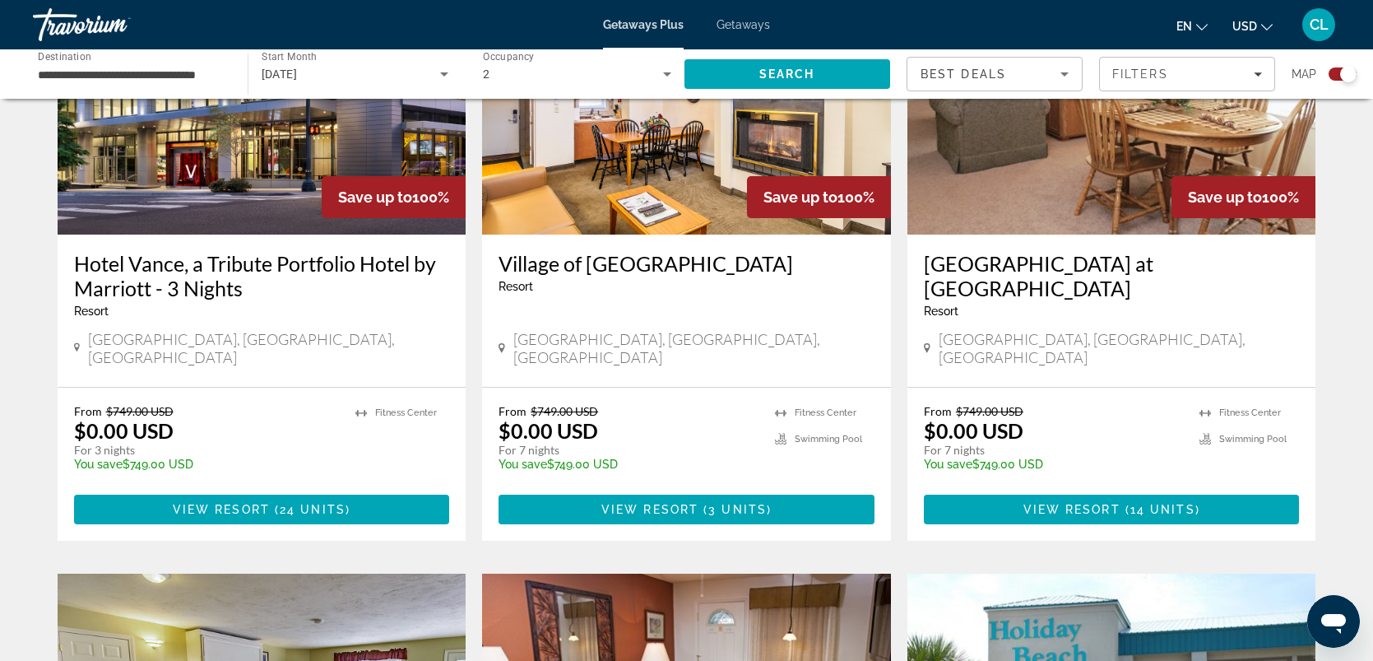
scroll to position [1879, 0]
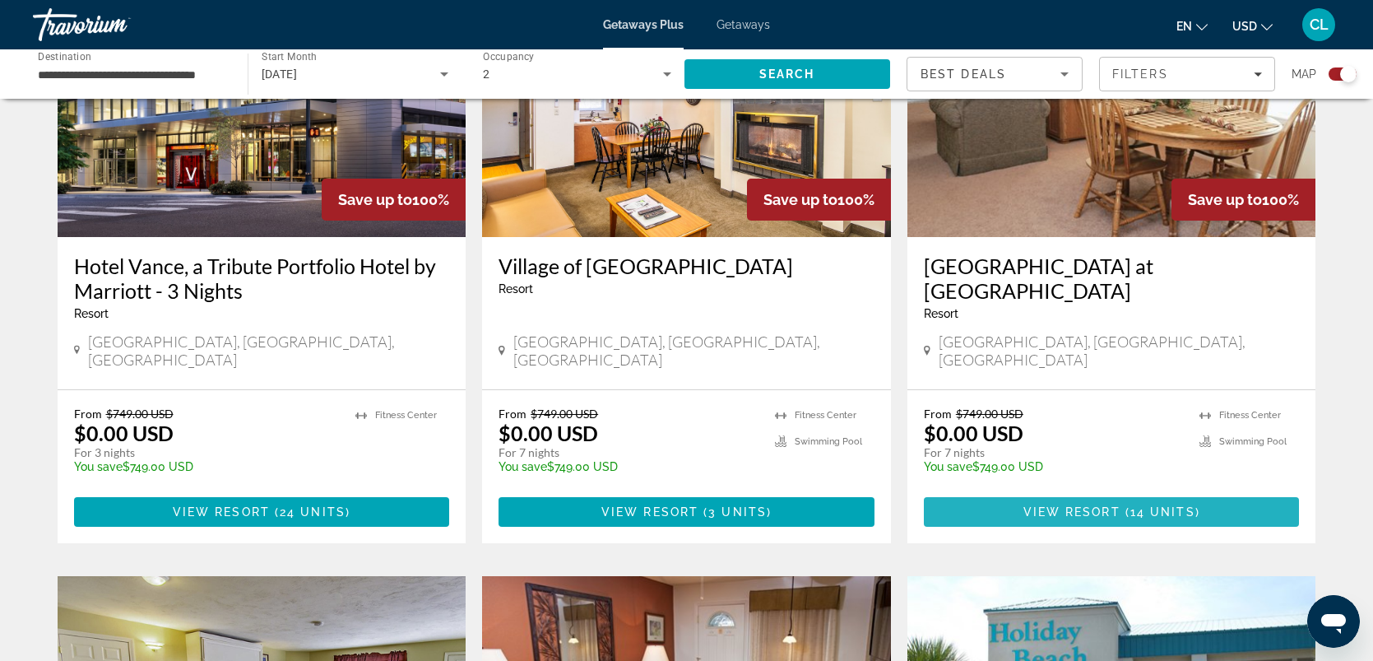
click at [1119, 505] on span "View Resort" at bounding box center [1072, 511] width 97 height 13
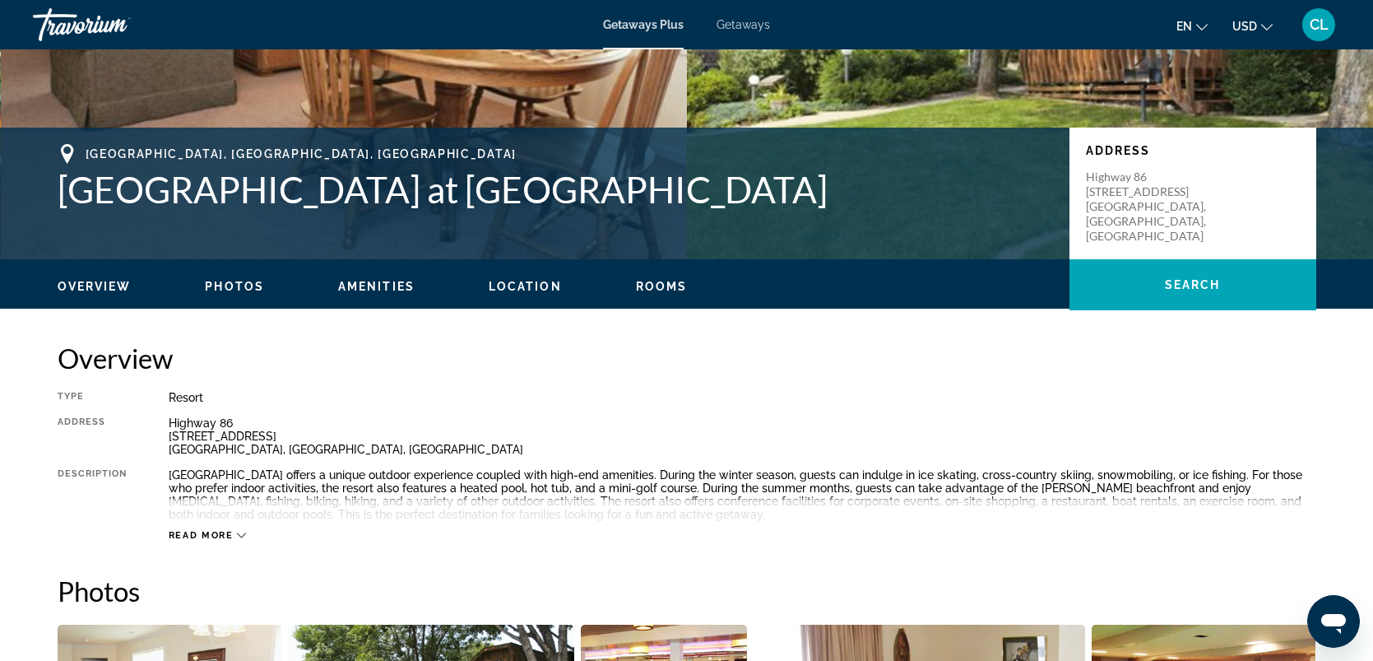
scroll to position [274, 0]
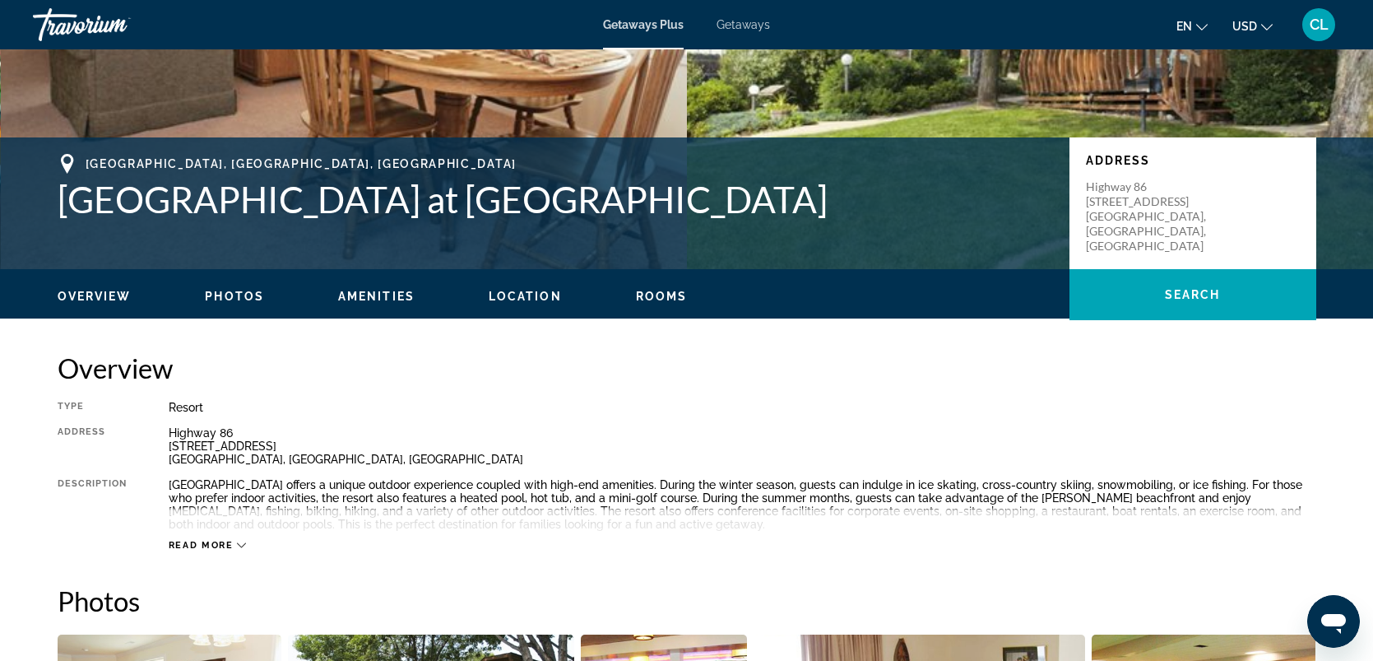
click at [239, 295] on span "Photos" at bounding box center [234, 296] width 59 height 13
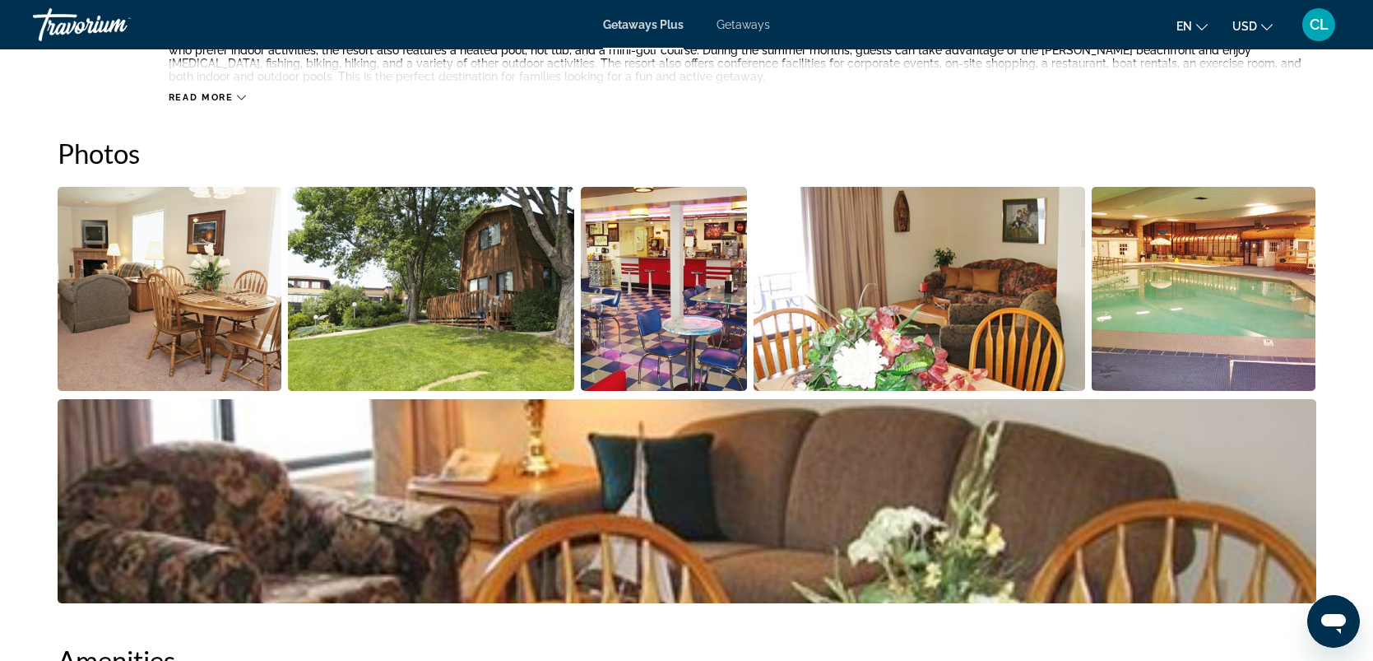
scroll to position [760, 0]
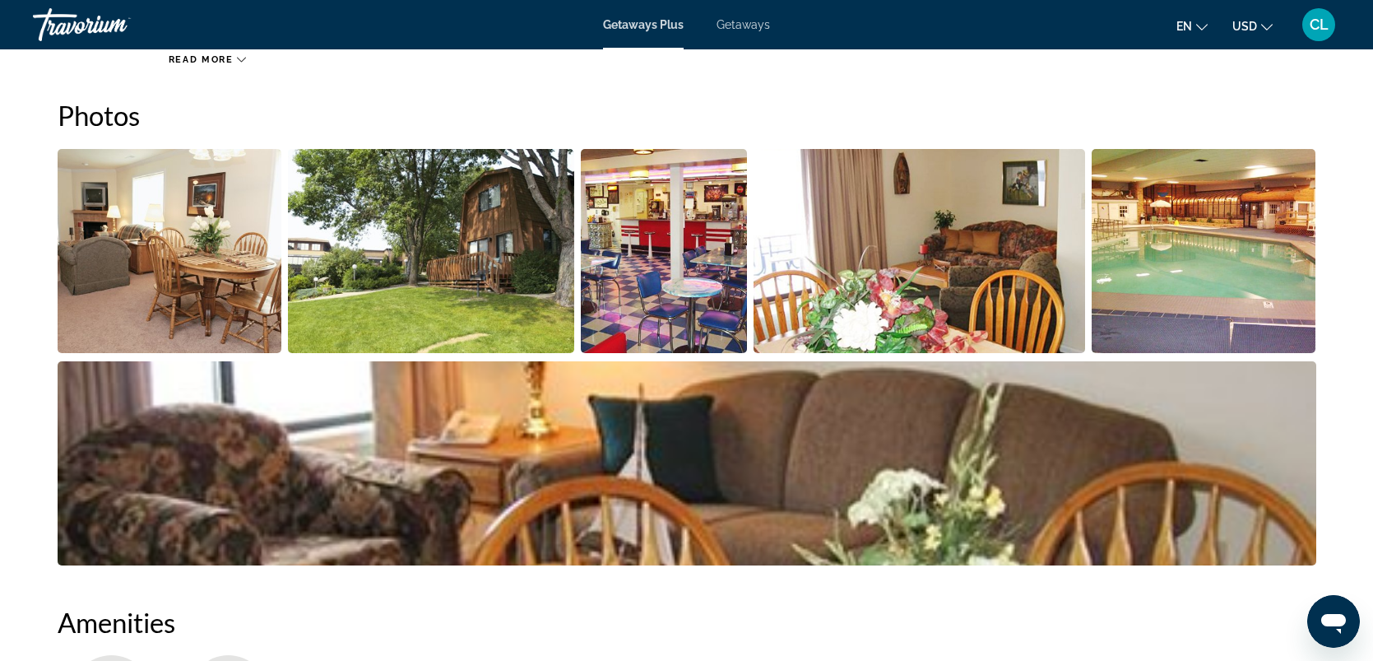
click at [185, 287] on img "Open full-screen image slider" at bounding box center [170, 251] width 225 height 204
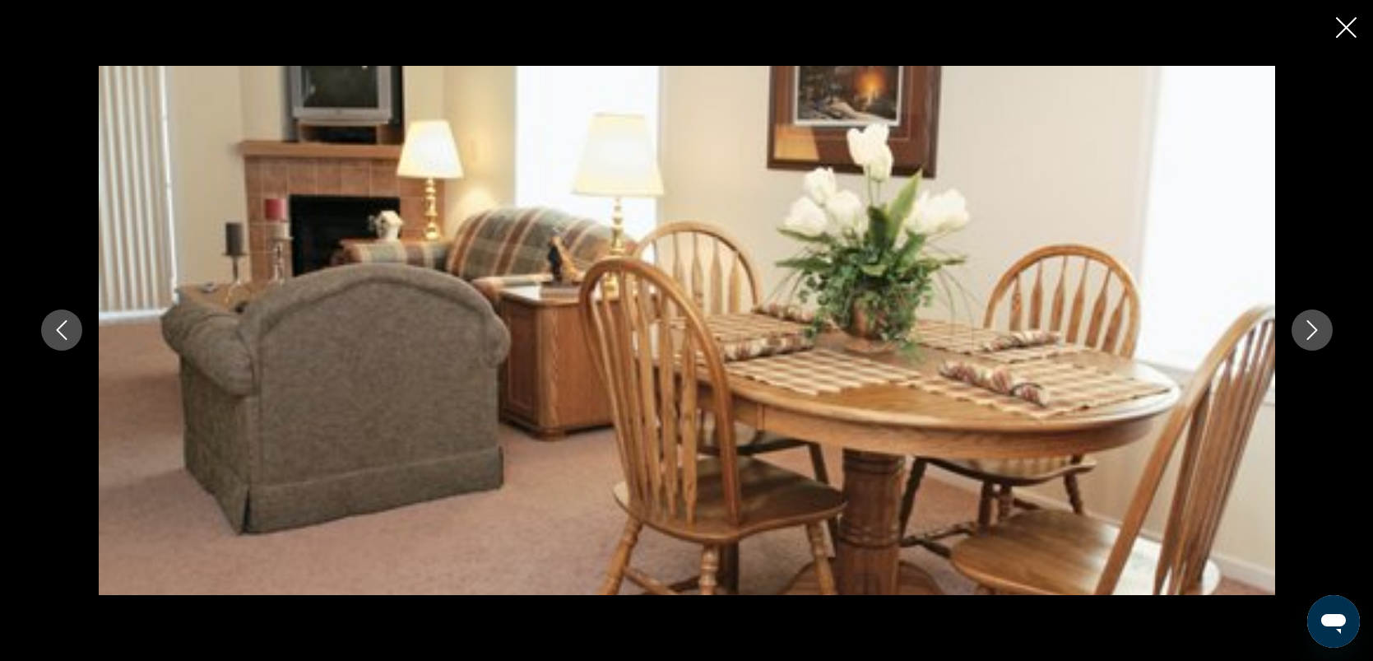
click at [1314, 323] on icon "Next image" at bounding box center [1313, 330] width 20 height 20
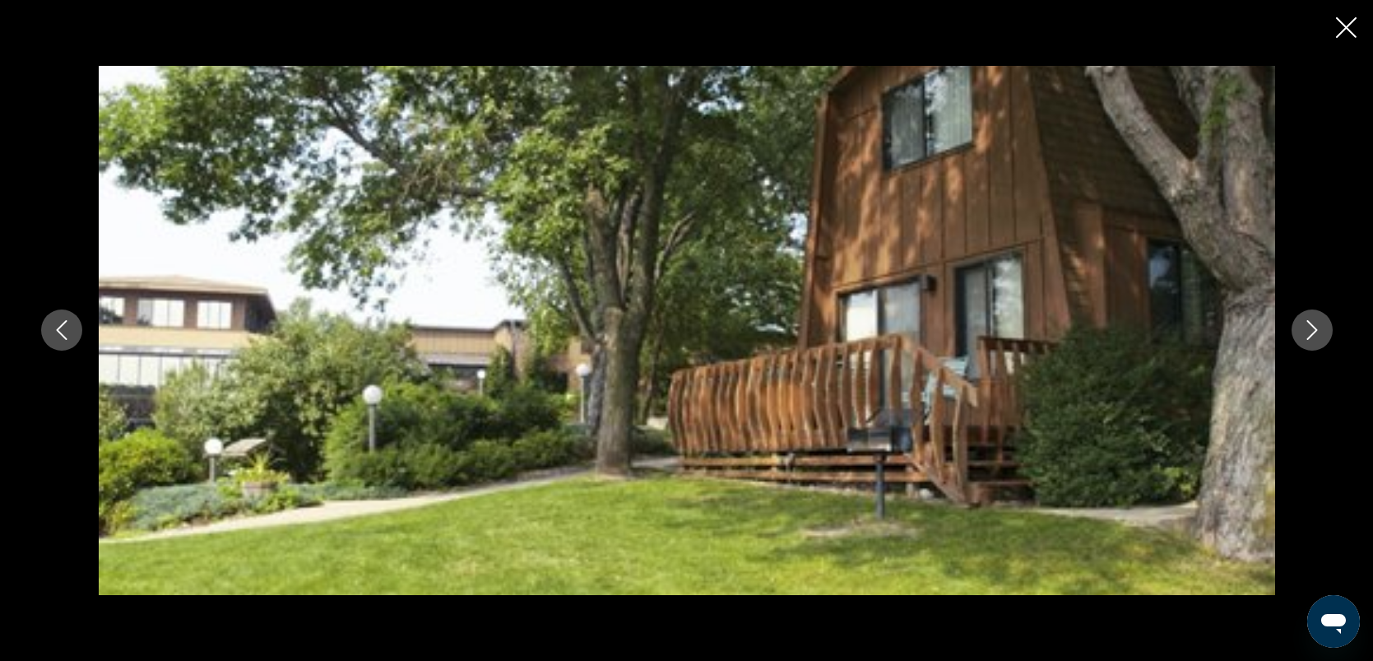
click at [1314, 323] on icon "Next image" at bounding box center [1313, 330] width 20 height 20
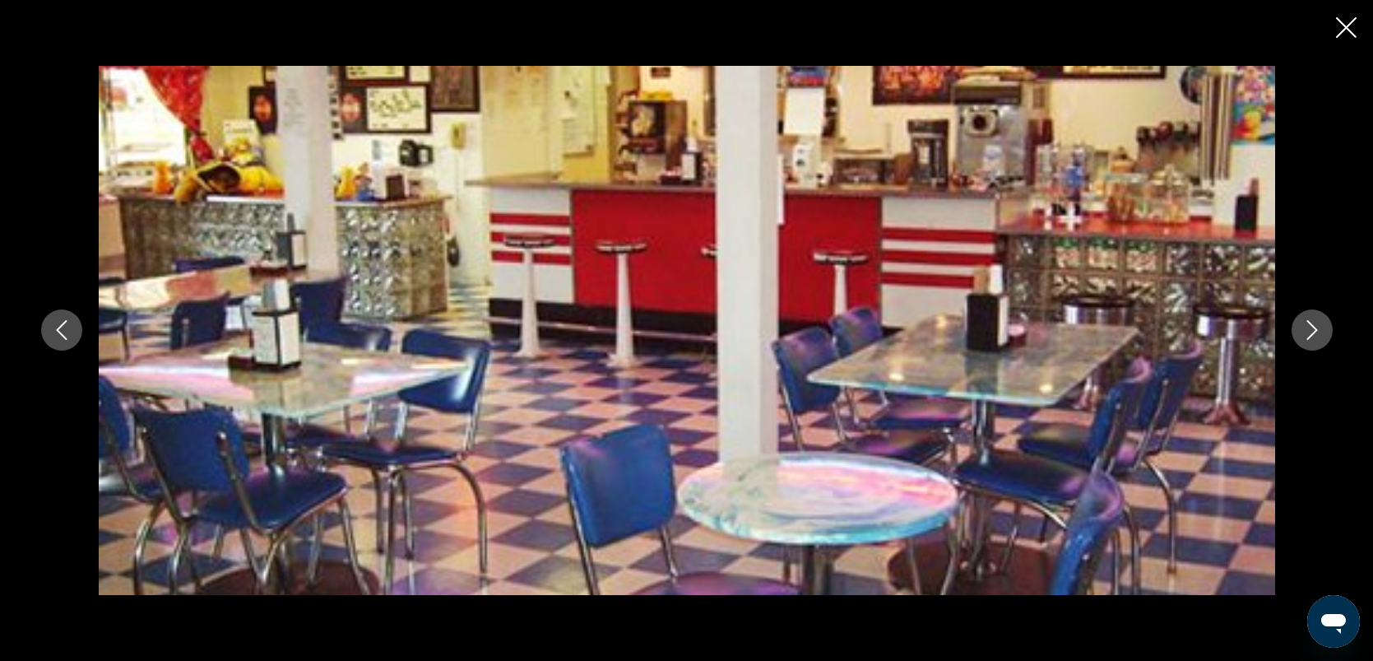
click at [1314, 323] on icon "Next image" at bounding box center [1313, 330] width 20 height 20
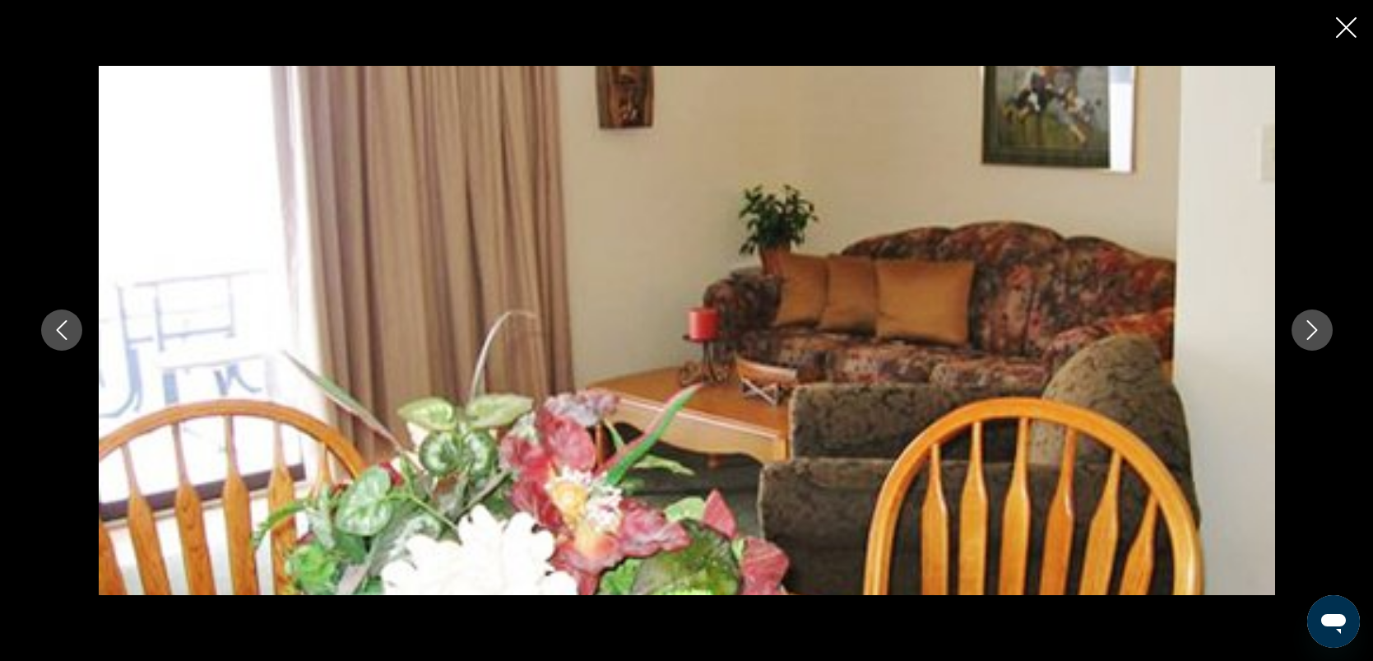
click at [1314, 323] on icon "Next image" at bounding box center [1313, 330] width 20 height 20
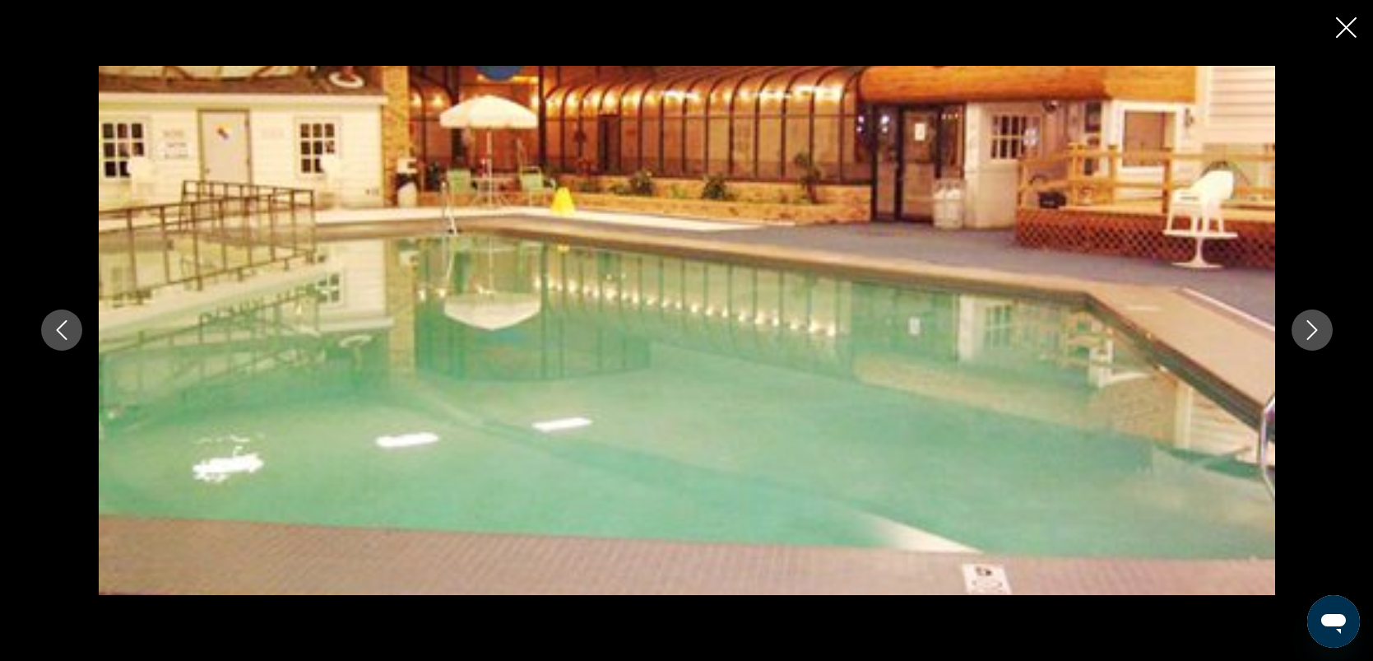
click at [1314, 323] on icon "Next image" at bounding box center [1313, 330] width 20 height 20
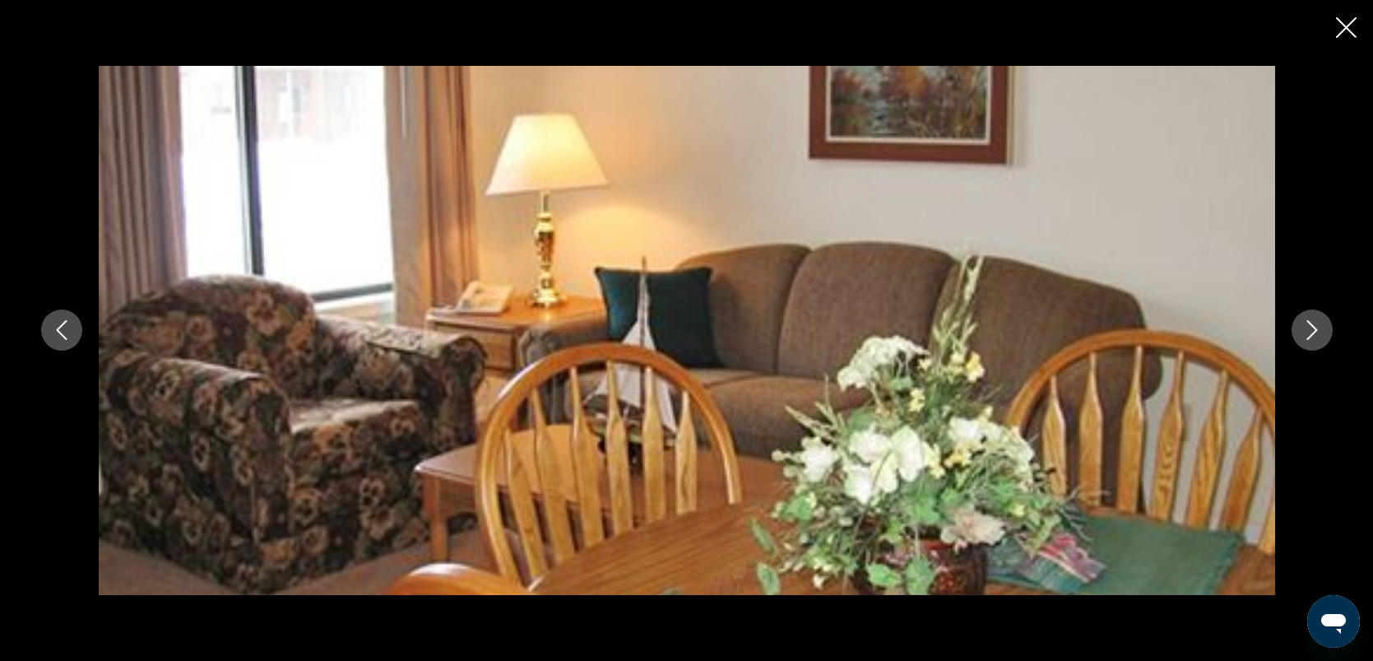
click at [1314, 323] on icon "Next image" at bounding box center [1313, 330] width 20 height 20
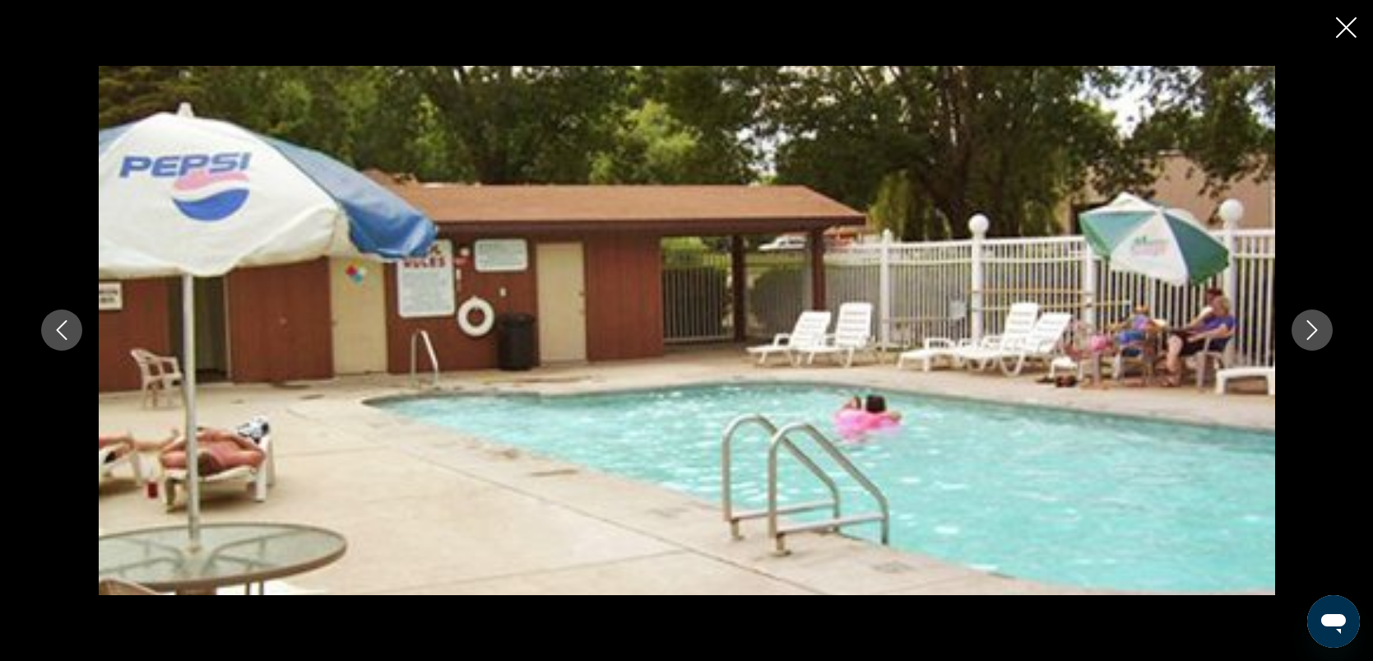
click at [1314, 323] on icon "Next image" at bounding box center [1313, 330] width 20 height 20
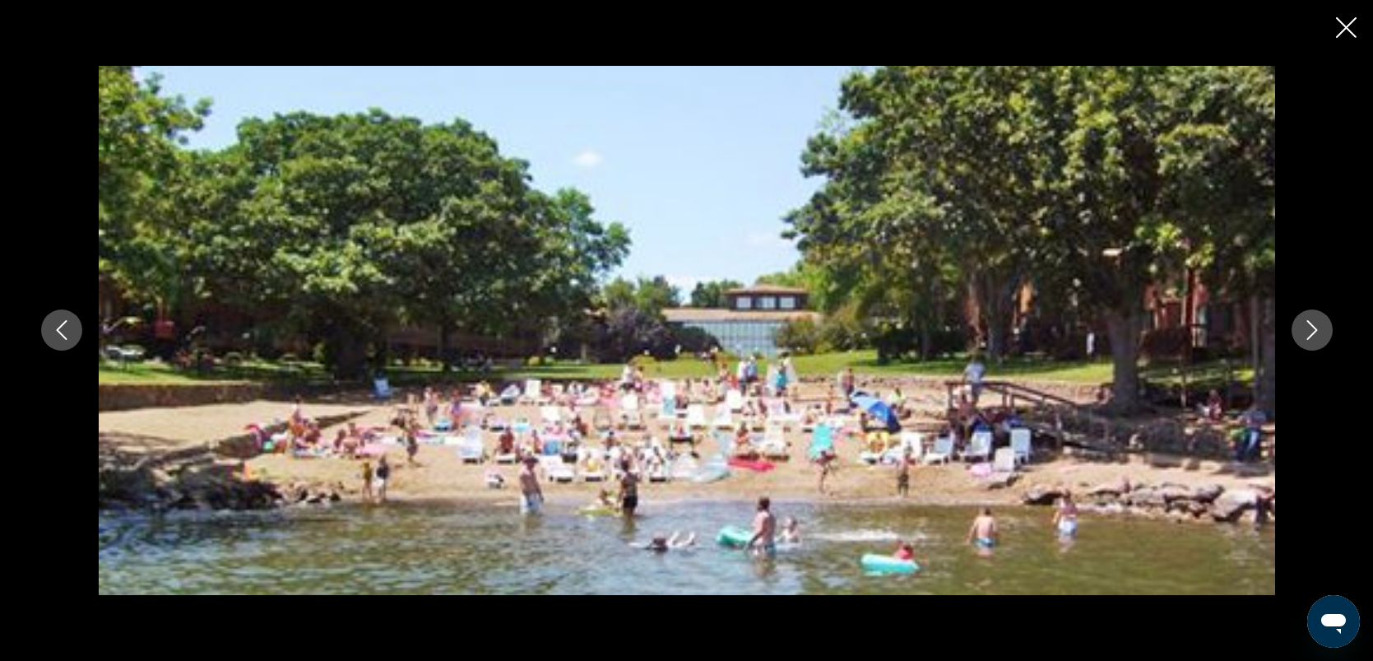
click at [1314, 323] on icon "Next image" at bounding box center [1313, 330] width 20 height 20
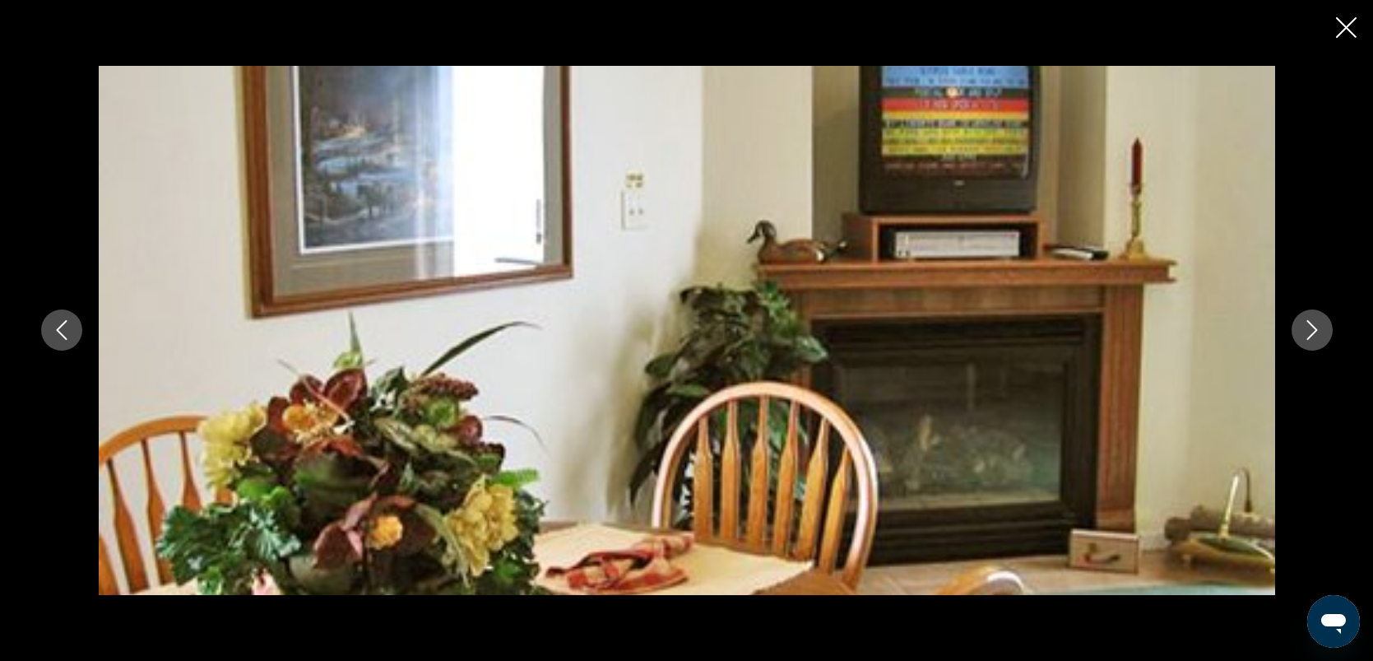
click at [1314, 323] on icon "Next image" at bounding box center [1313, 330] width 20 height 20
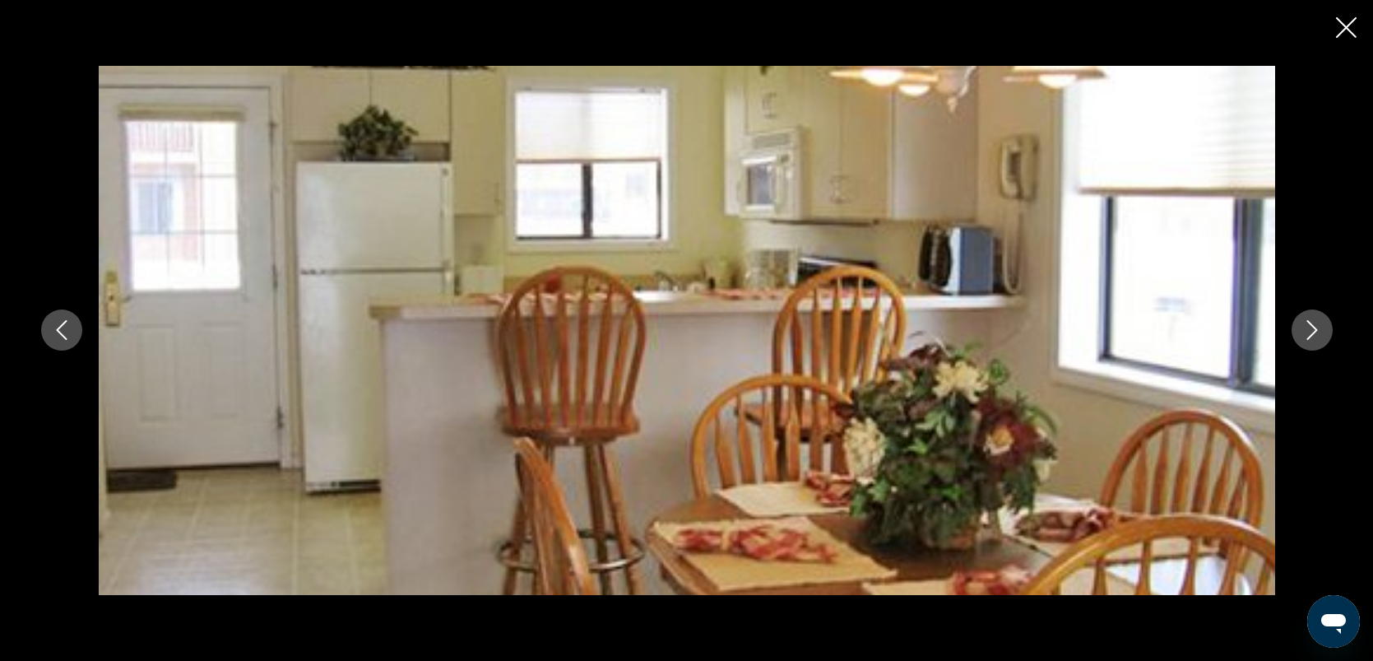
click at [1314, 323] on icon "Next image" at bounding box center [1313, 330] width 20 height 20
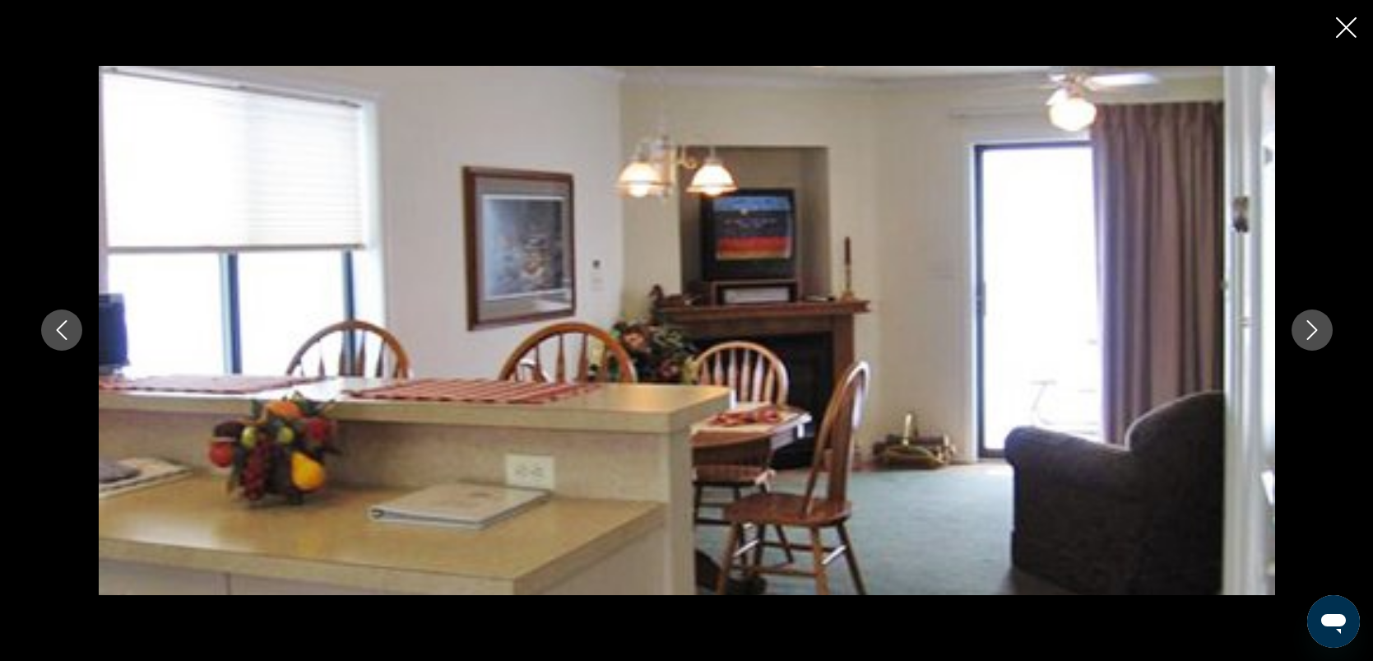
click at [1314, 323] on icon "Next image" at bounding box center [1313, 330] width 20 height 20
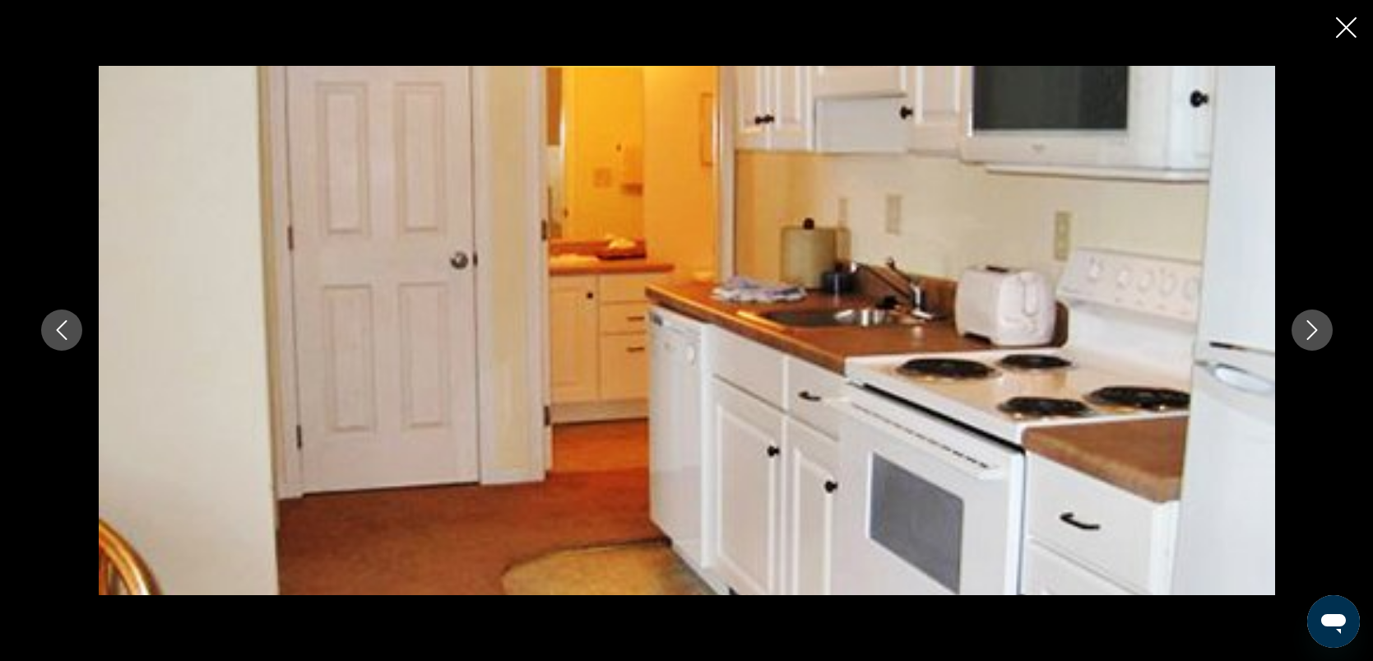
click at [1314, 323] on icon "Next image" at bounding box center [1313, 330] width 20 height 20
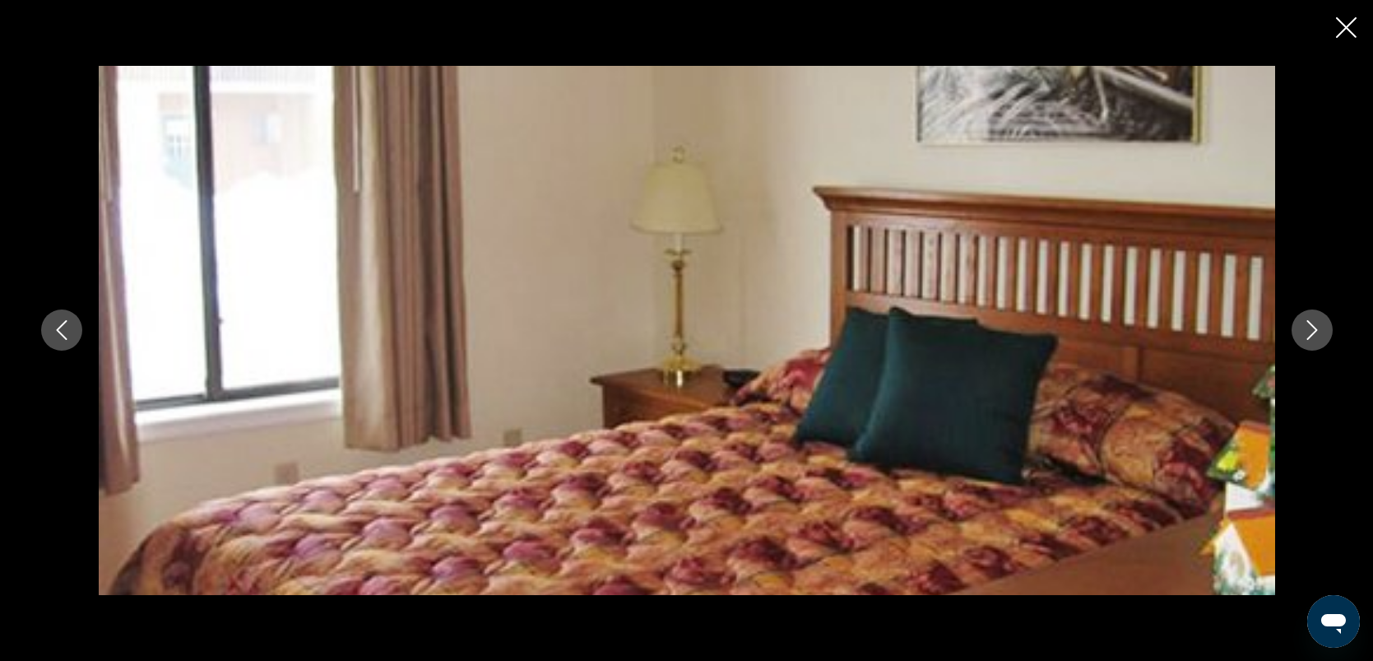
click at [1314, 323] on icon "Next image" at bounding box center [1313, 330] width 20 height 20
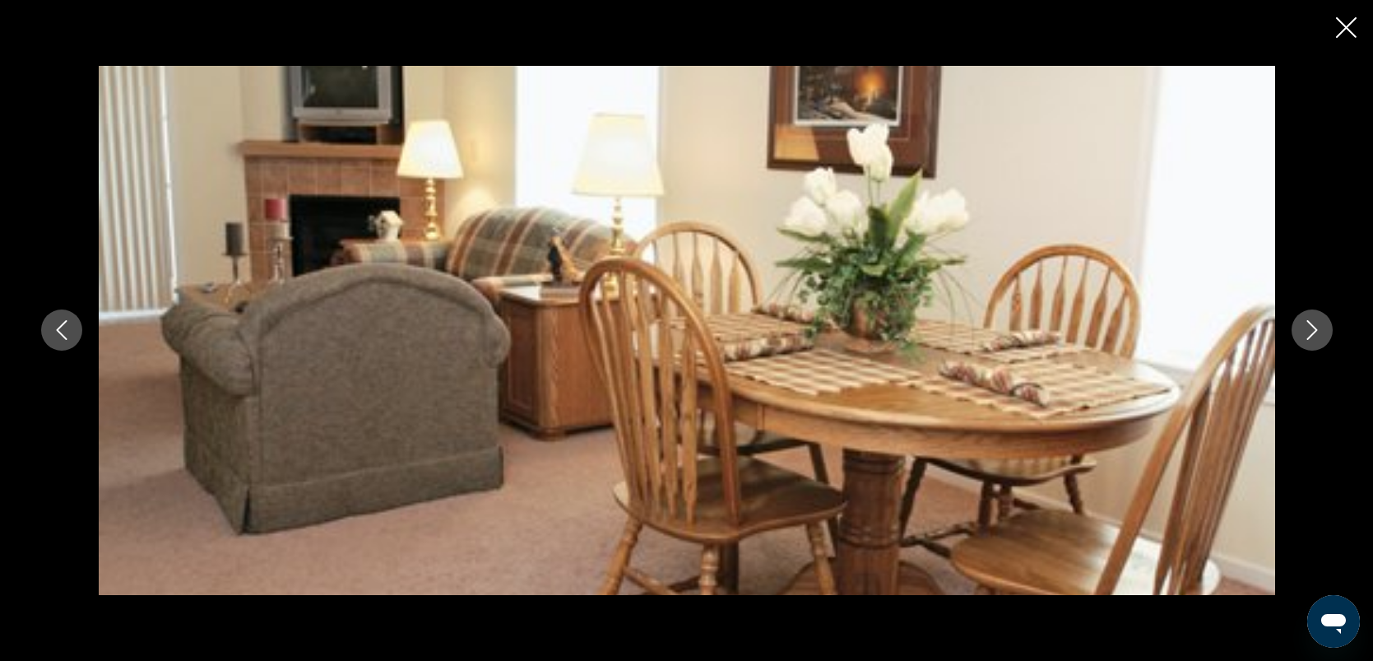
click at [1314, 323] on icon "Next image" at bounding box center [1313, 330] width 20 height 20
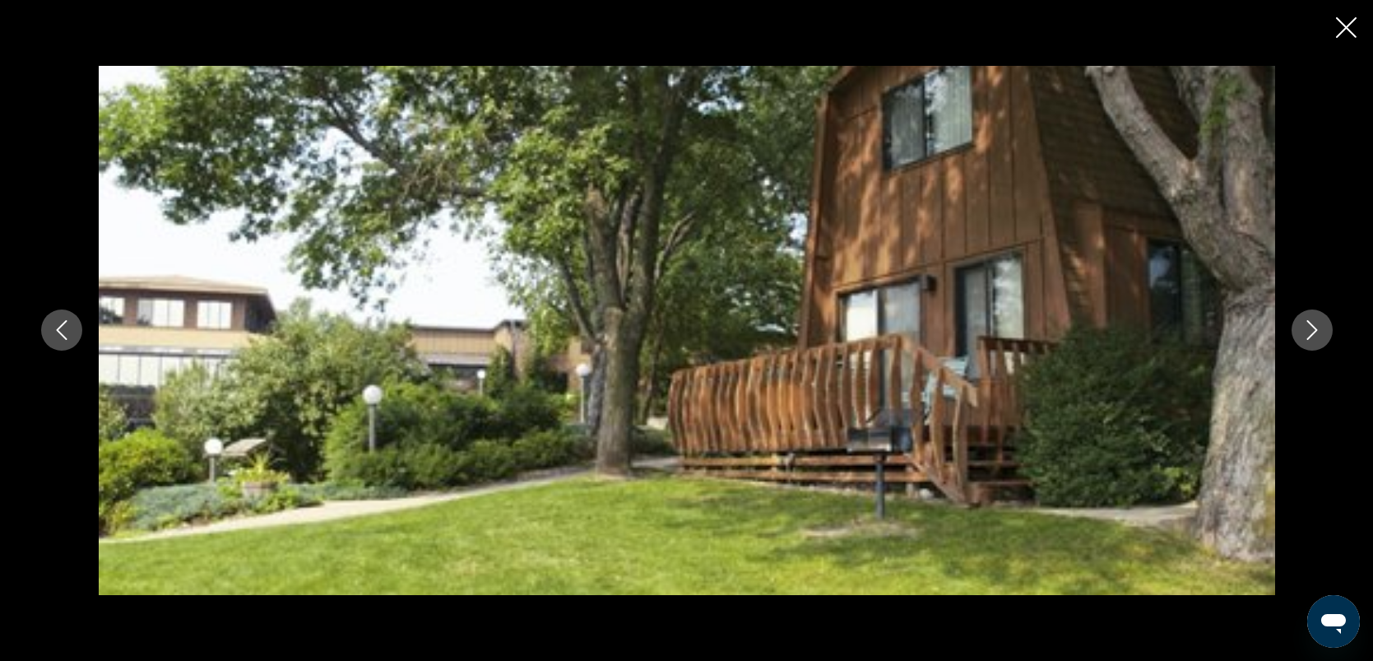
click at [1342, 26] on icon "Close slideshow" at bounding box center [1346, 27] width 21 height 21
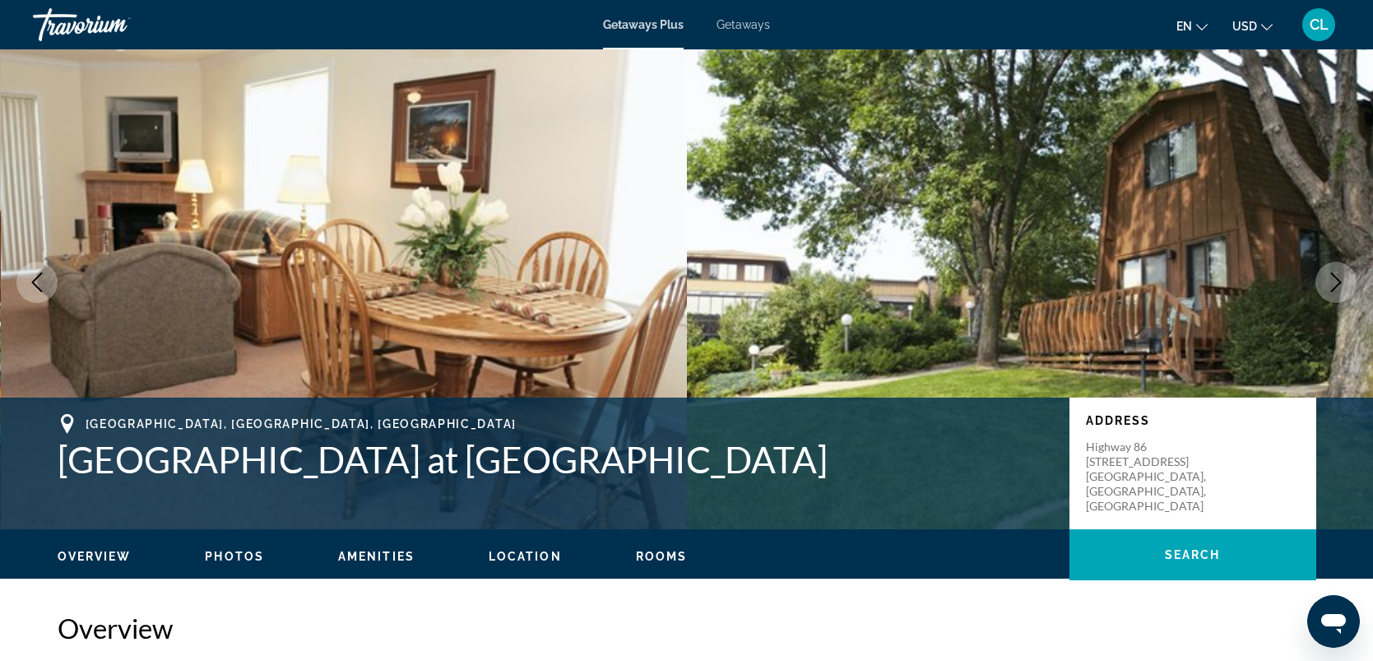
scroll to position [0, 0]
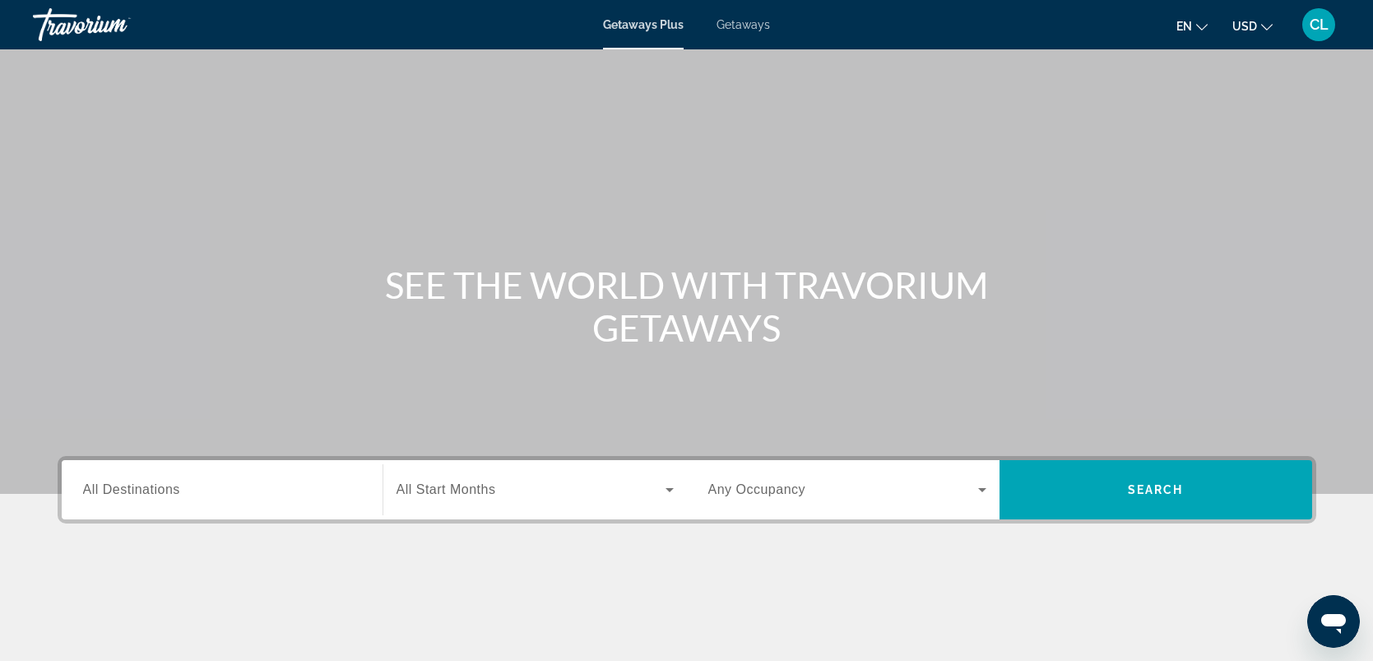
click at [160, 491] on span "All Destinations" at bounding box center [131, 489] width 97 height 14
click at [160, 491] on input "Destination All Destinations" at bounding box center [222, 491] width 278 height 20
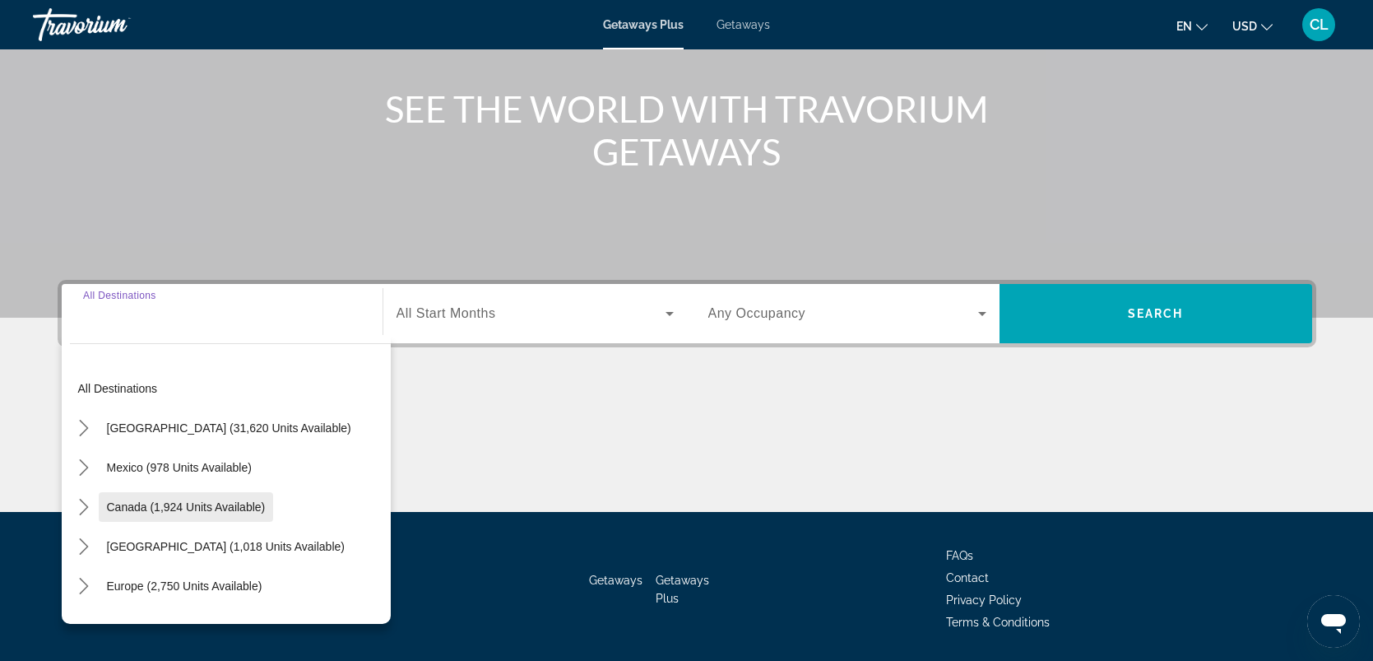
scroll to position [227, 0]
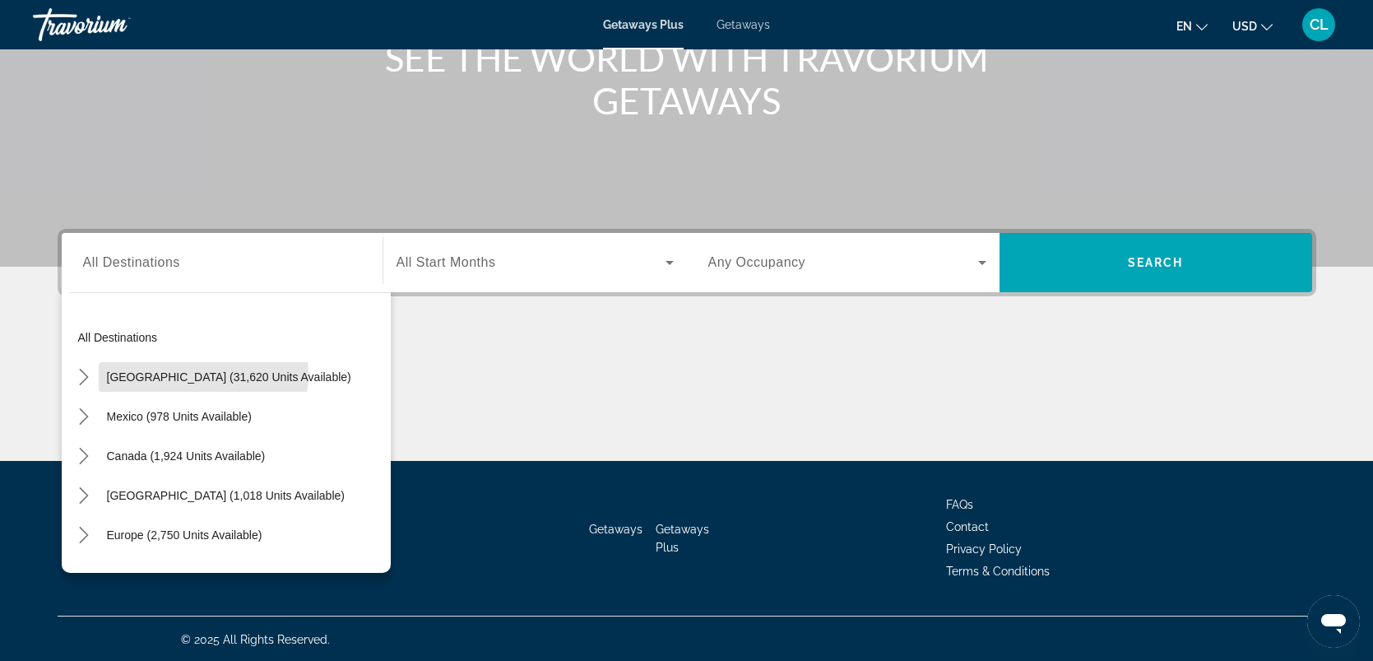
drag, startPoint x: 180, startPoint y: 372, endPoint x: 392, endPoint y: 315, distance: 219.0
click at [181, 373] on span "[GEOGRAPHIC_DATA] (31,620 units available)" at bounding box center [229, 376] width 244 height 13
type input "**********"
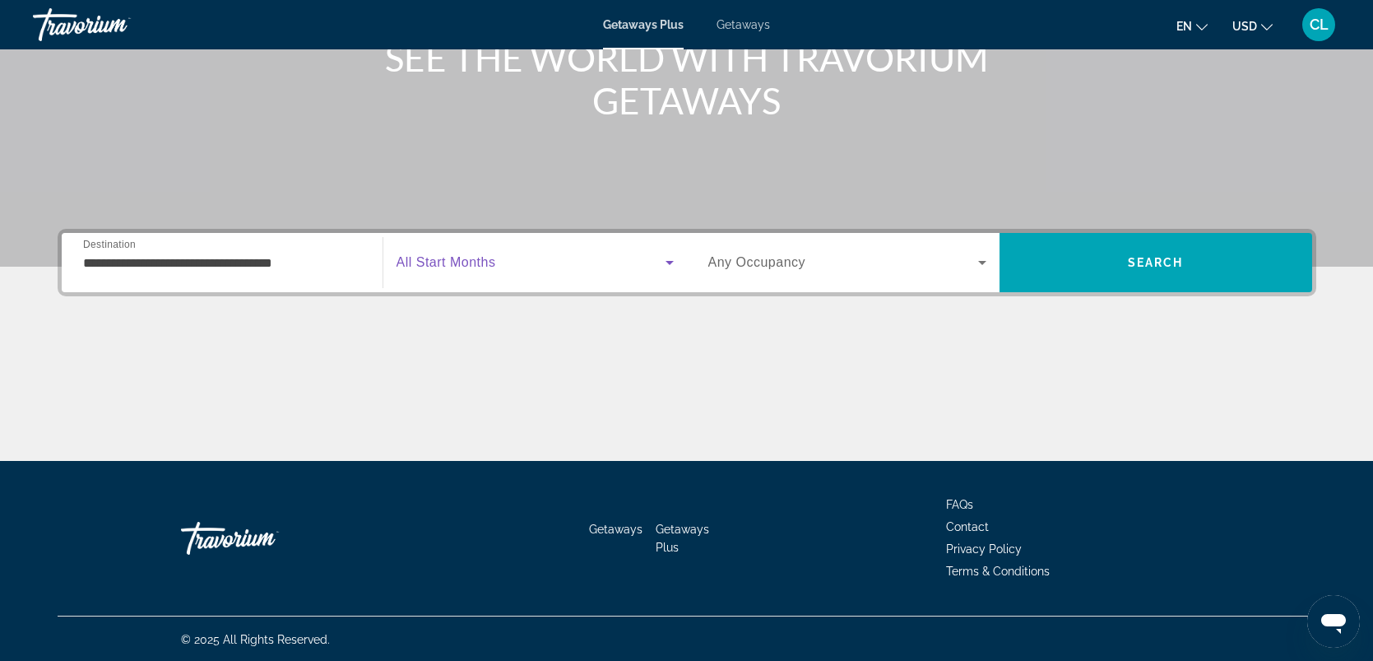
click at [667, 263] on icon "Search widget" at bounding box center [670, 263] width 20 height 20
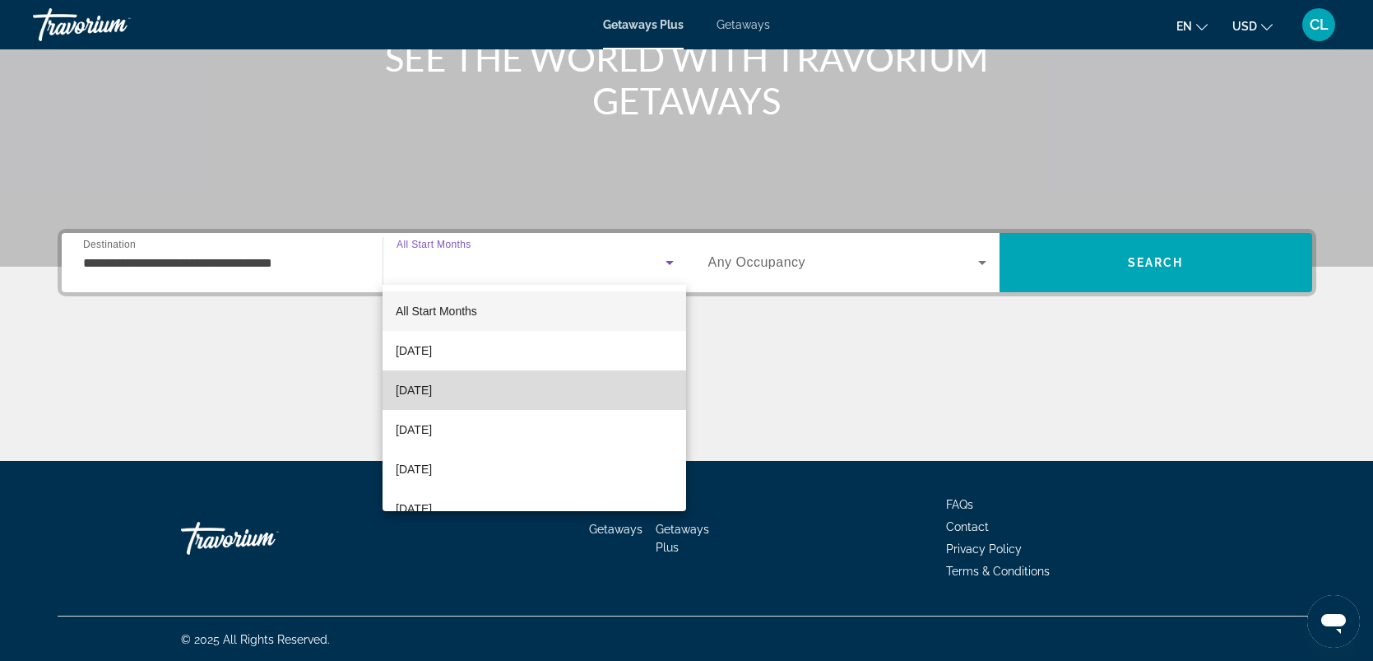
click at [427, 381] on span "[DATE]" at bounding box center [414, 390] width 36 height 20
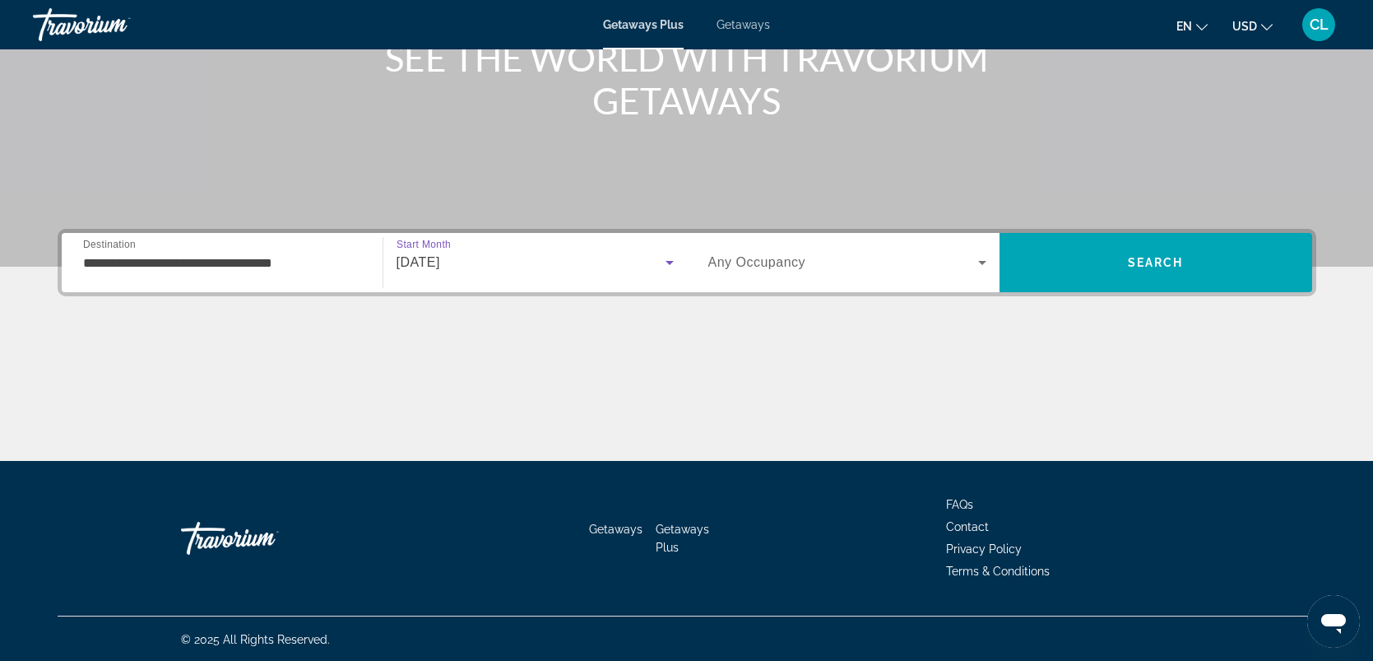
click at [979, 254] on icon "Search widget" at bounding box center [983, 263] width 20 height 20
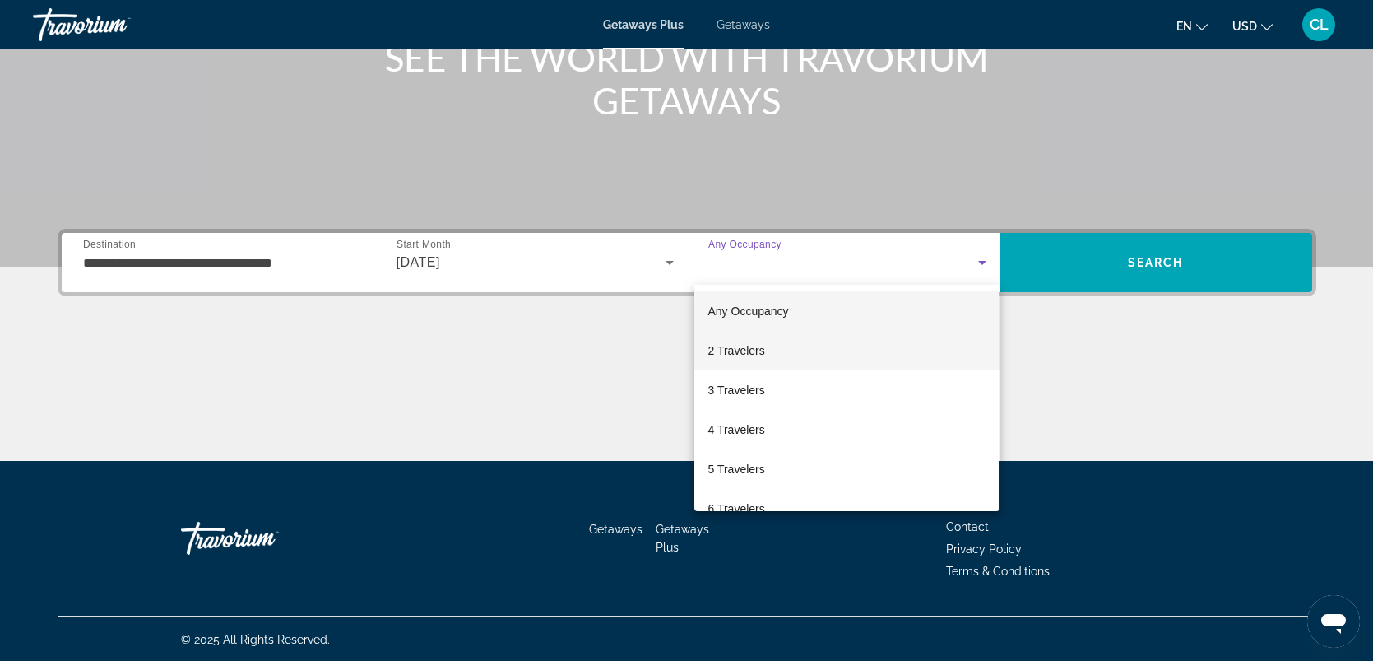
click at [743, 355] on span "2 Travelers" at bounding box center [736, 351] width 57 height 20
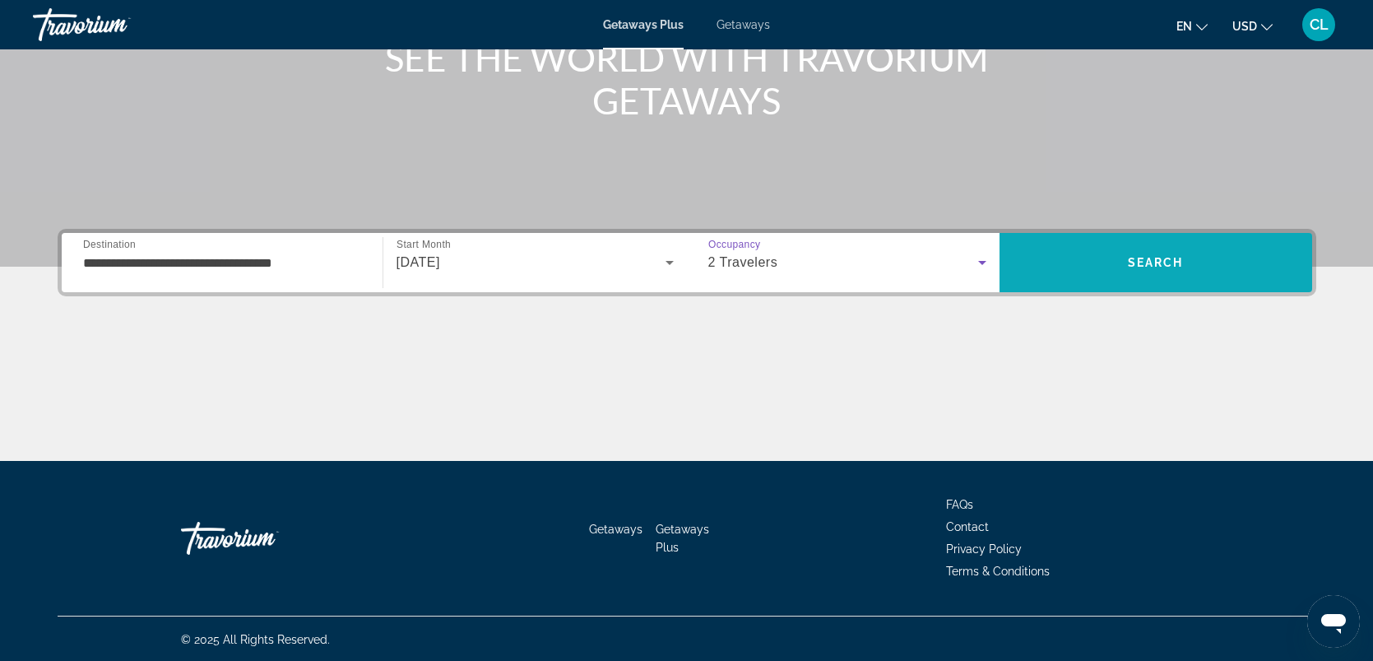
click at [1182, 257] on span "Search" at bounding box center [1156, 262] width 56 height 13
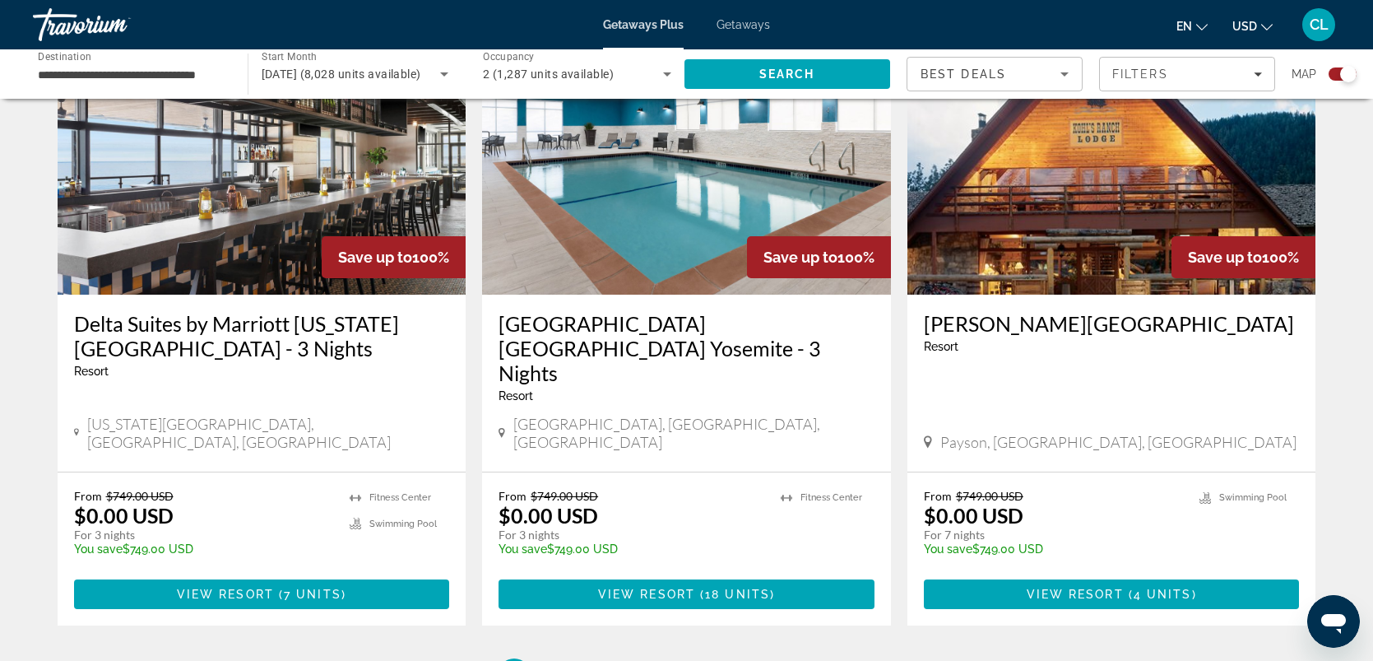
scroll to position [2538, 0]
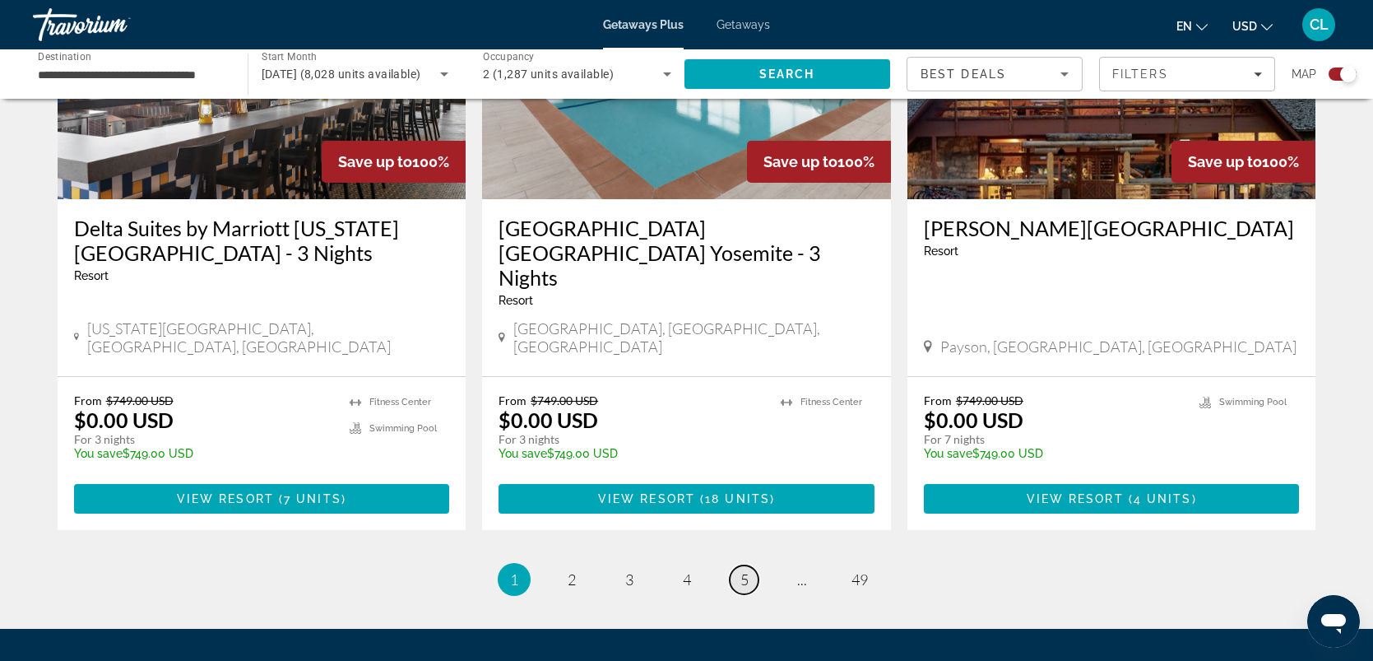
click at [741, 570] on span "5" at bounding box center [745, 579] width 8 height 18
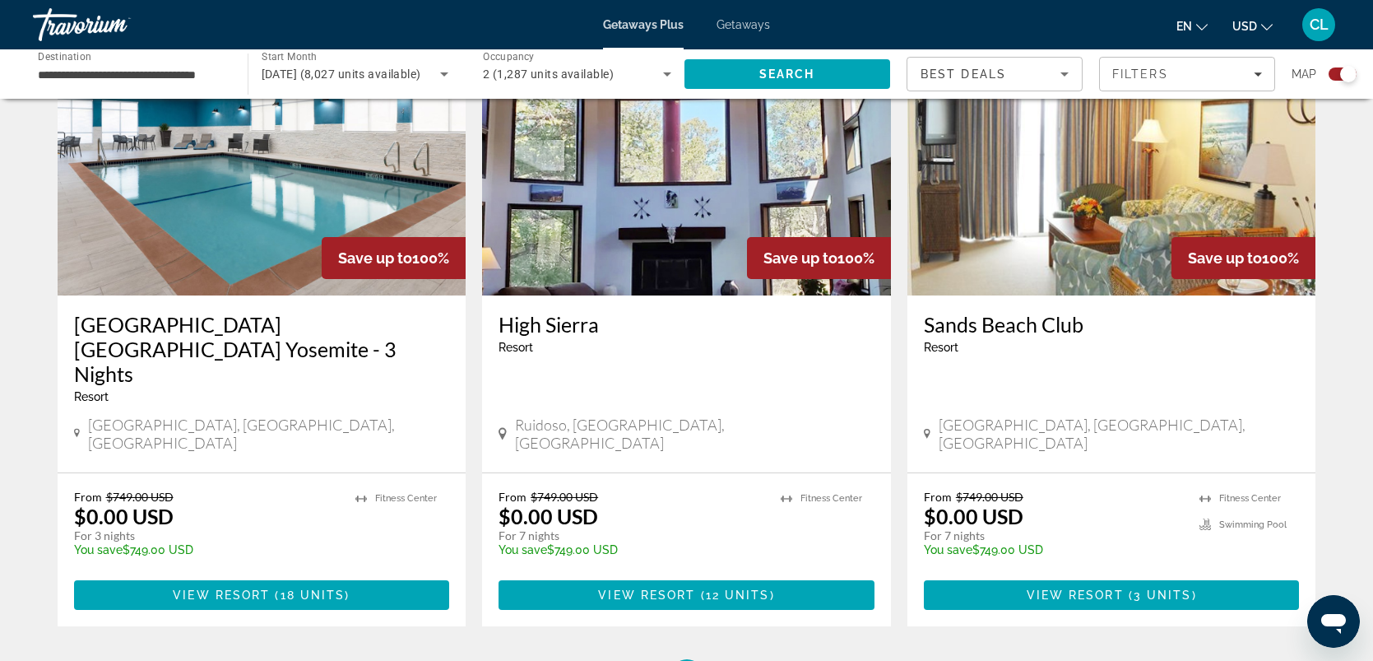
scroll to position [2423, 0]
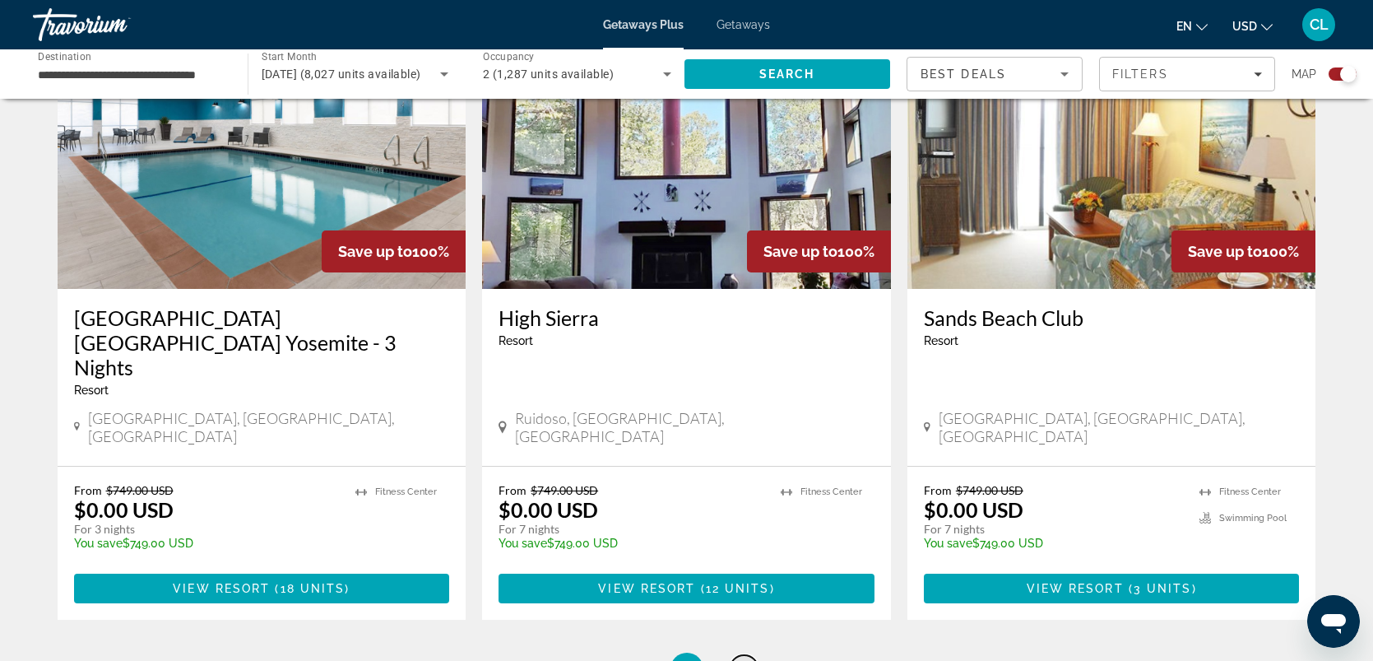
click at [754, 655] on link "page 6" at bounding box center [744, 669] width 29 height 29
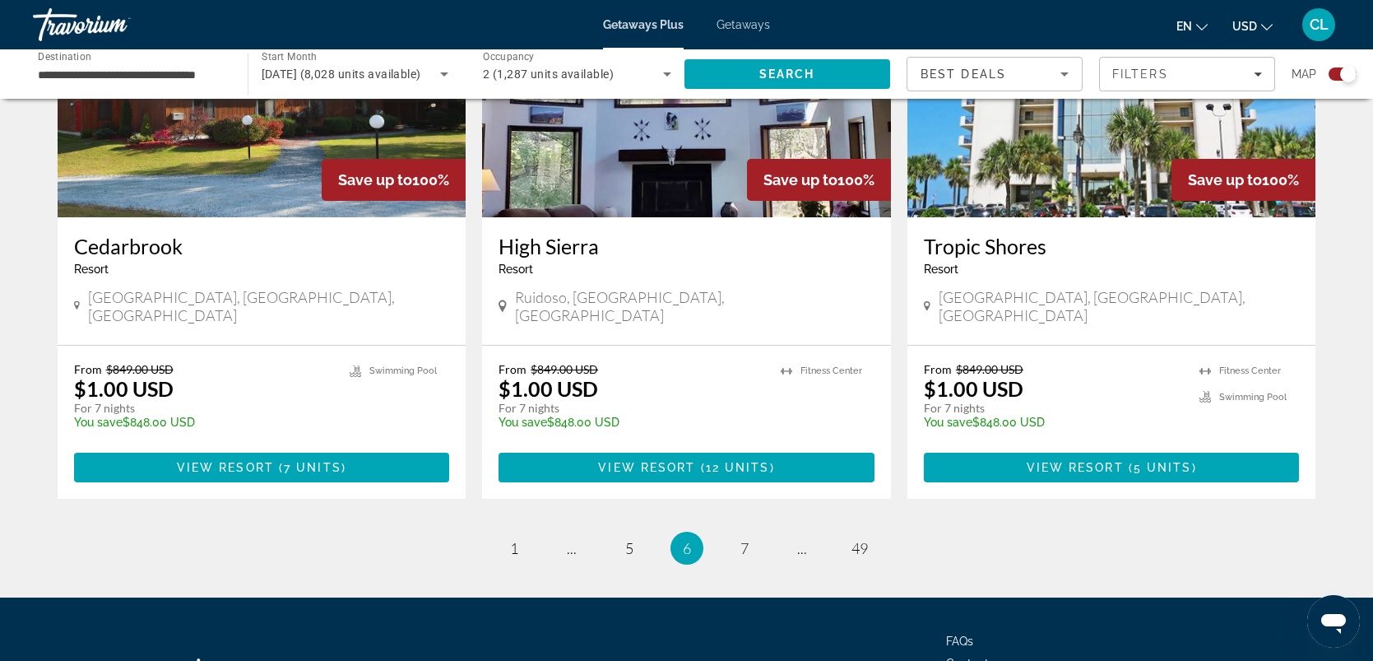
scroll to position [2483, 0]
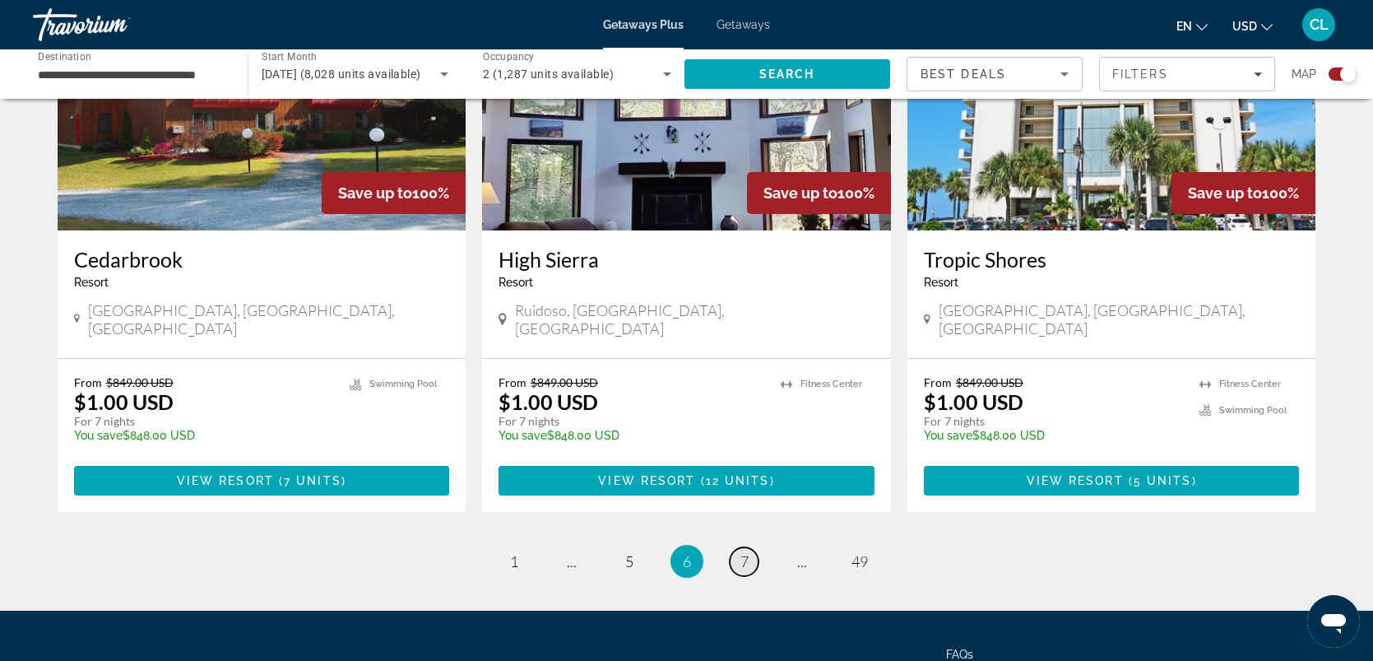
click at [746, 552] on span "7" at bounding box center [745, 561] width 8 height 18
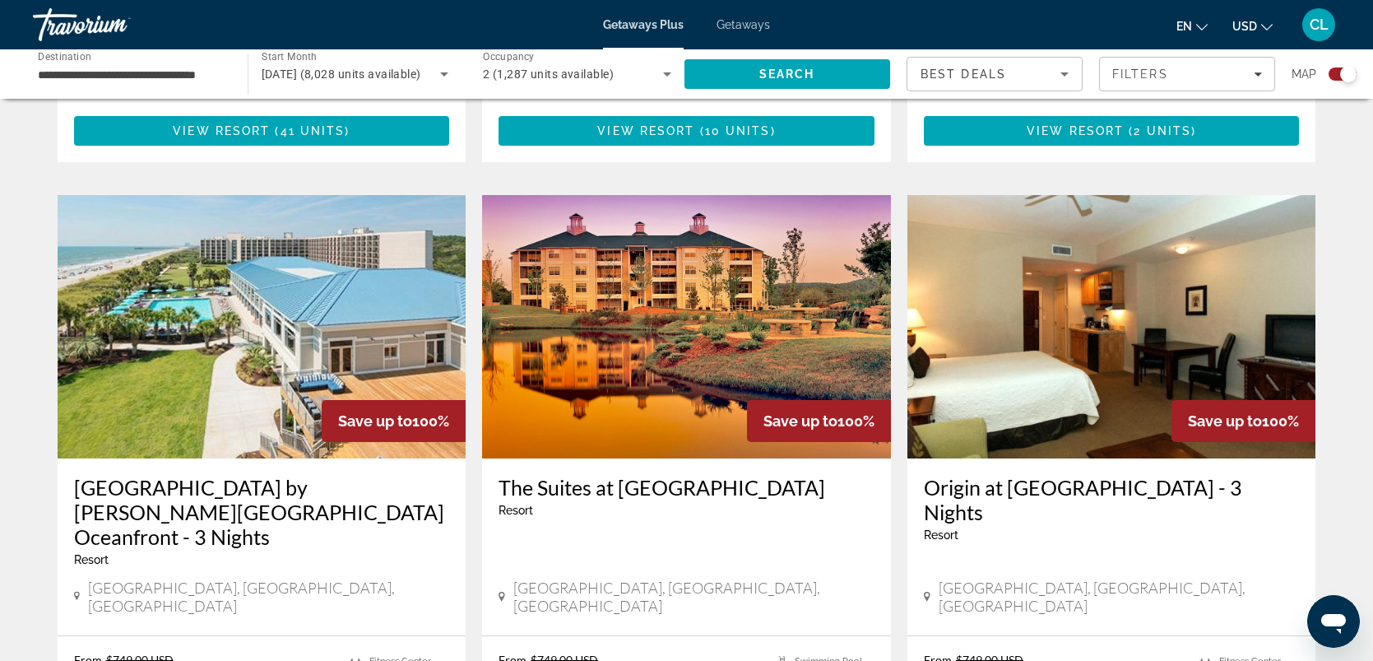
scroll to position [2386, 0]
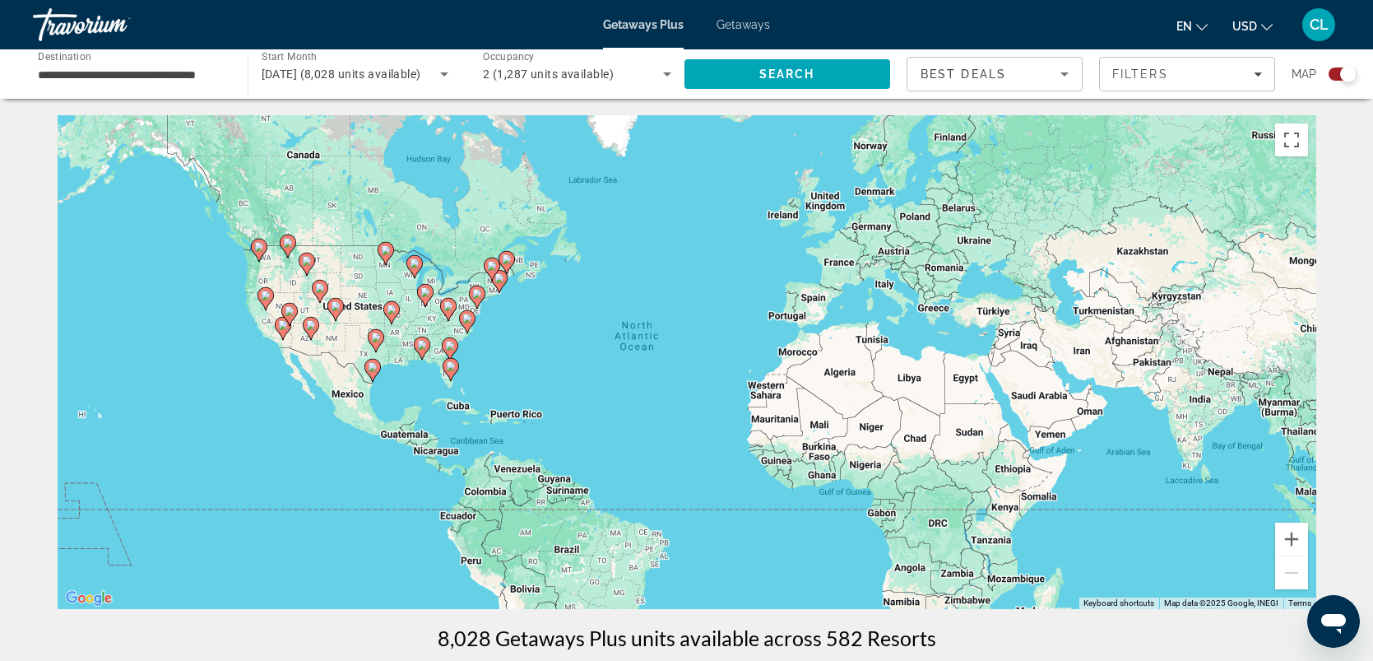
click at [337, 309] on image "Main content" at bounding box center [336, 306] width 10 height 10
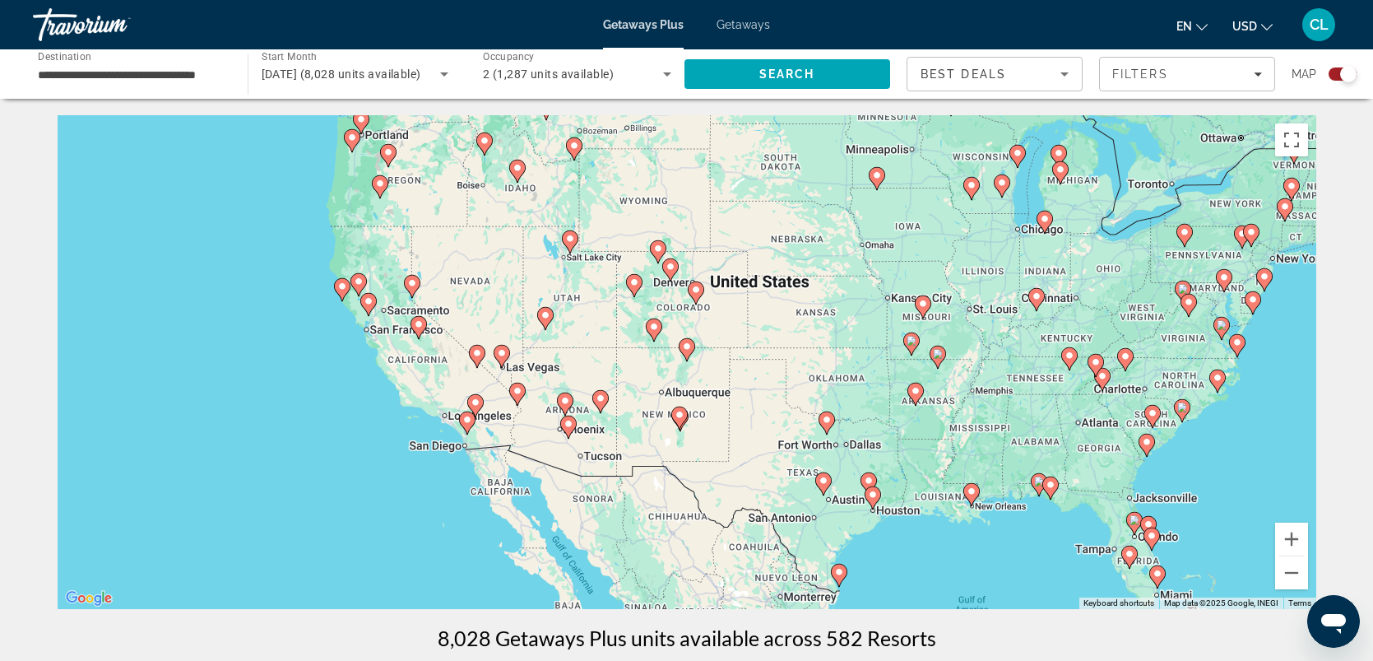
click at [669, 267] on image "Main content" at bounding box center [671, 267] width 10 height 10
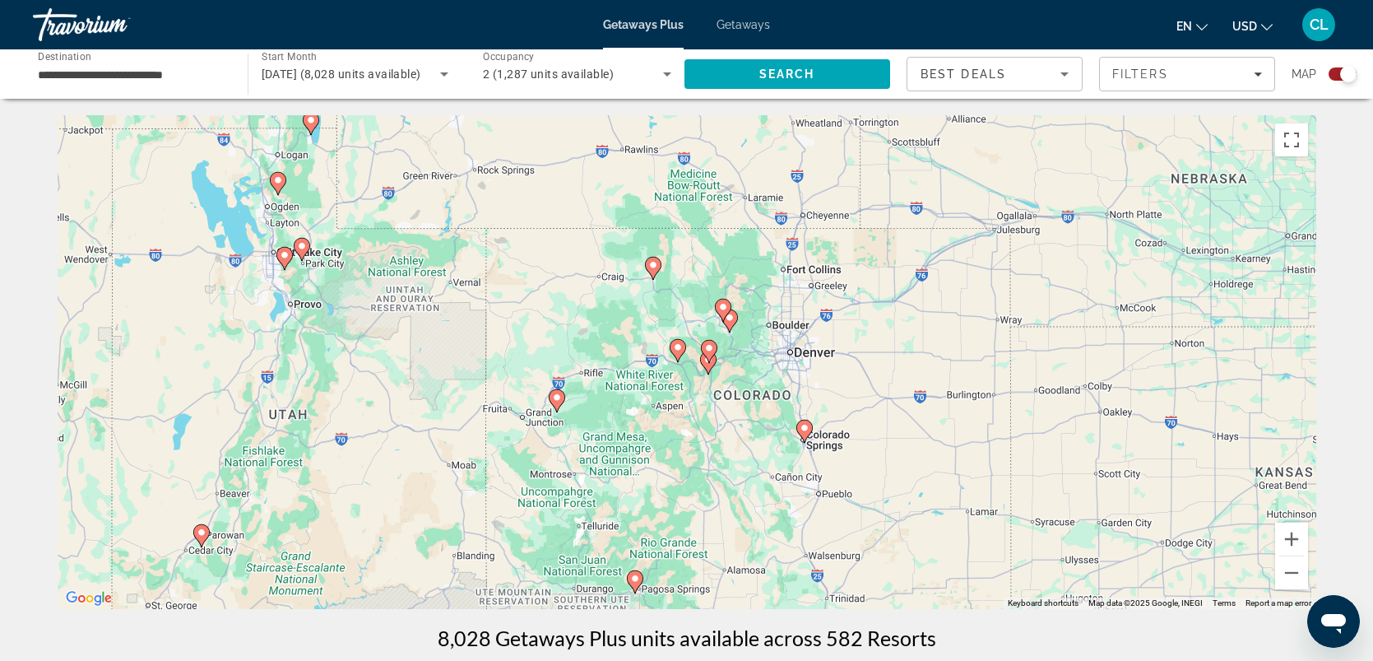
click at [805, 430] on image "Main content" at bounding box center [805, 428] width 10 height 10
type input "**********"
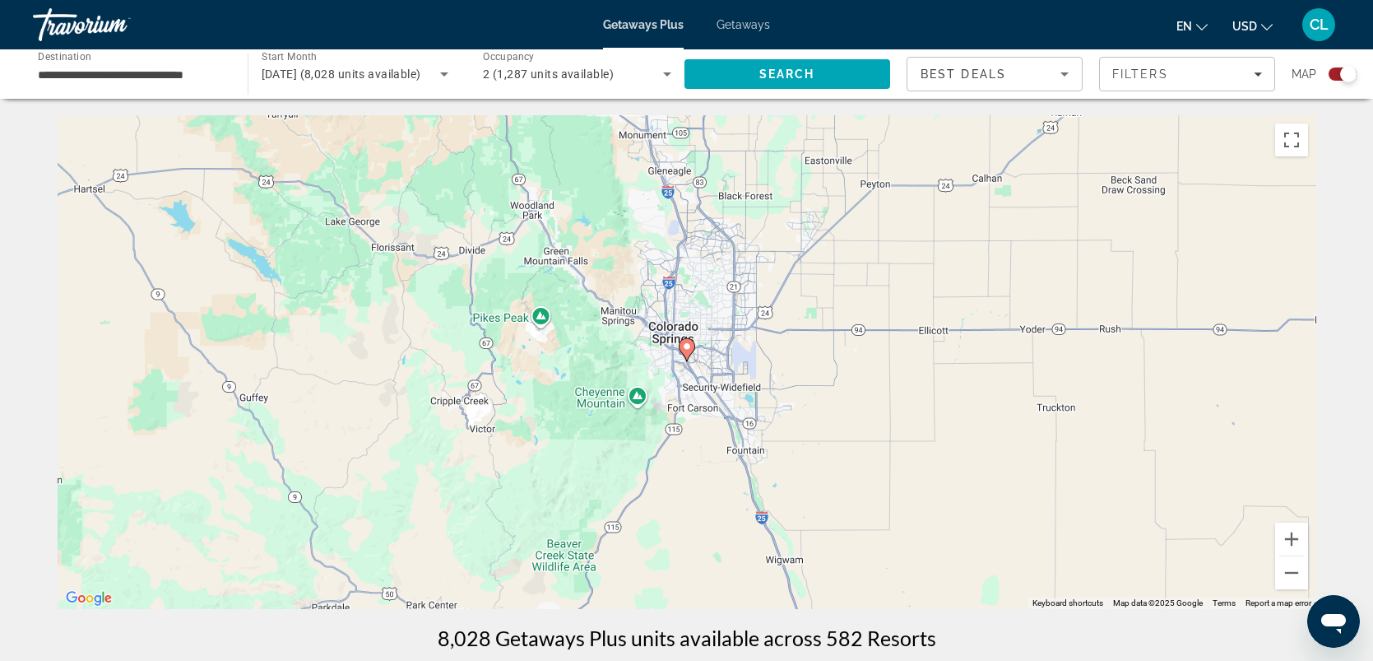
click at [689, 348] on image "Main content" at bounding box center [687, 346] width 10 height 10
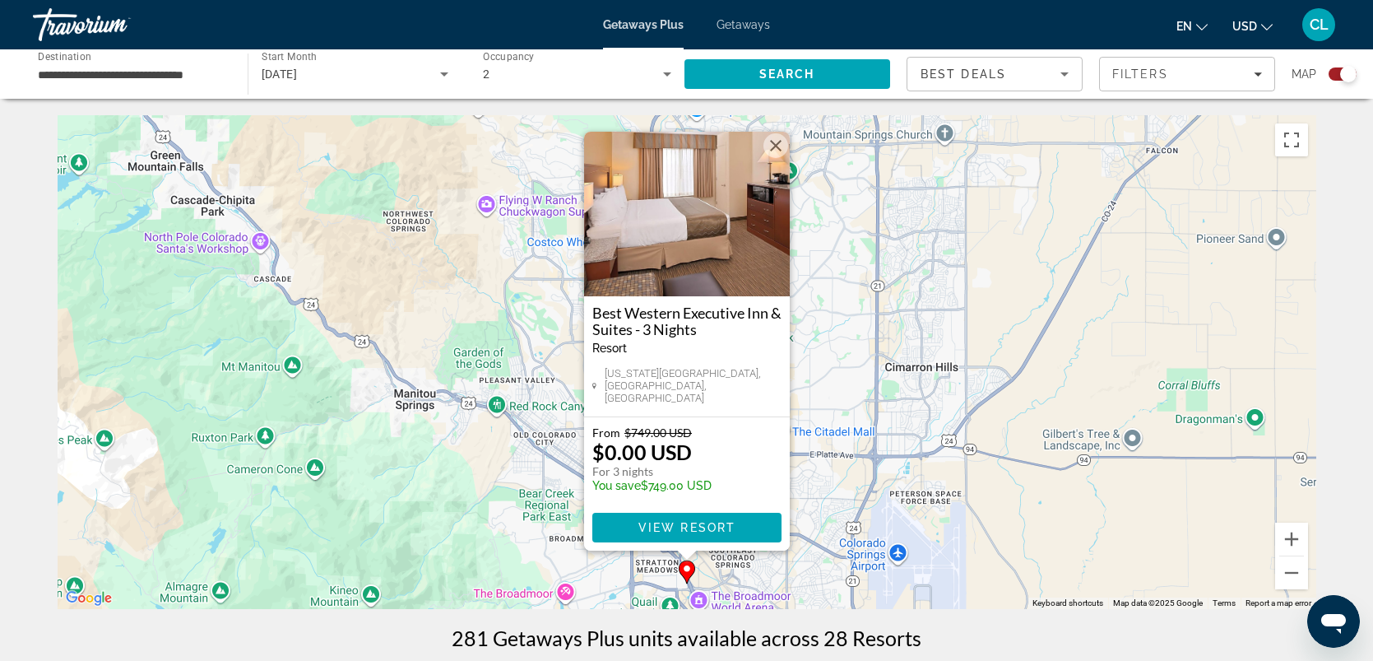
click at [774, 151] on button "Close" at bounding box center [776, 145] width 25 height 25
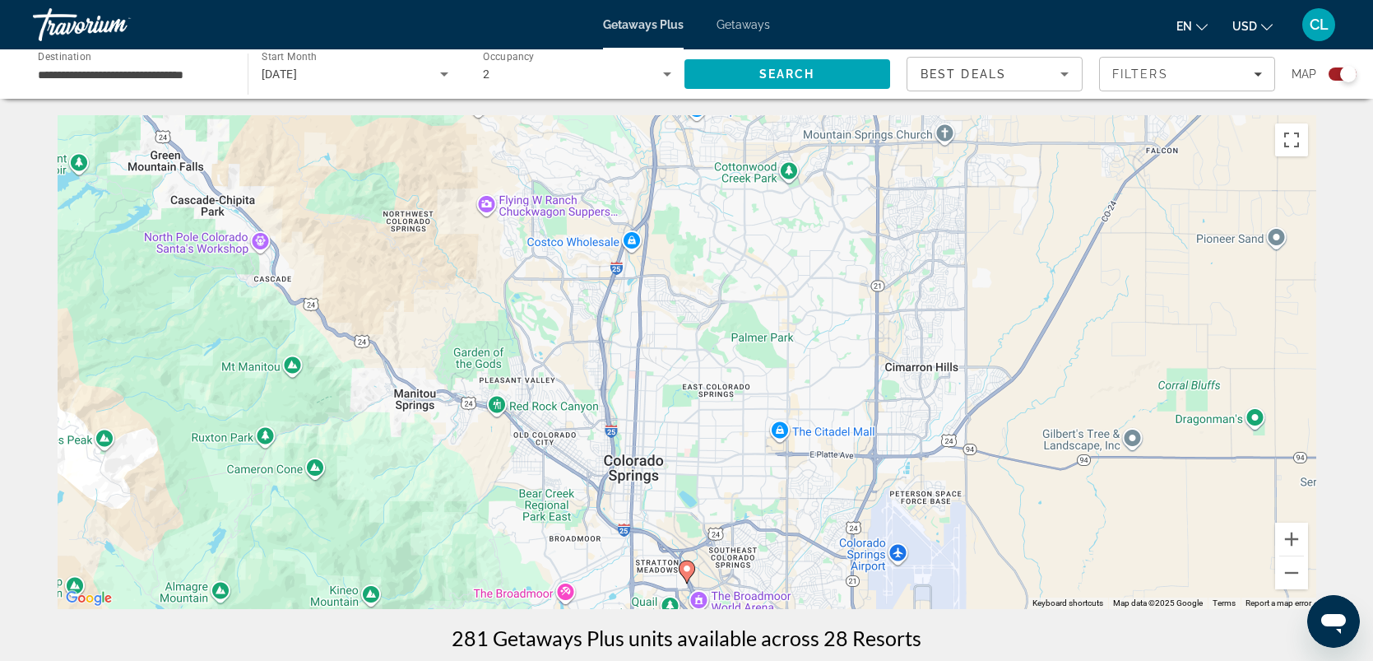
click at [685, 569] on image "Main content" at bounding box center [687, 569] width 10 height 10
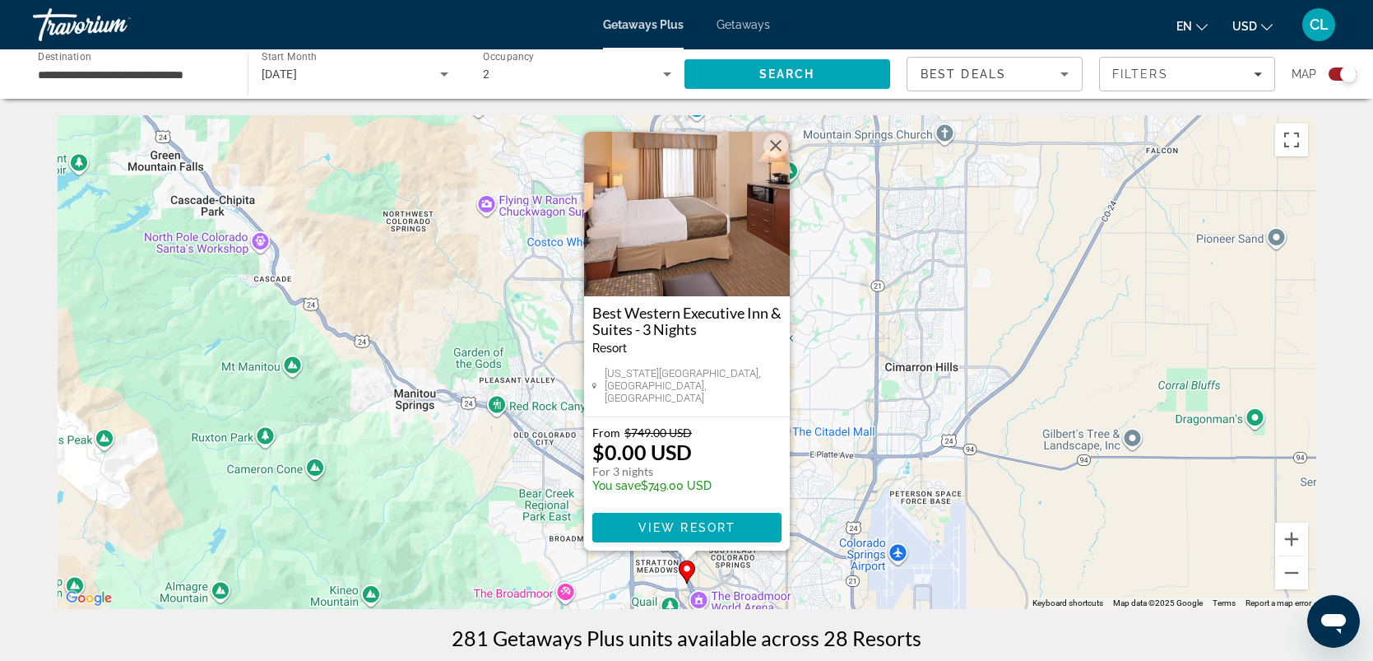
click at [779, 147] on button "Close" at bounding box center [776, 145] width 25 height 25
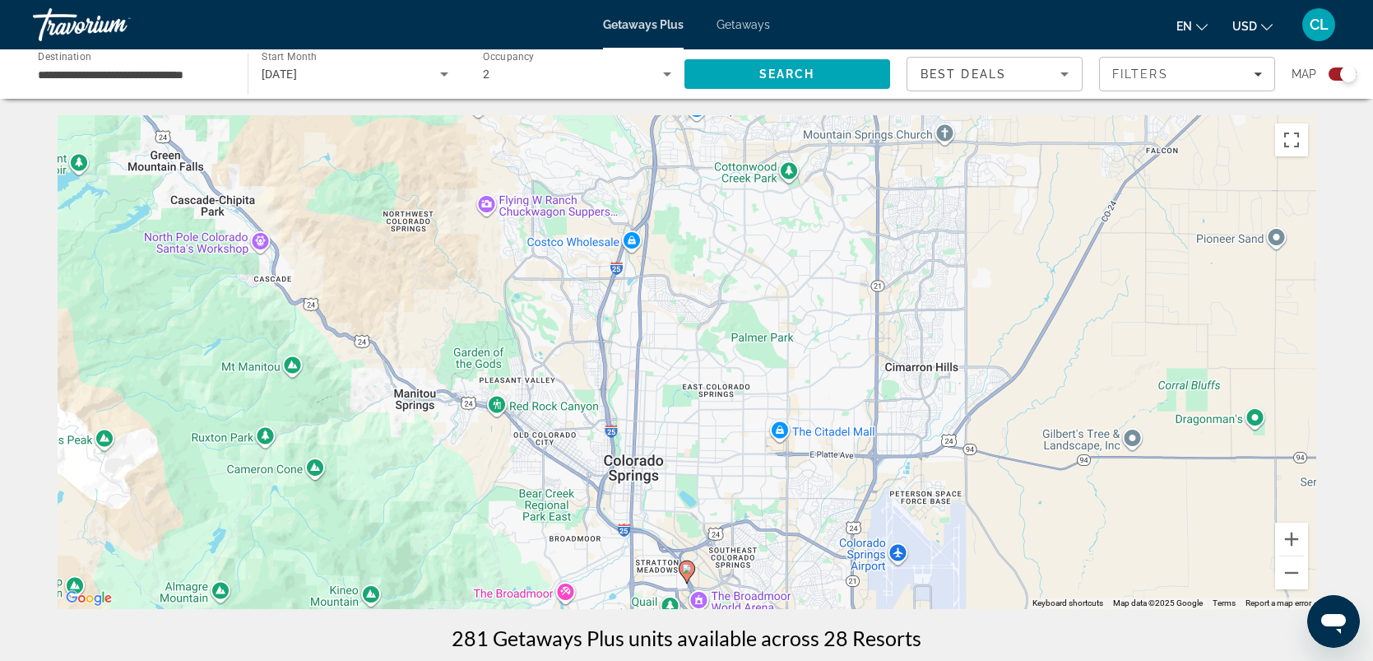
click at [632, 469] on div "To navigate, press the arrow keys. To activate drag with keyboard, press Alt + …" at bounding box center [687, 362] width 1259 height 494
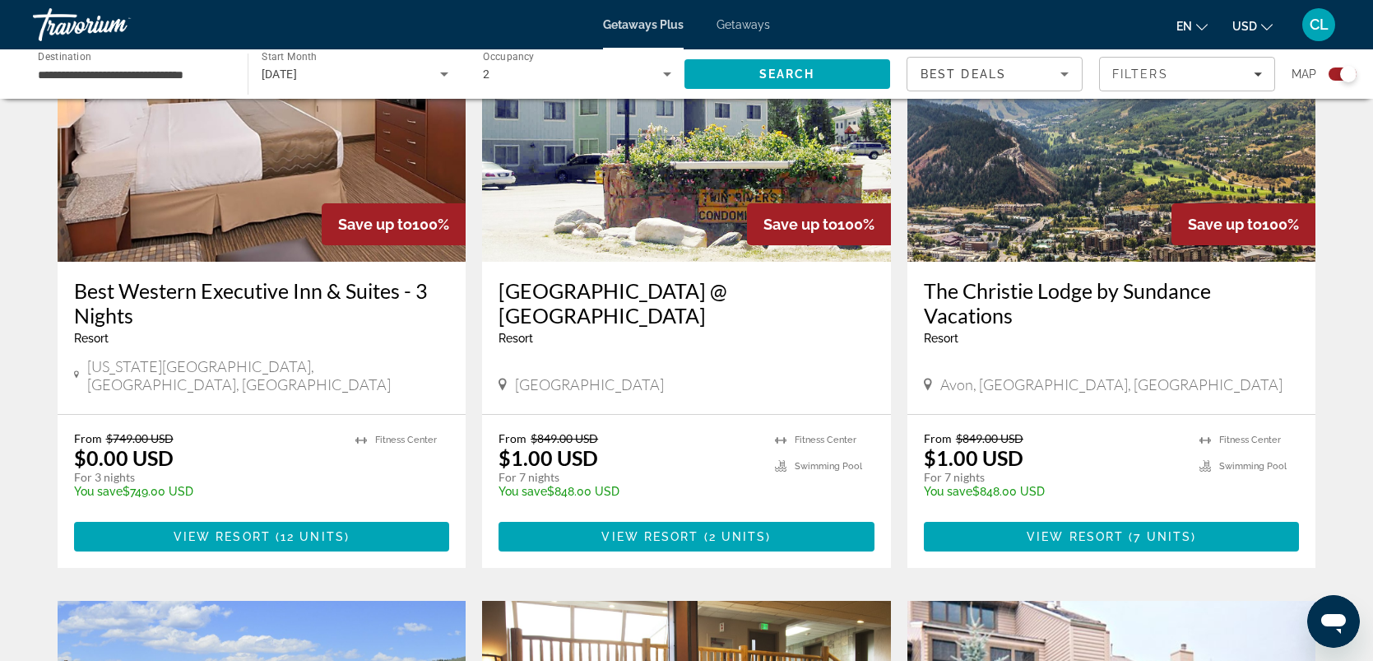
scroll to position [661, 0]
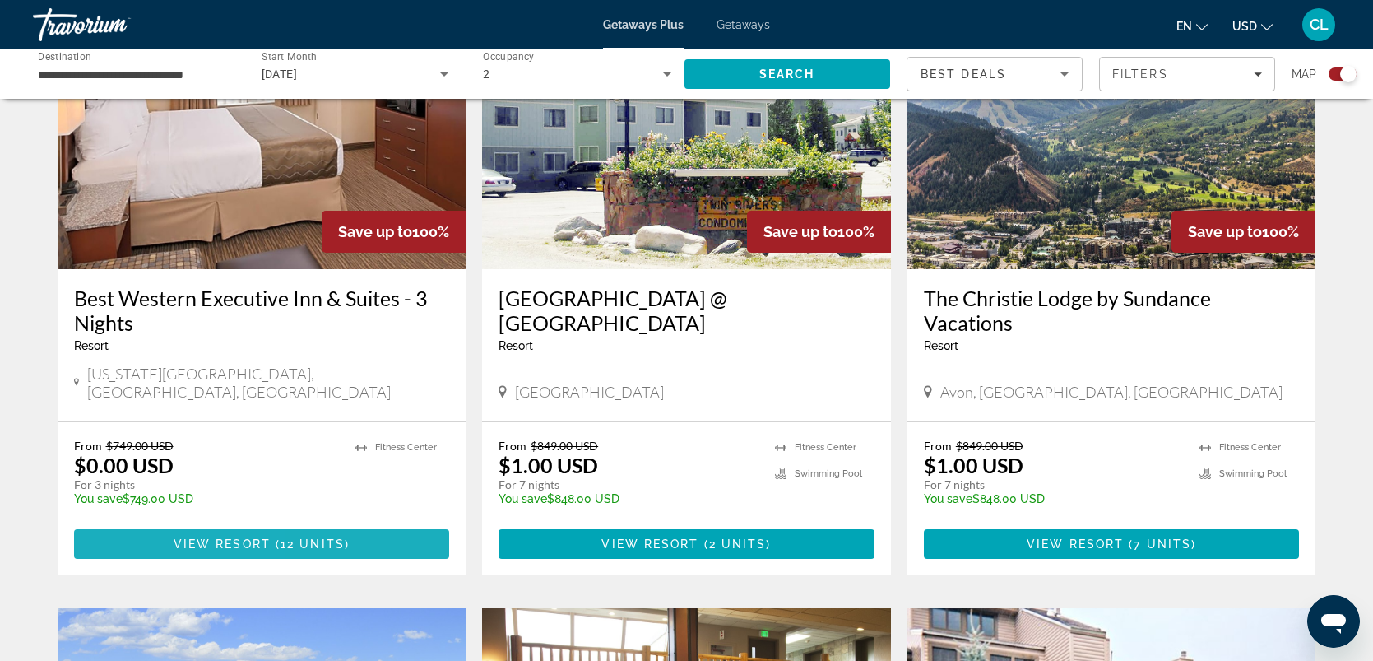
click at [158, 524] on span "Main content" at bounding box center [262, 543] width 376 height 39
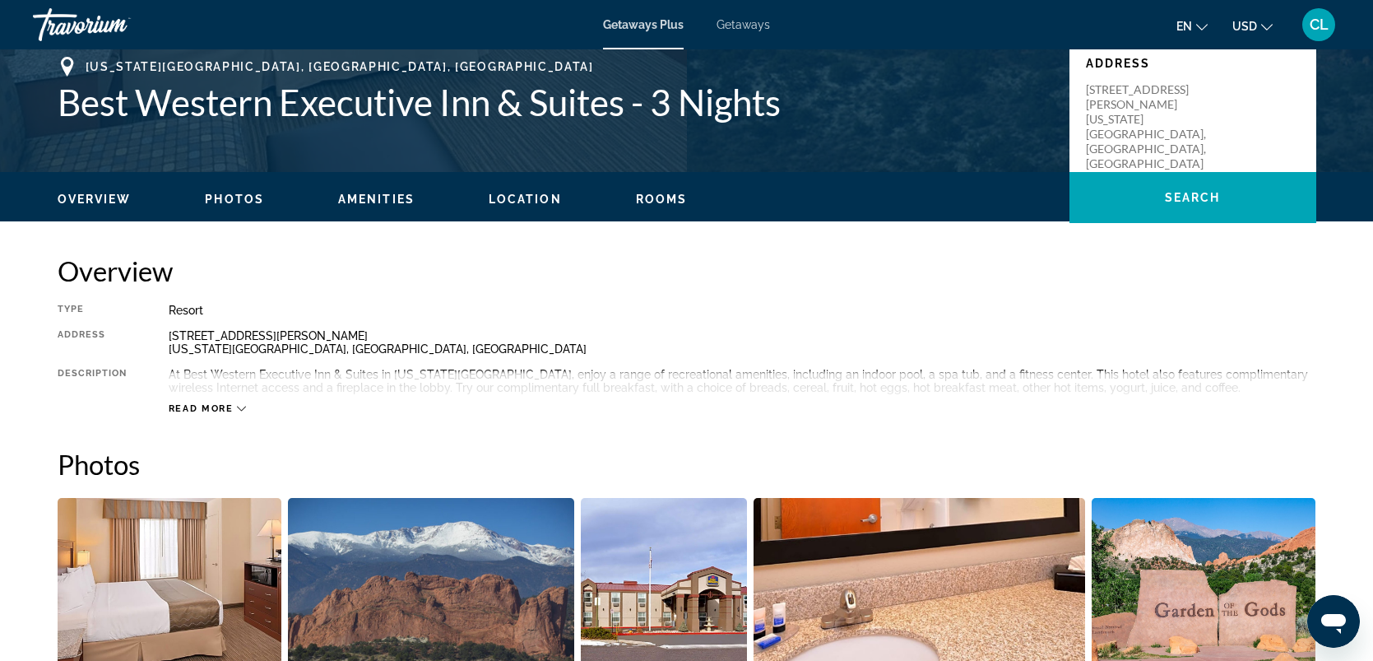
scroll to position [376, 0]
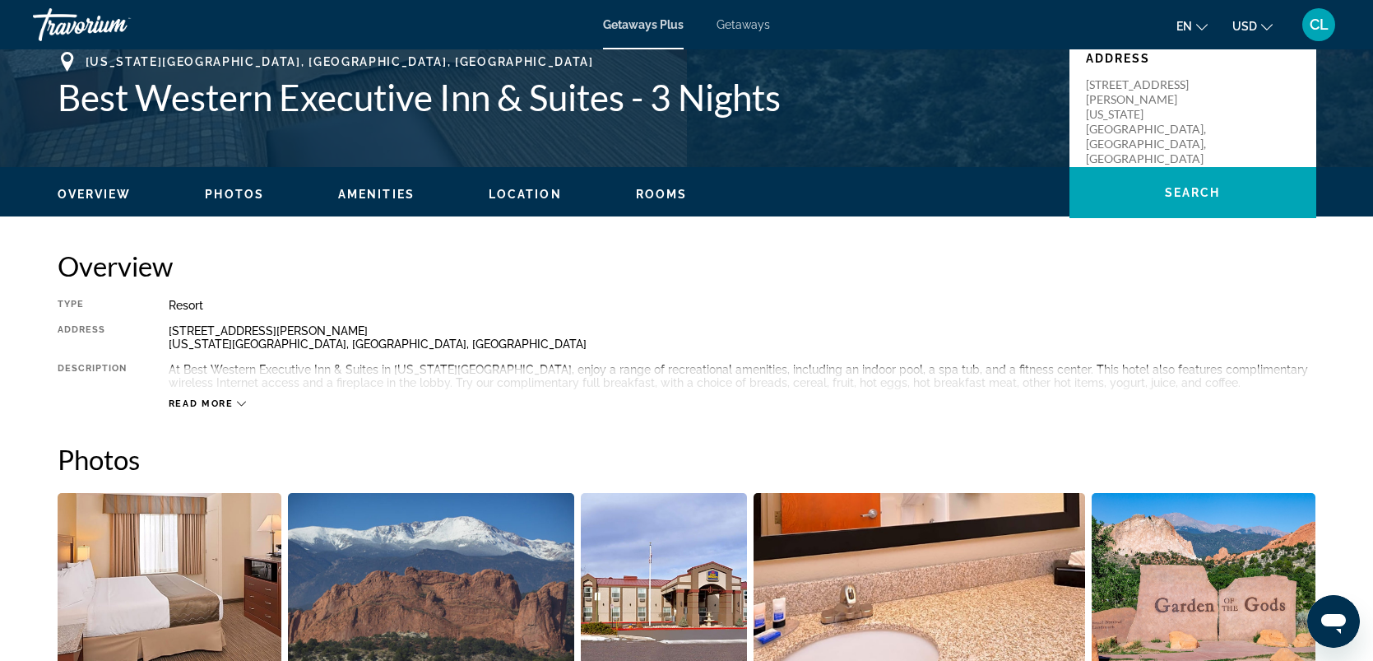
click at [388, 191] on span "Amenities" at bounding box center [376, 194] width 77 height 13
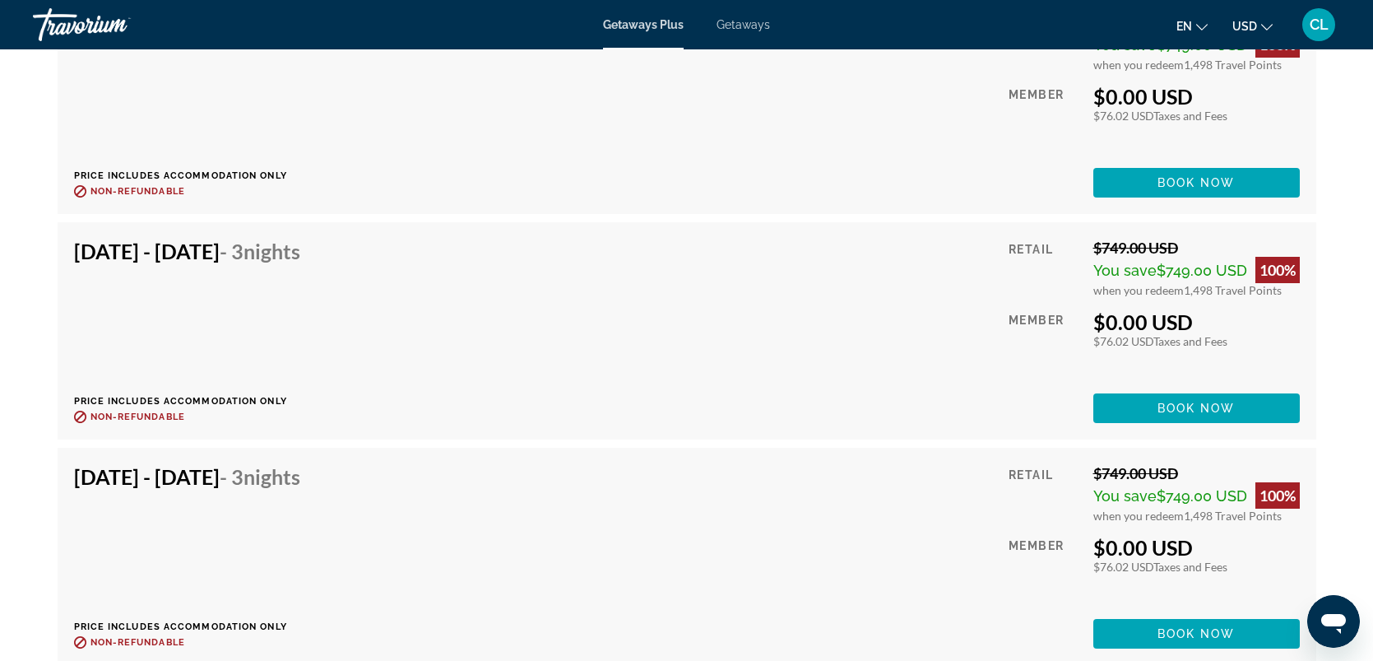
scroll to position [3498, 0]
